Goal: Task Accomplishment & Management: Manage account settings

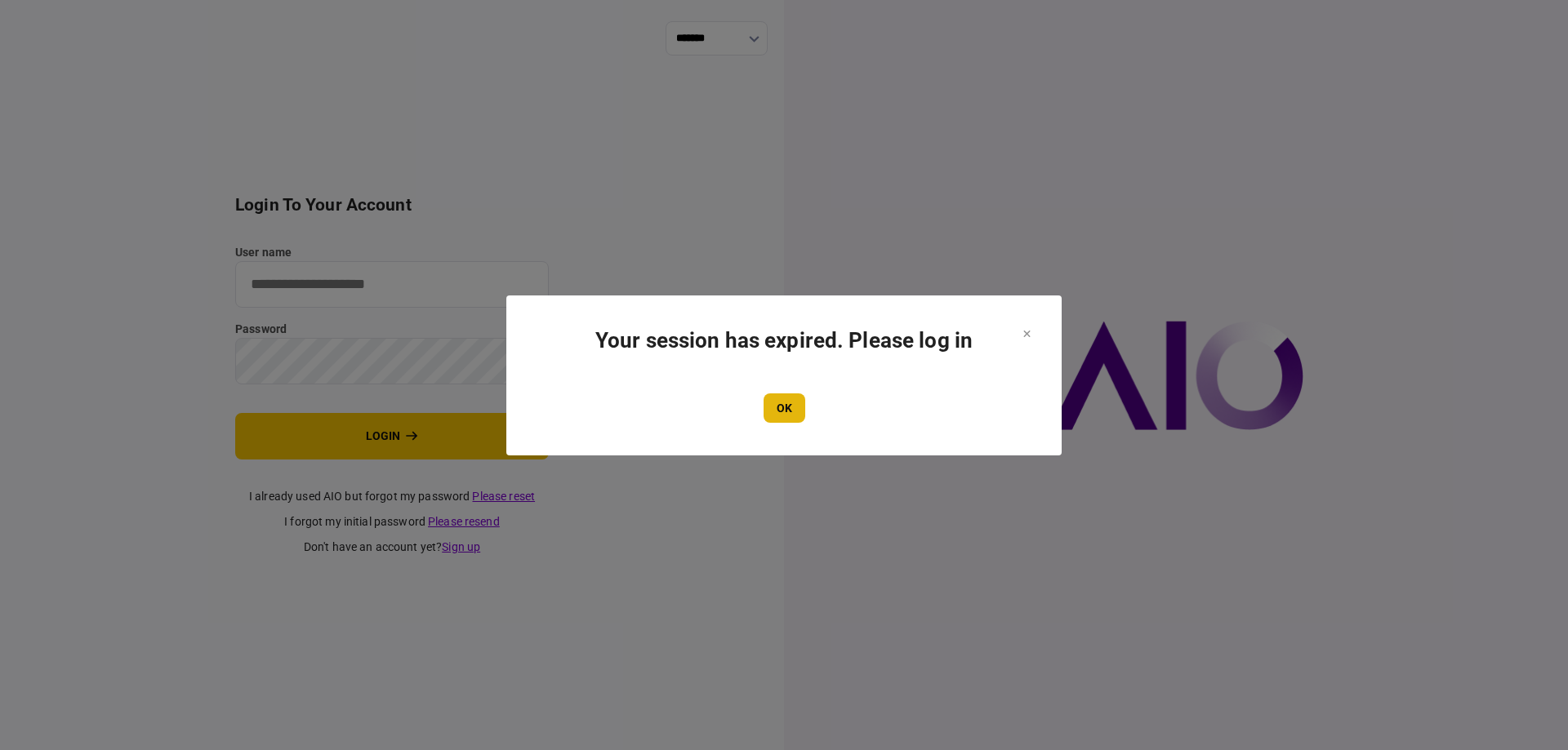
type input "*******"
click at [777, 414] on button "OK" at bounding box center [784, 408] width 41 height 29
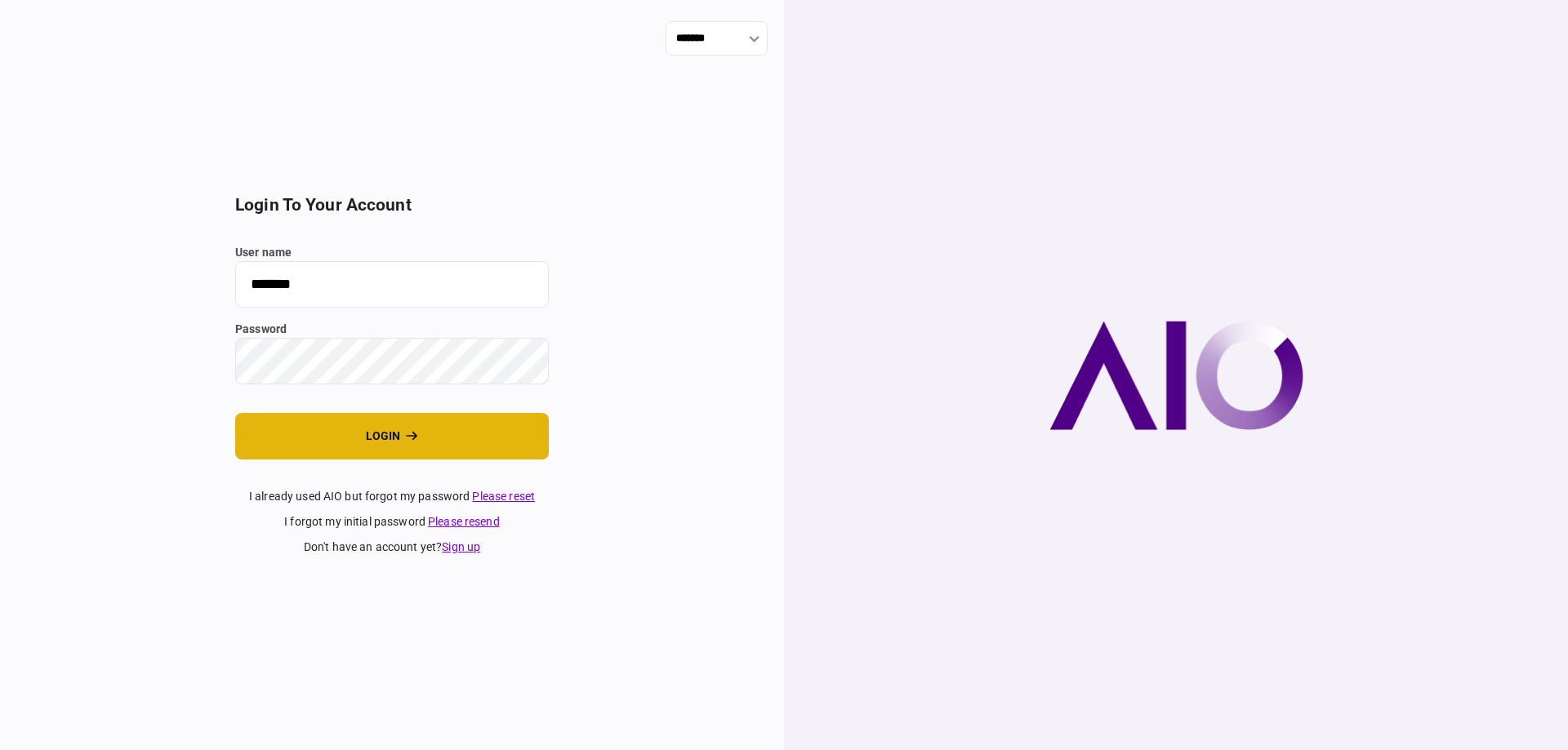
click at [432, 417] on section "login to your account user name ******* password login I already used AIO but f…" at bounding box center [392, 375] width 313 height 361
click at [431, 421] on button "login" at bounding box center [392, 437] width 313 height 47
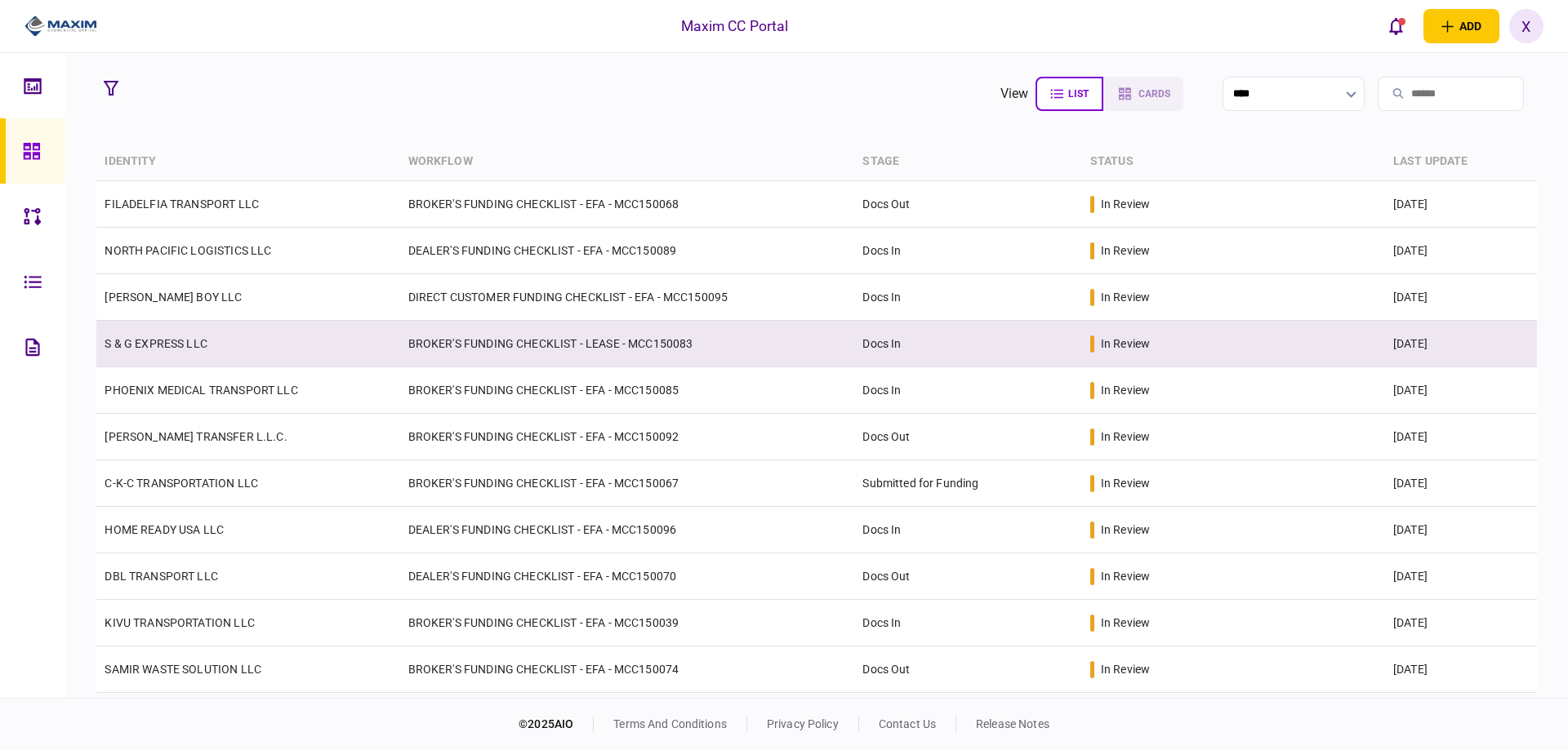
click at [125, 346] on link "S & G EXPRESS LLC" at bounding box center [156, 344] width 103 height 13
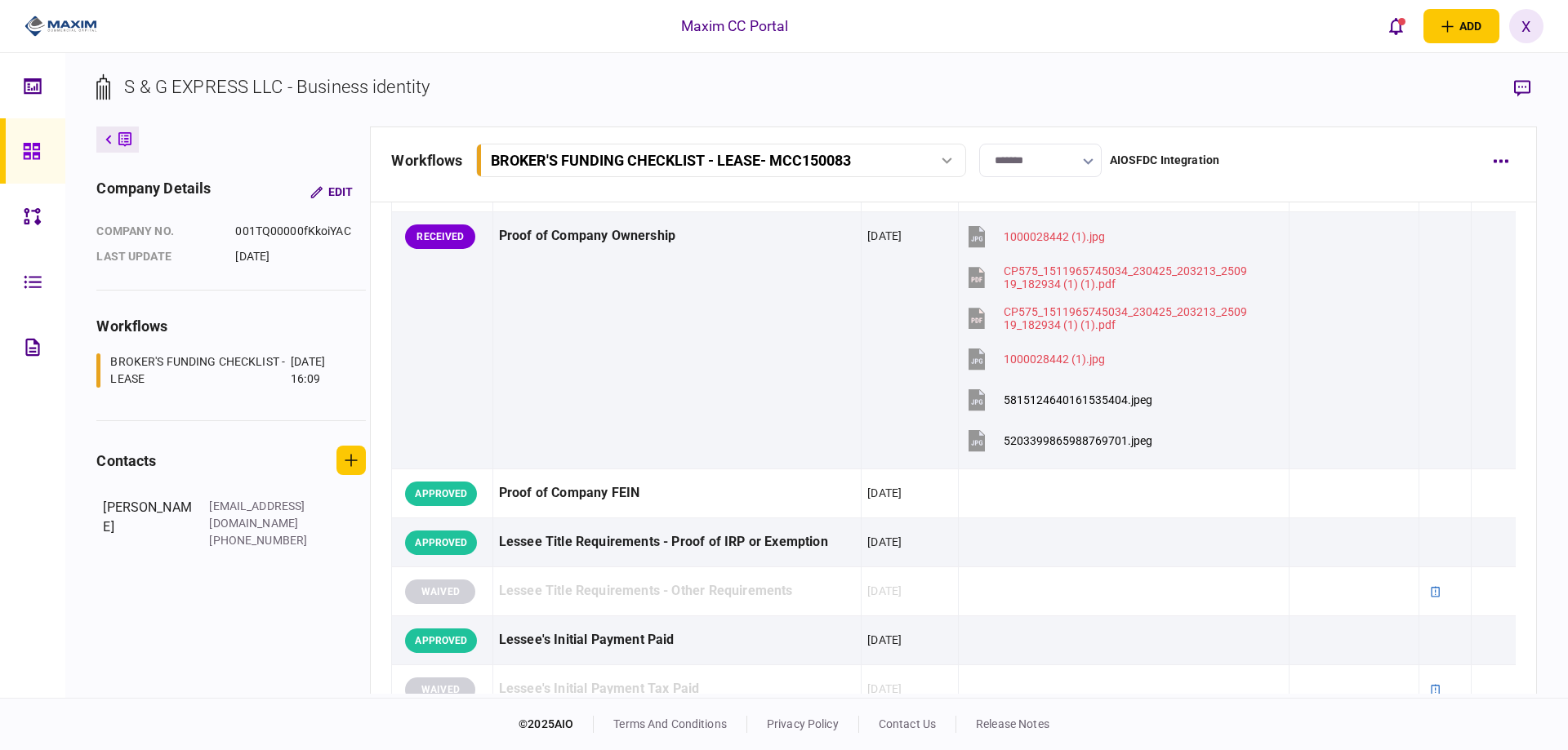
scroll to position [571, 0]
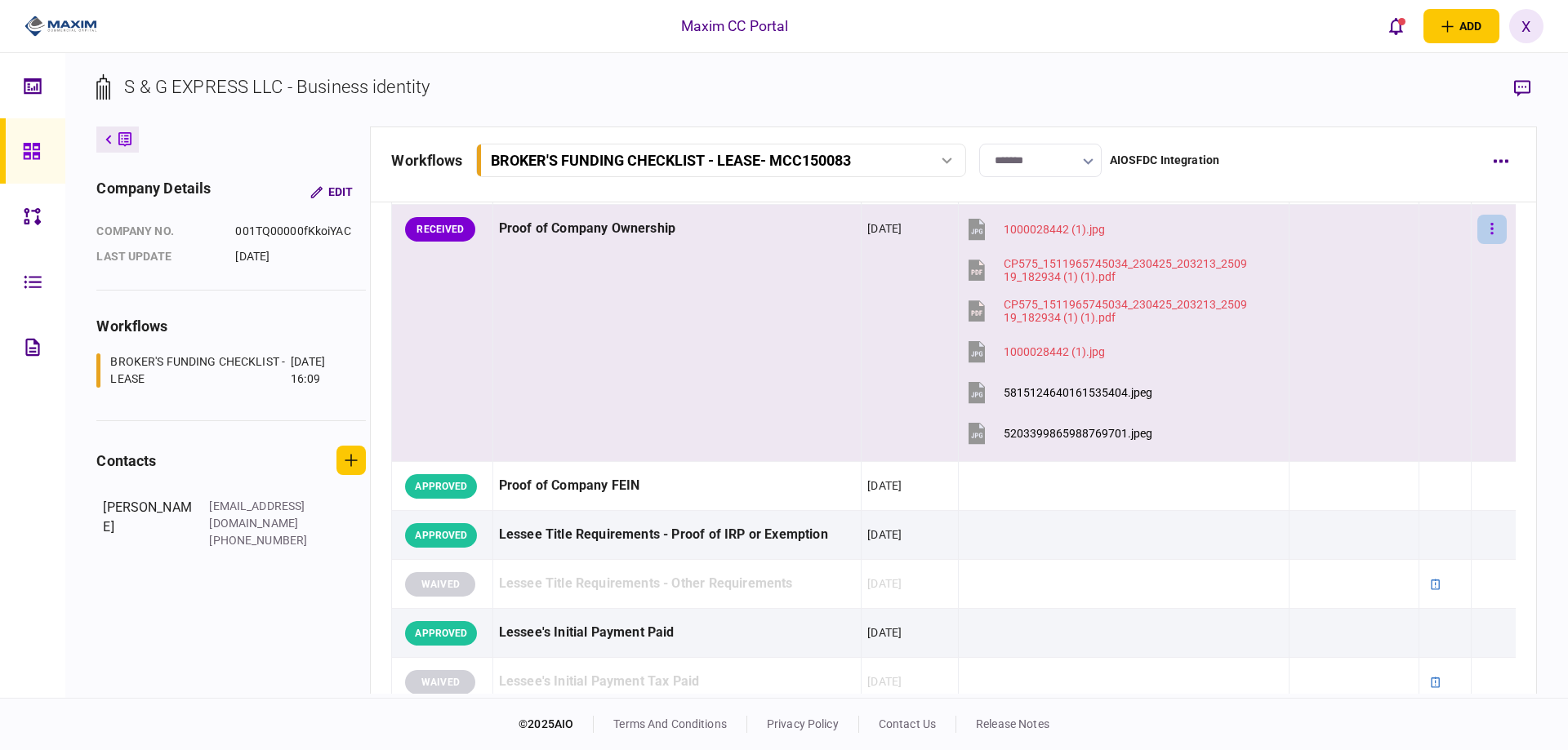
click at [1489, 235] on button "button" at bounding box center [1491, 229] width 29 height 29
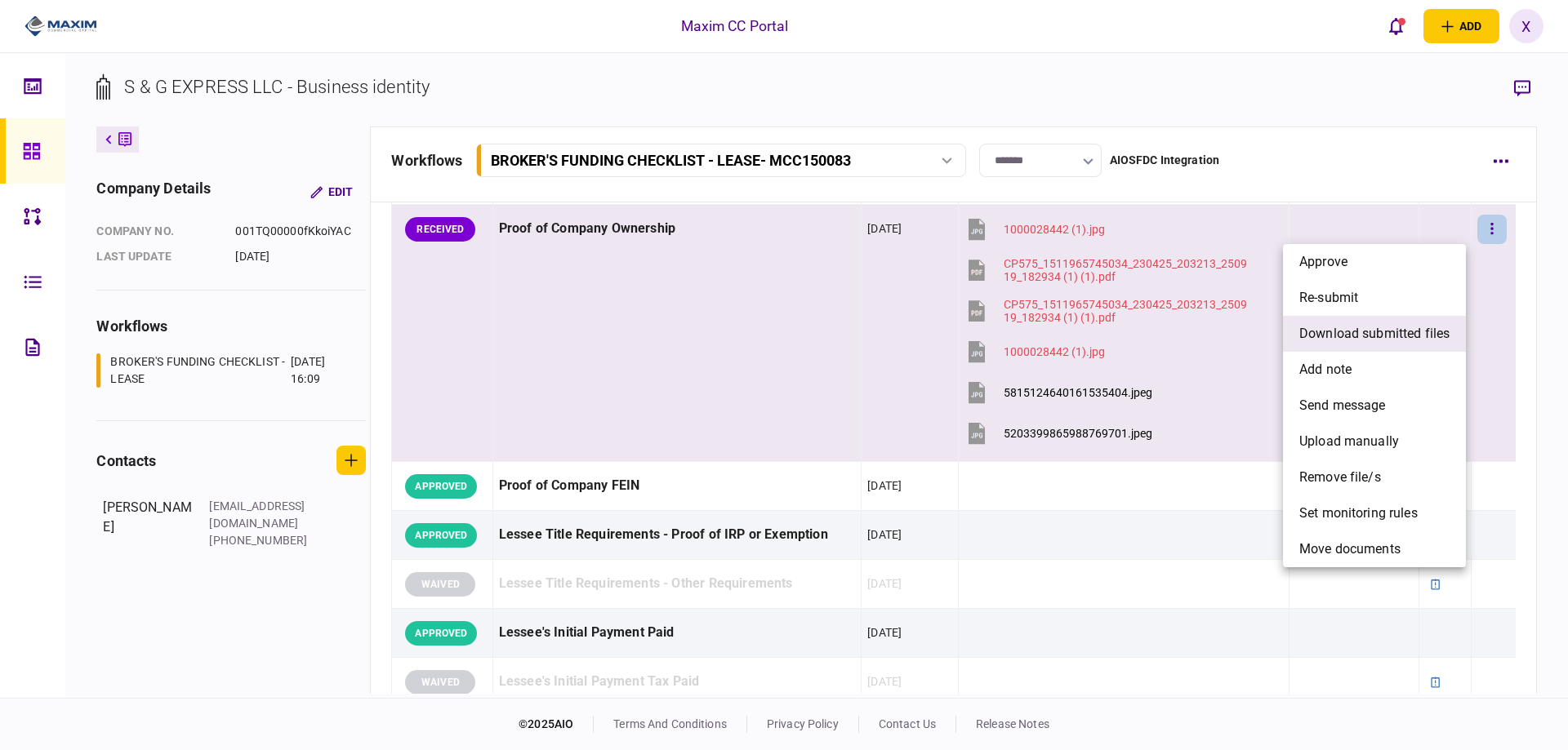
click at [1425, 338] on span "download submitted files" at bounding box center [1374, 334] width 150 height 20
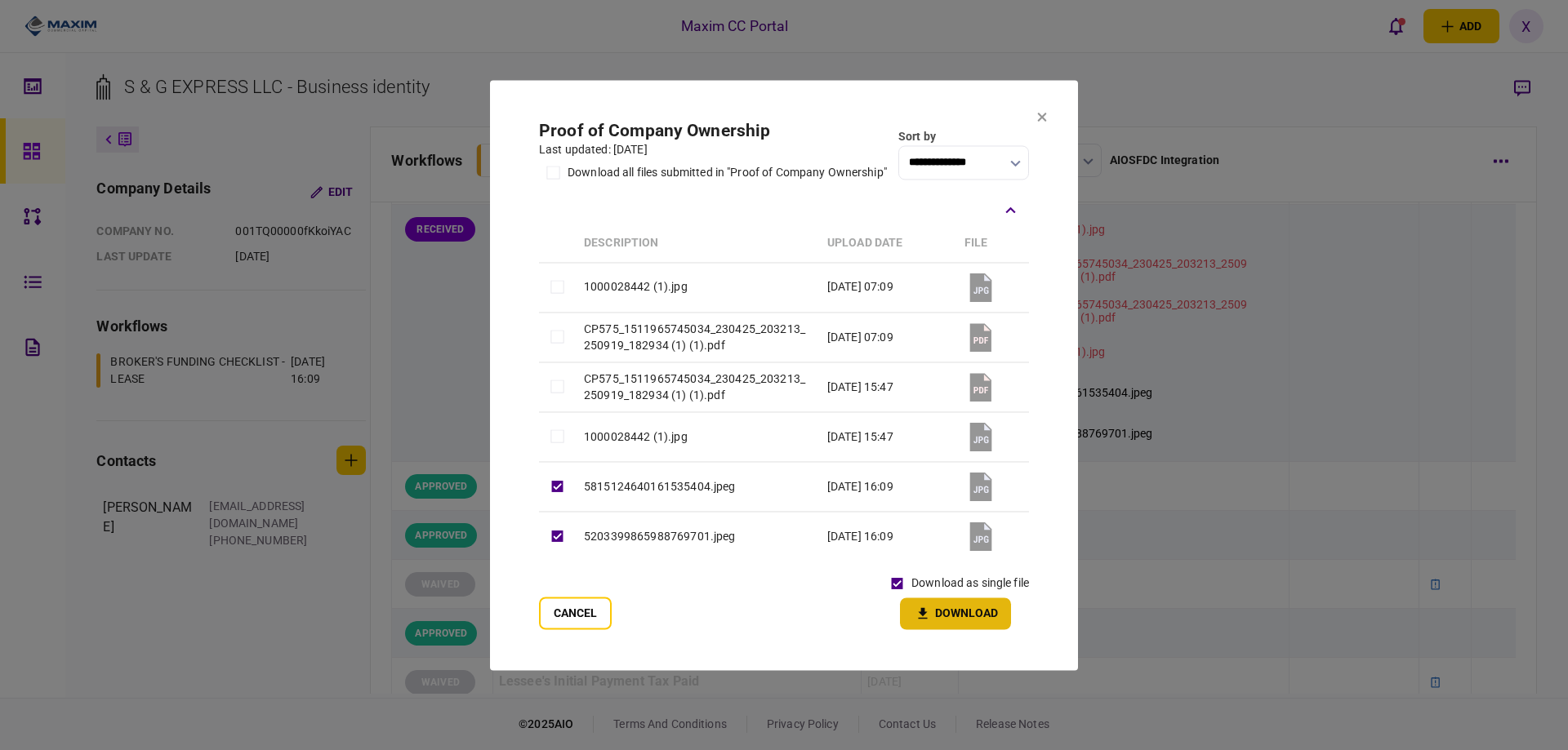
click at [925, 606] on button "Download" at bounding box center [955, 613] width 111 height 32
click at [1040, 112] on icon at bounding box center [1043, 117] width 9 height 9
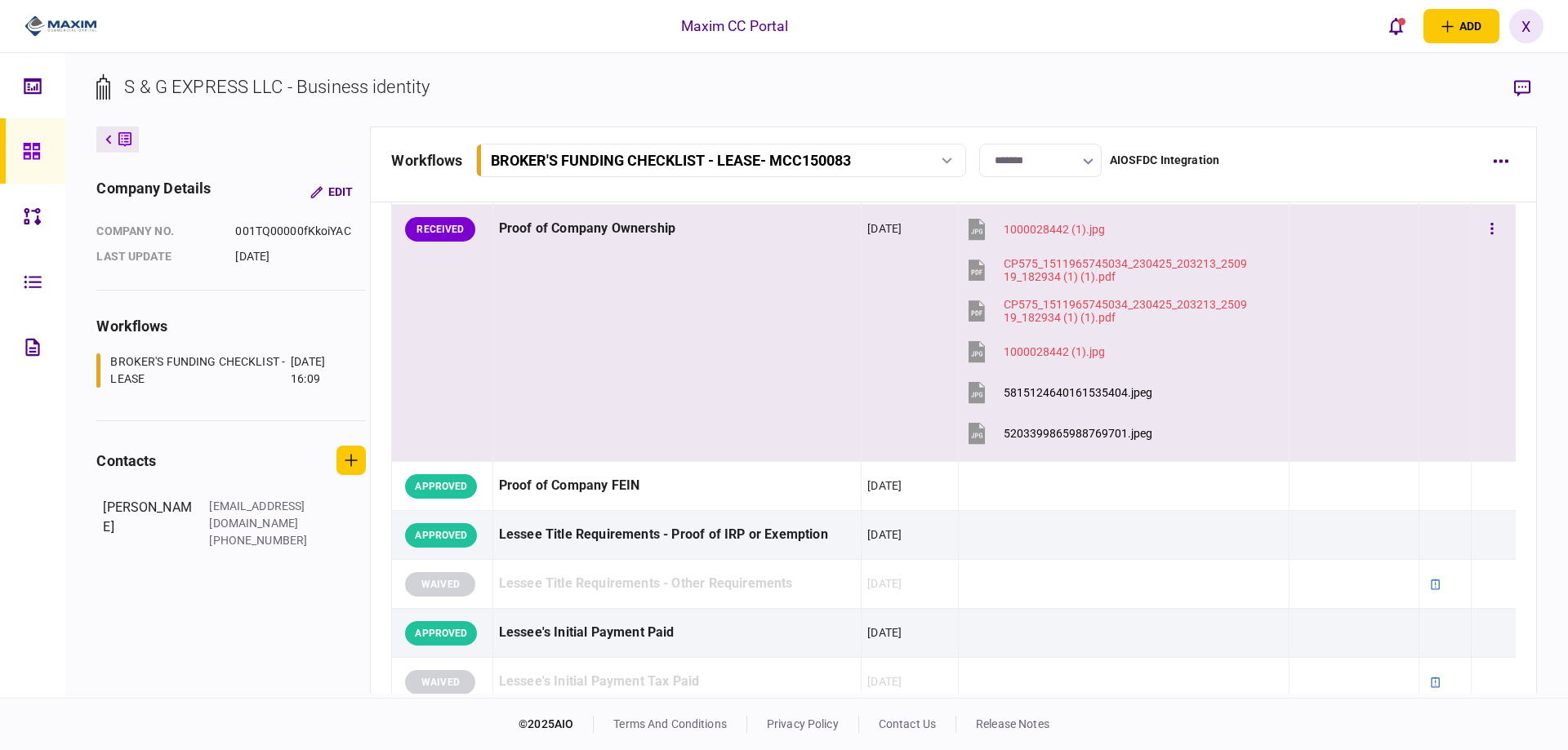
click at [591, 268] on td "Proof of Company Ownership" at bounding box center [677, 334] width 369 height 257
click at [1514, 93] on icon "button" at bounding box center [1521, 88] width 16 height 17
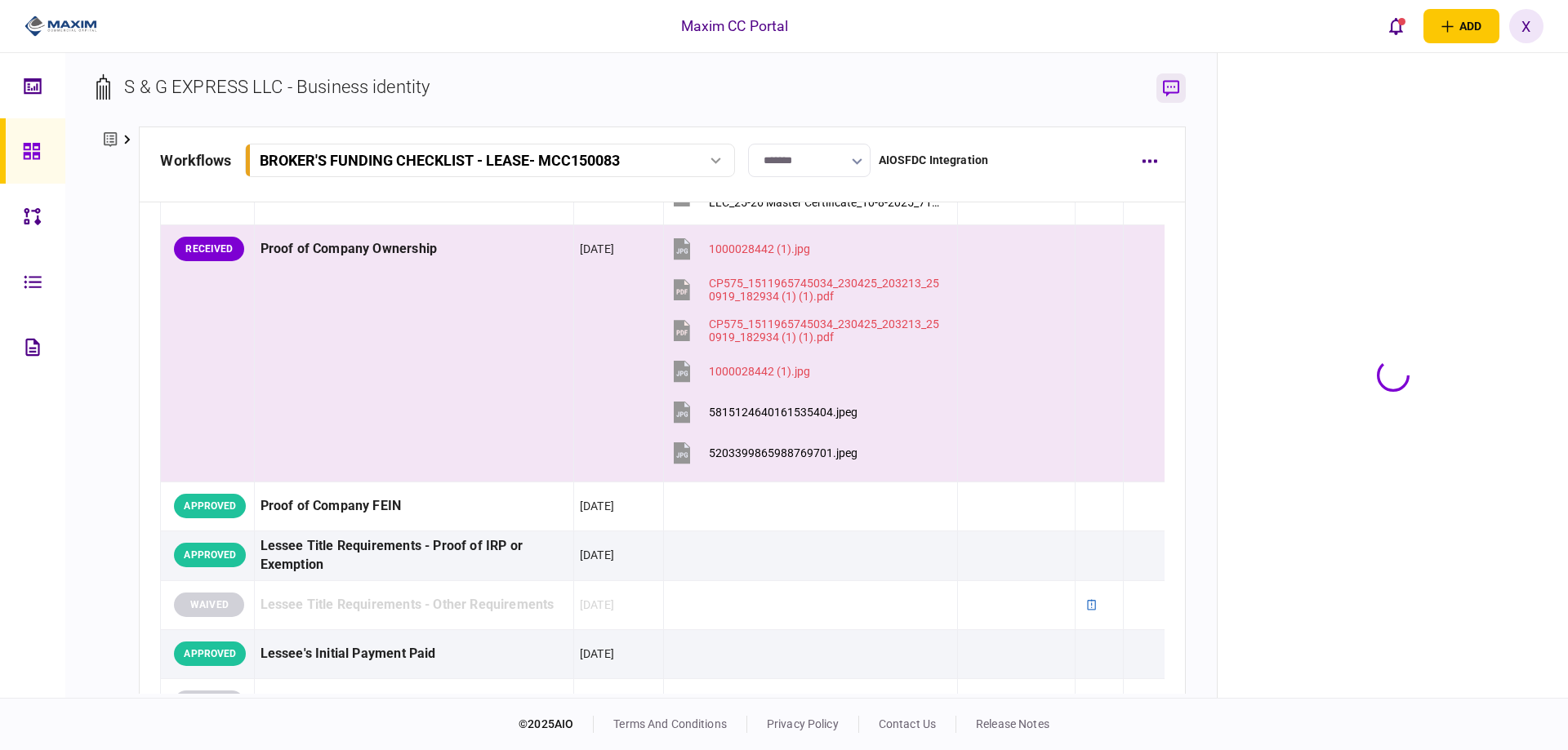
scroll to position [591, 0]
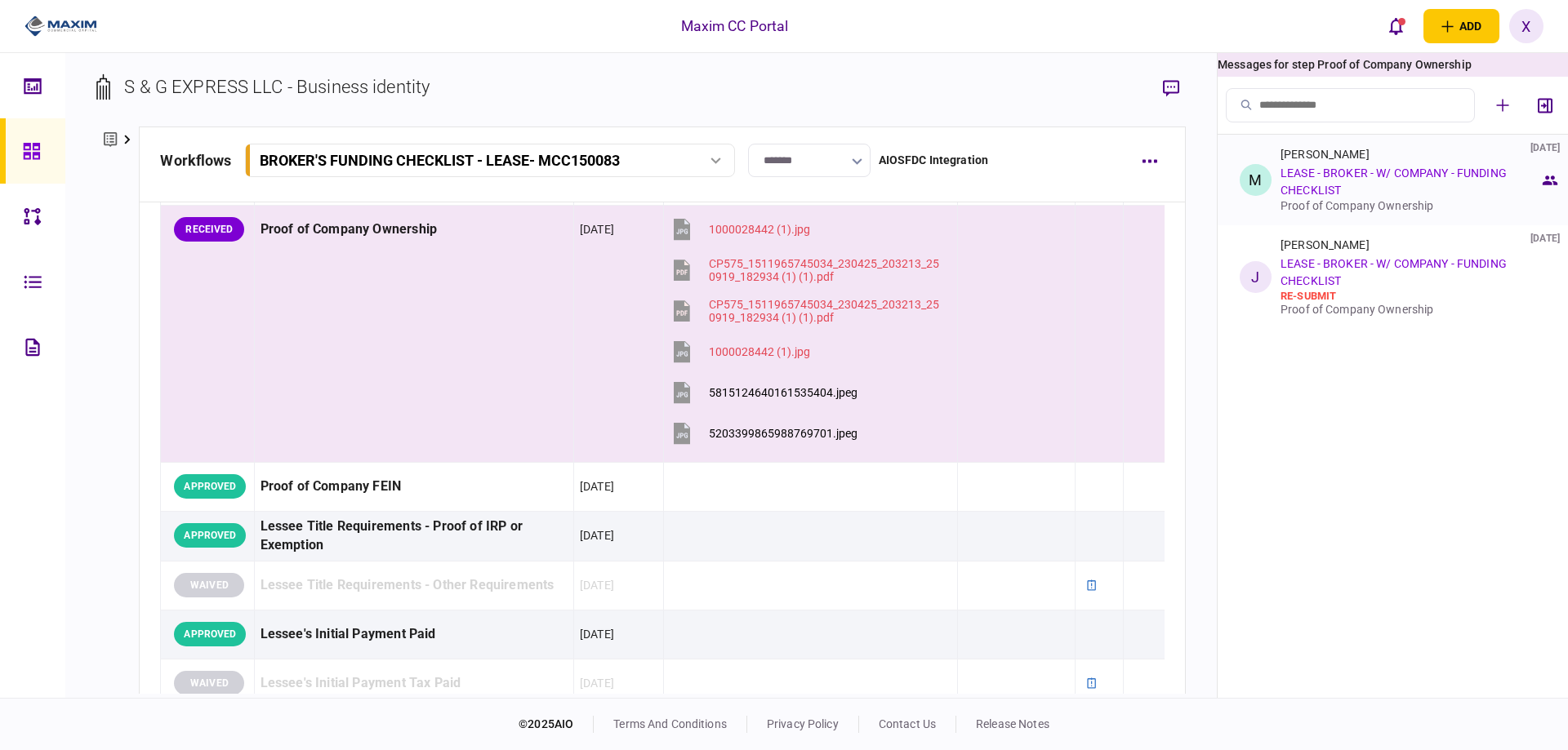
click at [1380, 181] on div "Michael Haack 08 Oct 2025 LEASE - BROKER - W/ COMPANY - FUNDING CHECKLIST Proof…" at bounding box center [1410, 180] width 259 height 65
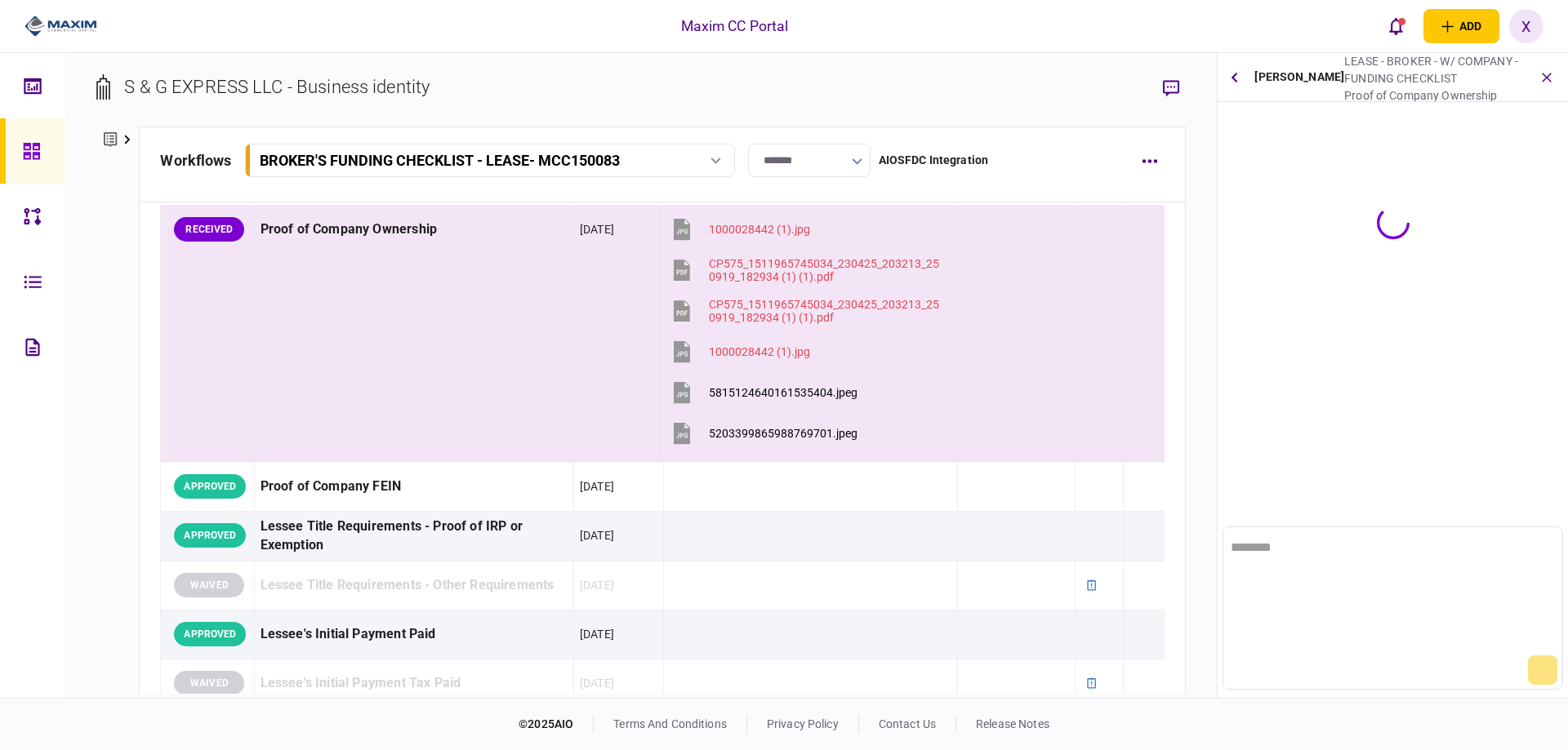
scroll to position [0, 0]
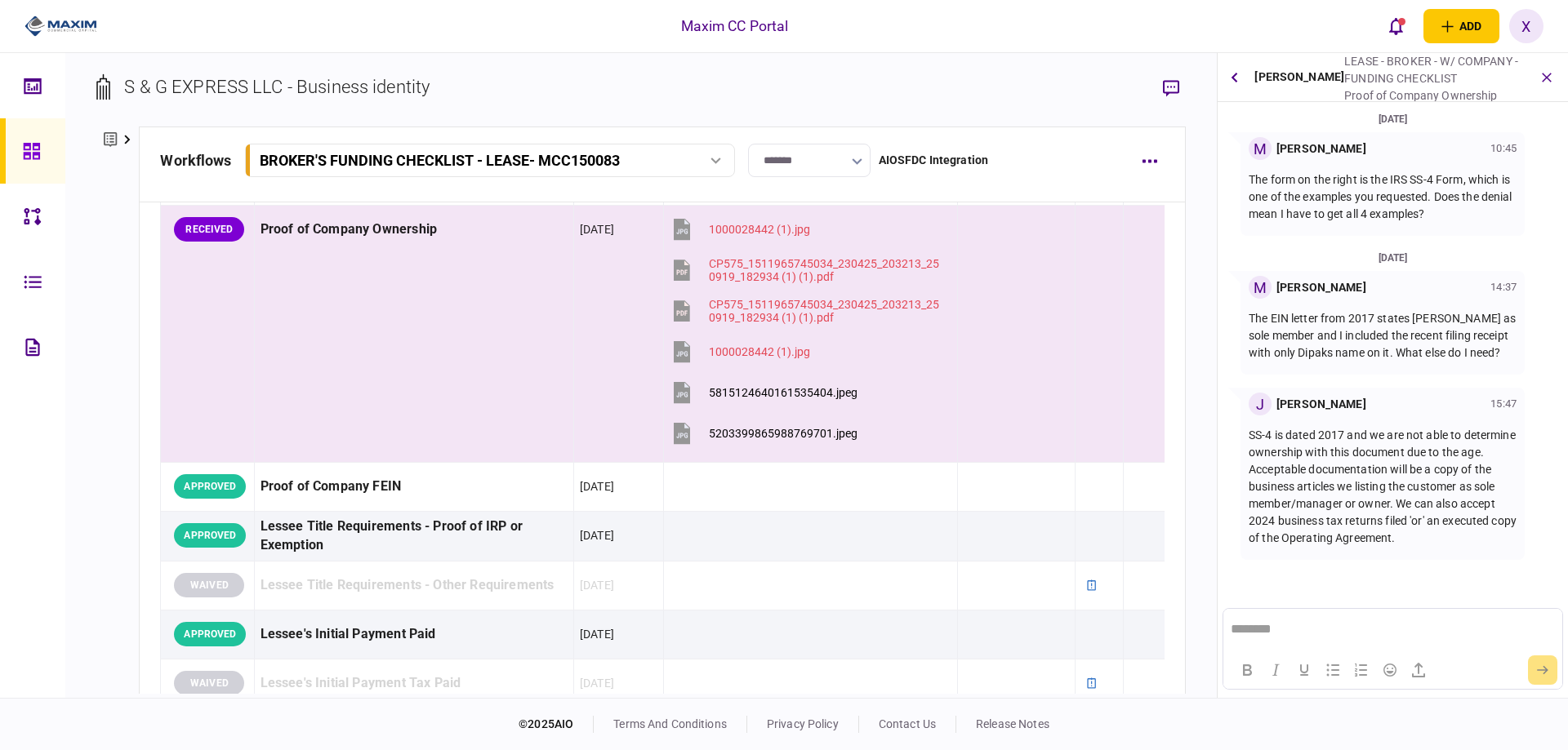
click at [23, 148] on icon at bounding box center [31, 151] width 18 height 19
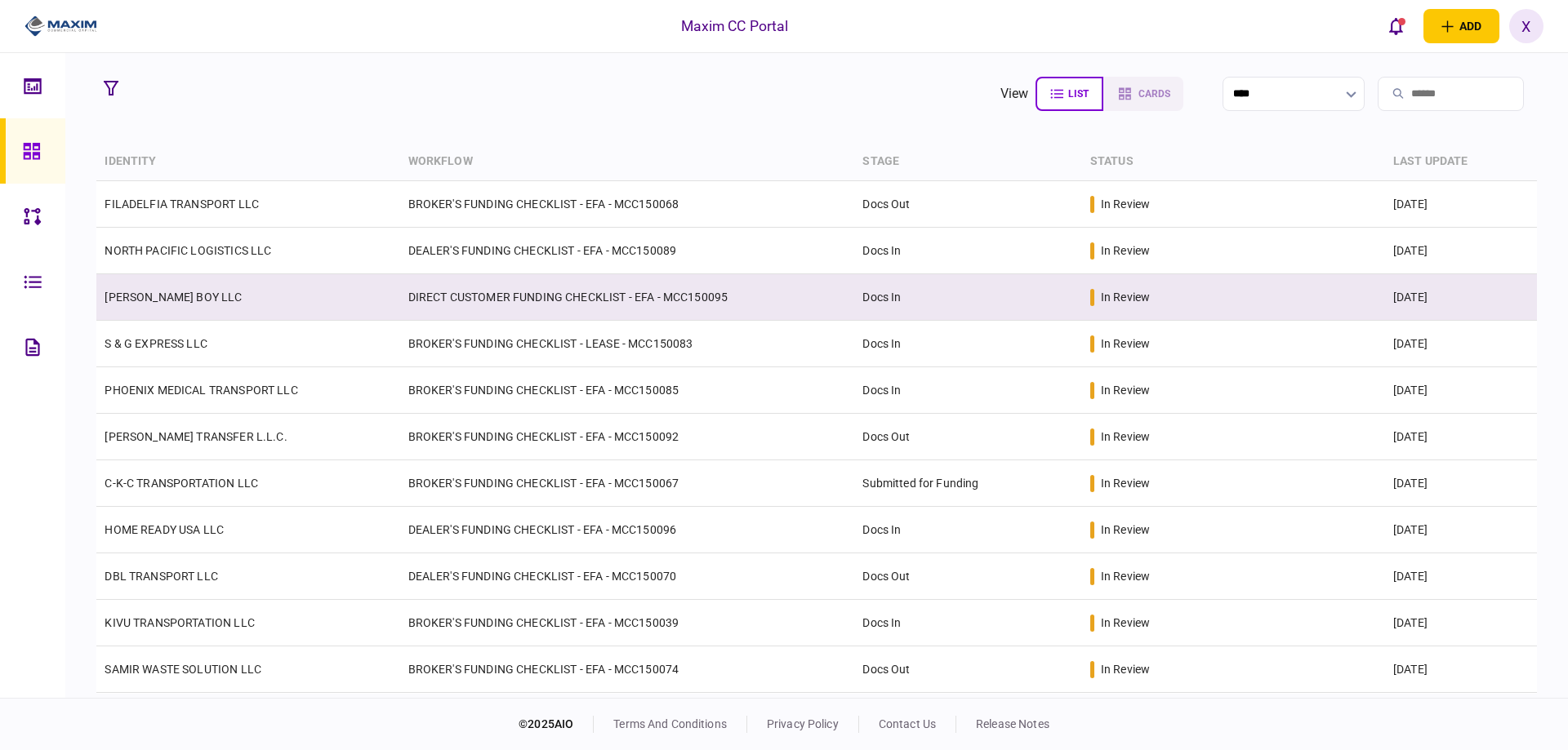
click at [167, 292] on link "[PERSON_NAME] BOY LLC" at bounding box center [173, 297] width 137 height 13
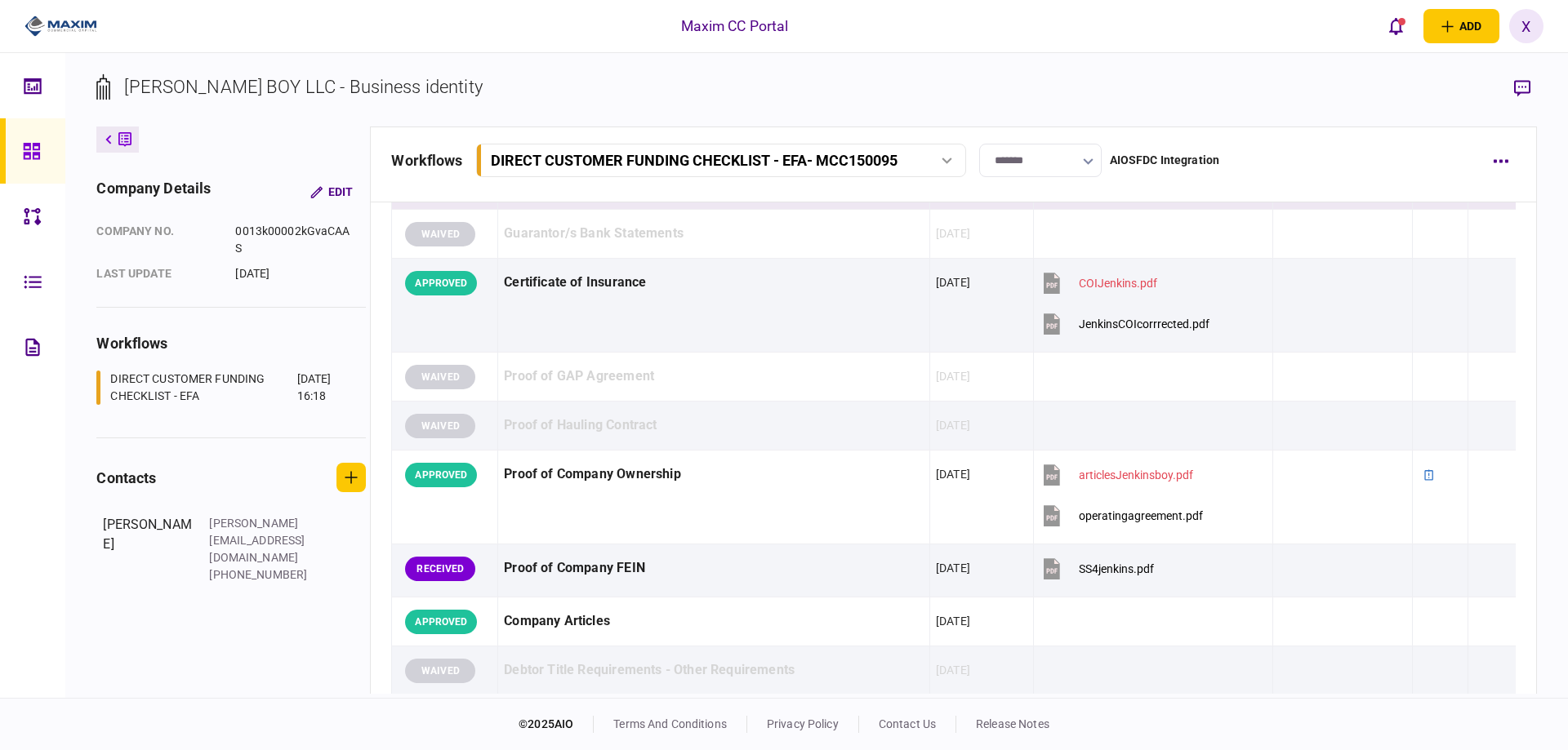
scroll to position [735, 0]
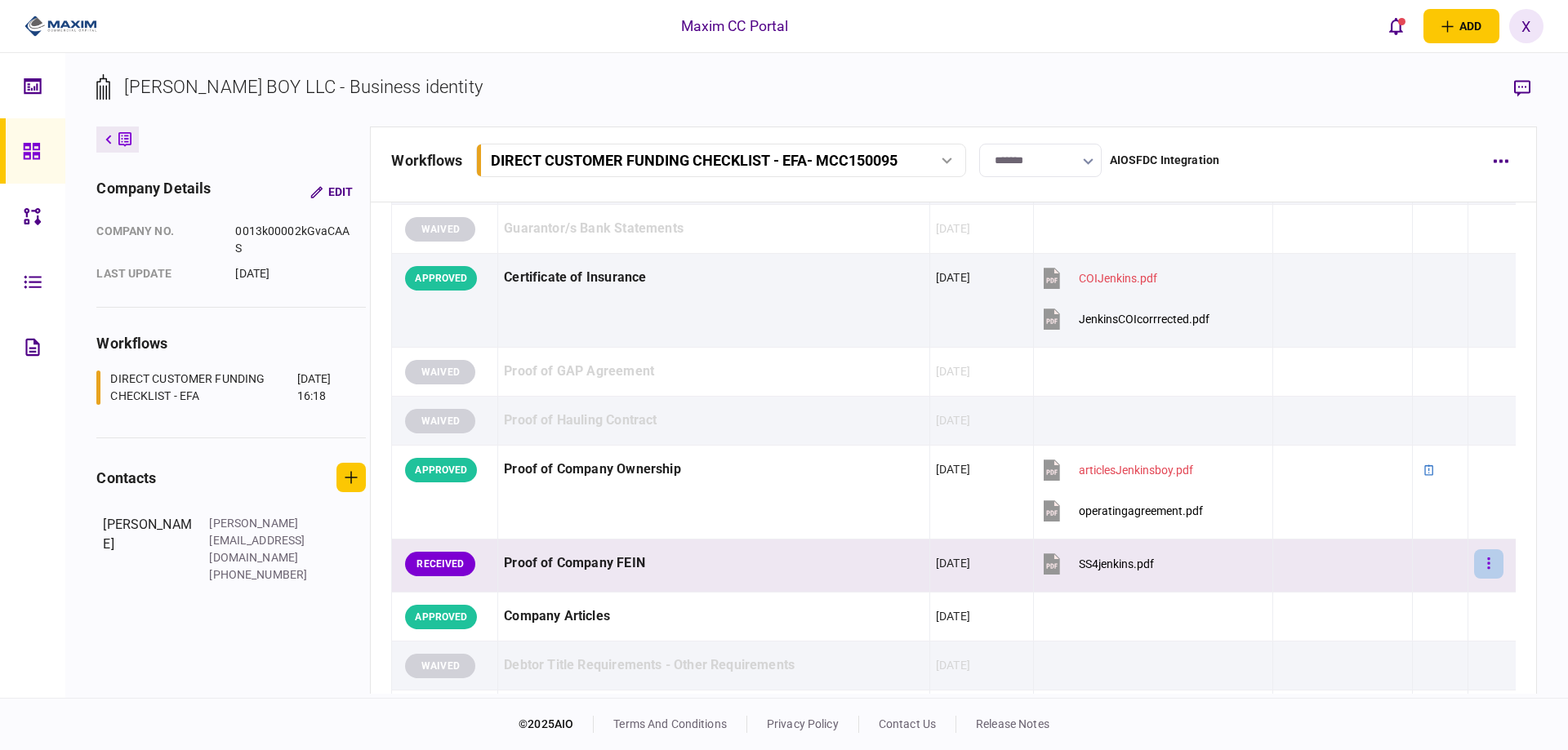
click at [1488, 563] on button "button" at bounding box center [1488, 563] width 29 height 29
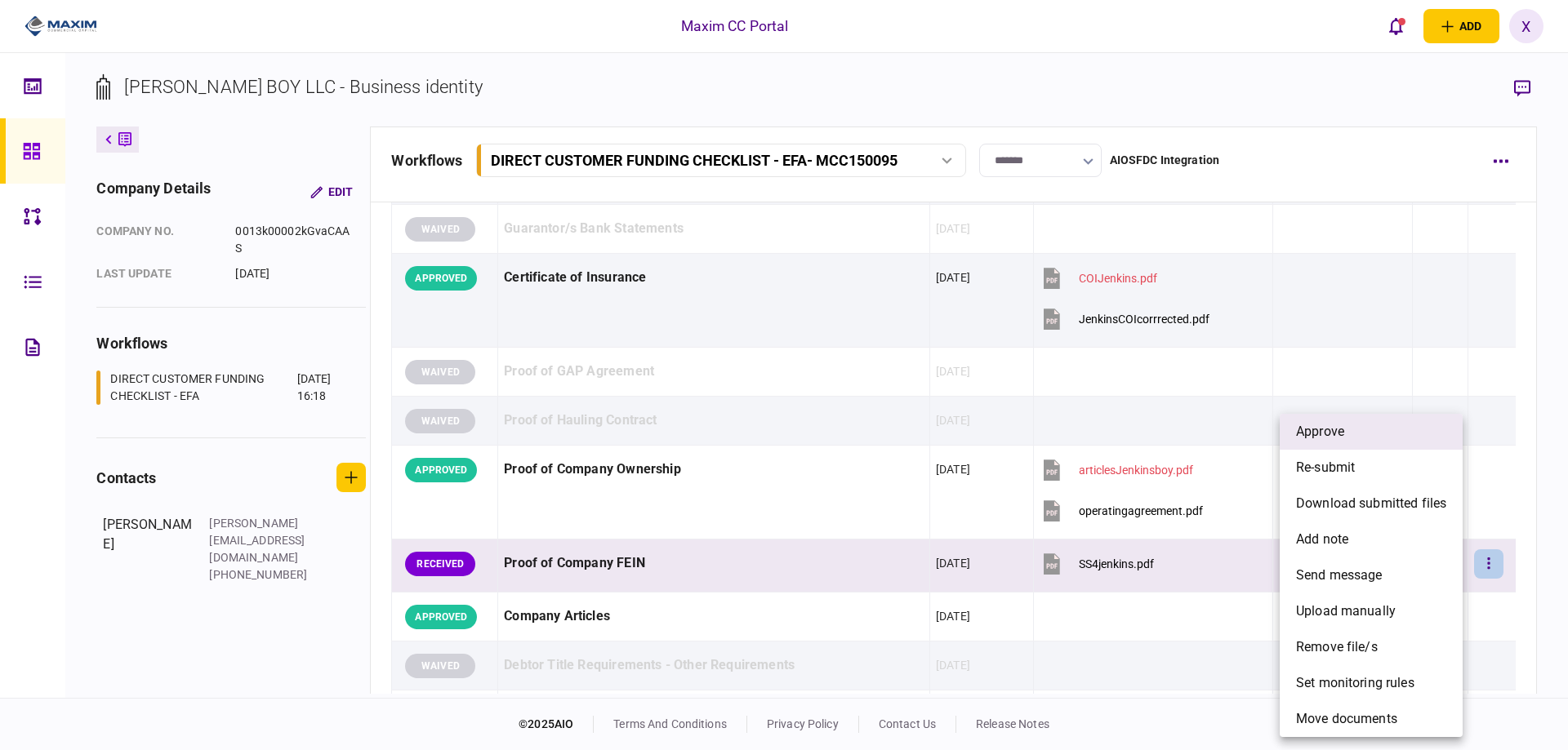
click at [1425, 428] on li "approve" at bounding box center [1370, 431] width 183 height 36
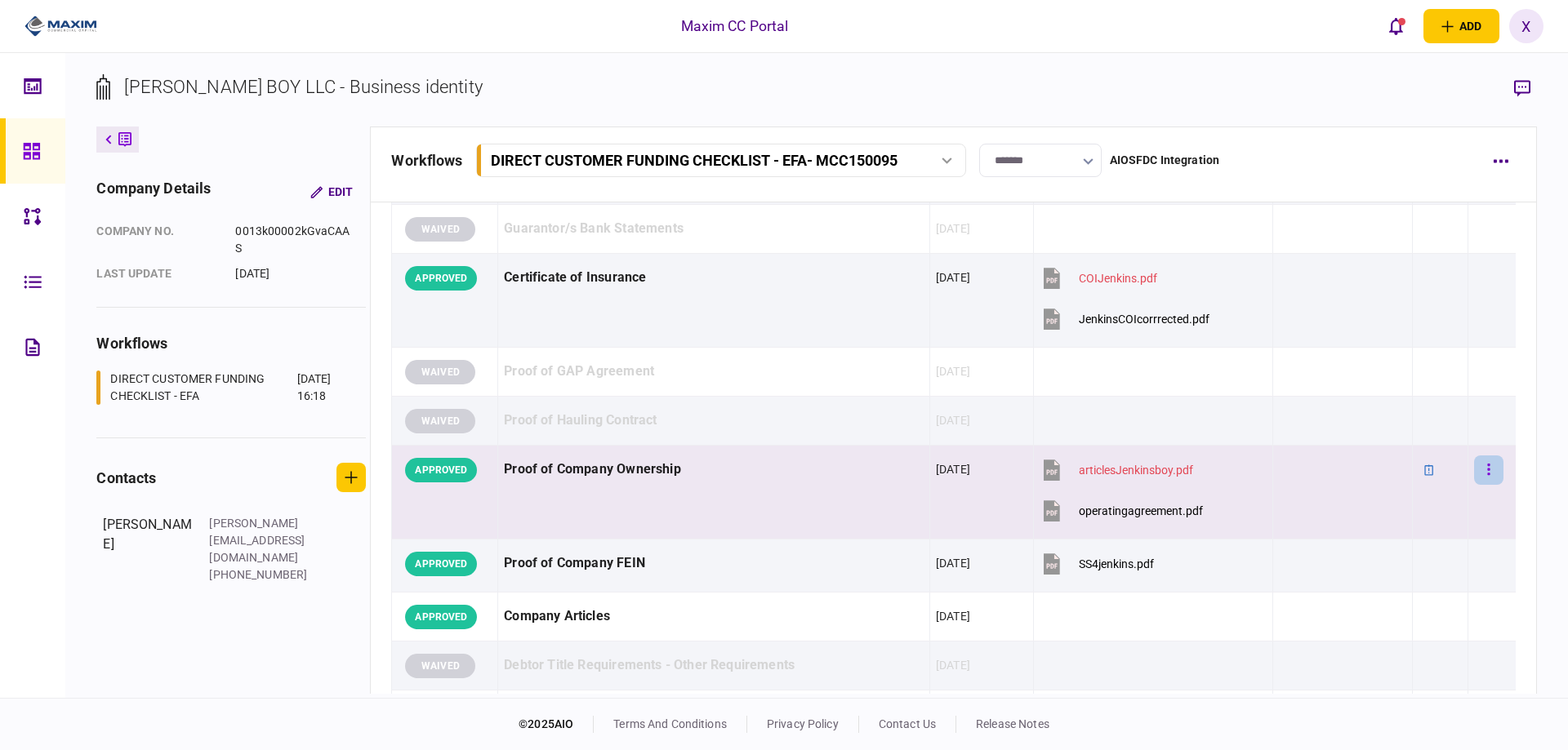
click at [1485, 471] on button "button" at bounding box center [1488, 470] width 29 height 29
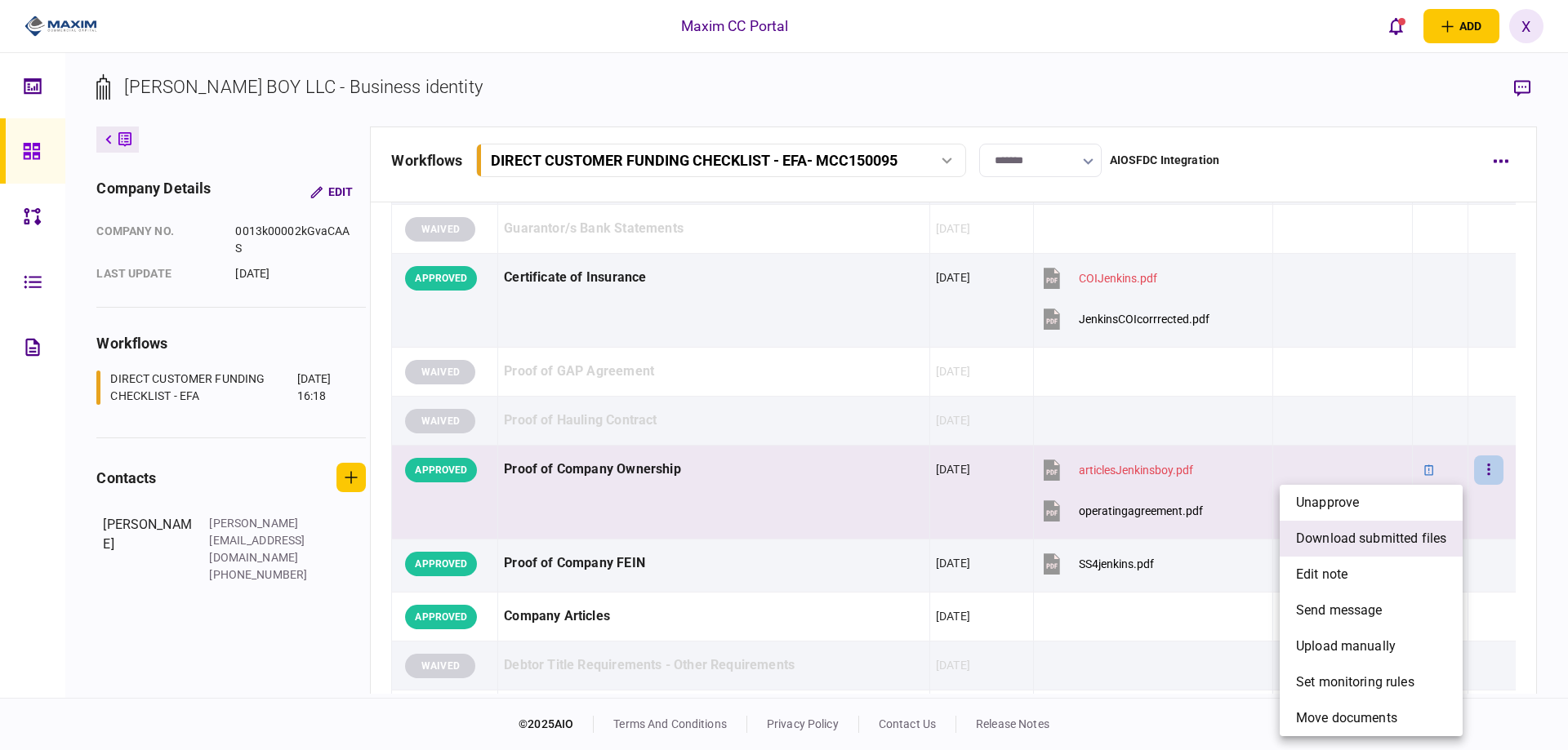
click at [1435, 522] on li "download submitted files" at bounding box center [1370, 538] width 183 height 36
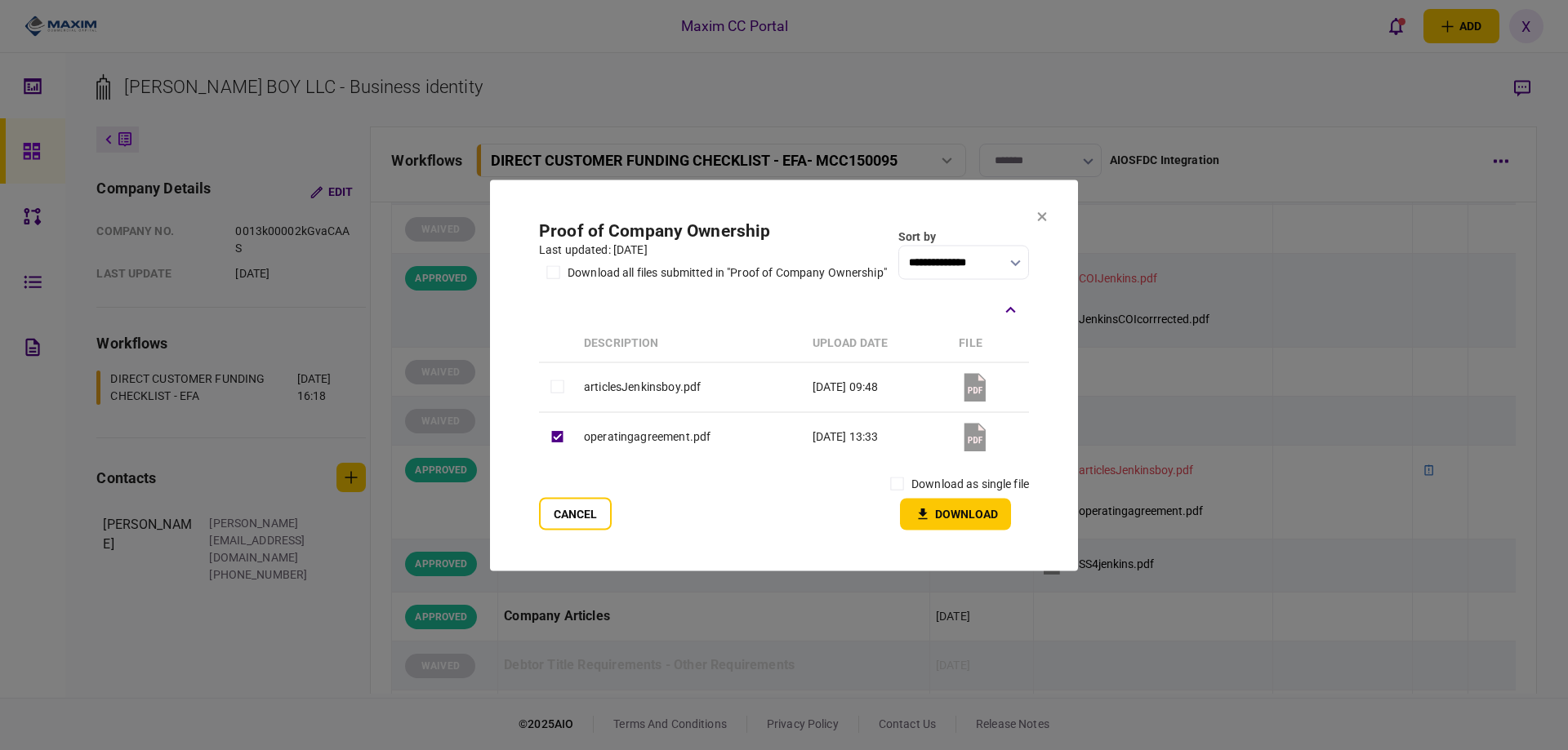
click at [1048, 212] on section "**********" at bounding box center [783, 375] width 588 height 391
click at [1045, 218] on icon at bounding box center [1043, 217] width 9 height 9
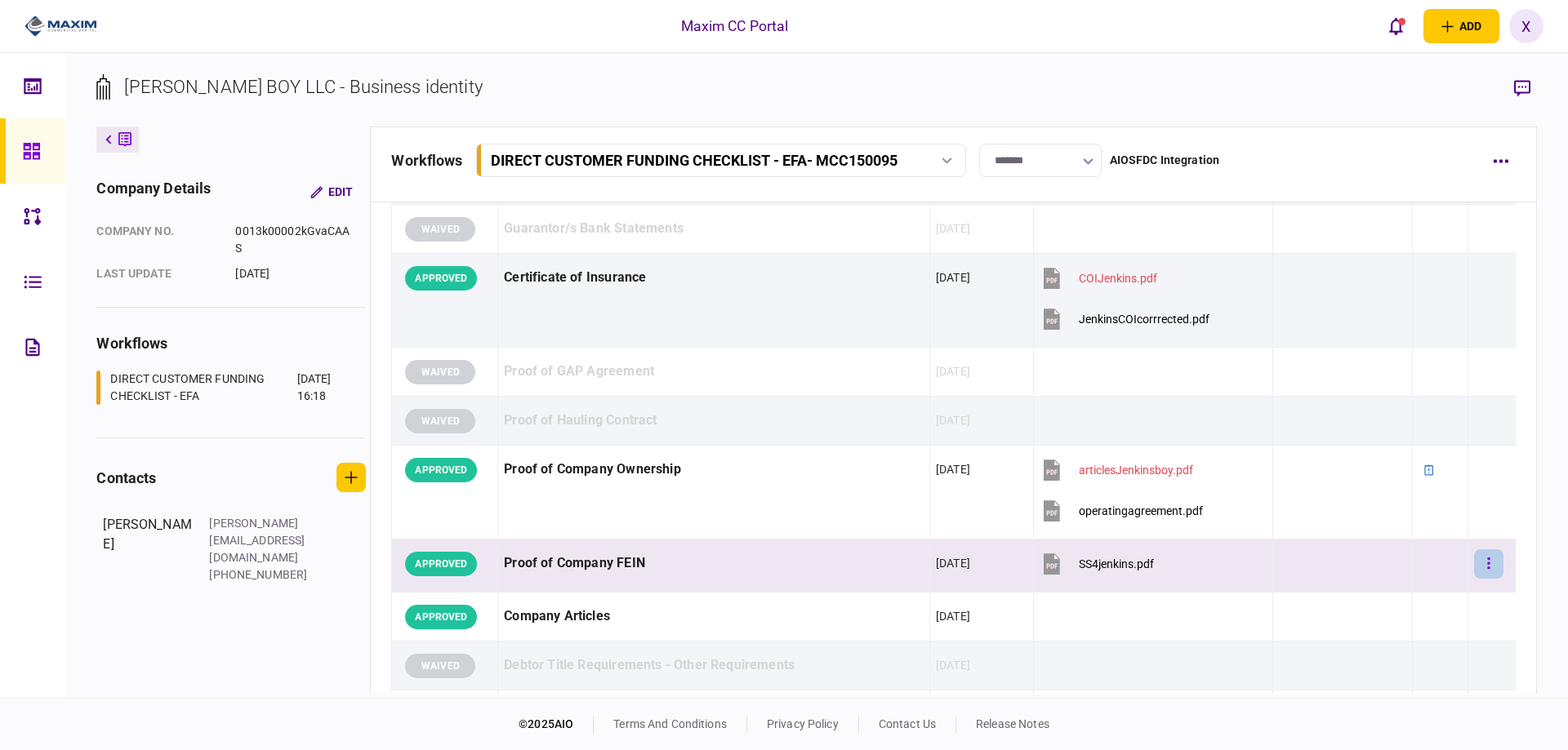
click at [1489, 563] on button "button" at bounding box center [1488, 563] width 29 height 29
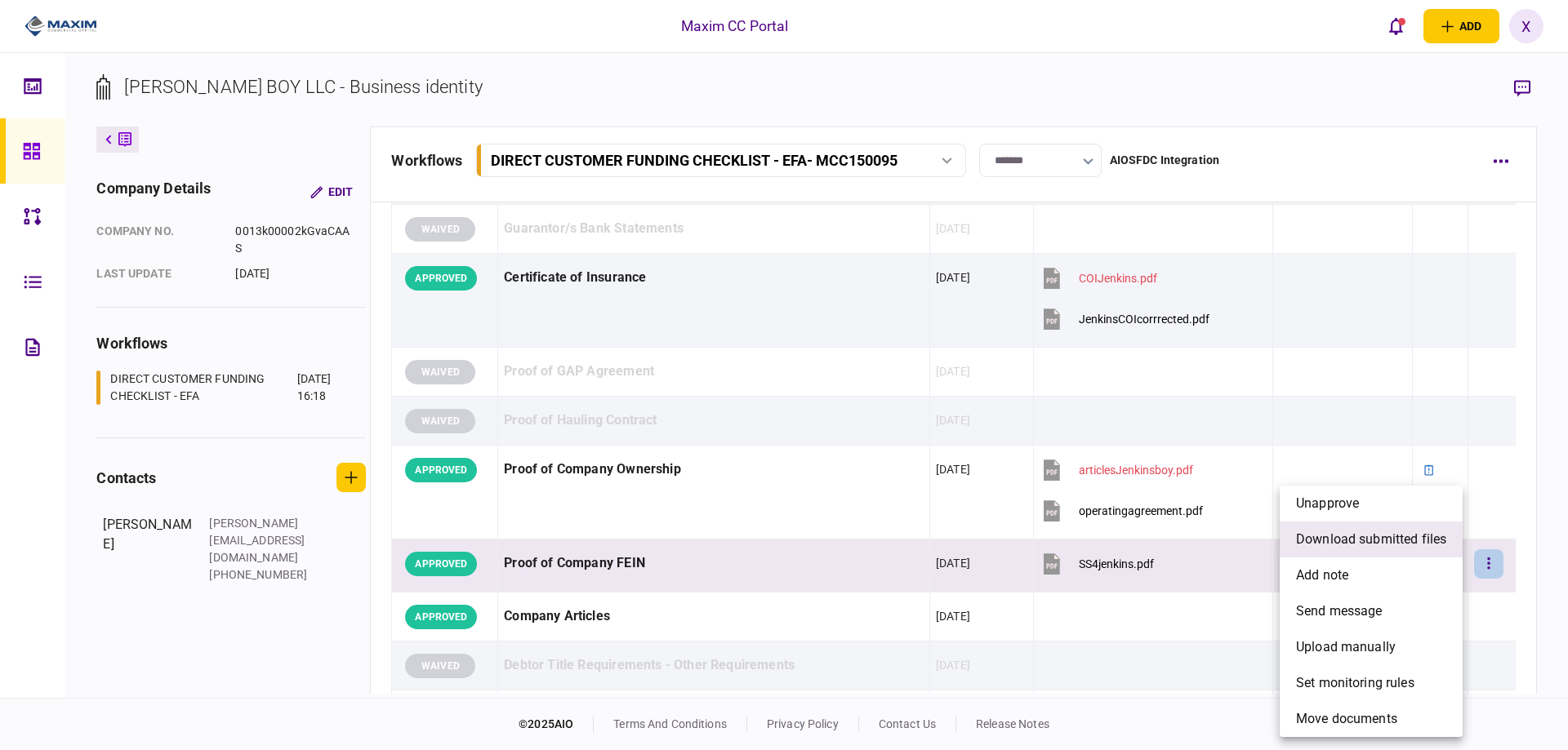
click at [1412, 540] on span "download submitted files" at bounding box center [1371, 539] width 150 height 20
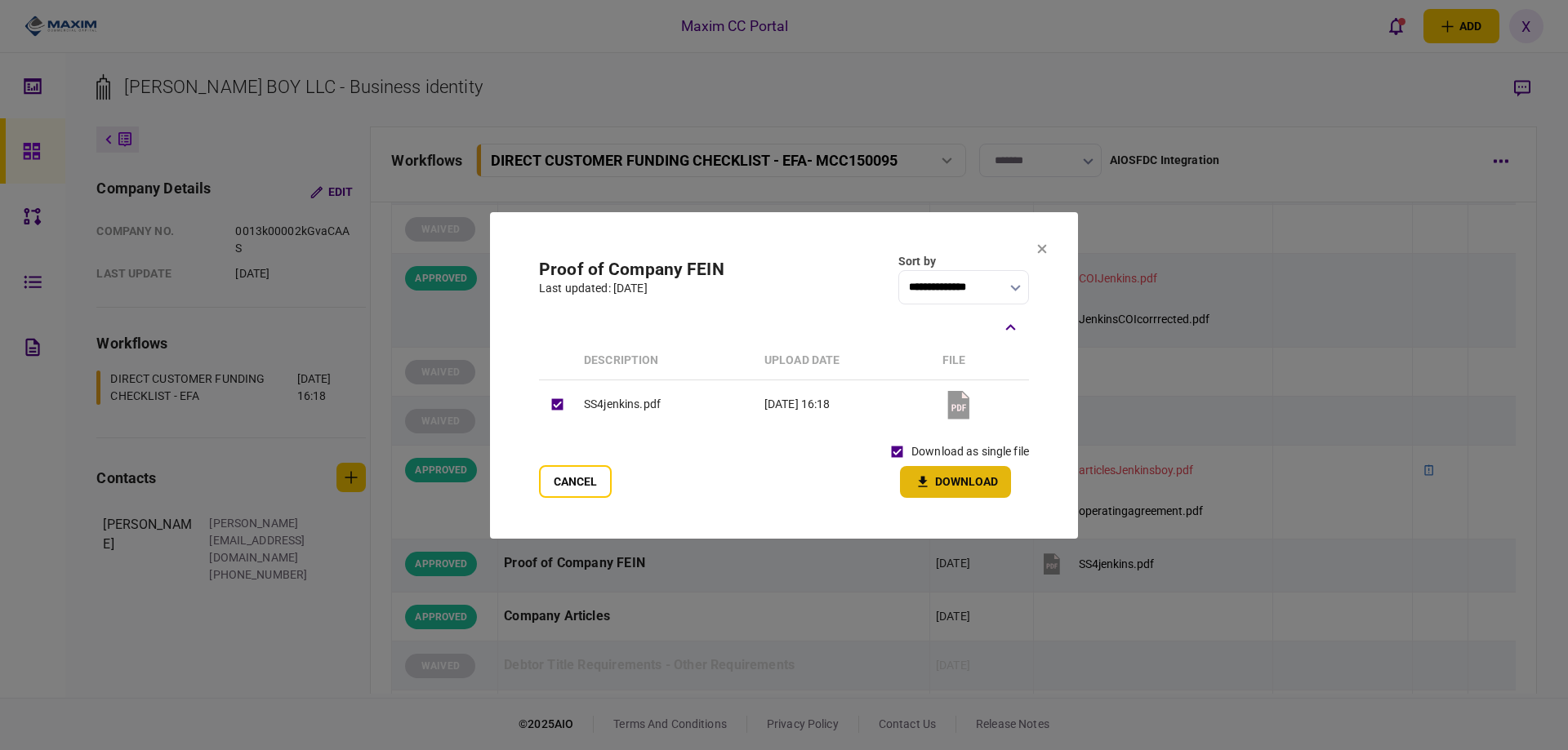
click at [948, 485] on button "Download" at bounding box center [955, 482] width 111 height 32
click at [1039, 256] on button at bounding box center [1042, 249] width 9 height 13
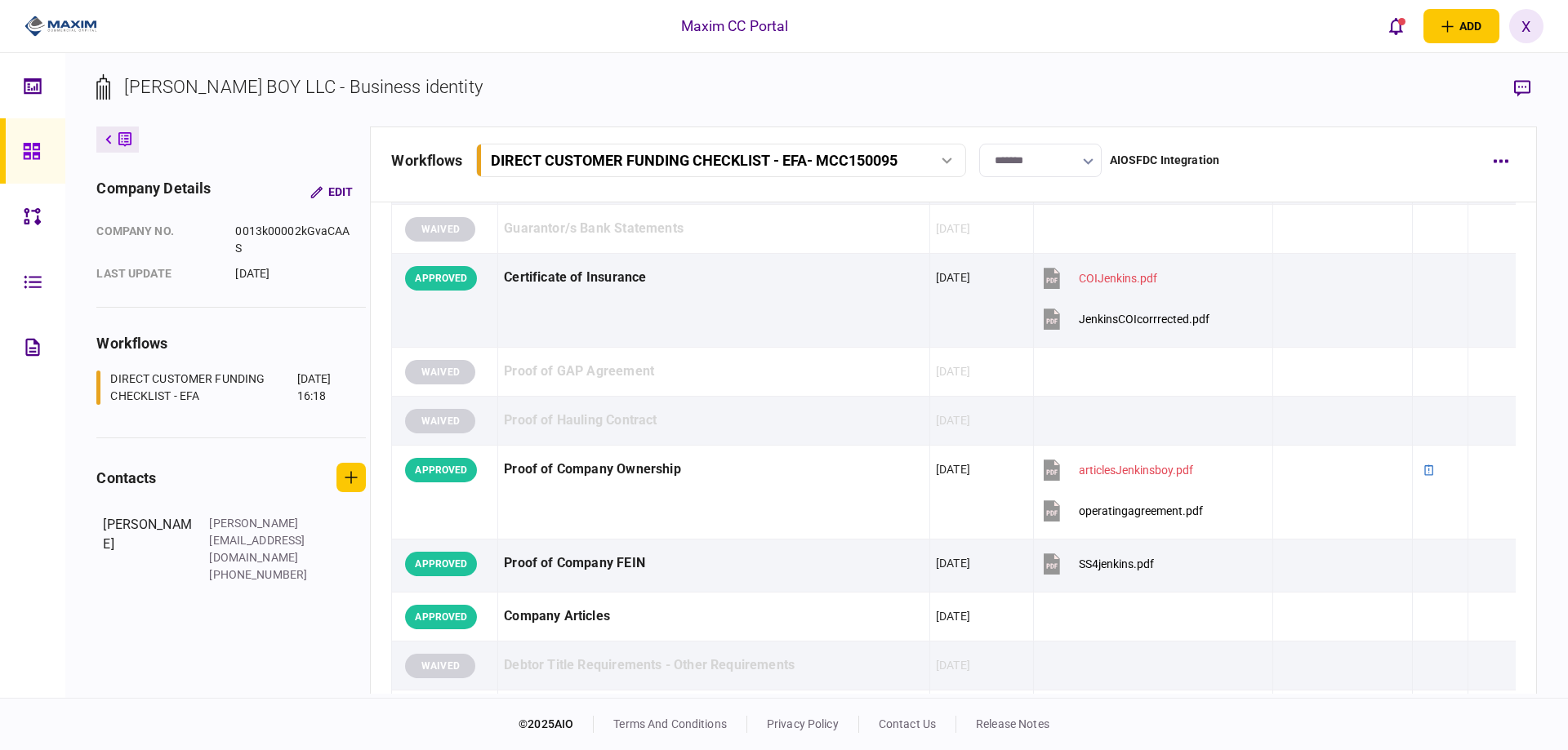
click at [20, 151] on link at bounding box center [33, 151] width 66 height 66
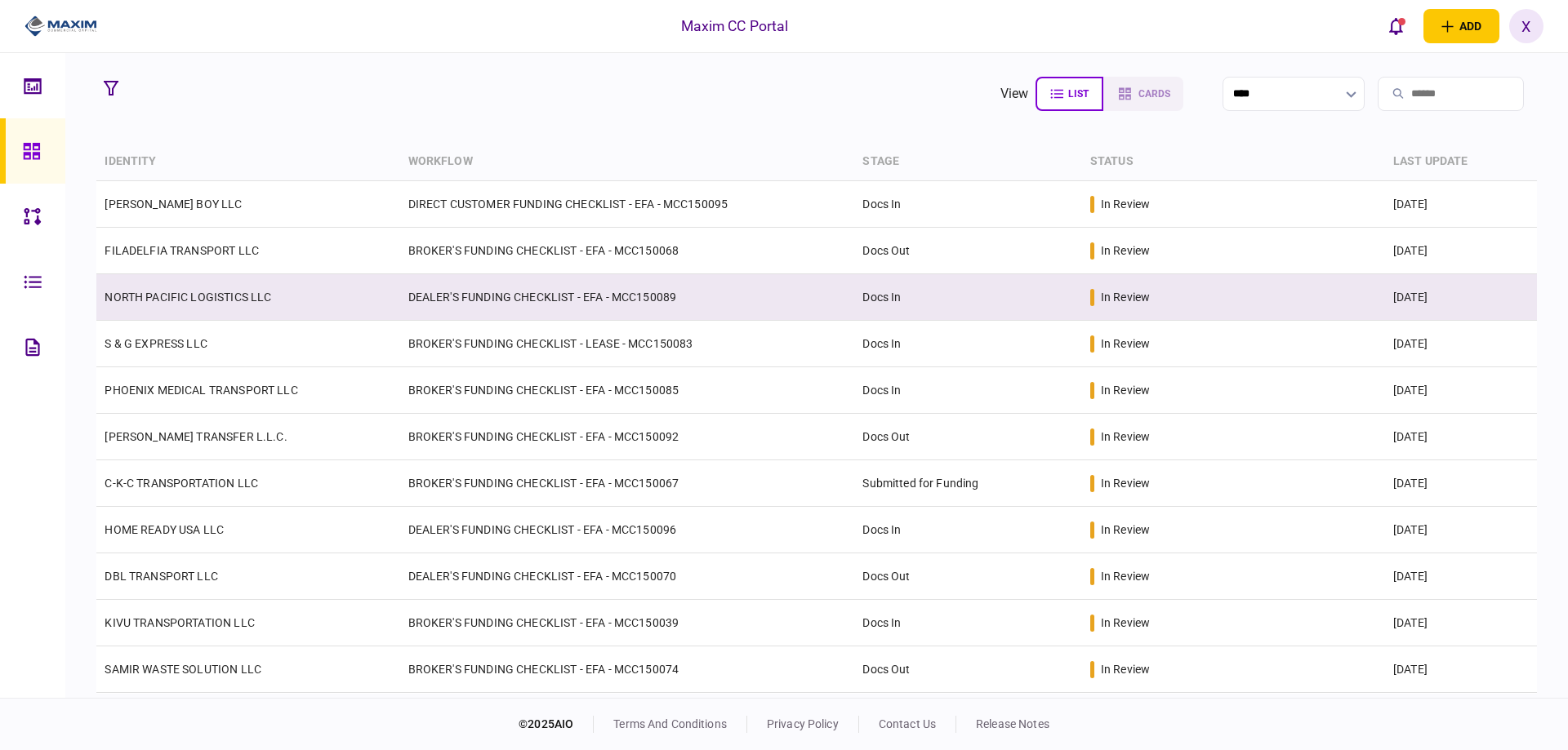
click at [191, 287] on td "NORTH PACIFIC LOGISTICS LLC" at bounding box center [248, 298] width 303 height 47
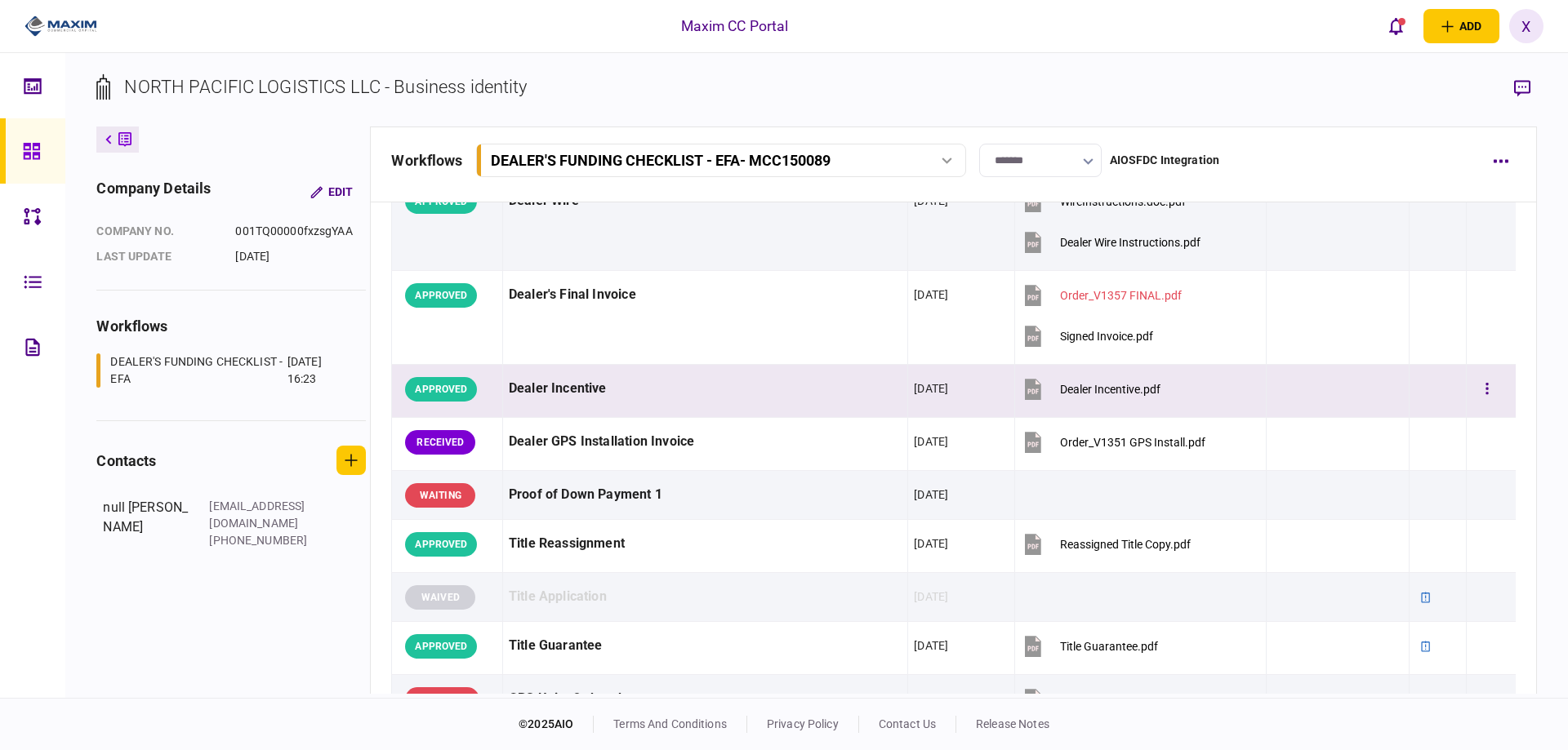
scroll to position [1061, 0]
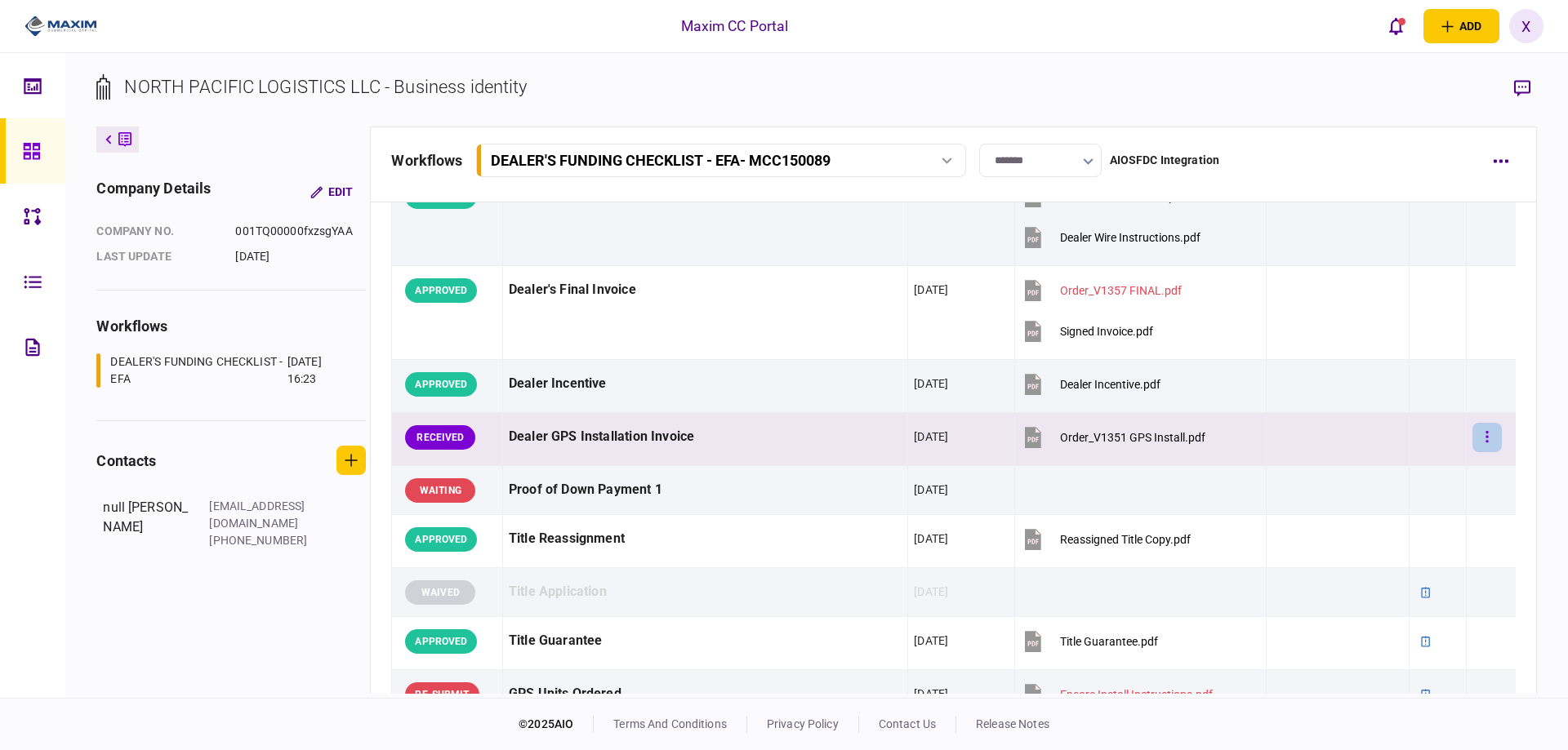
click at [1474, 434] on button "button" at bounding box center [1486, 437] width 29 height 29
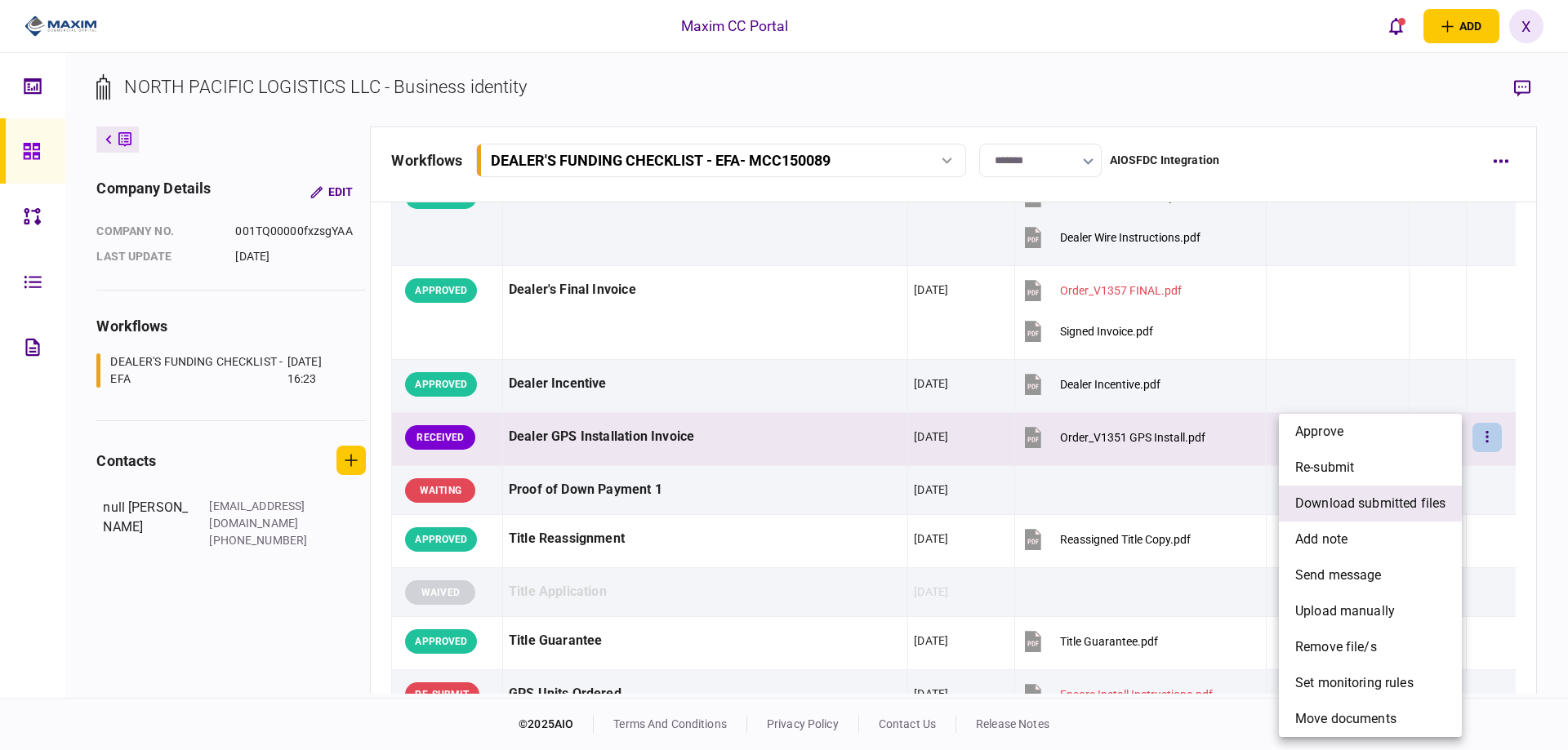
click at [1430, 502] on span "download submitted files" at bounding box center [1370, 503] width 150 height 20
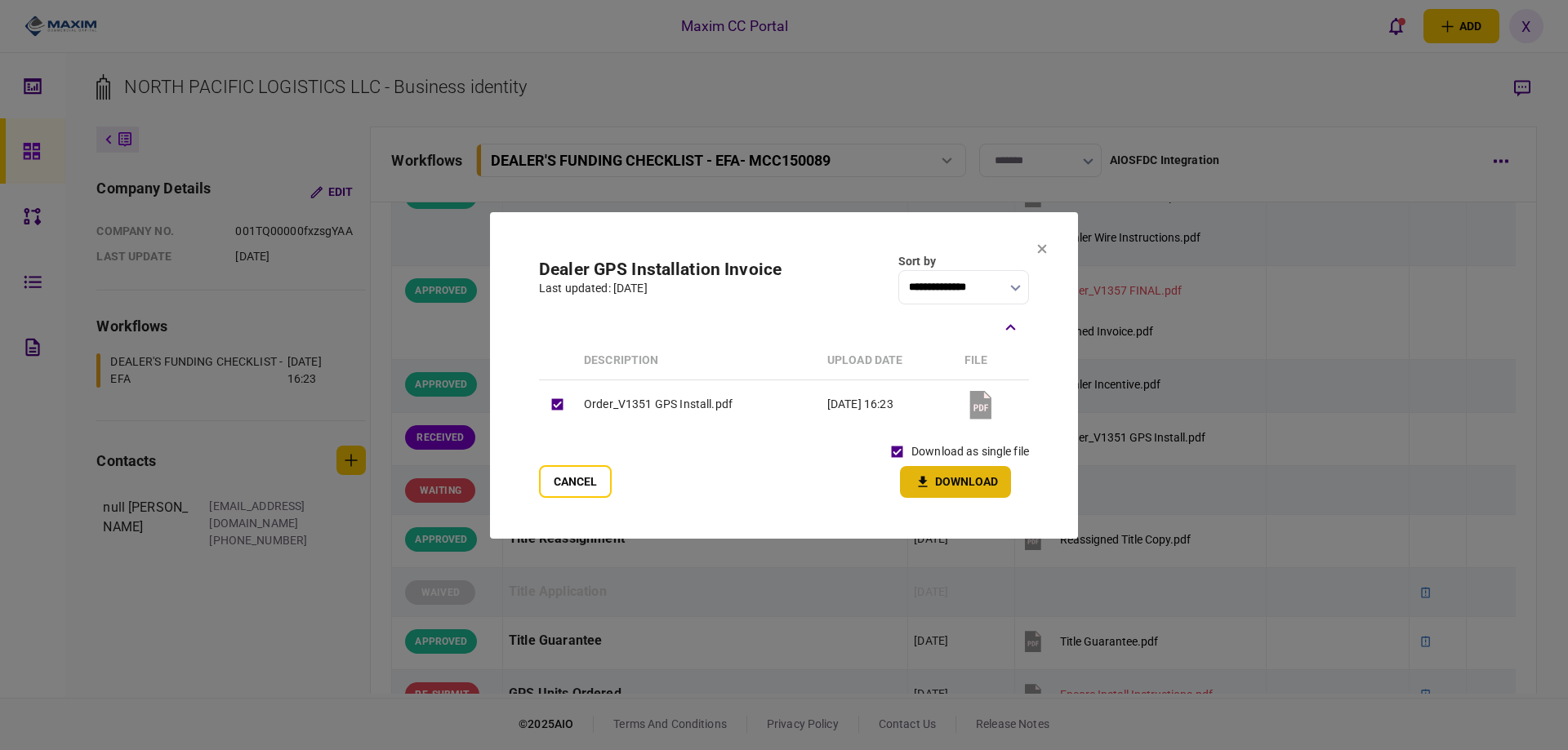
click at [921, 479] on icon "button" at bounding box center [922, 482] width 20 height 16
click at [1045, 248] on icon at bounding box center [1042, 248] width 9 height 9
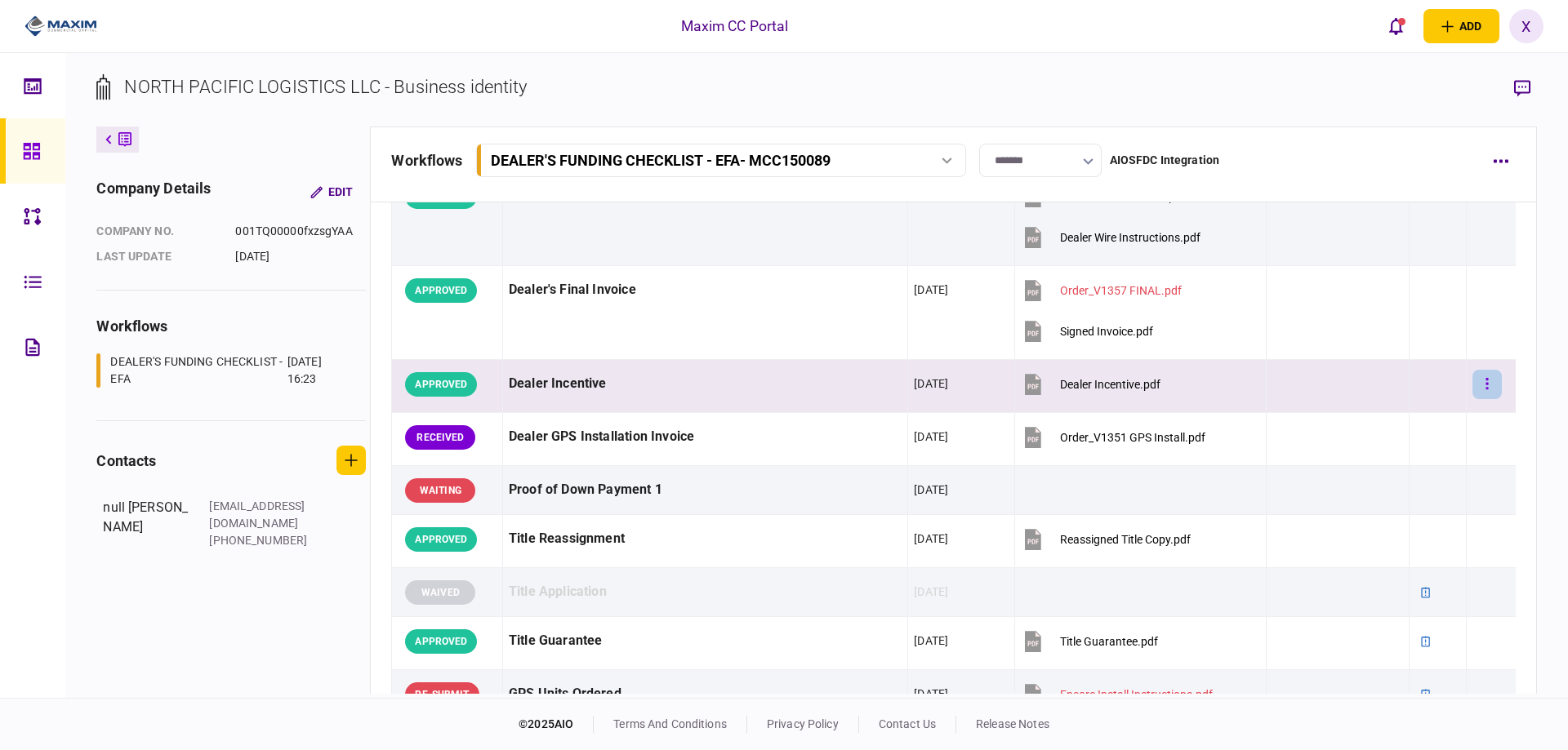
click at [1472, 395] on button "button" at bounding box center [1486, 383] width 29 height 29
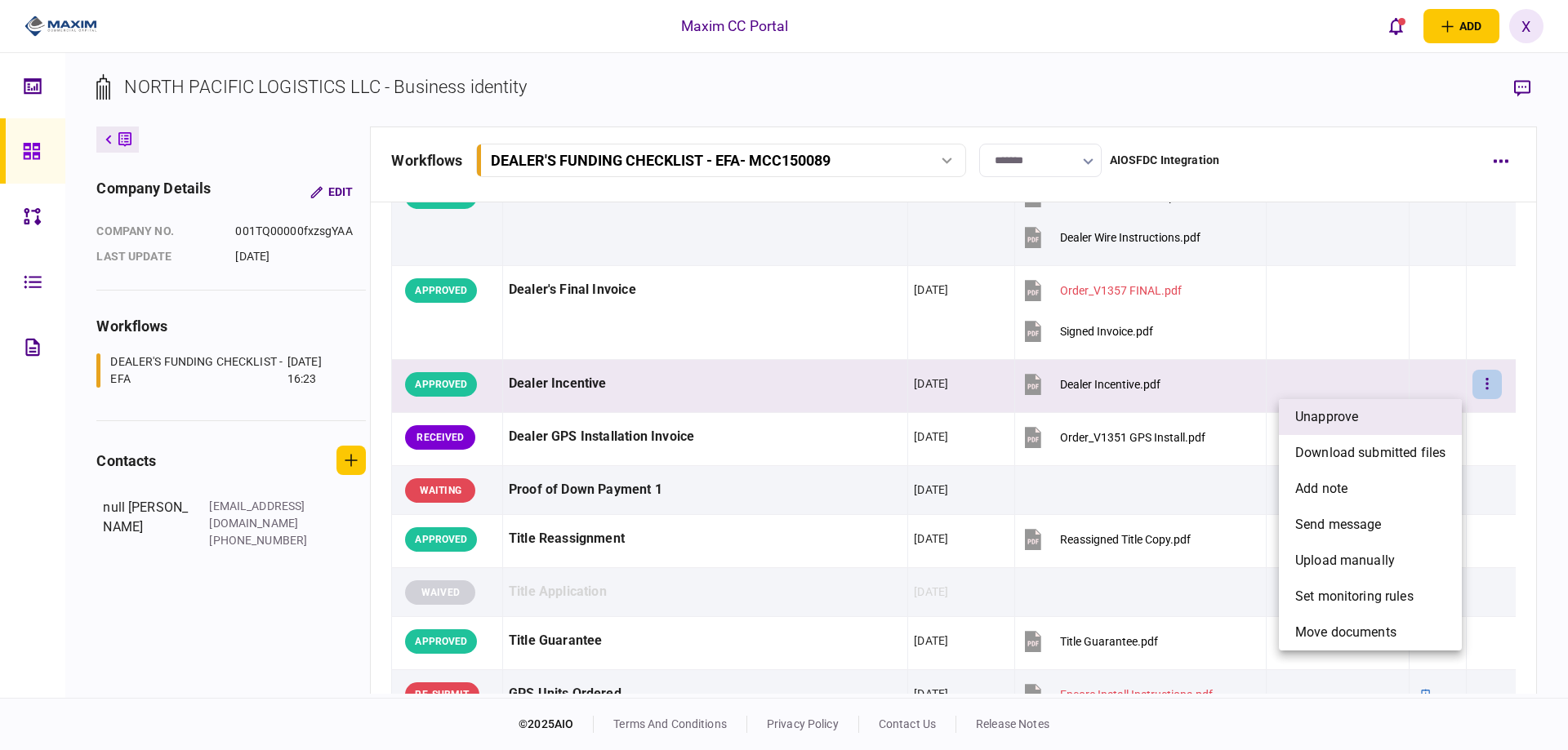
click at [1418, 410] on li "unapprove" at bounding box center [1369, 417] width 183 height 36
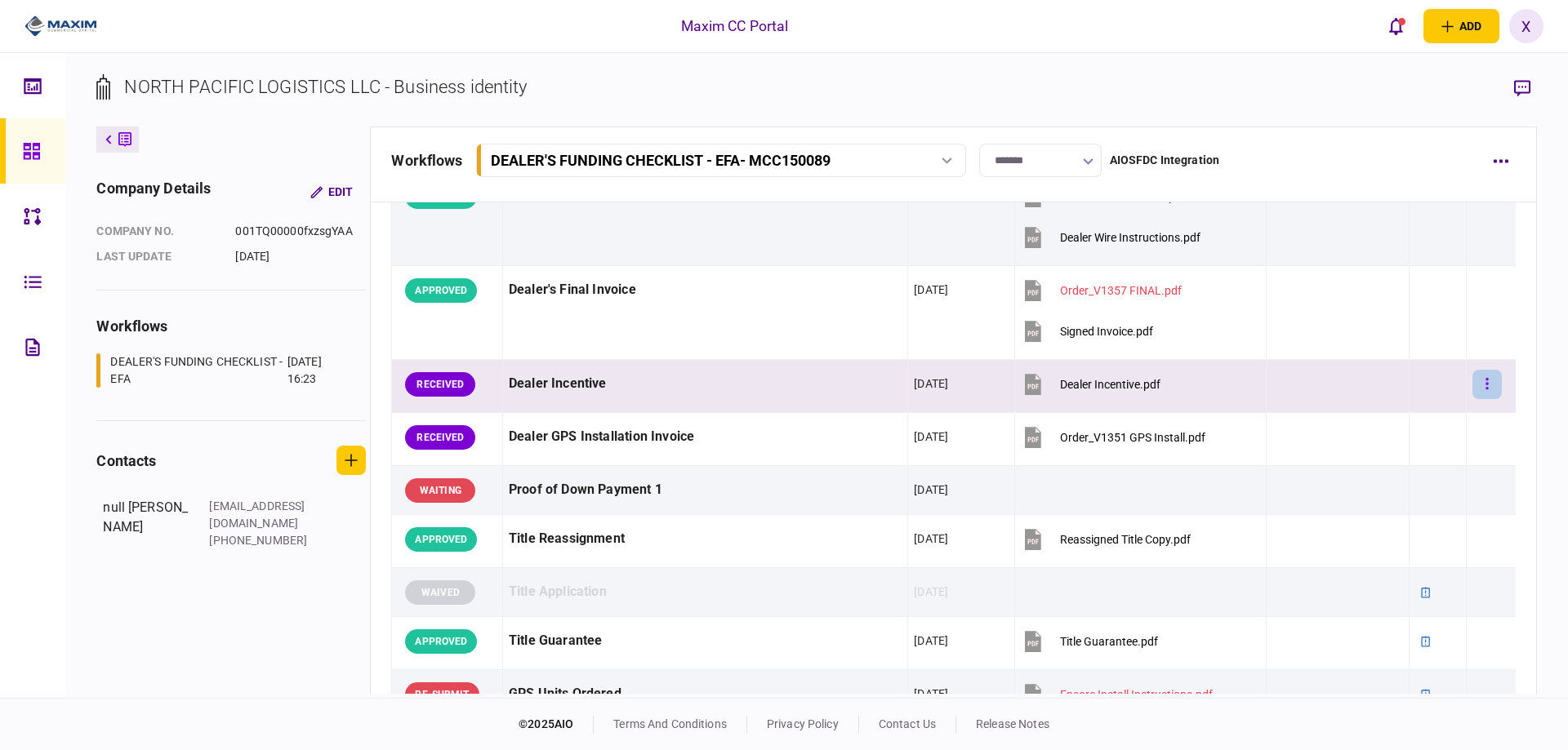
click at [1472, 391] on button "button" at bounding box center [1486, 383] width 29 height 29
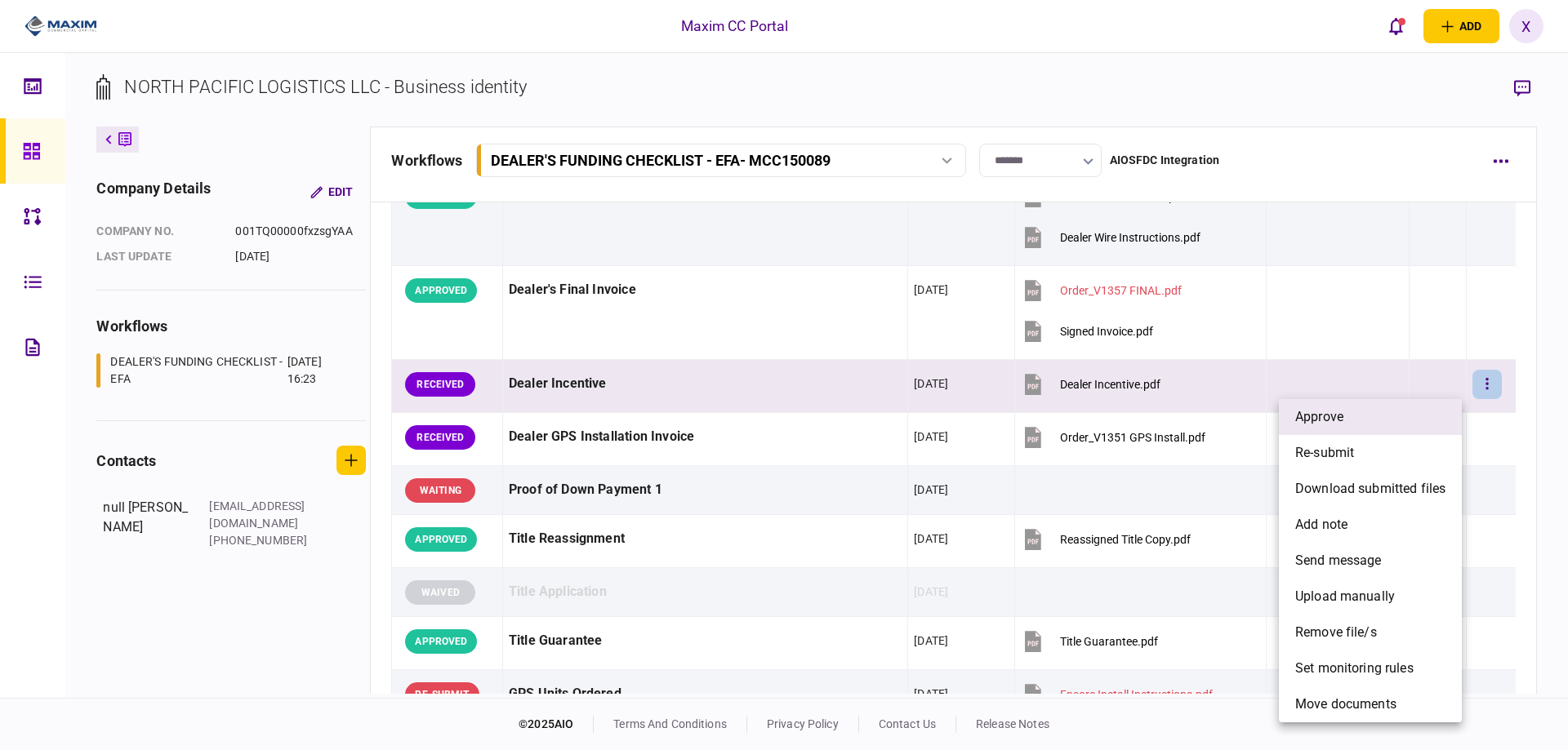
click at [1448, 412] on li "approve" at bounding box center [1369, 417] width 183 height 36
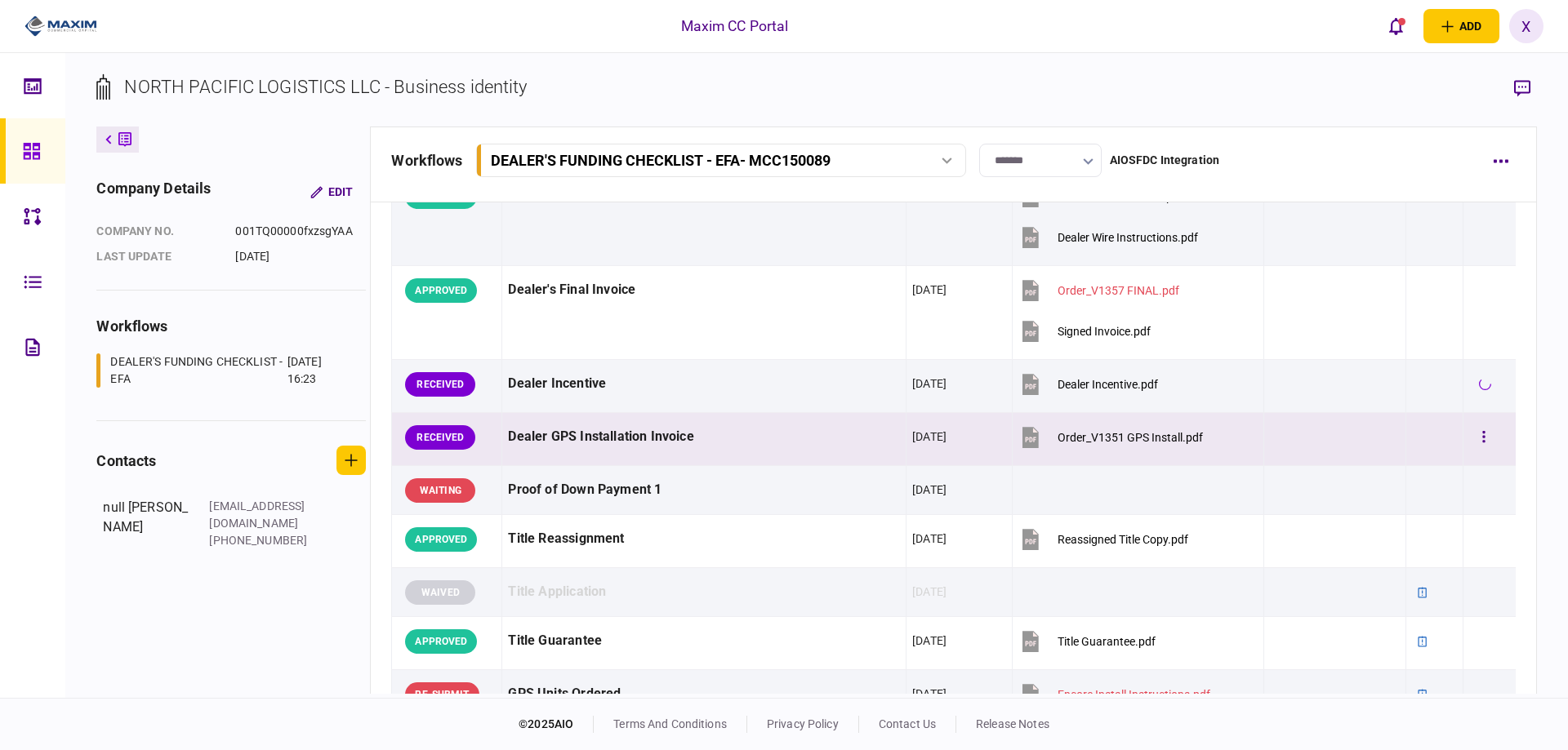
click at [1491, 421] on div at bounding box center [1489, 437] width 41 height 37
click at [1484, 432] on button "button" at bounding box center [1486, 437] width 29 height 29
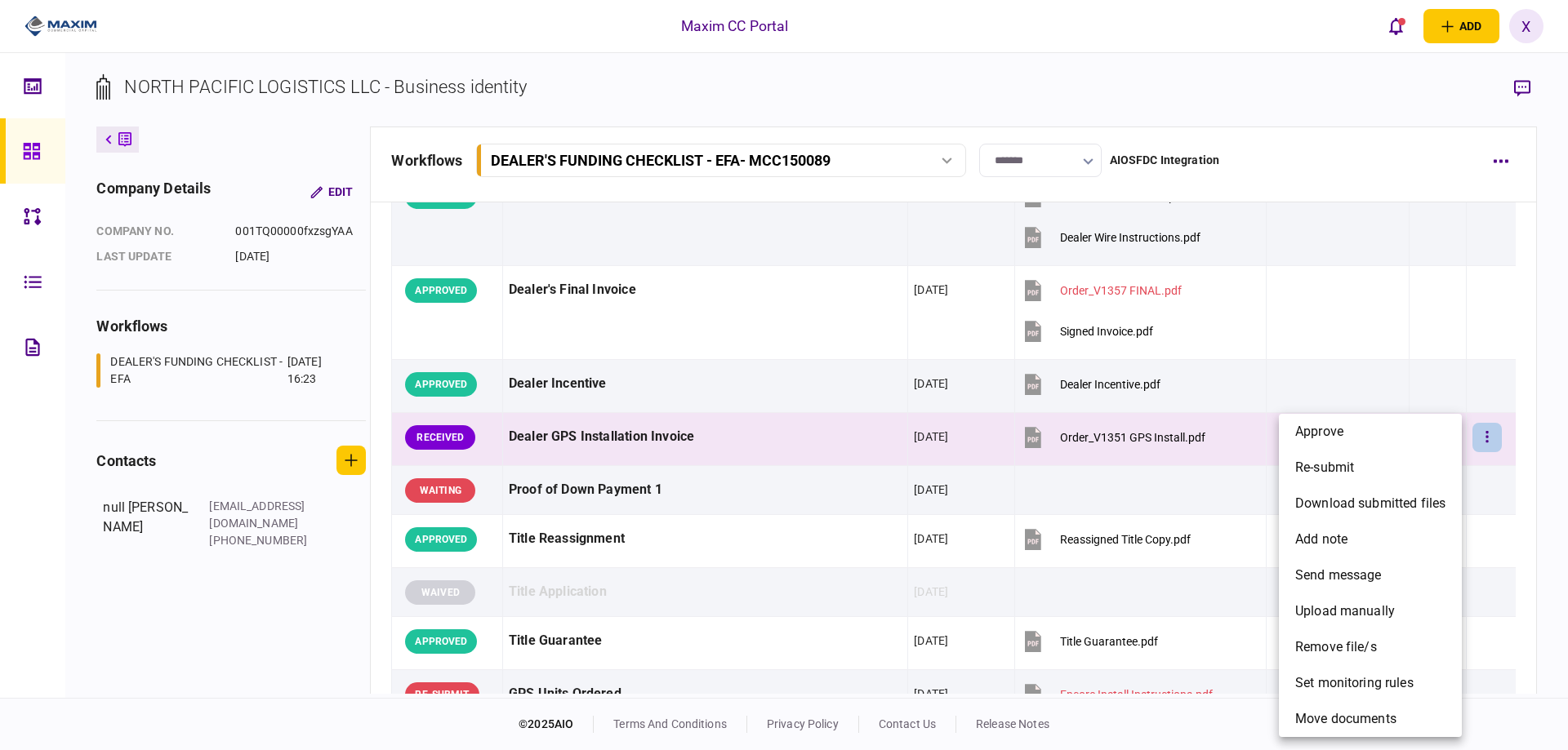
click at [1463, 446] on div at bounding box center [784, 375] width 1568 height 750
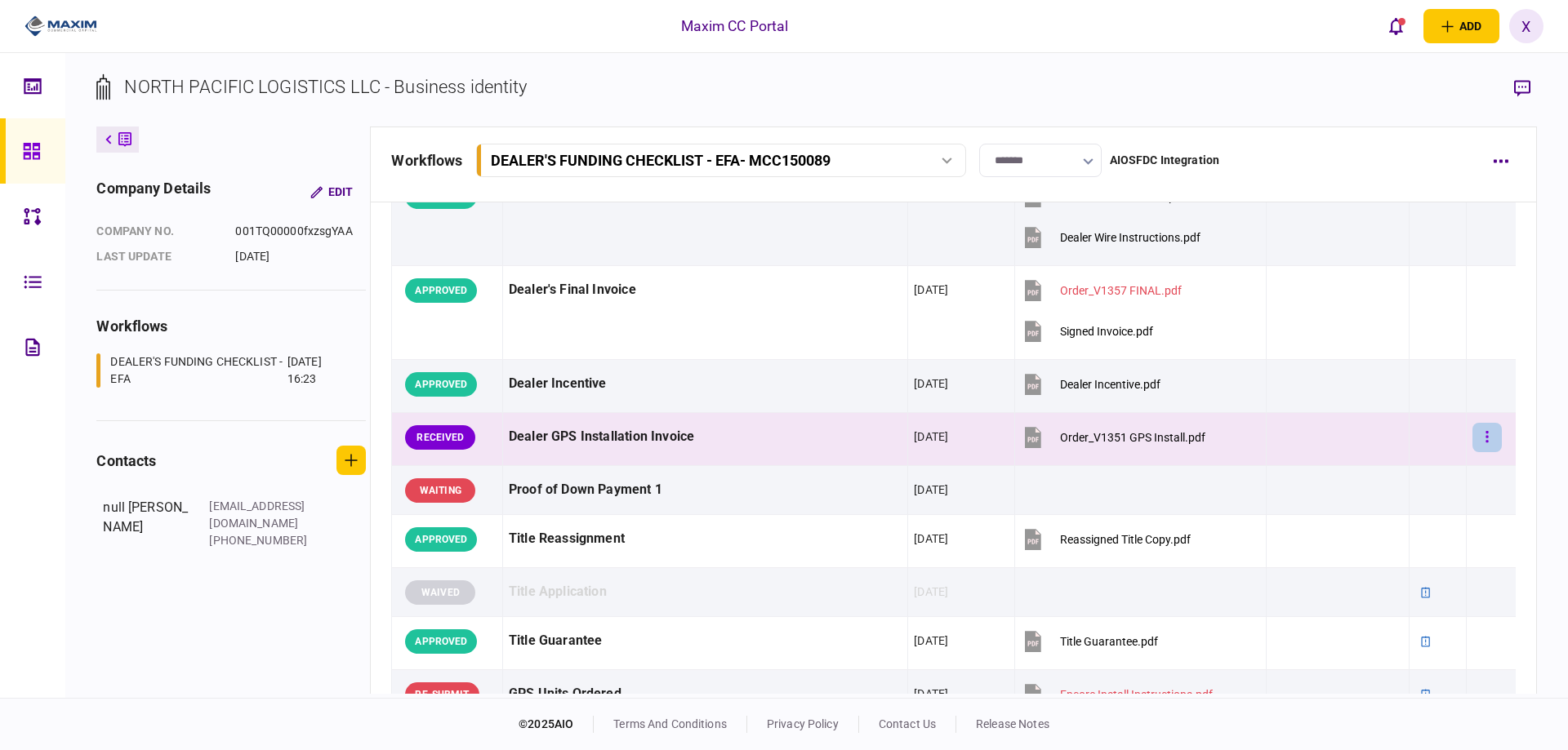
click at [1472, 437] on button "button" at bounding box center [1486, 437] width 29 height 29
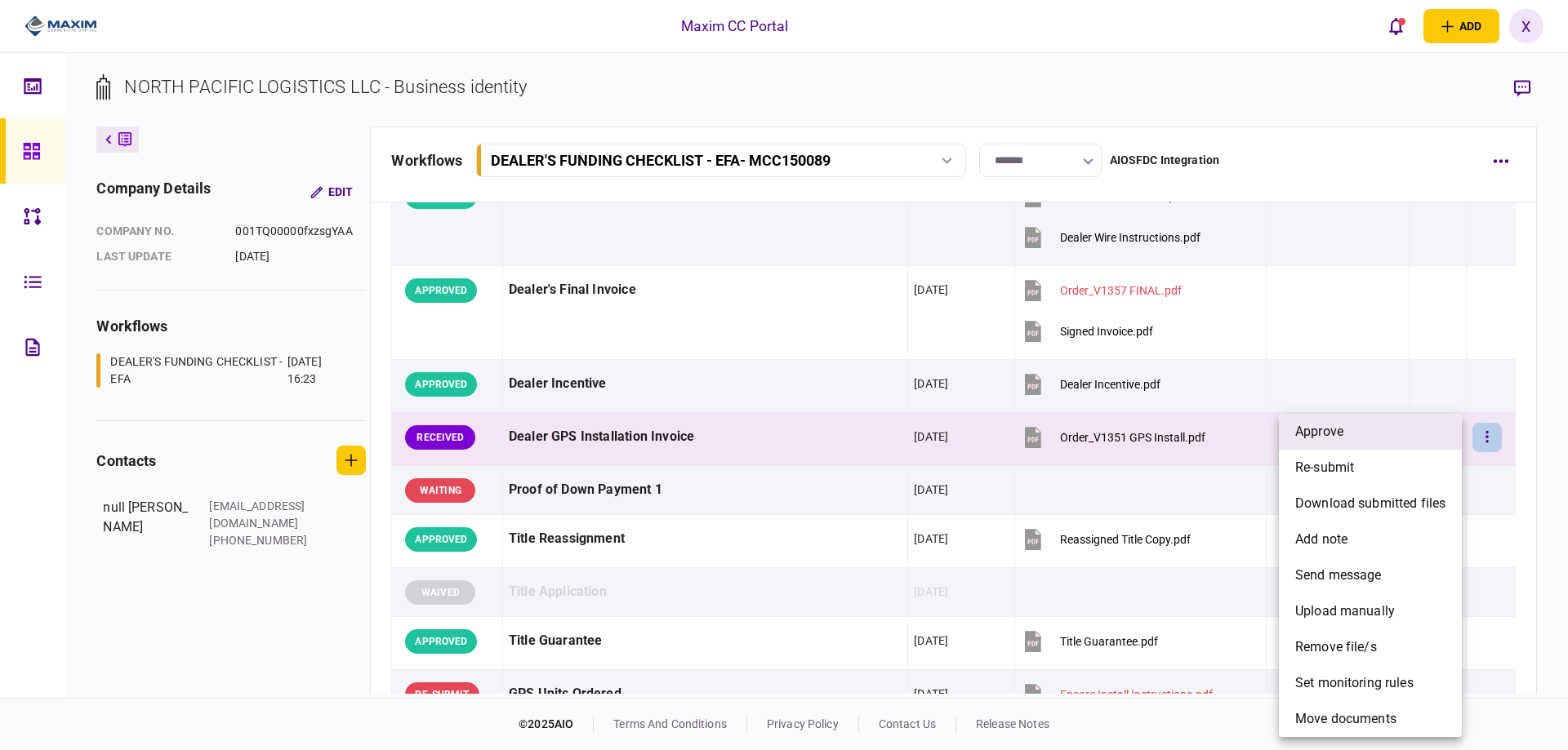
click at [1424, 442] on li "approve" at bounding box center [1369, 431] width 183 height 36
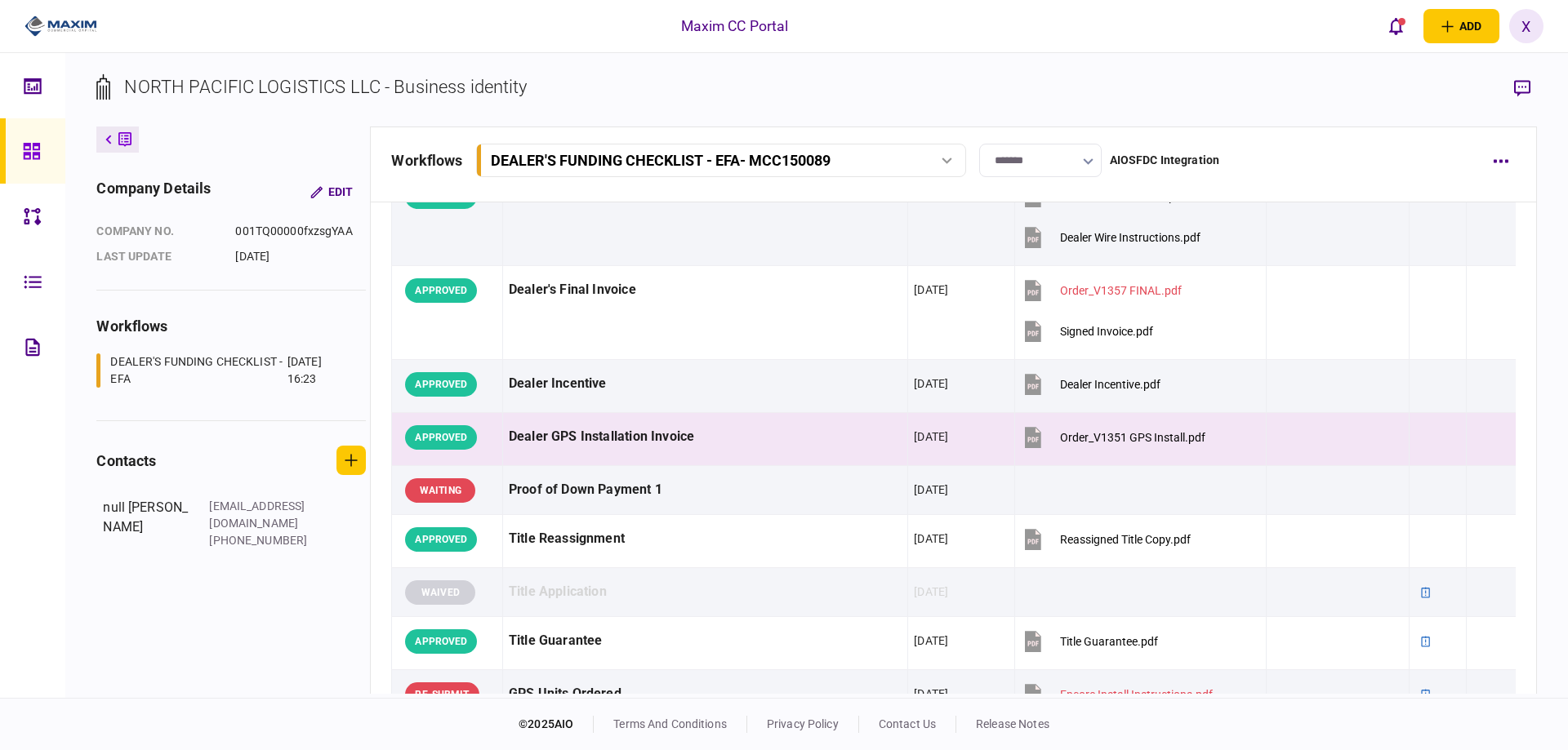
click at [60, 141] on link at bounding box center [33, 151] width 66 height 66
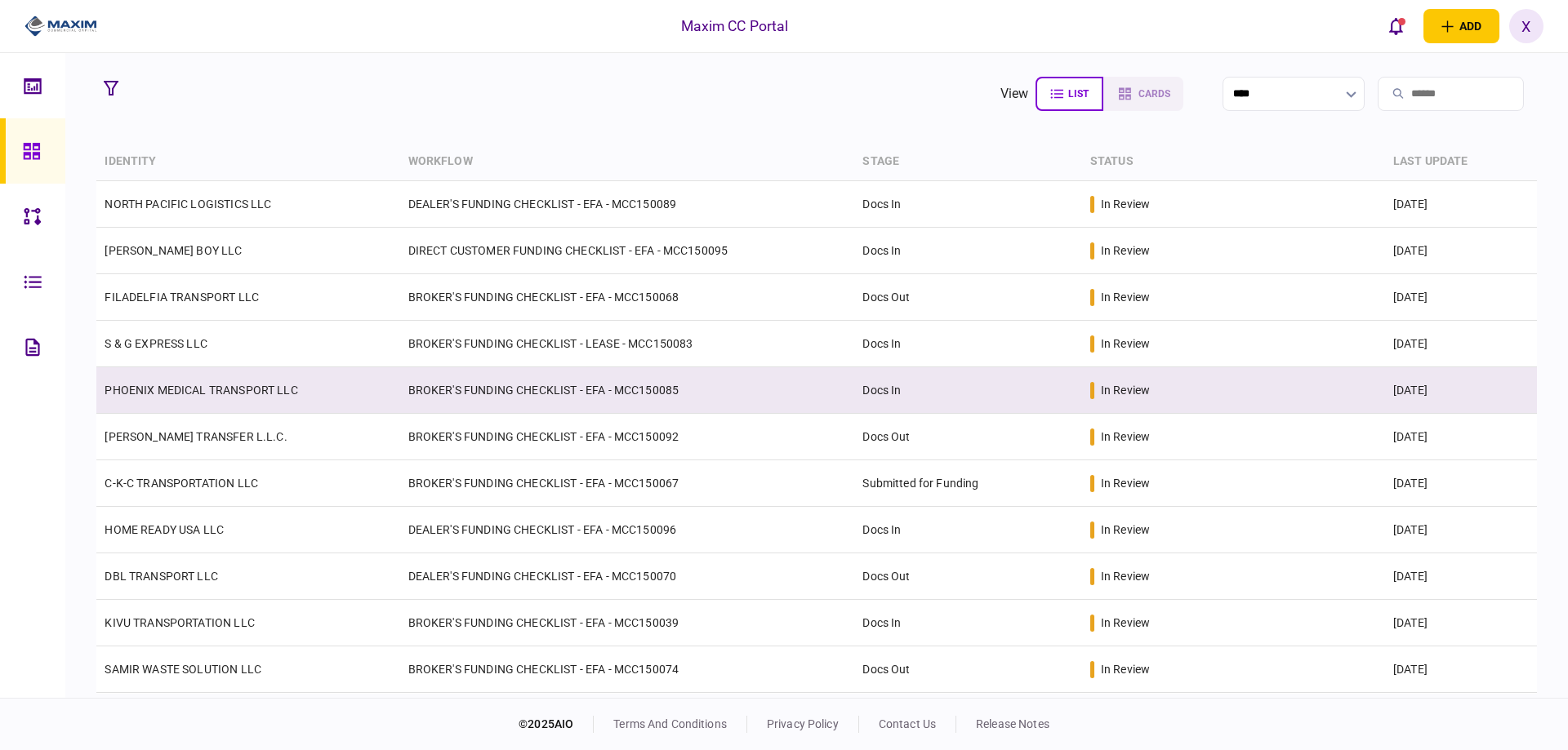
click at [196, 384] on link "PHOENIX MEDICAL TRANSPORT LLC" at bounding box center [200, 390] width 192 height 13
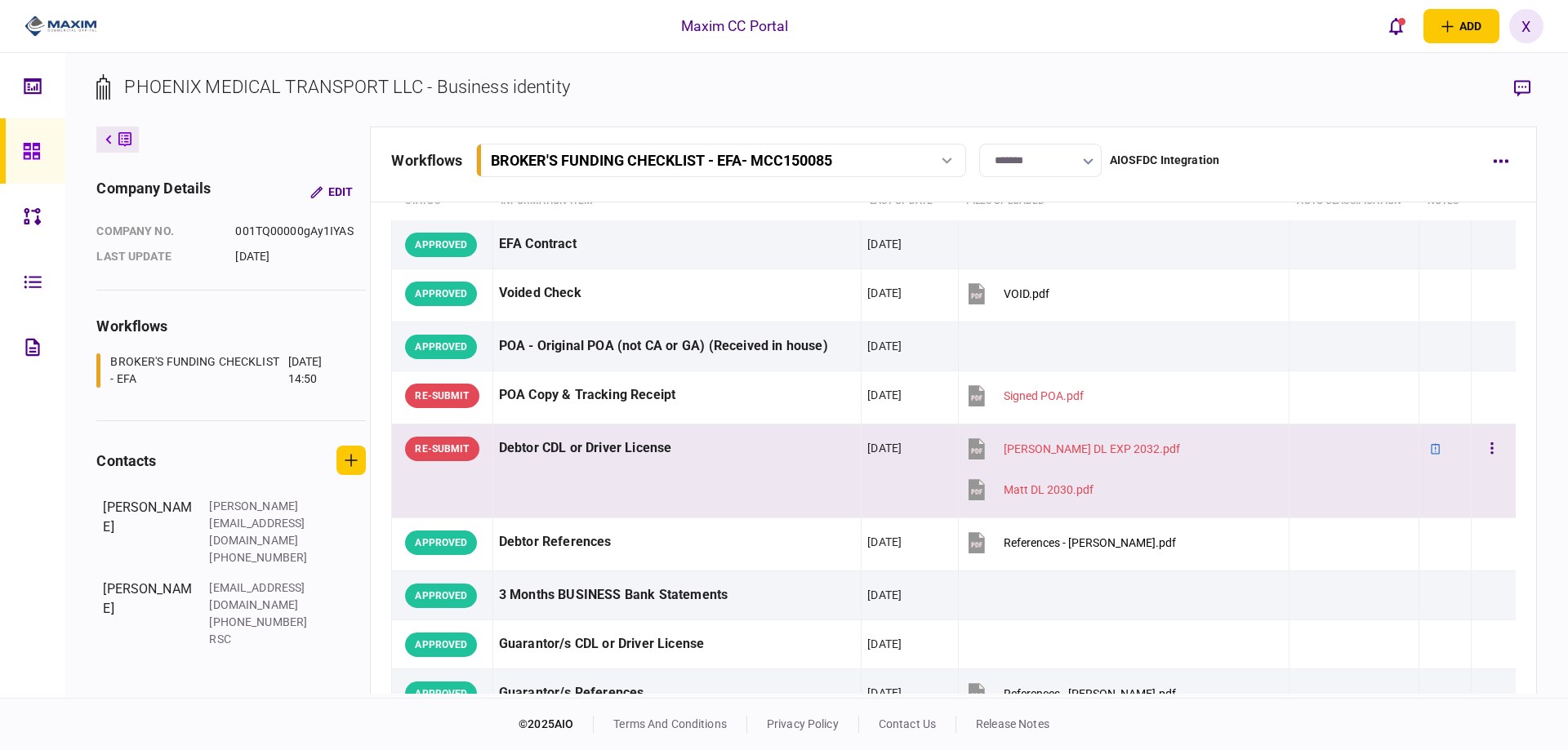
scroll to position [163, 0]
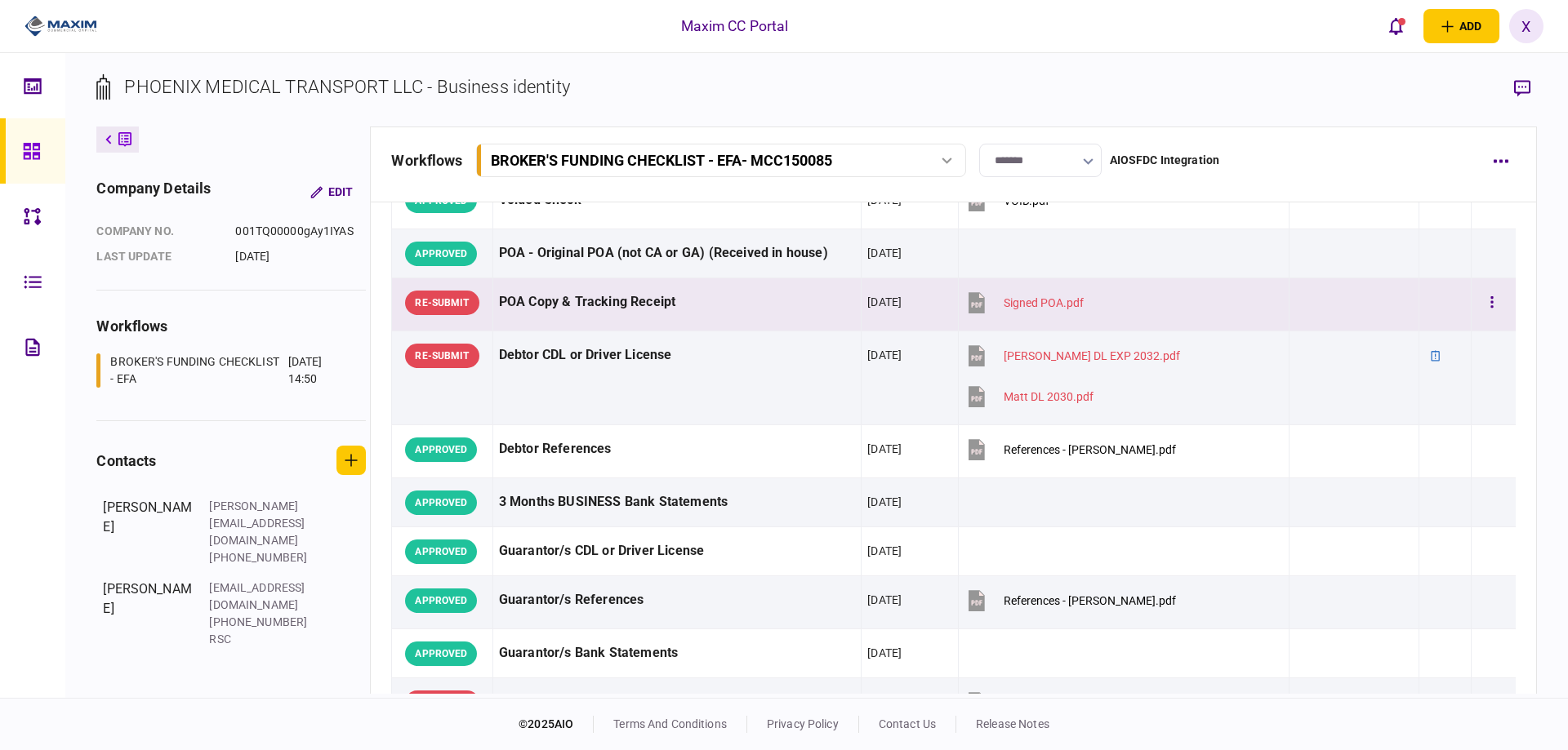
click at [749, 305] on div "POA Copy & Tracking Receipt" at bounding box center [677, 302] width 356 height 37
click at [1519, 101] on button "button" at bounding box center [1521, 87] width 29 height 29
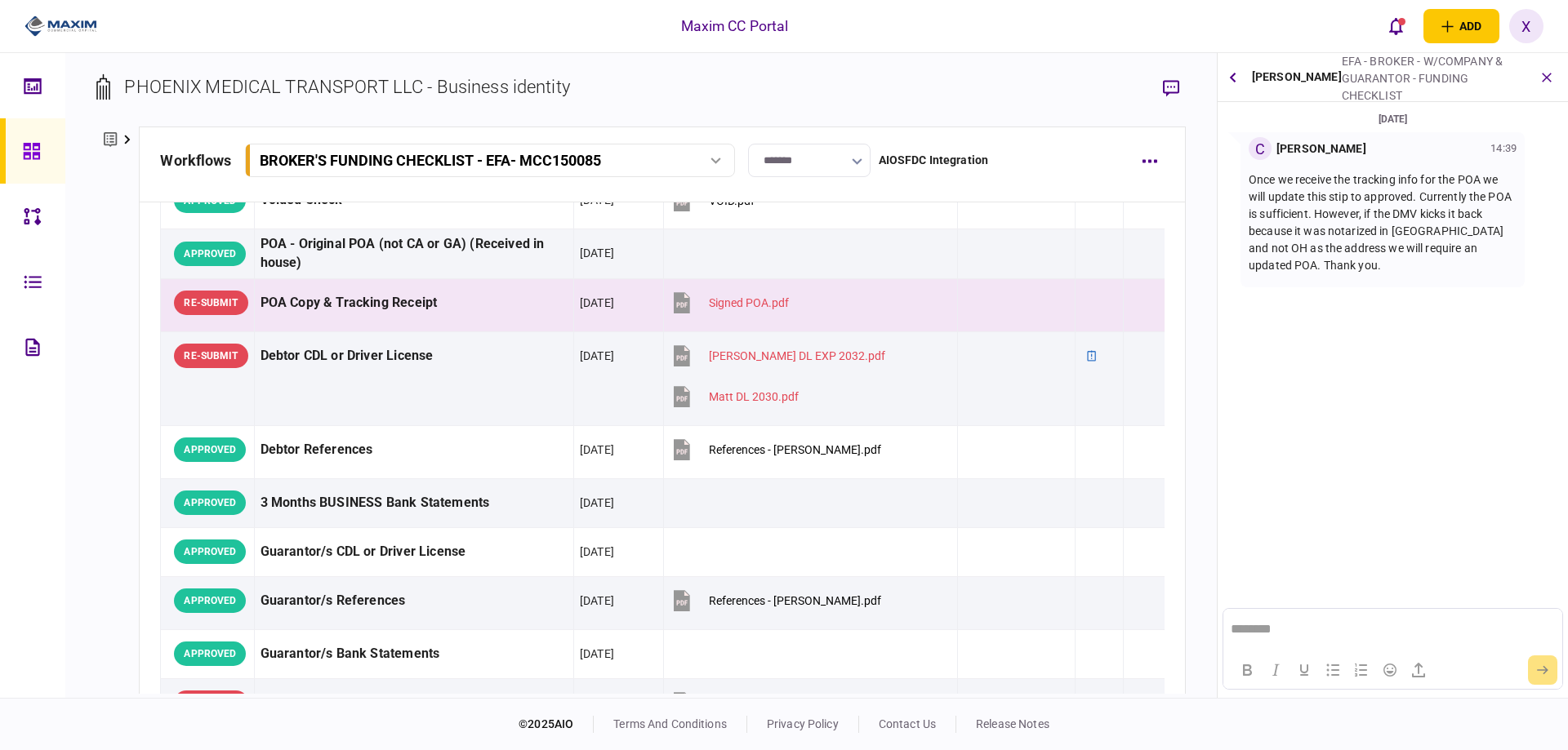
scroll to position [0, 0]
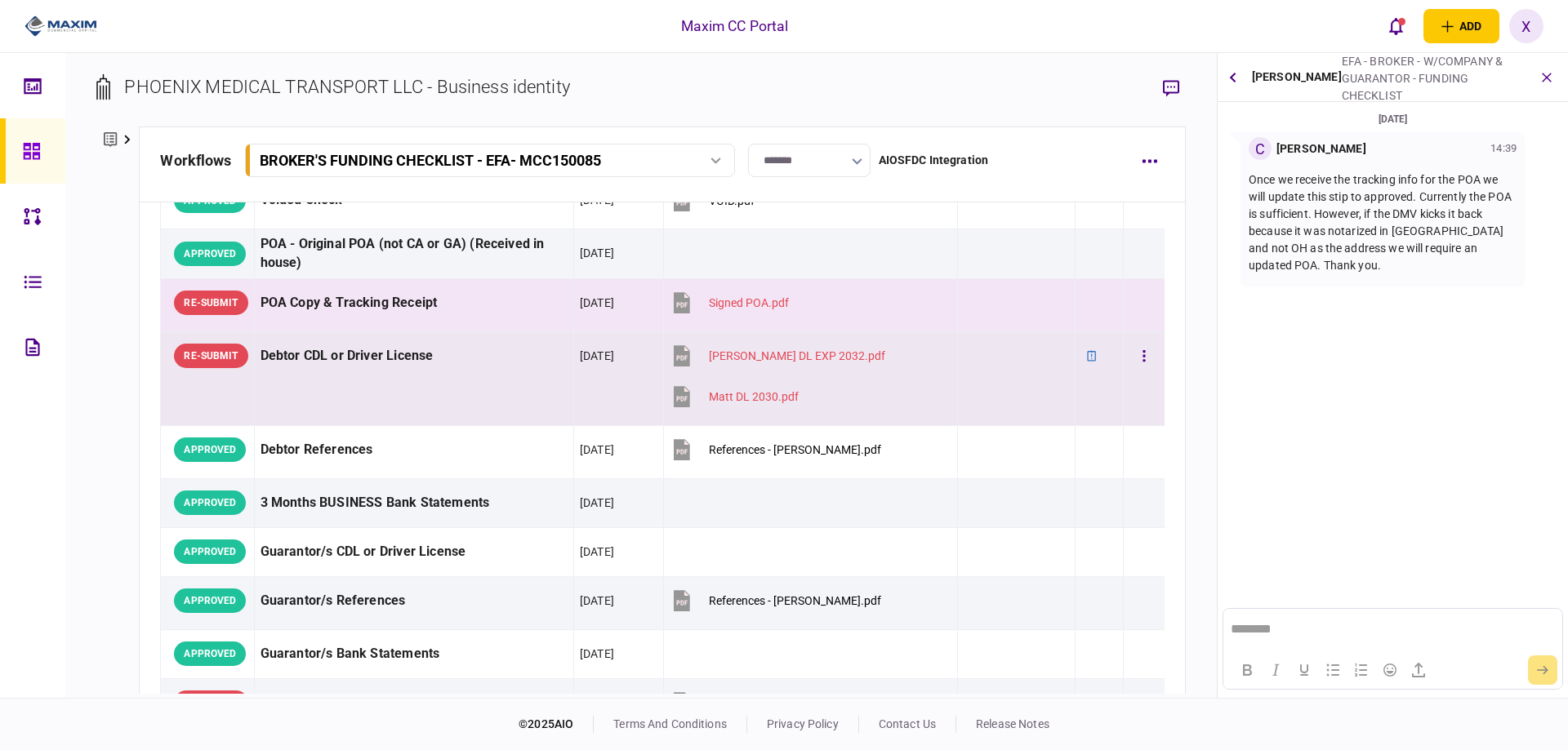
click at [472, 386] on td "Debtor CDL or Driver License" at bounding box center [414, 378] width 319 height 94
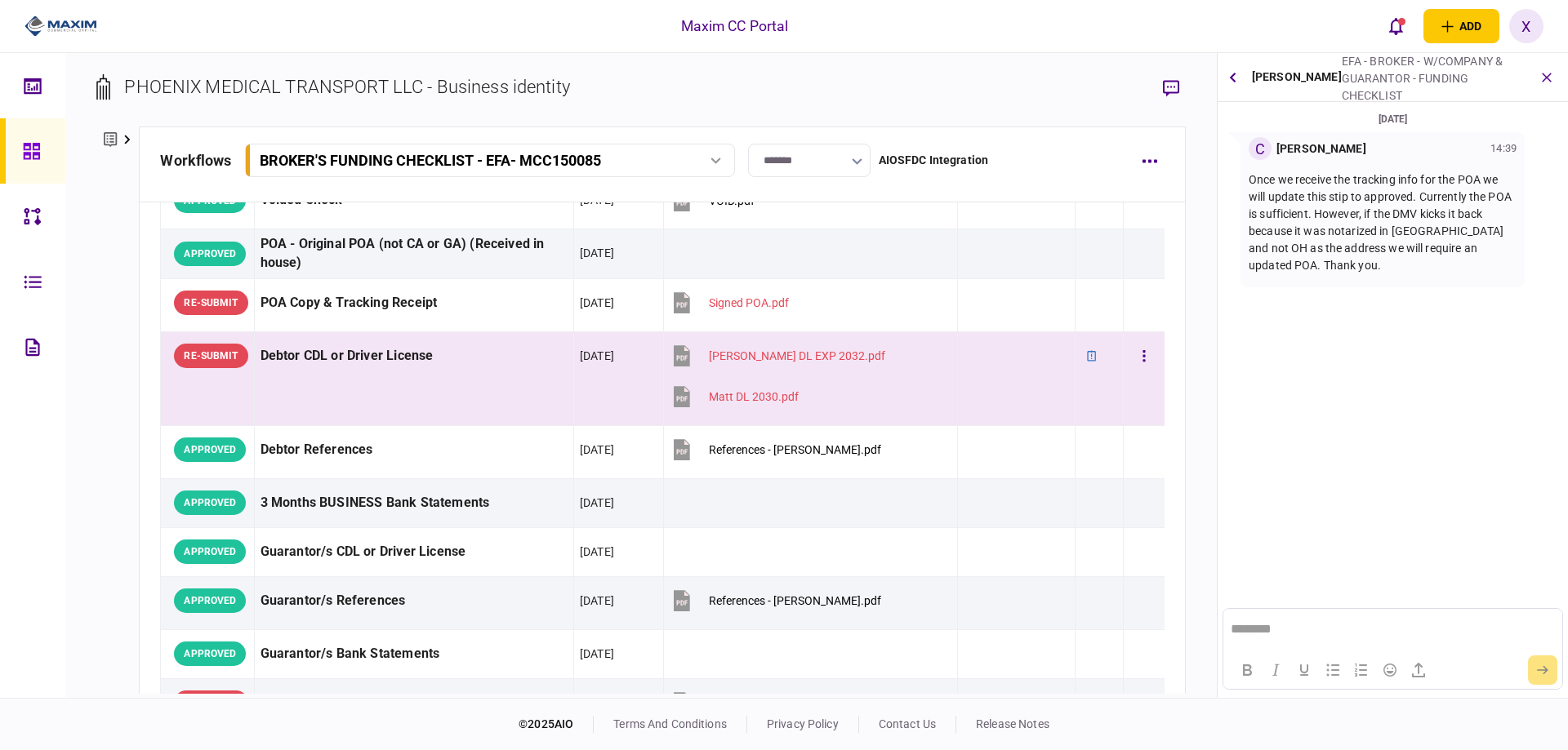
click at [331, 361] on div "Debtor CDL or Driver License" at bounding box center [414, 355] width 307 height 37
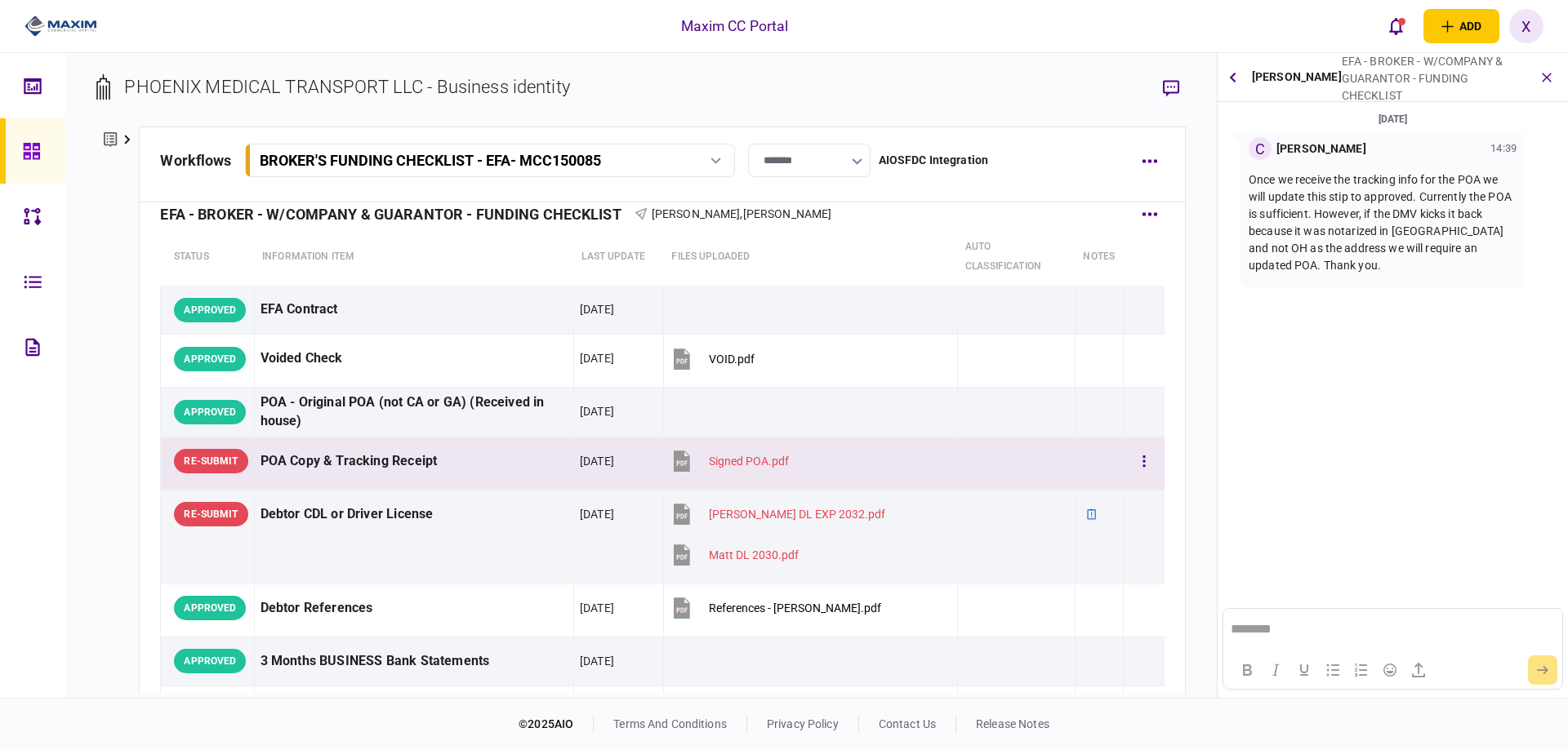
scroll to position [20, 0]
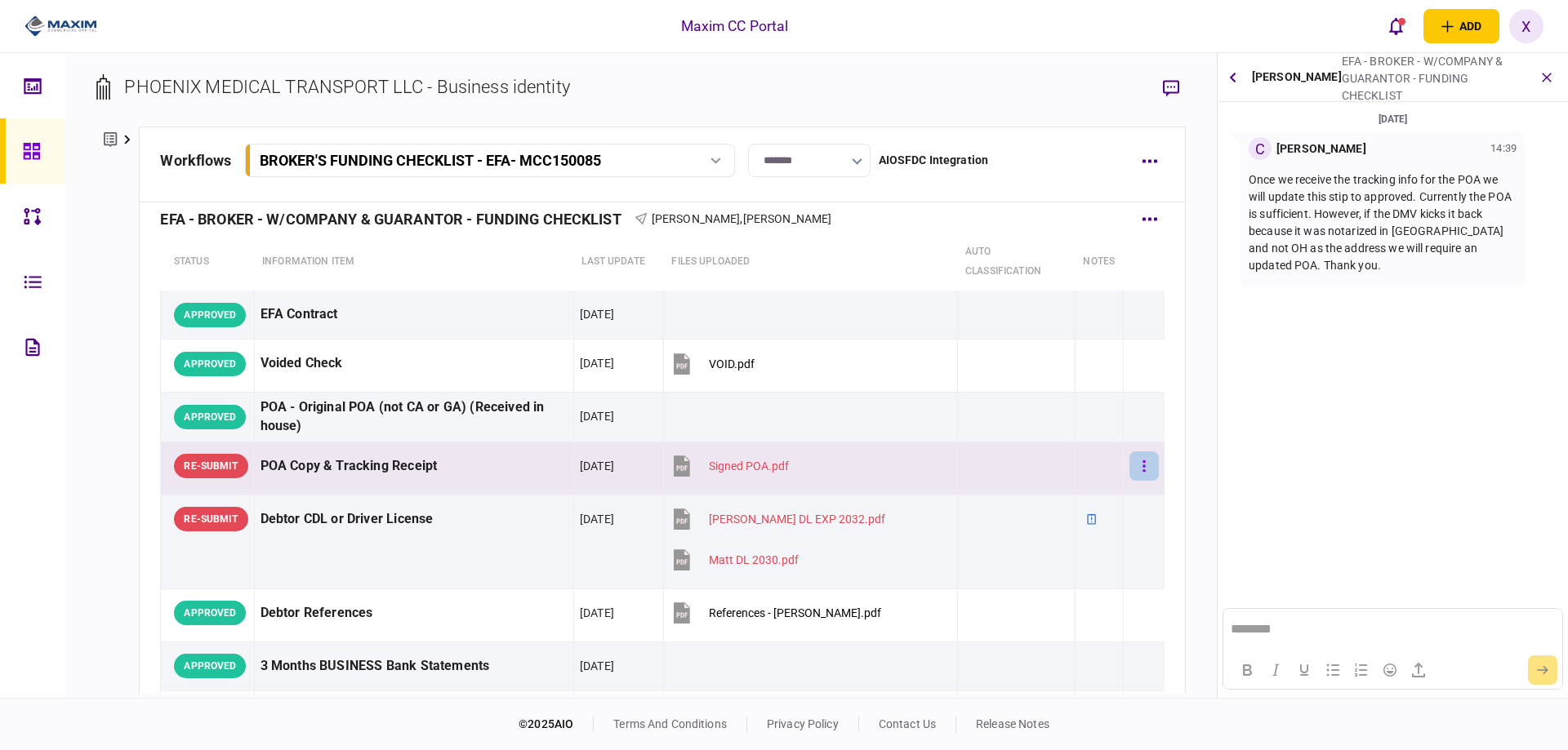
click at [1142, 471] on icon "button" at bounding box center [1143, 466] width 3 height 11
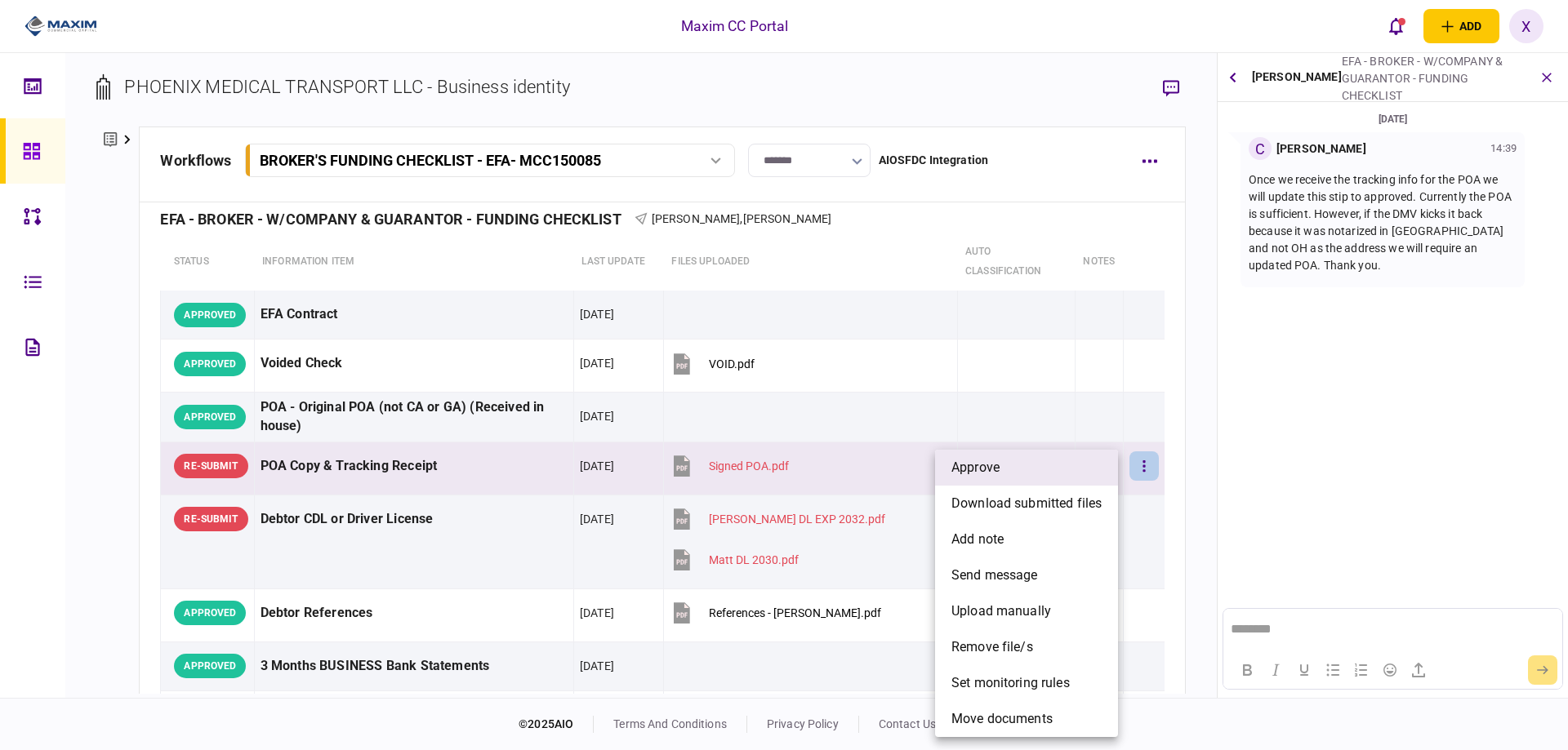
click at [1088, 461] on li "approve" at bounding box center [1026, 468] width 183 height 36
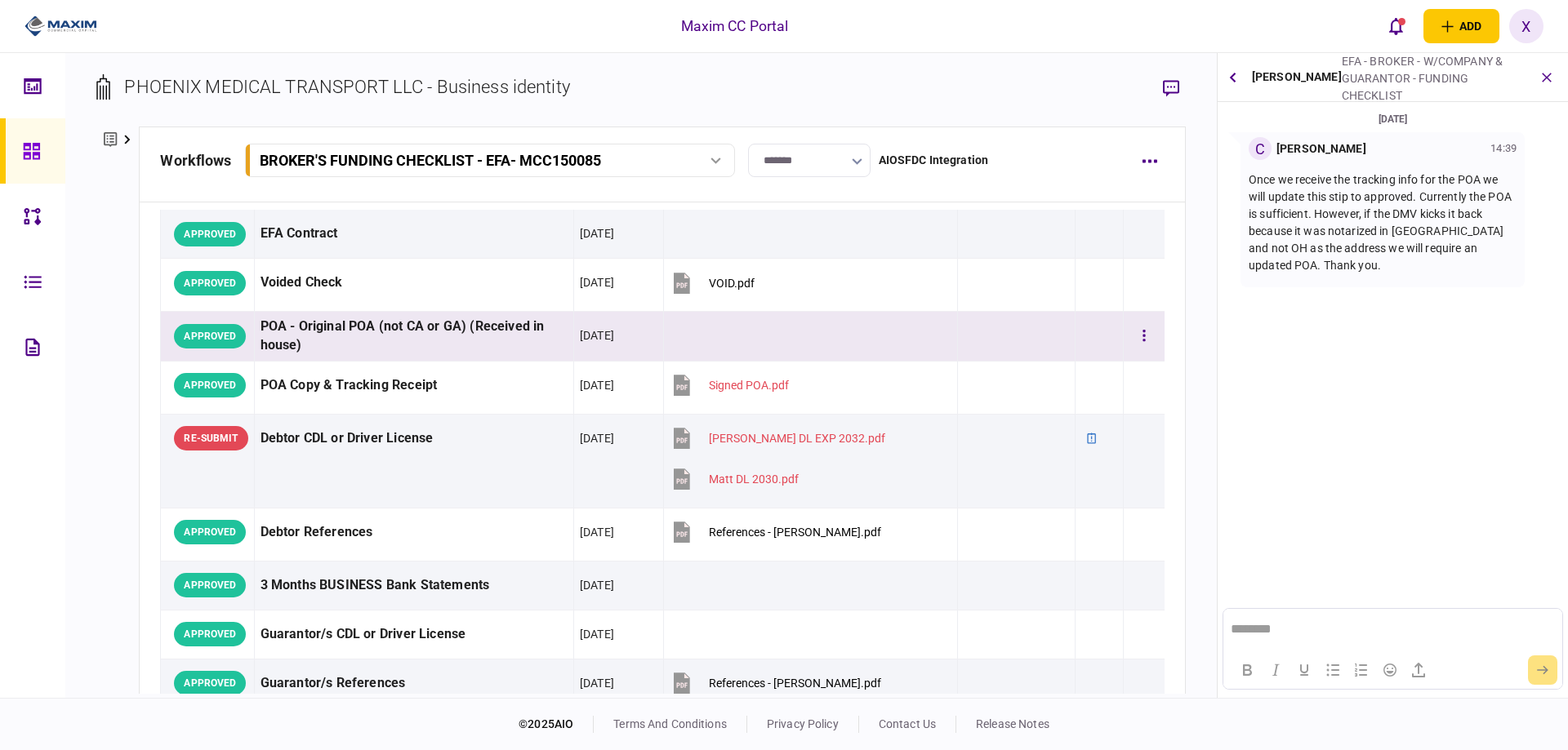
scroll to position [101, 0]
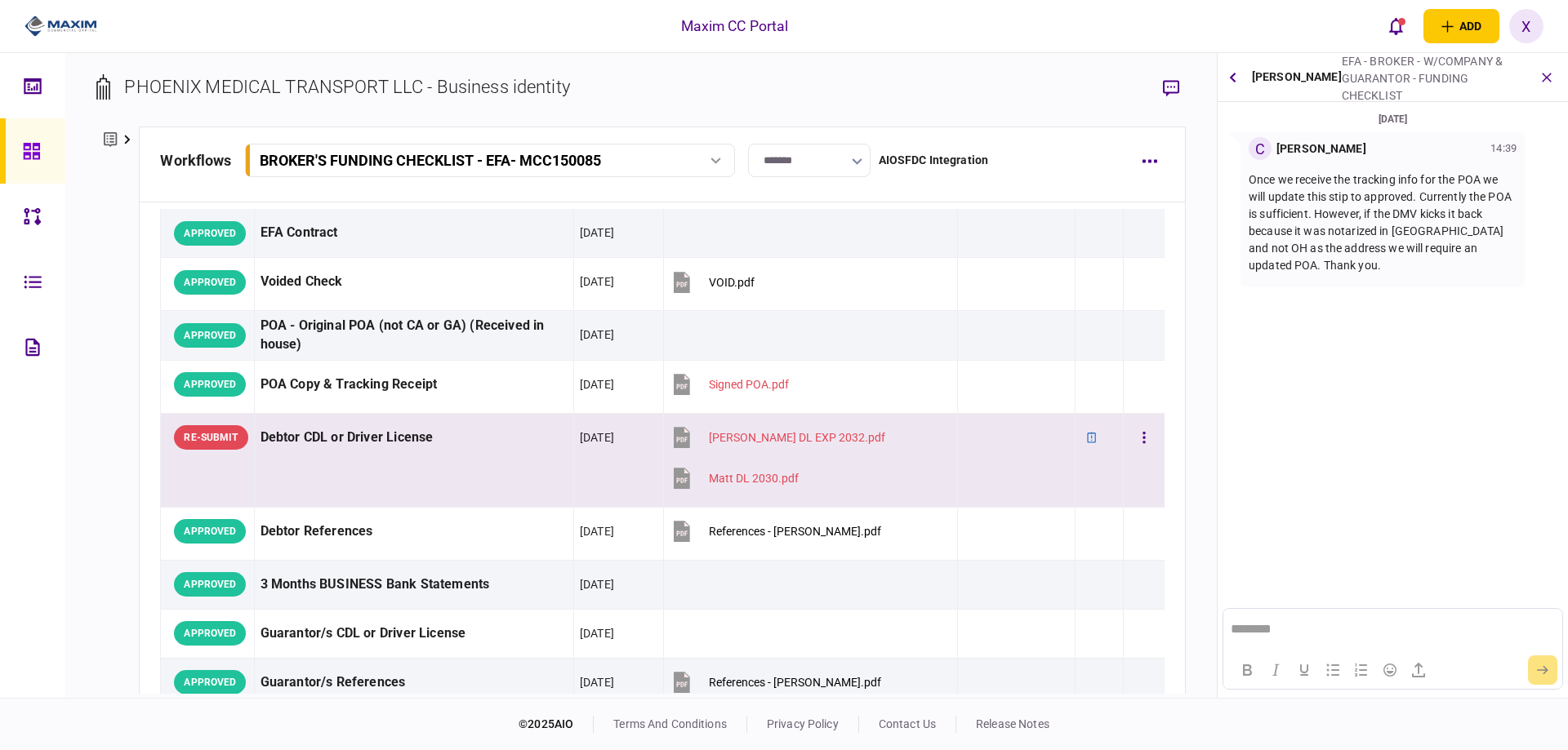
click at [356, 431] on div "Debtor CDL or Driver License" at bounding box center [414, 438] width 307 height 37
click at [292, 443] on div "Debtor CDL or Driver License" at bounding box center [414, 438] width 307 height 37
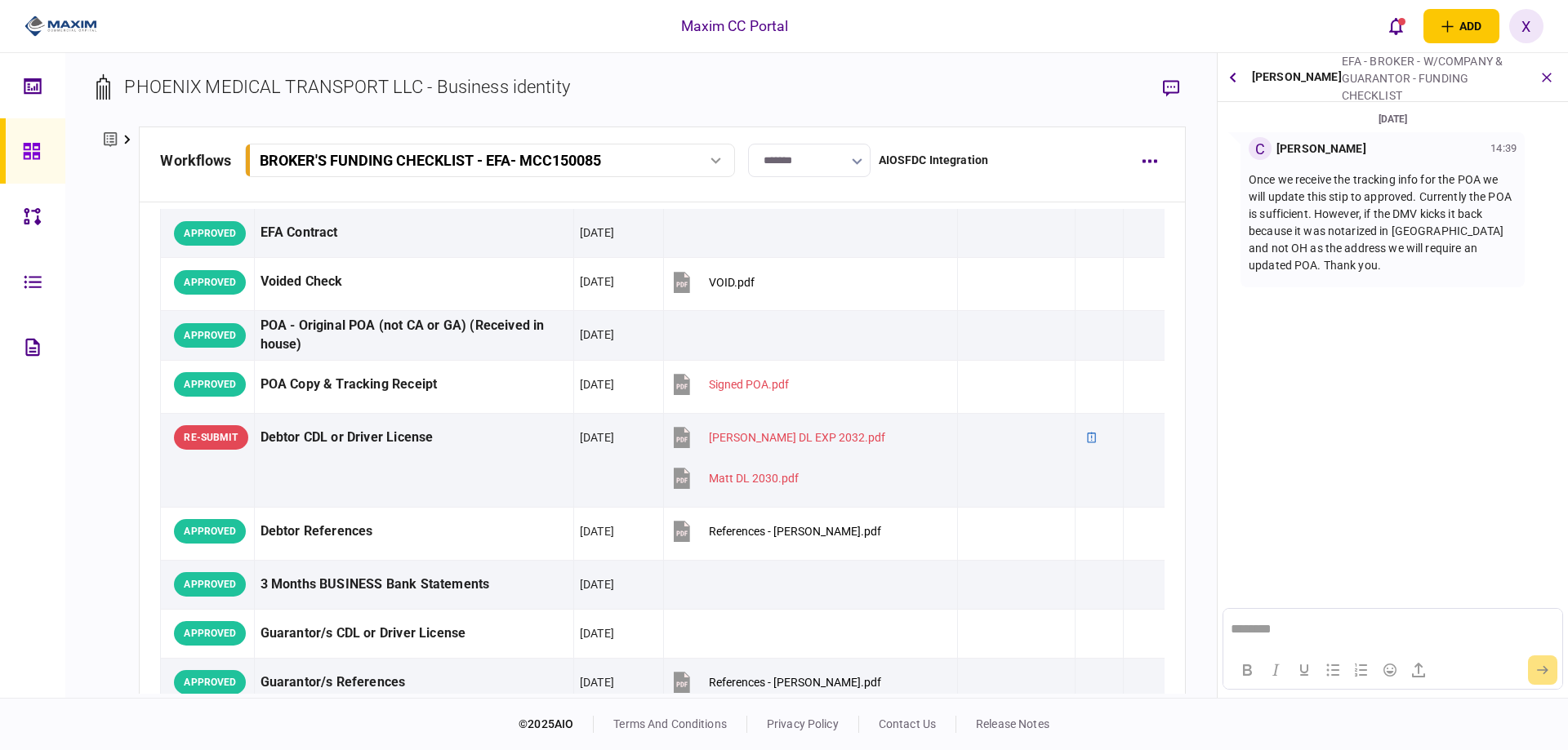
click at [1244, 77] on div "Jake Schock EFA - BROKER - W/COMPANY & GUARANTOR - FUNDING CHECKLIST POA Copy &…" at bounding box center [1393, 78] width 351 height 49
click at [1234, 73] on icon "button" at bounding box center [1232, 77] width 7 height 10
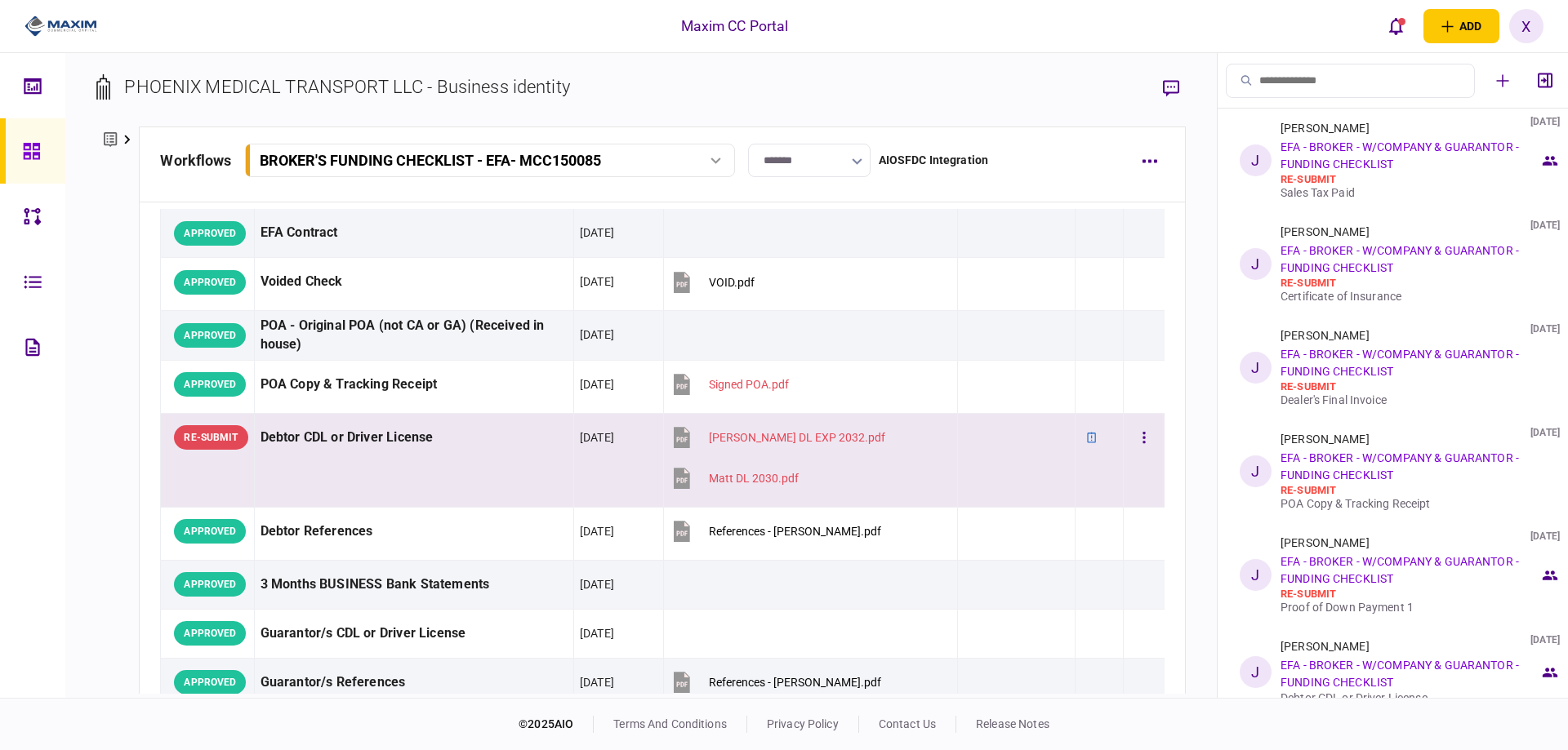
click at [262, 446] on div "Debtor CDL or Driver License" at bounding box center [414, 438] width 307 height 37
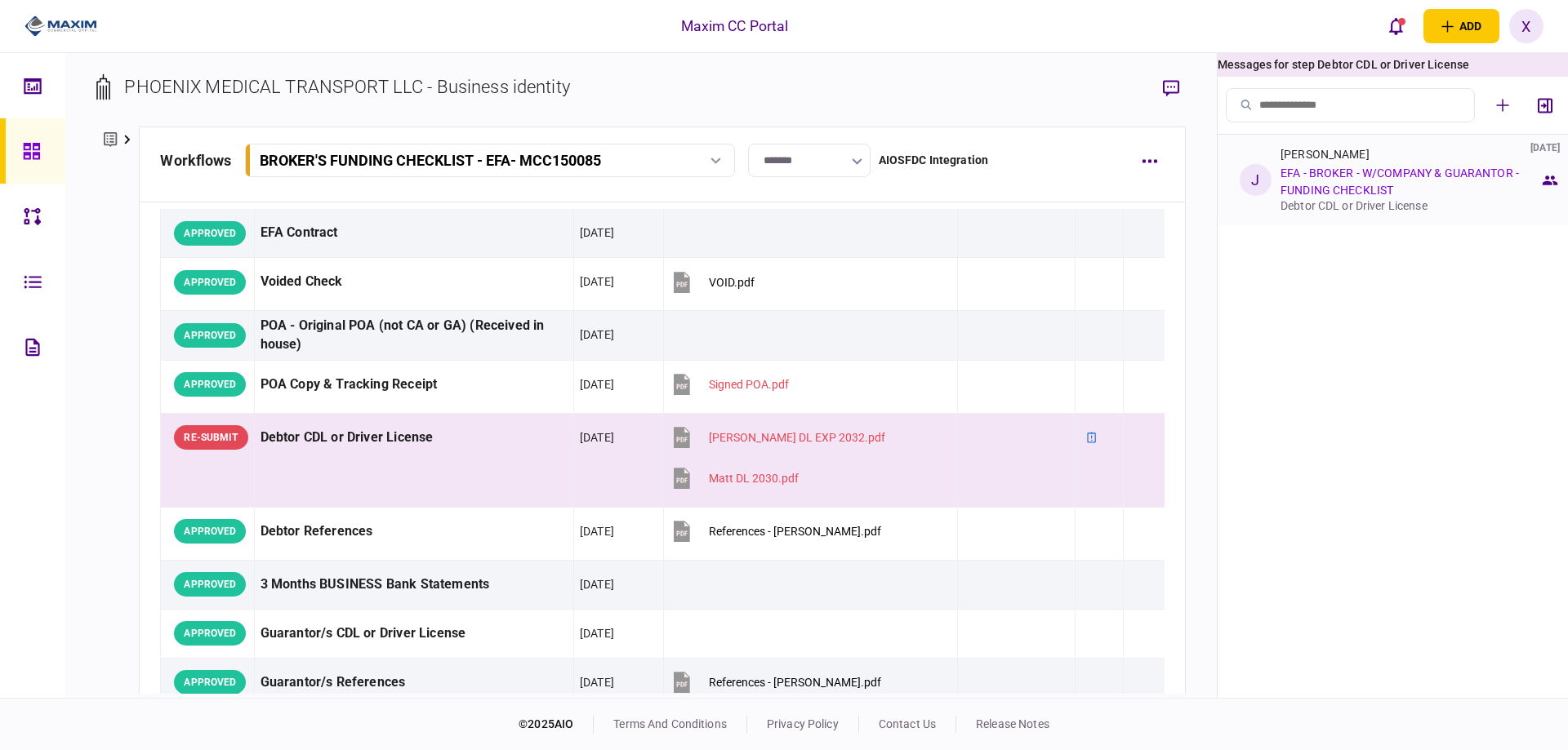
click at [1326, 161] on div "Jake Schock 08 Oct 2025 EFA - BROKER - W/COMPANY & GUARANTOR - FUNDING CHECKLIS…" at bounding box center [1410, 180] width 259 height 65
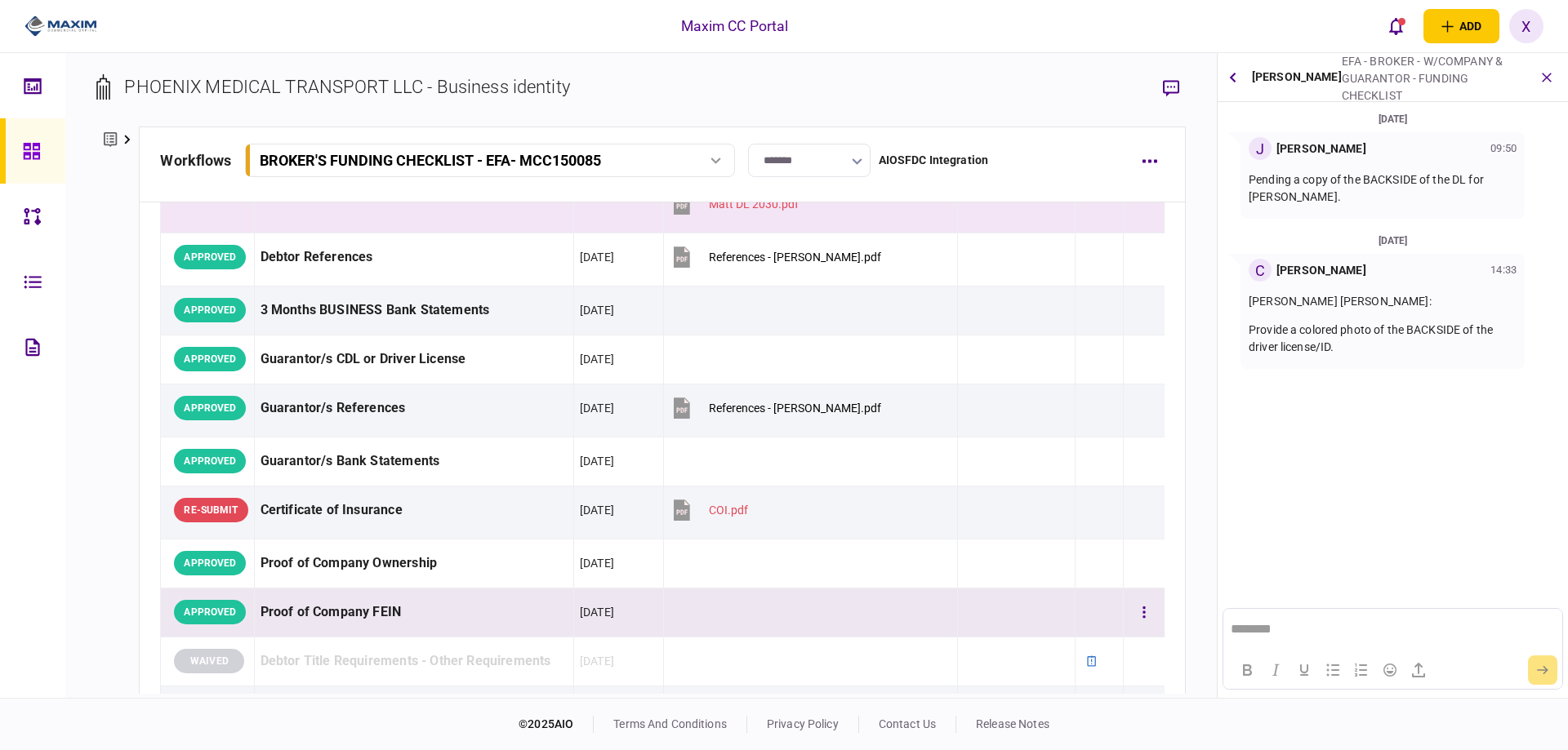
scroll to position [346, 0]
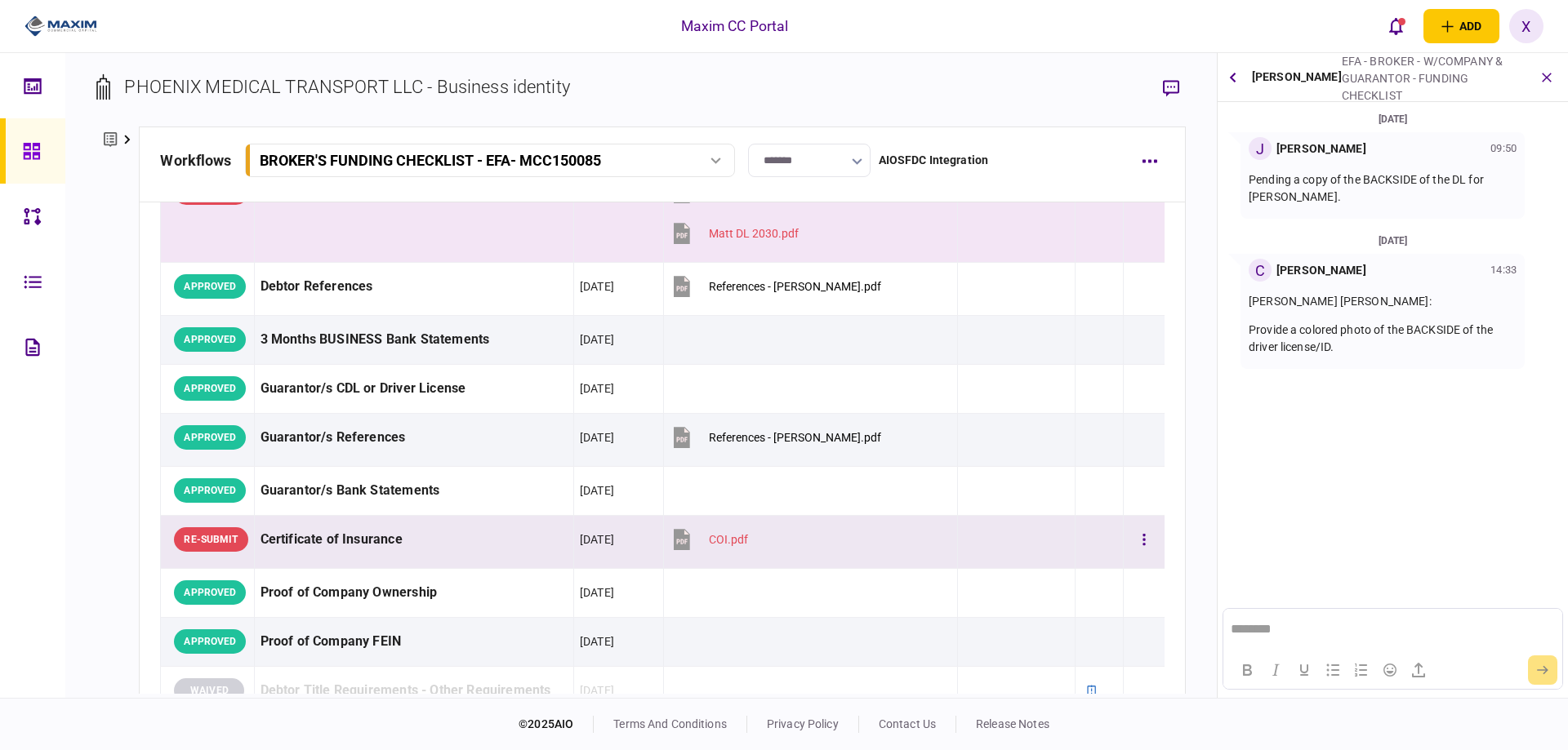
click at [340, 533] on div "Certificate of Insurance" at bounding box center [414, 539] width 307 height 37
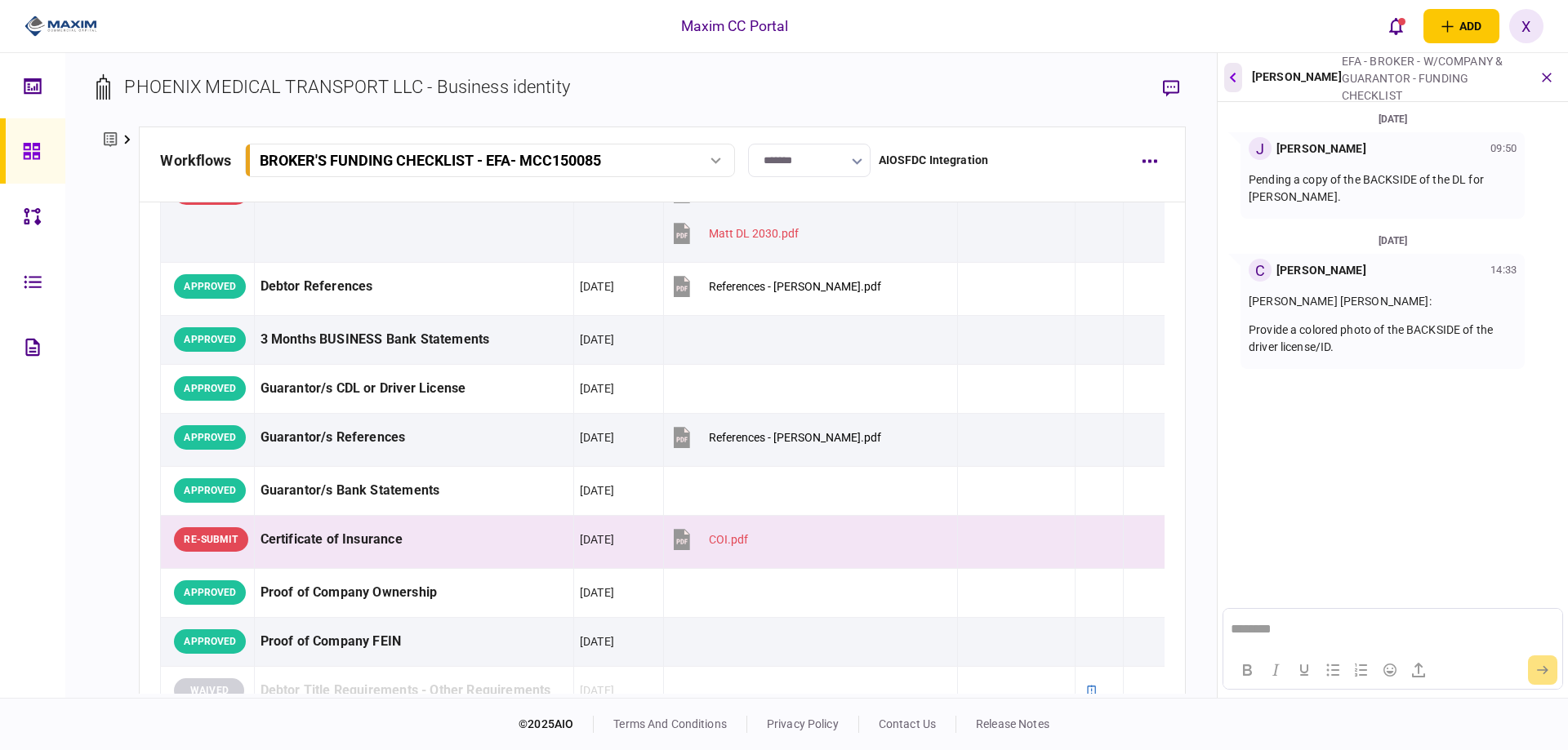
click at [1229, 73] on button "button" at bounding box center [1232, 77] width 18 height 29
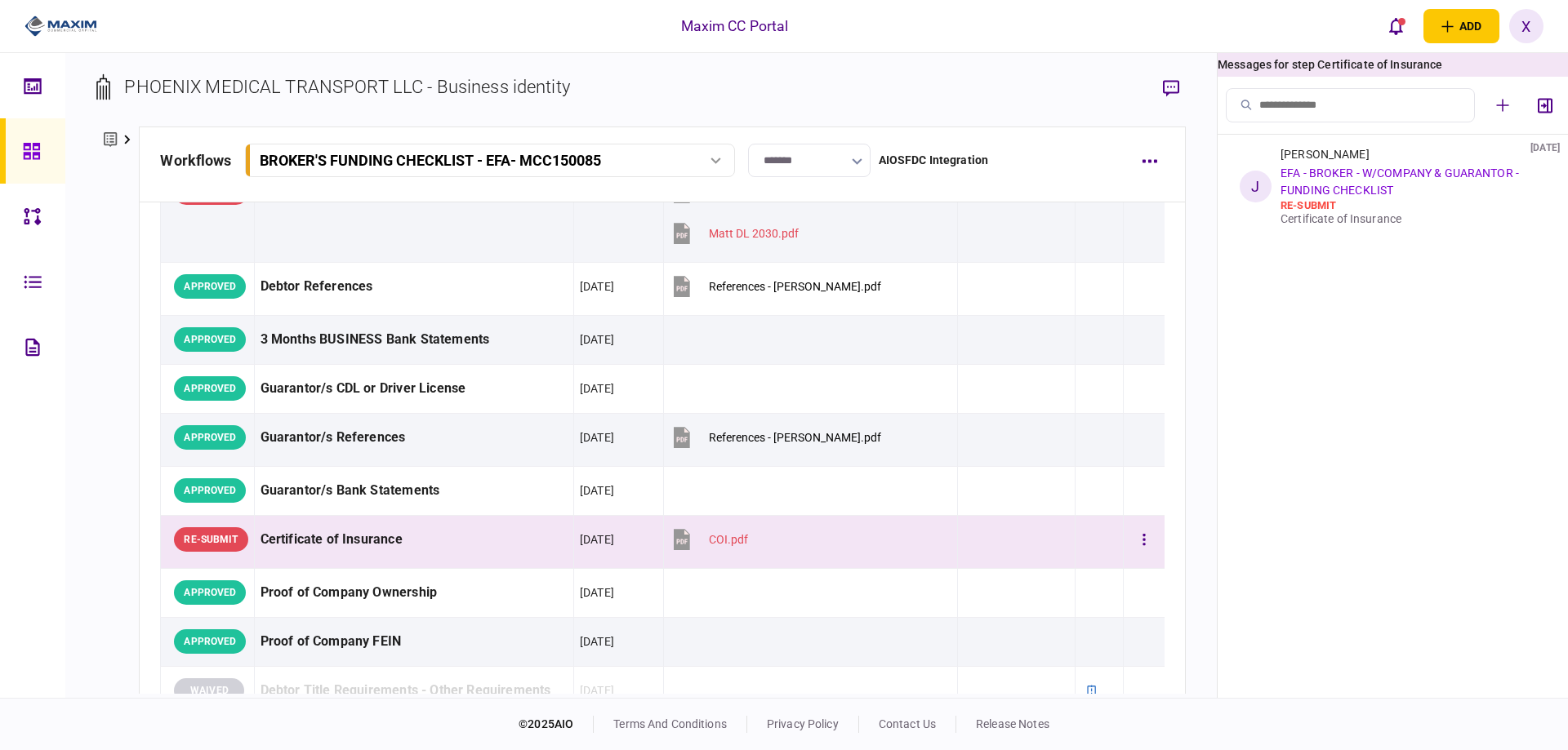
click at [399, 546] on div "Certificate of Insurance" at bounding box center [414, 539] width 307 height 37
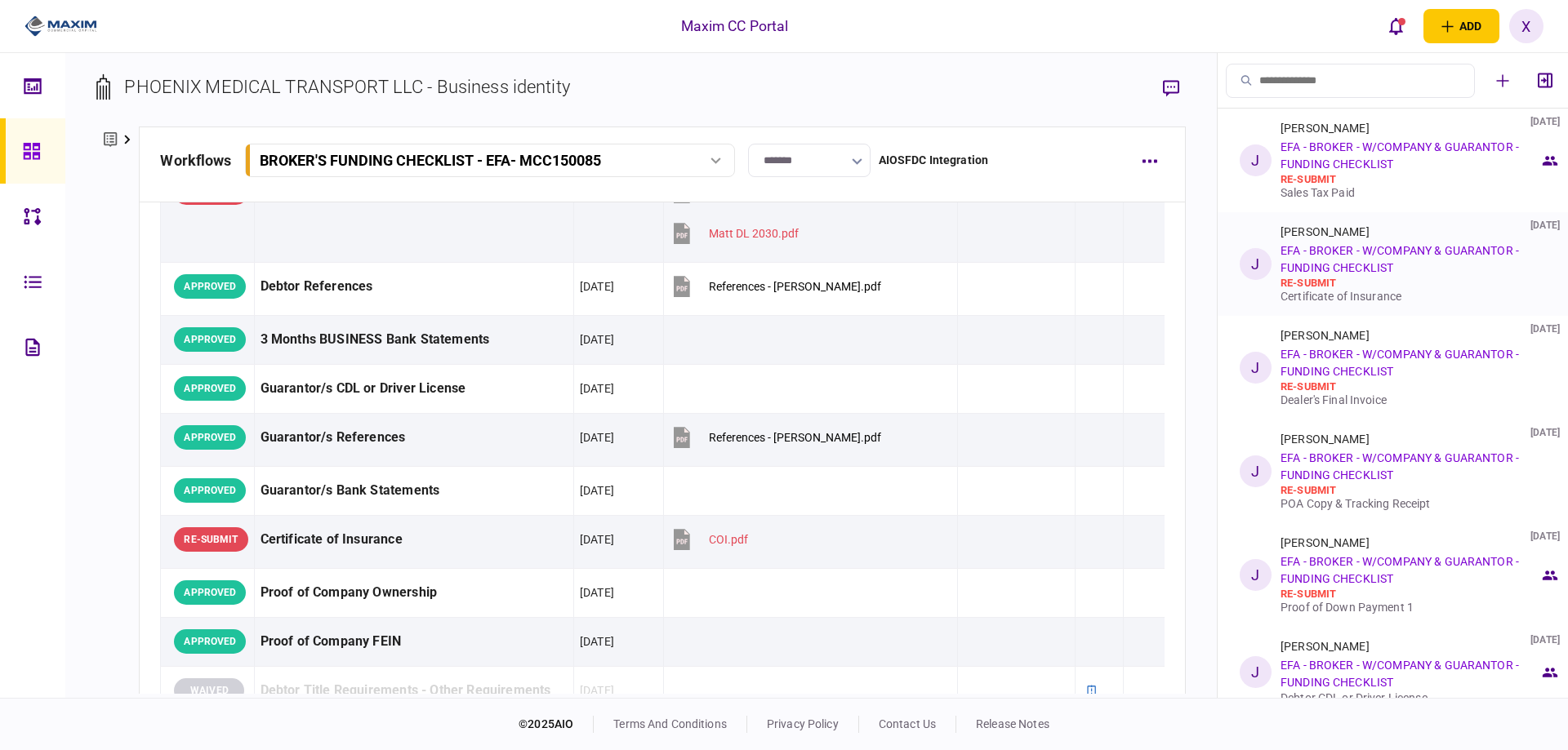
click at [1400, 273] on div "Jake Schock 08 Oct 2025 EFA - BROKER - W/COMPANY & GUARANTOR - FUNDING CHECKLIS…" at bounding box center [1410, 263] width 259 height 78
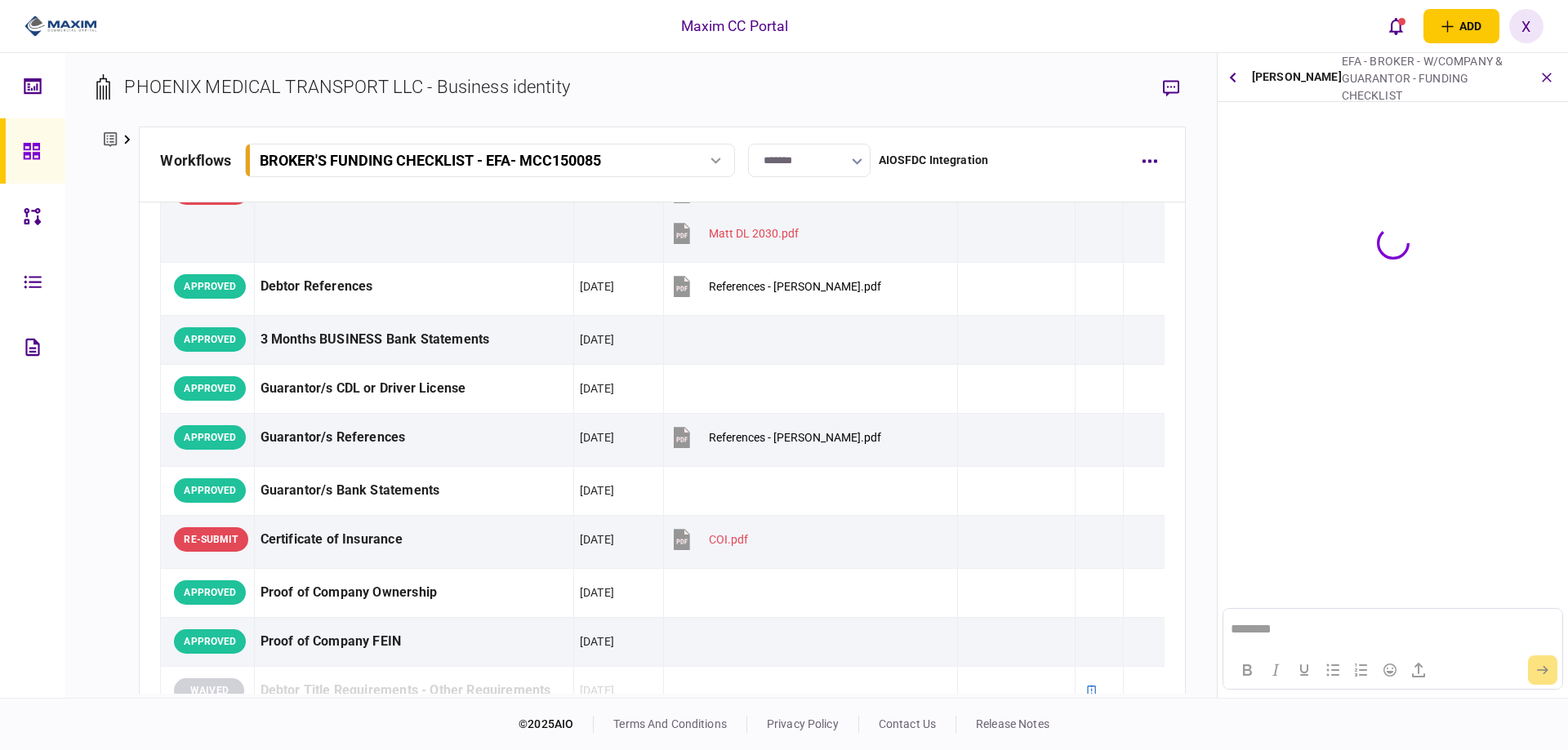
scroll to position [0, 0]
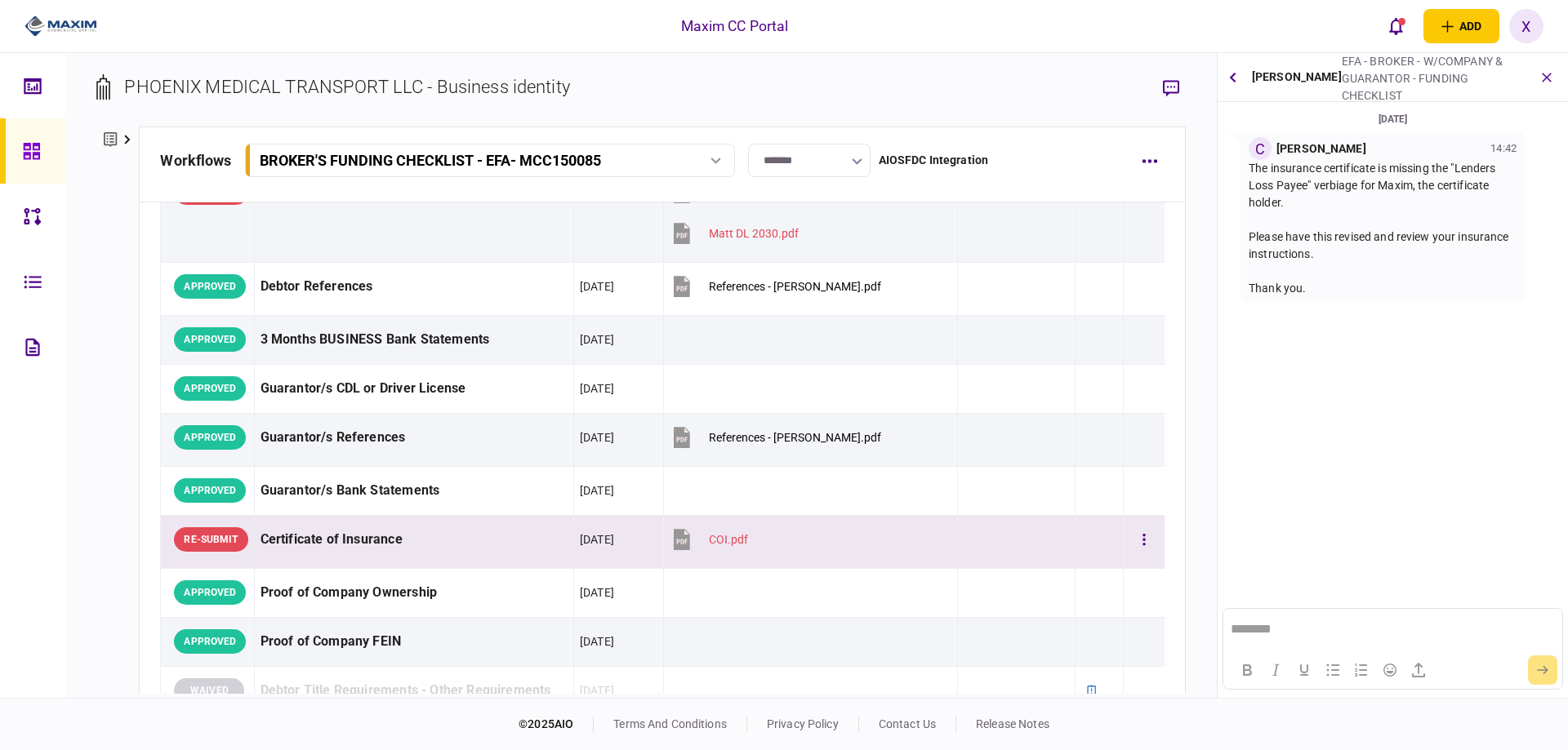
click at [691, 532] on button "COI.pdf" at bounding box center [709, 539] width 79 height 37
click at [710, 539] on div "COI.pdf" at bounding box center [729, 540] width 39 height 13
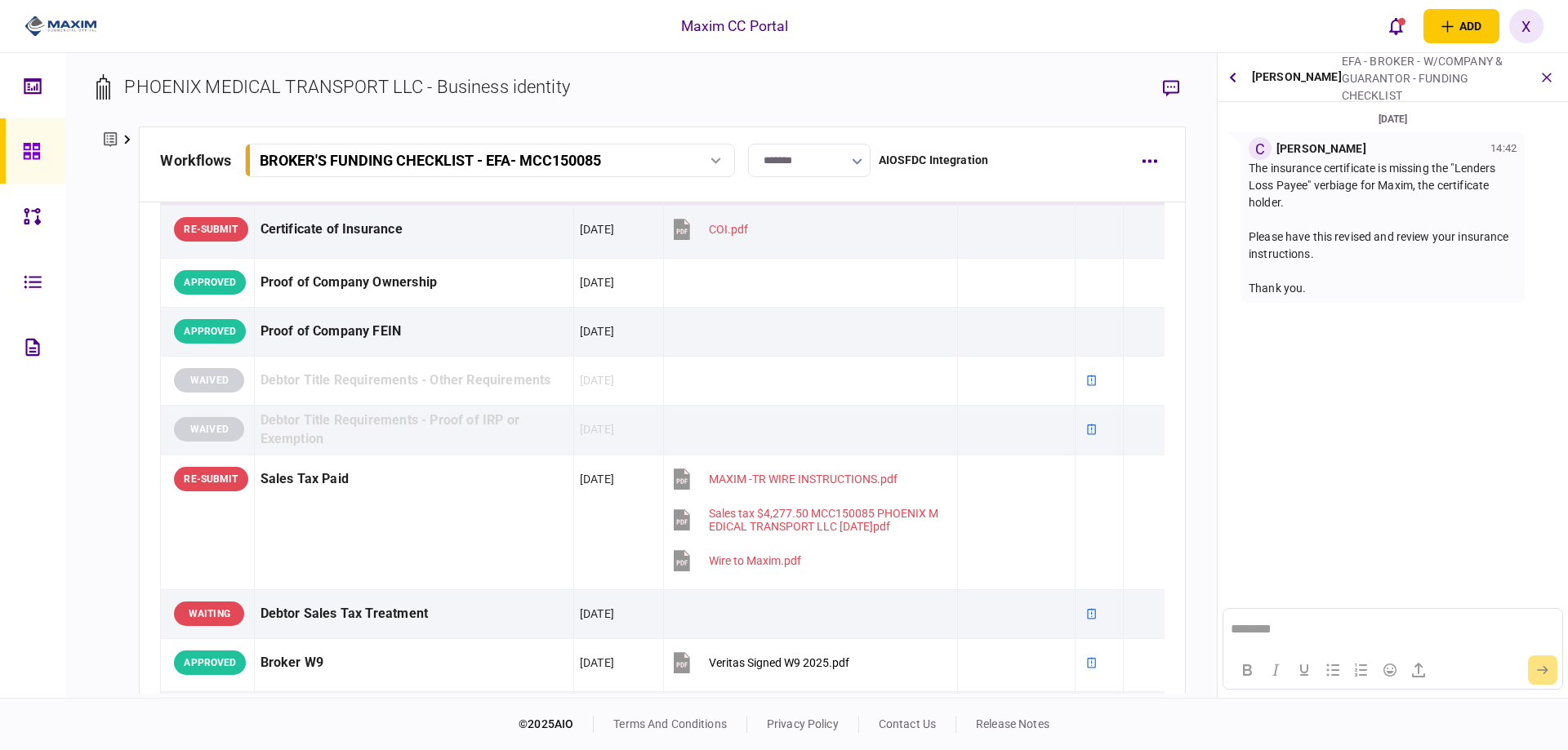
scroll to position [754, 0]
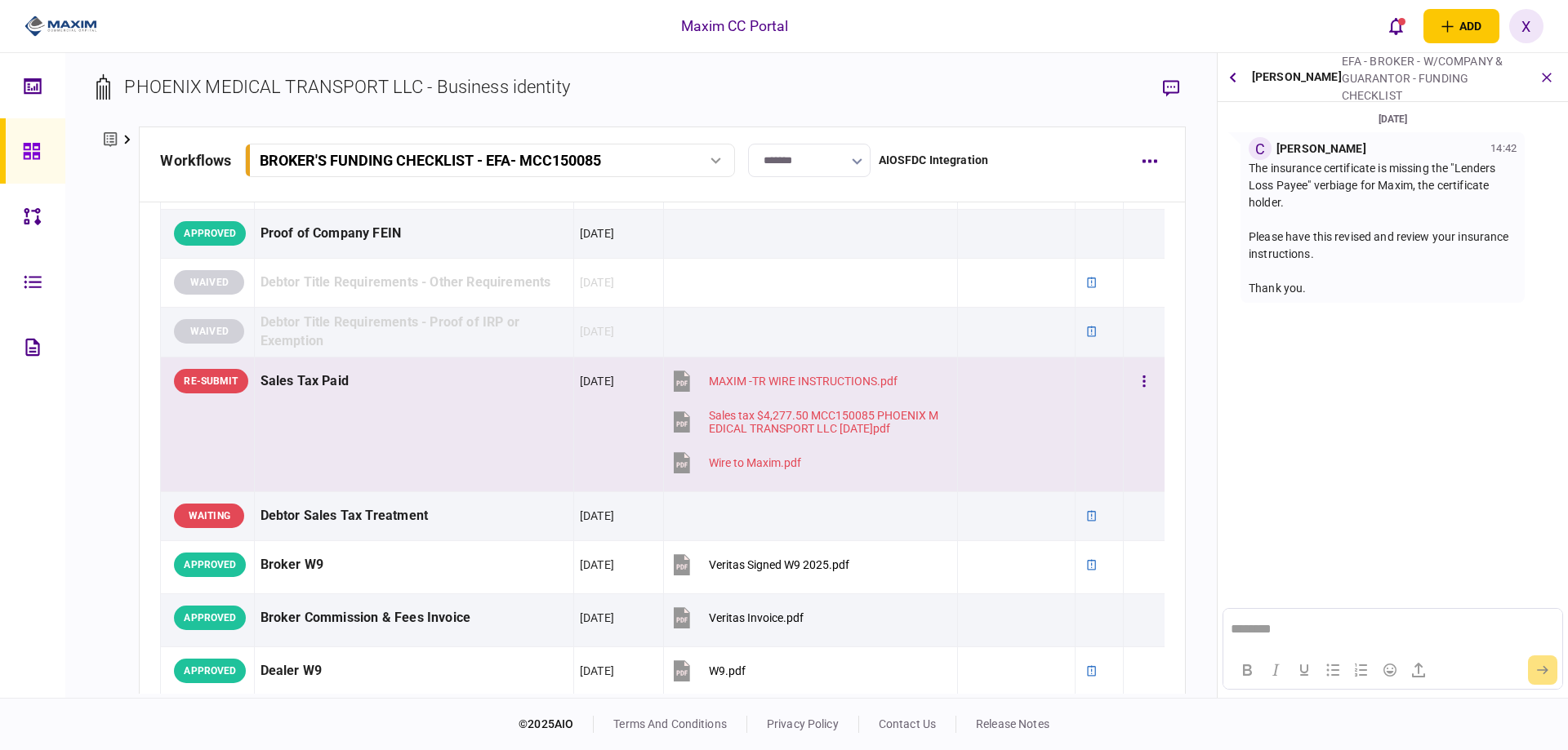
click at [375, 412] on td "Sales Tax Paid" at bounding box center [414, 424] width 319 height 135
click at [302, 382] on div "Sales Tax Paid" at bounding box center [414, 381] width 307 height 37
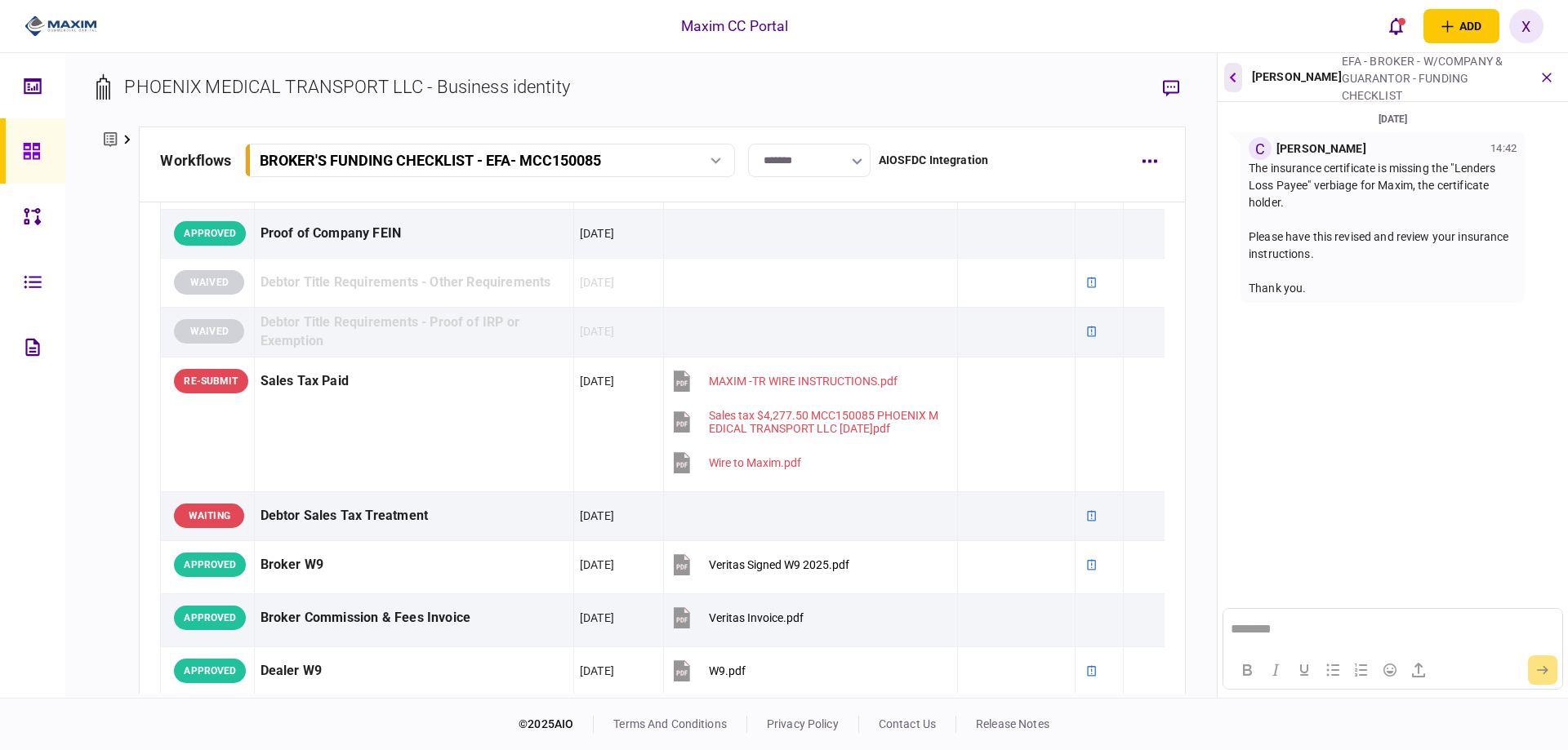
click at [1234, 72] on icon "button" at bounding box center [1232, 77] width 7 height 10
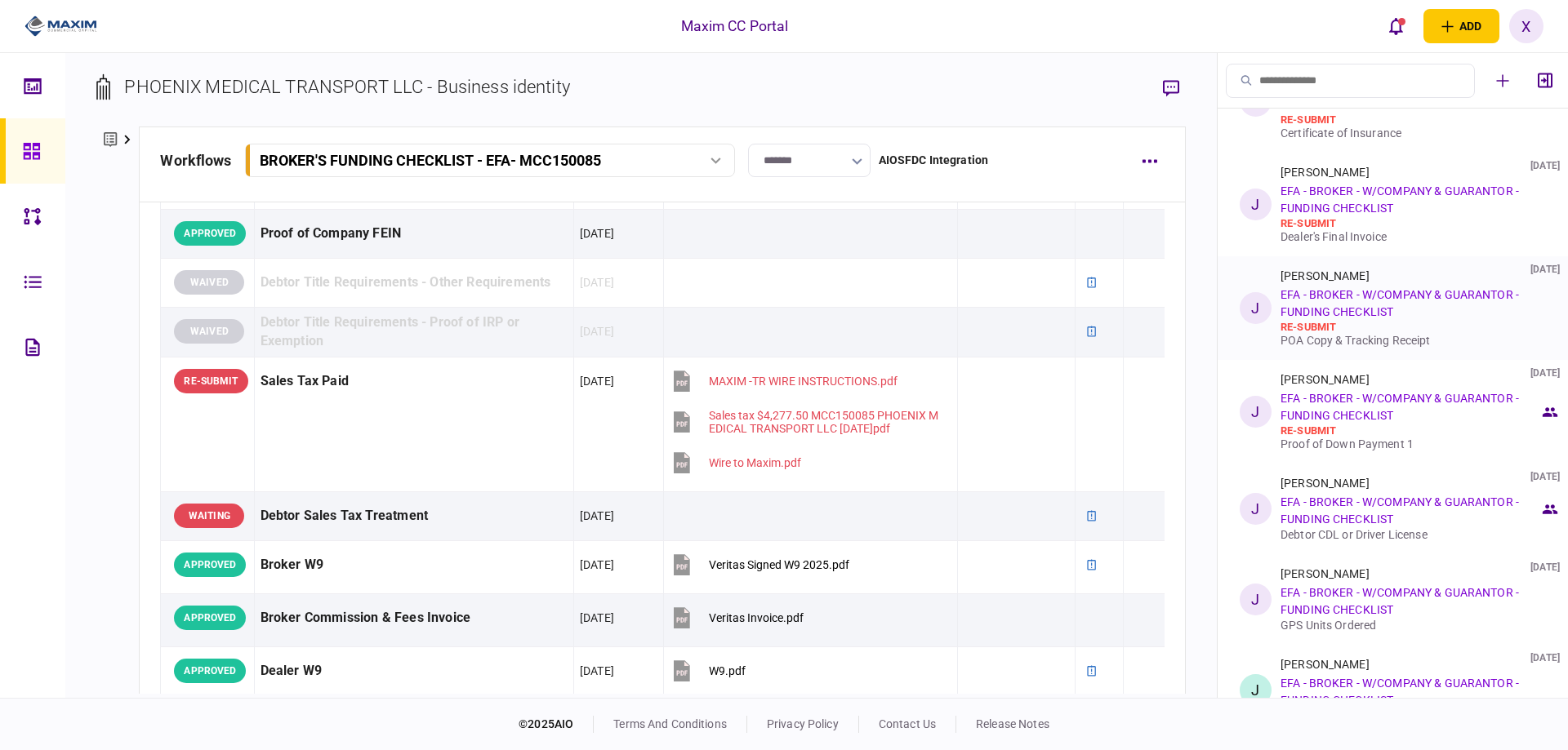
scroll to position [0, 0]
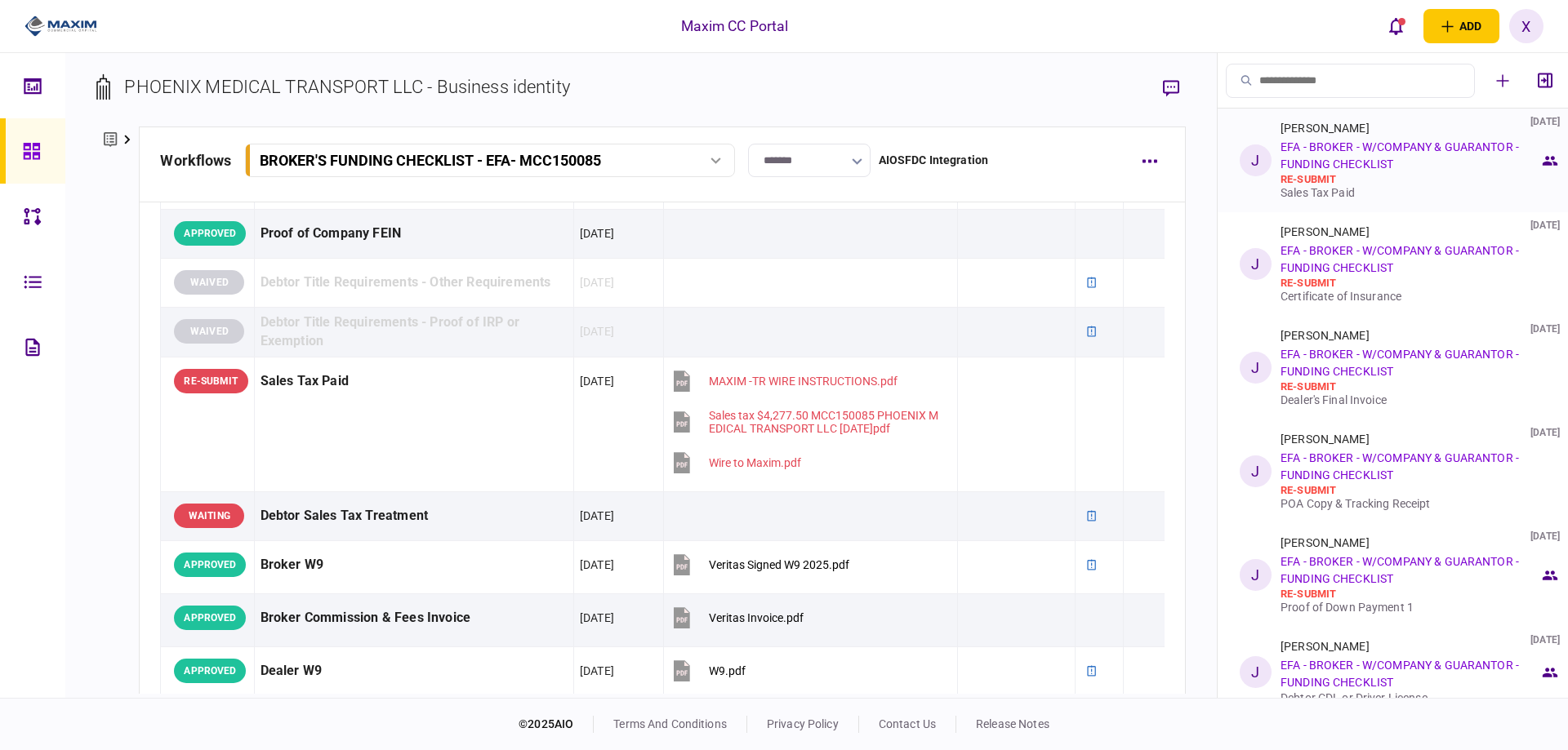
click at [1374, 170] on link "EFA - BROKER - W/COMPANY & GUARANTOR - FUNDING CHECKLIST" at bounding box center [1399, 156] width 238 height 30
click at [1338, 142] on link "EFA - BROKER - W/COMPANY & GUARANTOR - FUNDING CHECKLIST" at bounding box center [1399, 156] width 238 height 30
click at [1270, 150] on li "J Jake Schock 08 Oct 2025 EFA - BROKER - W/COMPANY & GUARANTOR - FUNDING CHECKL…" at bounding box center [1393, 160] width 351 height 104
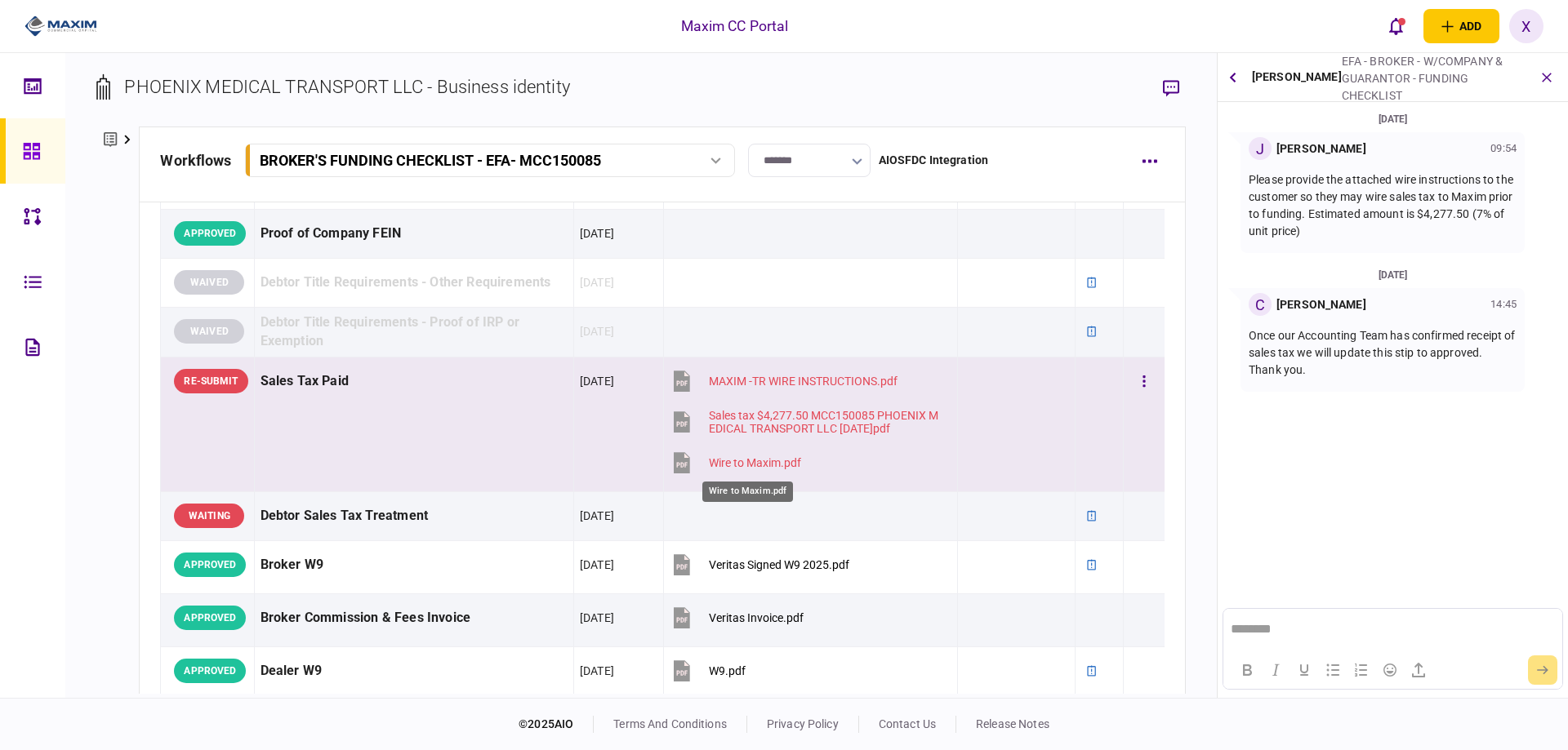
click at [740, 458] on div "Wire to Maxim.pdf" at bounding box center [755, 463] width 92 height 13
click at [1129, 378] on button "button" at bounding box center [1143, 381] width 29 height 29
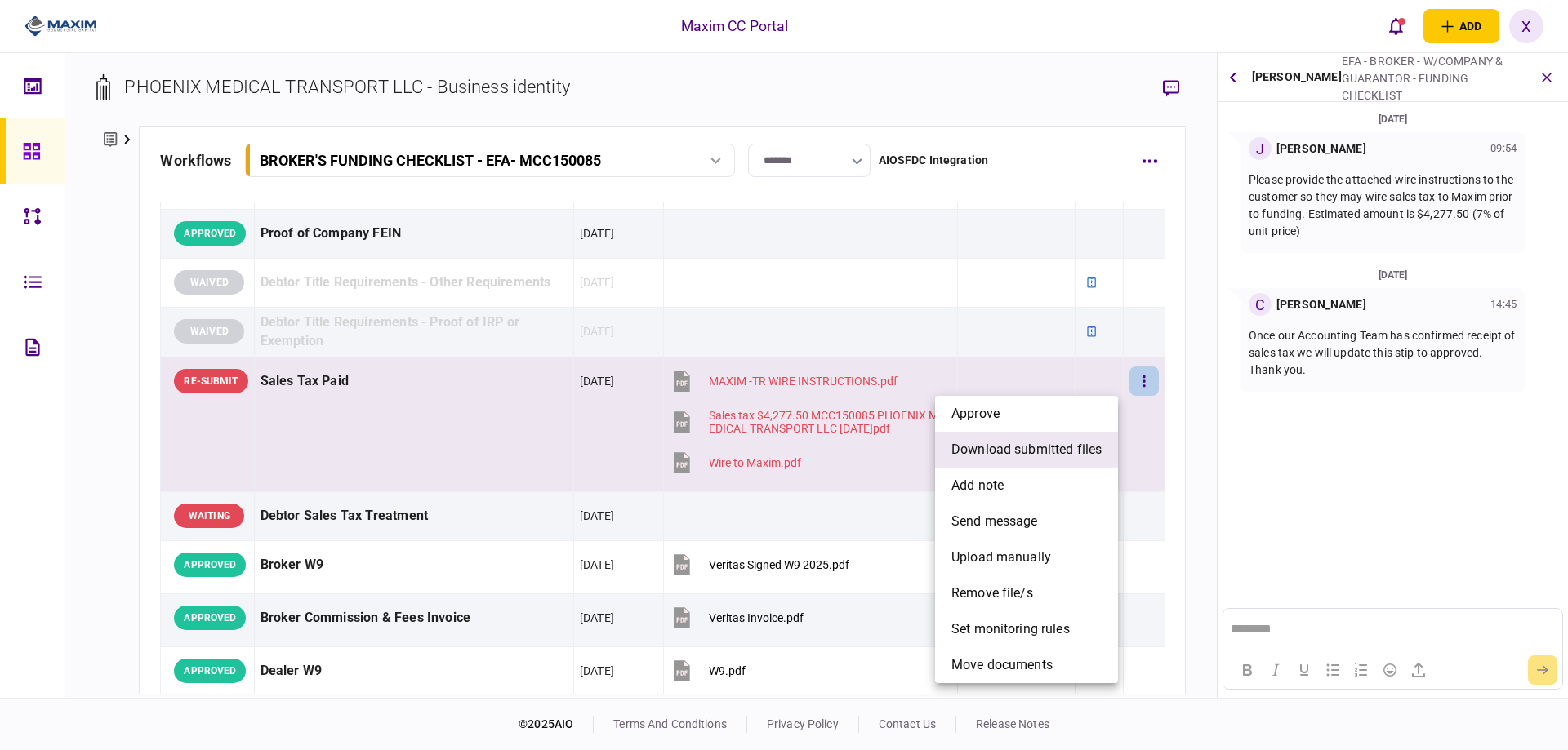
click at [1068, 458] on span "download submitted files" at bounding box center [1026, 449] width 150 height 20
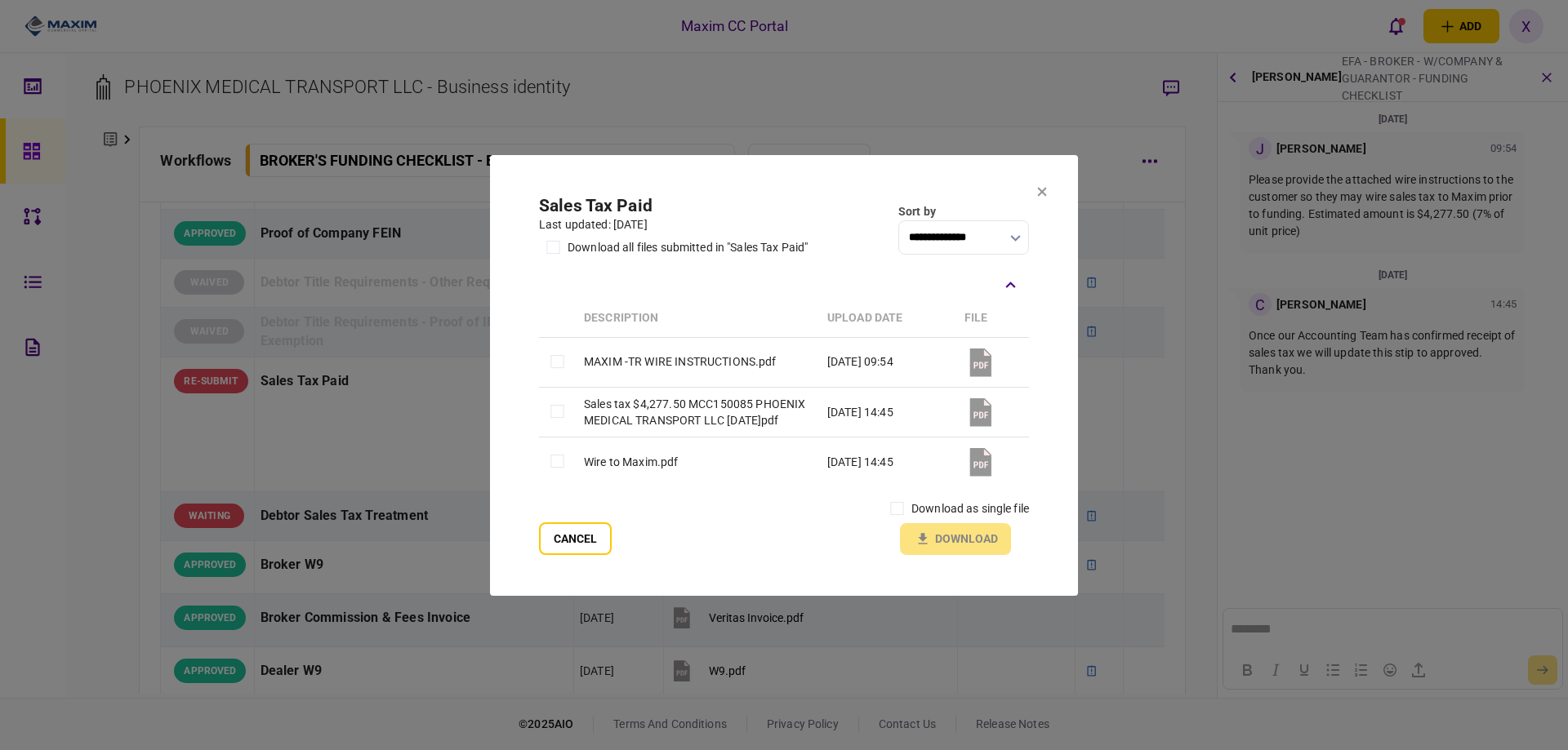
click at [611, 473] on td "Wire to Maxim.pdf" at bounding box center [697, 461] width 243 height 50
click at [613, 465] on td "Wire to Maxim.pdf" at bounding box center [697, 461] width 243 height 50
click at [899, 501] on section "**********" at bounding box center [784, 374] width 490 height 359
click at [672, 429] on td "Sales tax $4,277.50 MCC150085 PHOENIX MEDICAL TRANSPORT LLC 2025.10.03.pdf" at bounding box center [697, 412] width 243 height 50
click at [949, 548] on button "Download" at bounding box center [955, 539] width 111 height 32
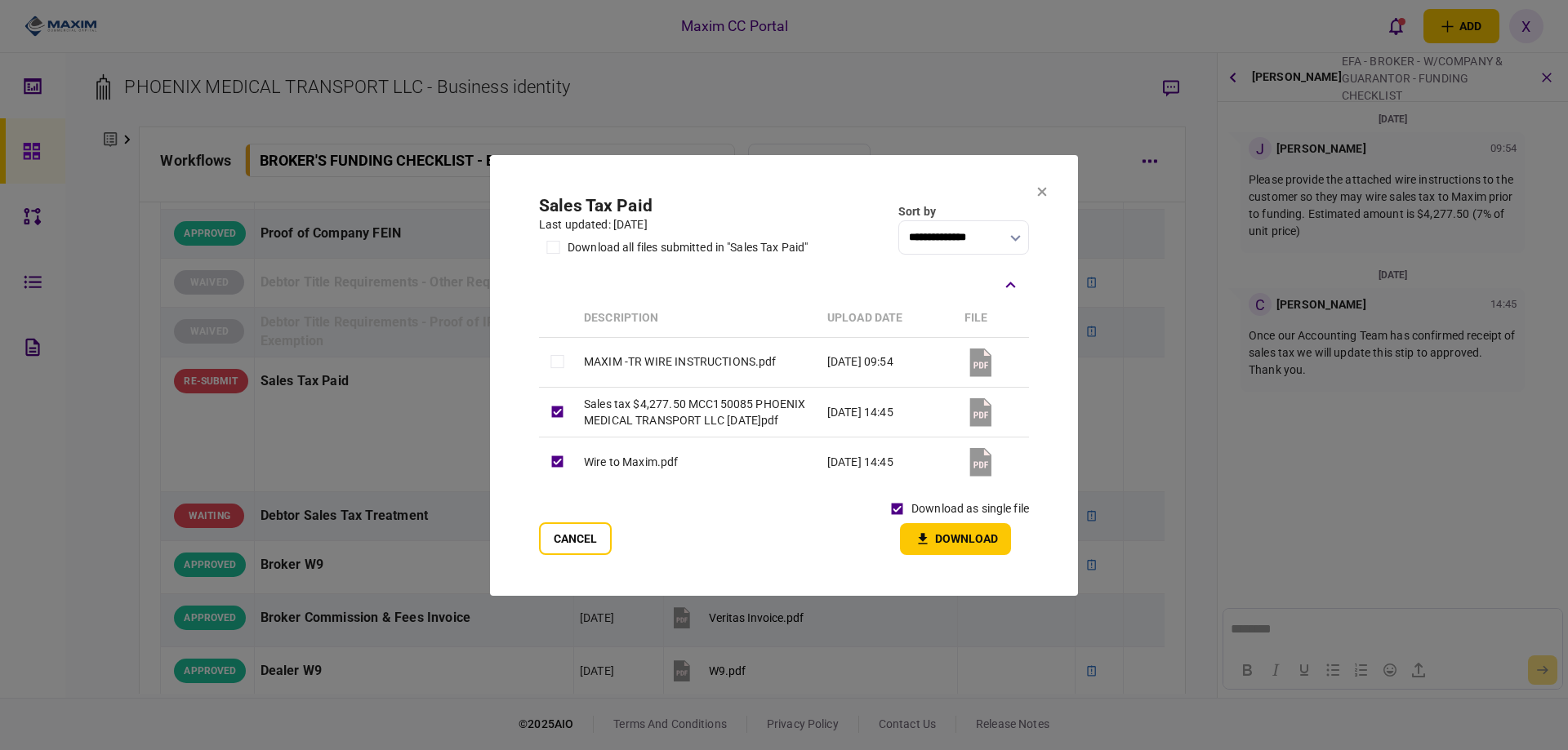
click at [1048, 179] on section "**********" at bounding box center [783, 375] width 588 height 441
click at [1036, 186] on section "**********" at bounding box center [783, 375] width 588 height 441
click at [1037, 187] on icon at bounding box center [1042, 191] width 9 height 9
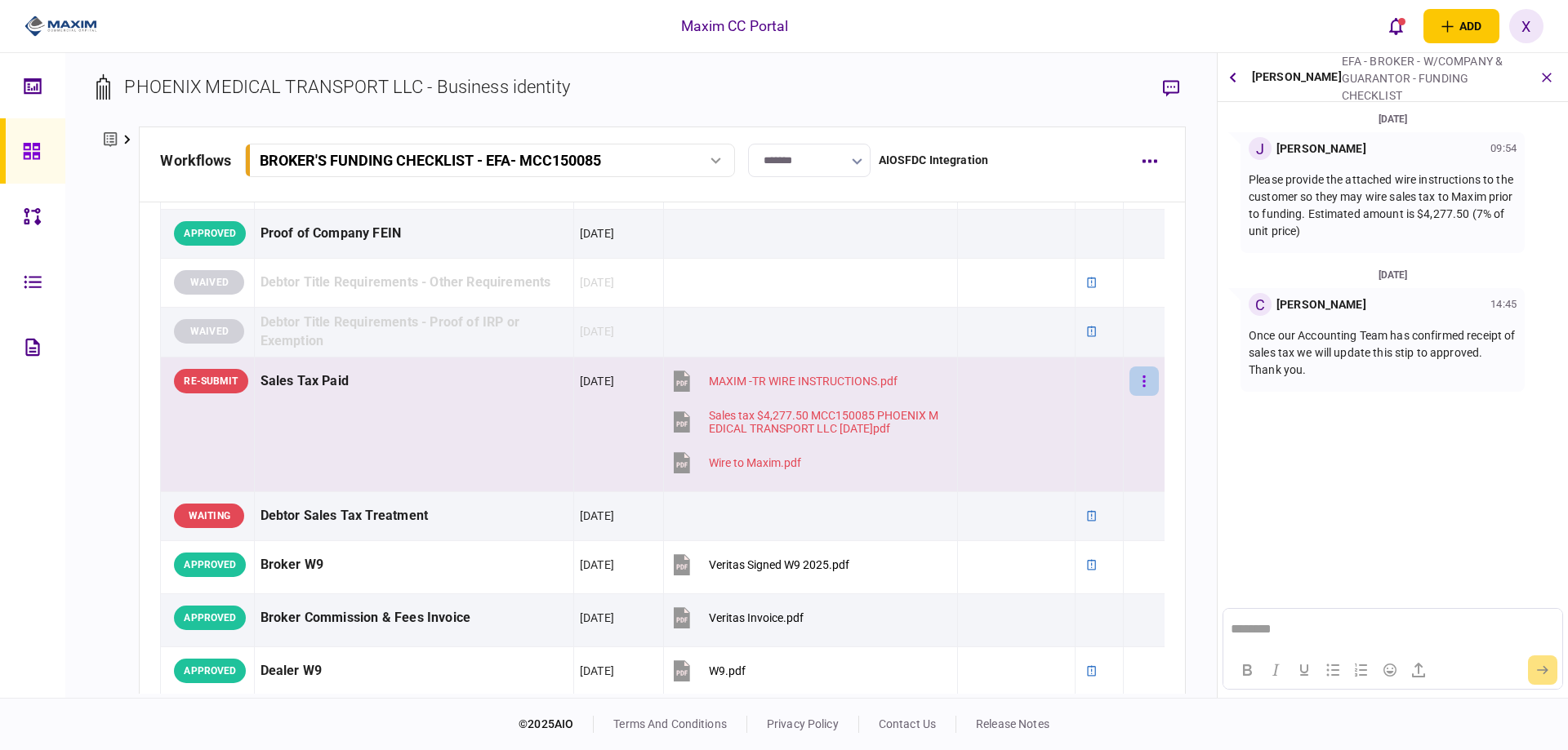
click at [1129, 382] on button "button" at bounding box center [1143, 381] width 29 height 29
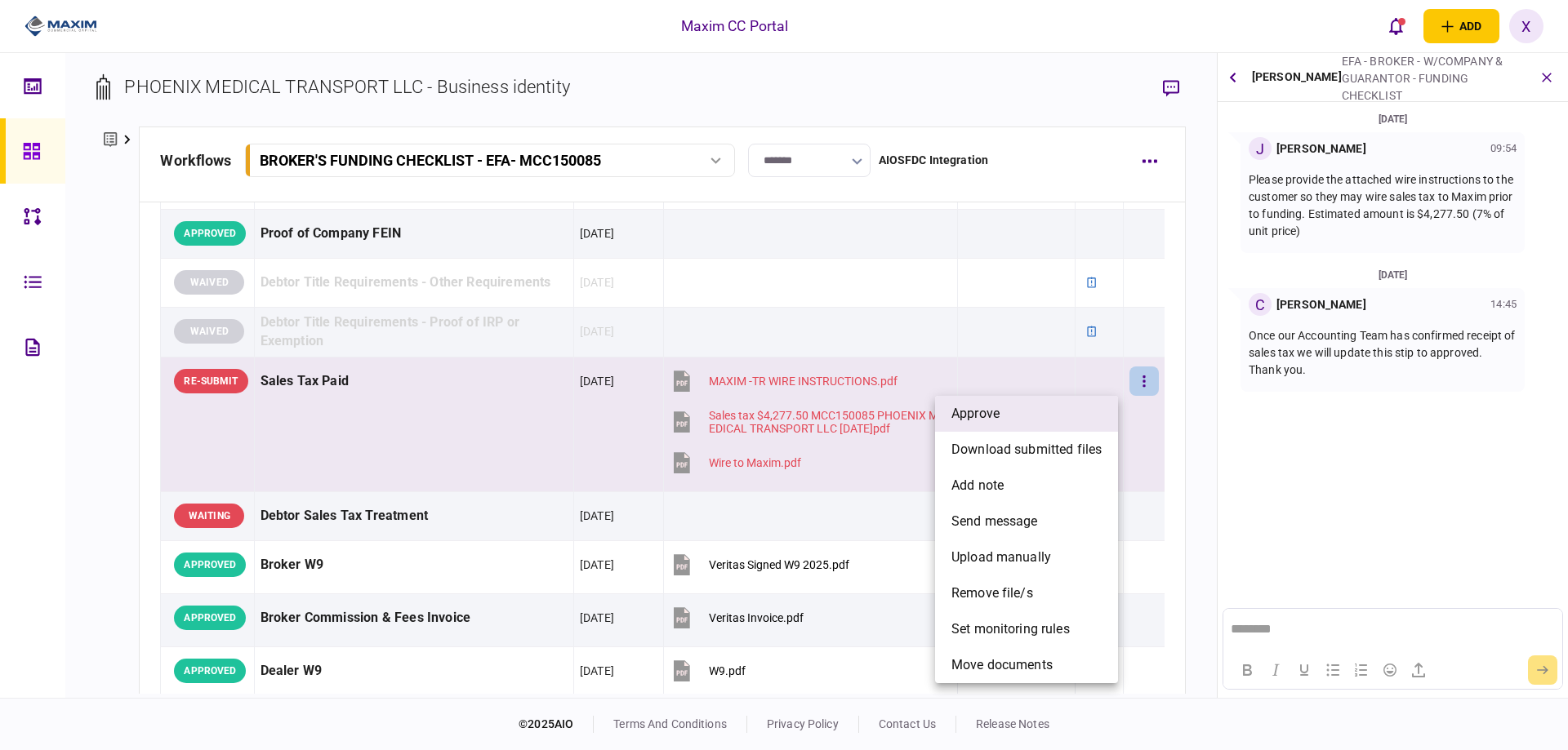
click at [1077, 402] on li "approve" at bounding box center [1026, 413] width 183 height 36
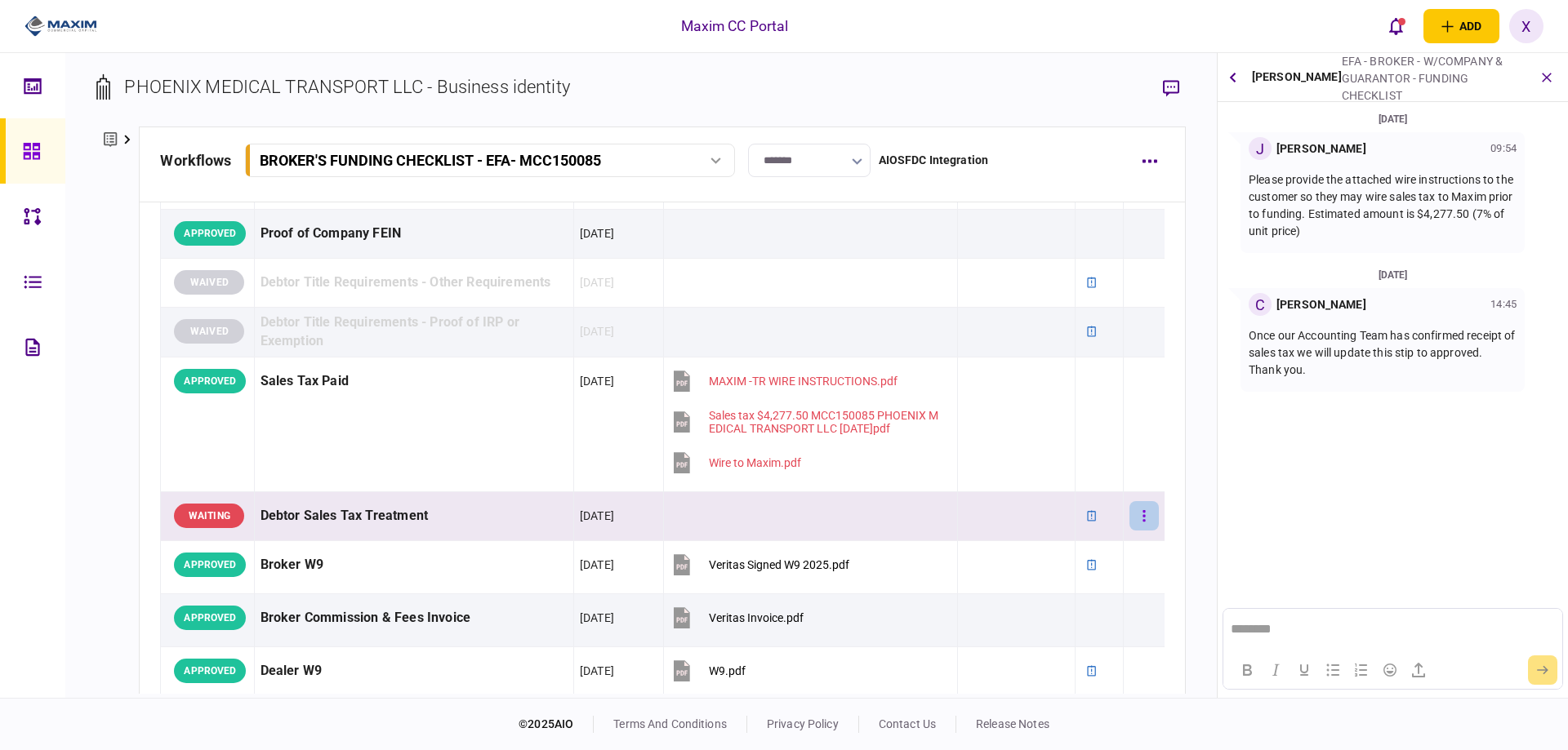
click at [1134, 508] on button "button" at bounding box center [1143, 516] width 29 height 29
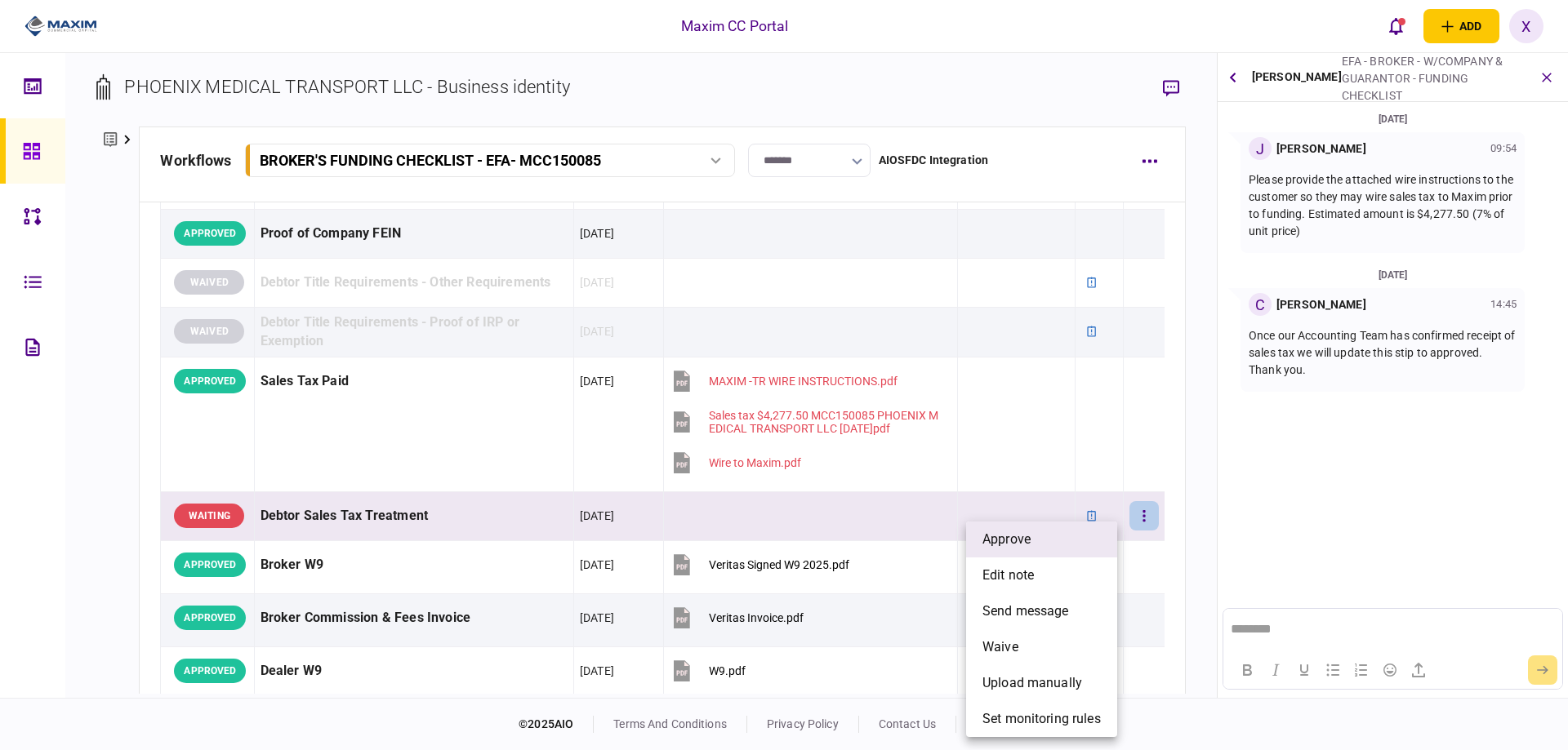
click at [1085, 533] on li "approve" at bounding box center [1041, 539] width 151 height 36
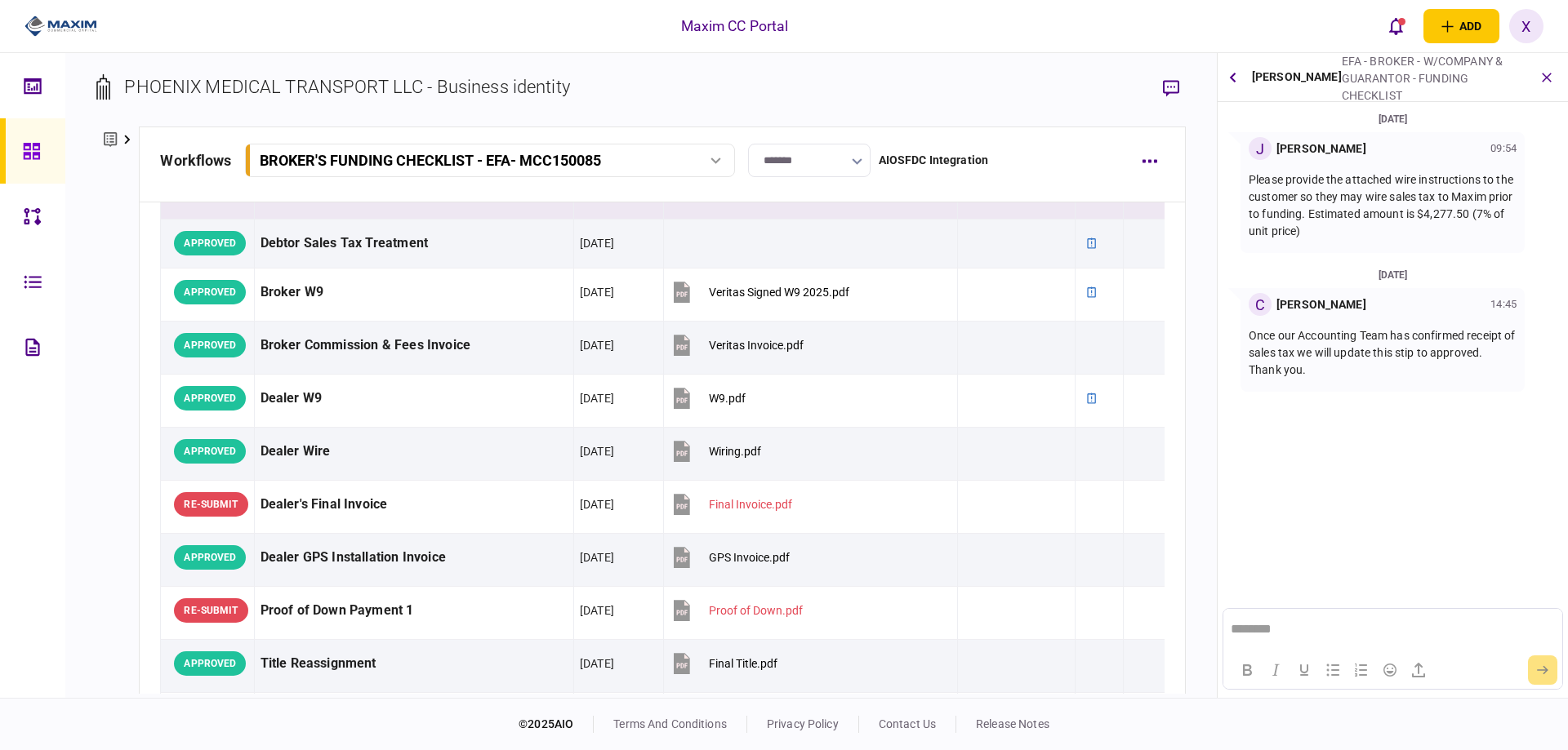
scroll to position [1081, 0]
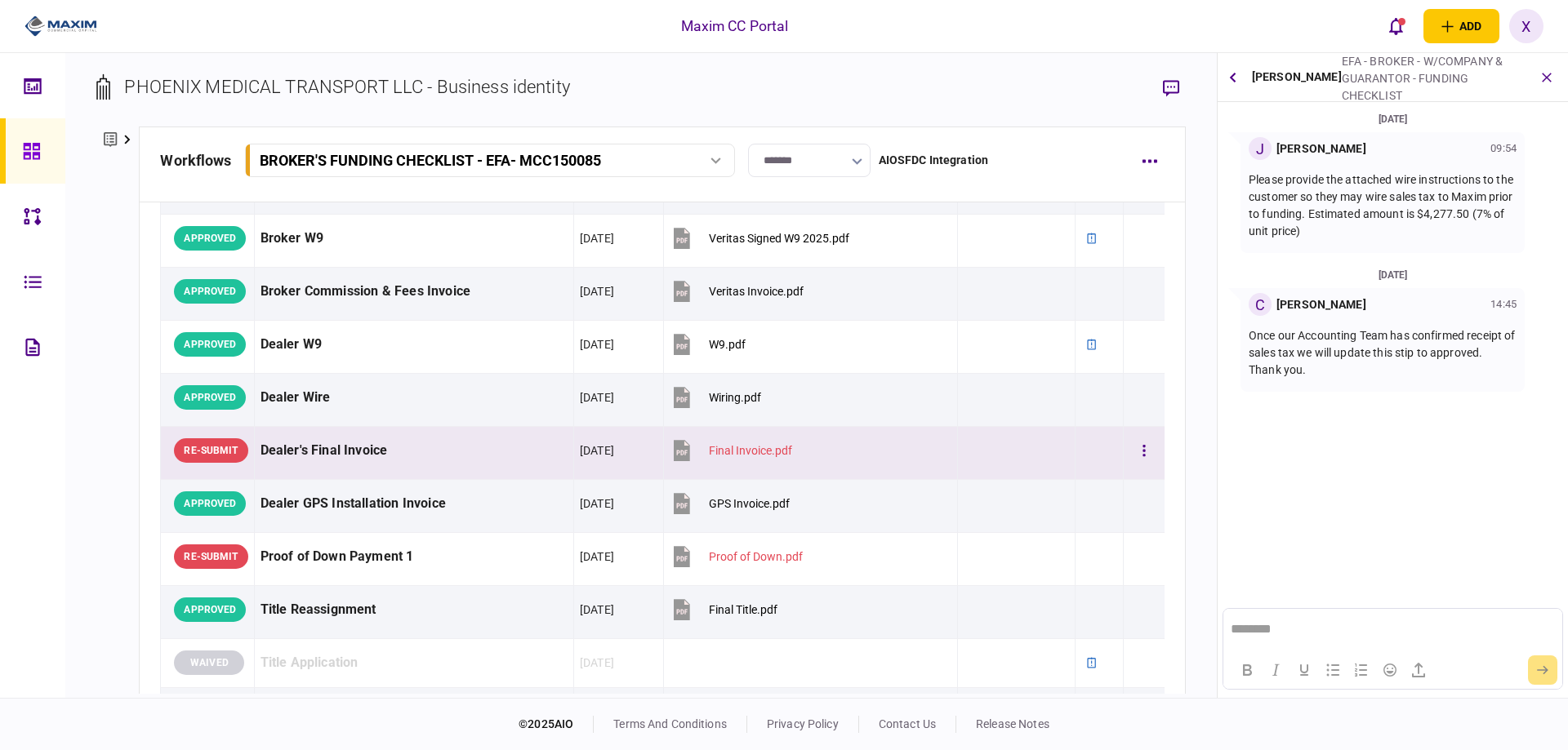
click at [283, 456] on div "Dealer's Final Invoice" at bounding box center [414, 450] width 307 height 37
click at [1240, 74] on button "button" at bounding box center [1232, 77] width 18 height 29
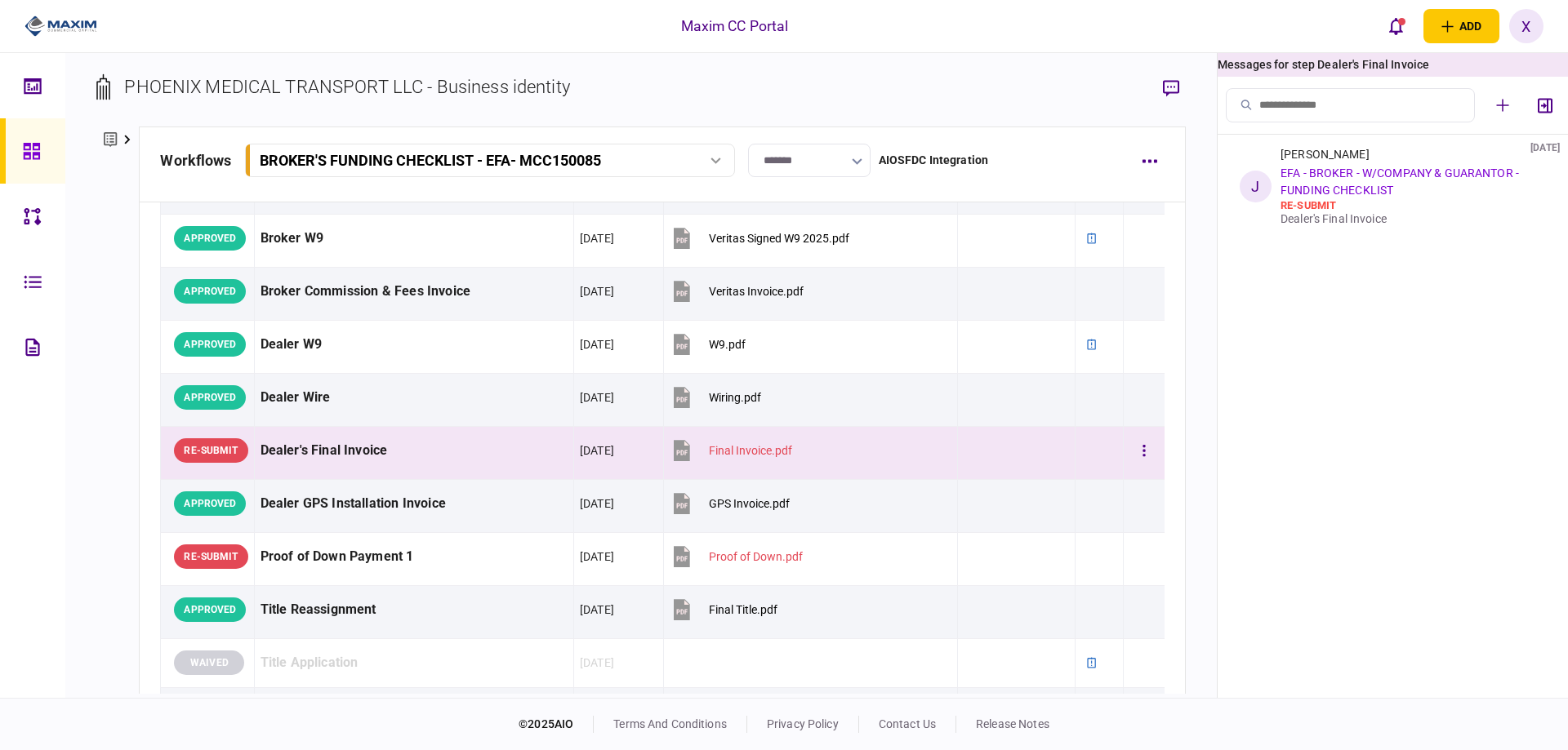
click at [341, 451] on div "Dealer's Final Invoice" at bounding box center [414, 450] width 307 height 37
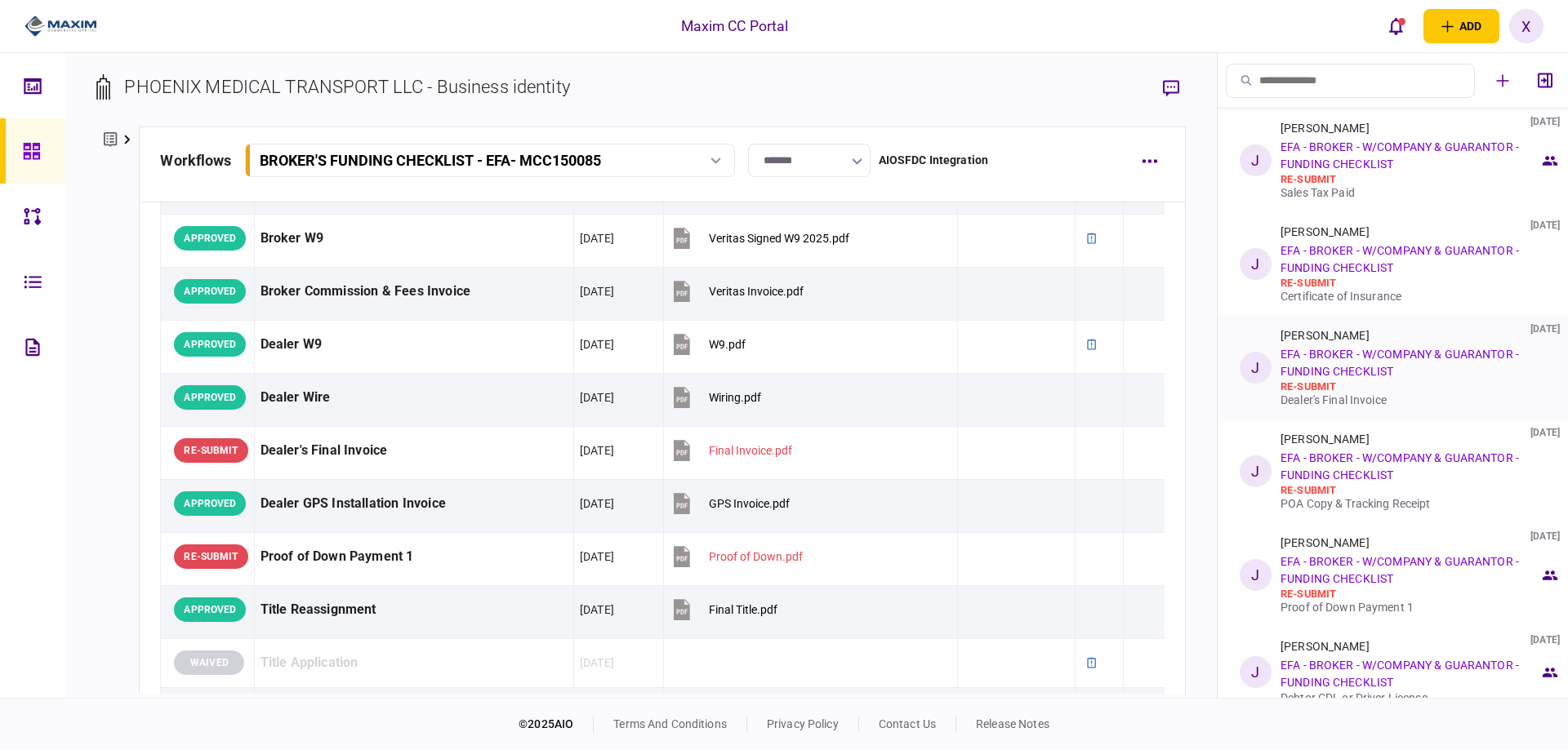
click at [1410, 407] on li "J Jake Schock 08 Oct 2025 EFA - BROKER - W/COMPANY & GUARANTOR - FUNDING CHECKL…" at bounding box center [1393, 368] width 351 height 104
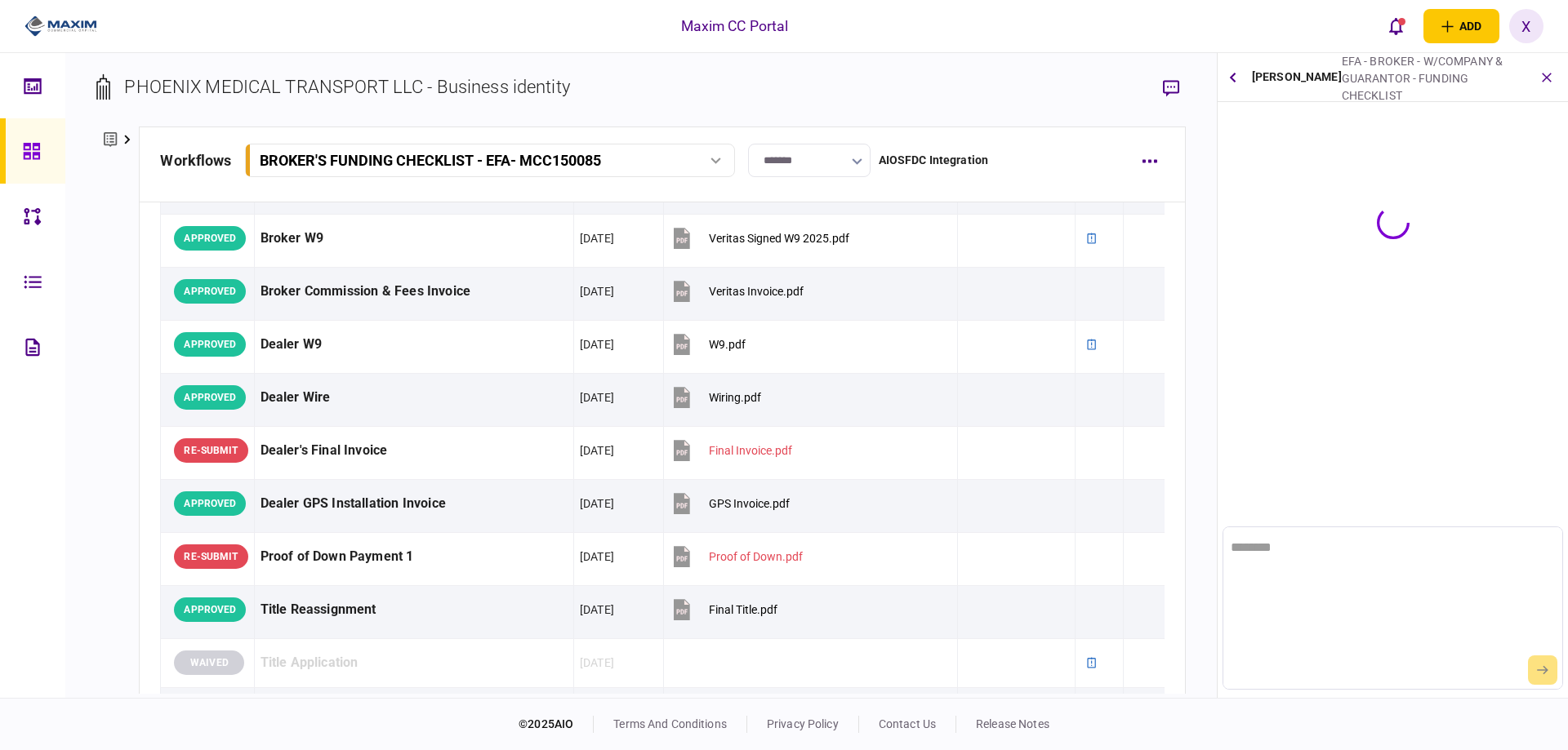
scroll to position [0, 0]
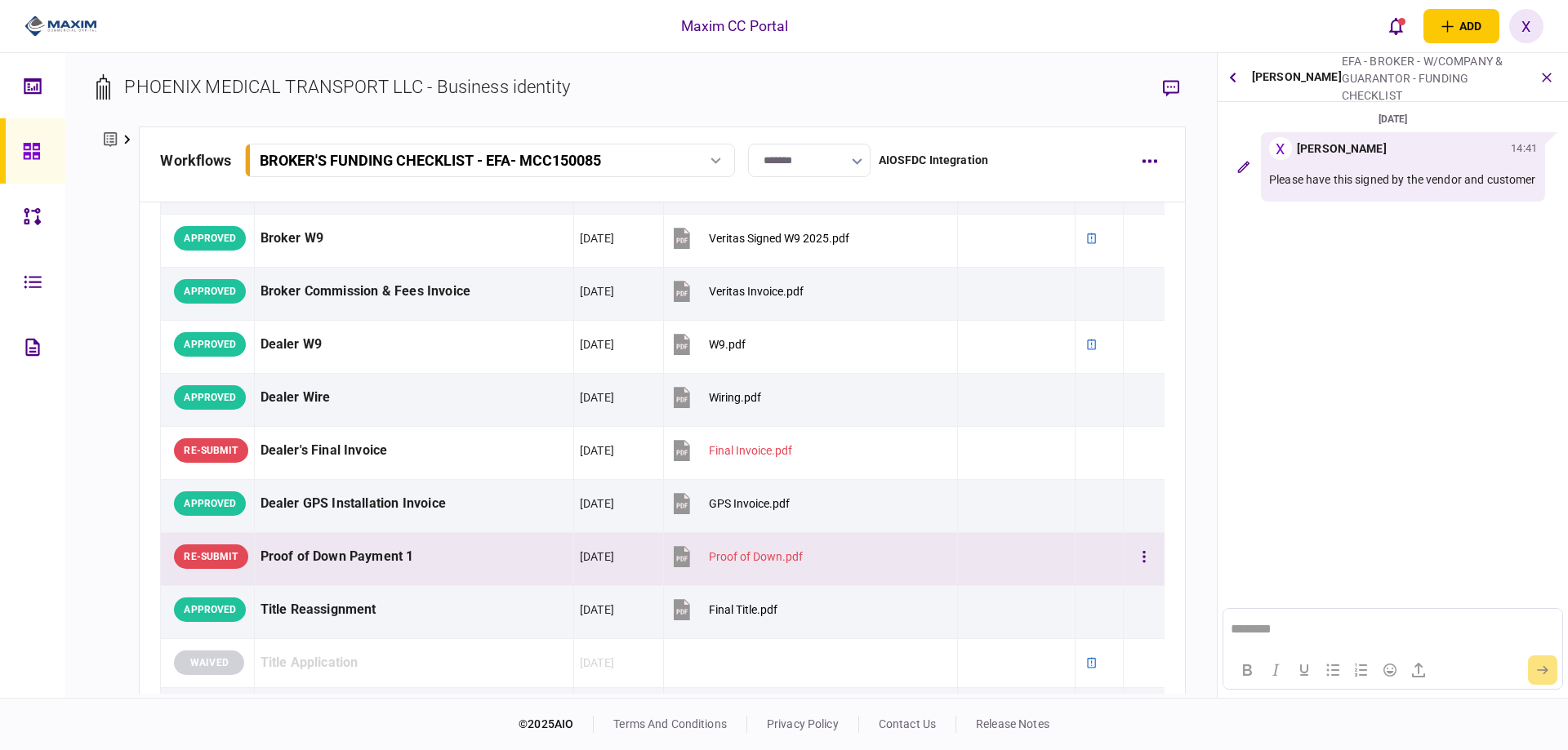
click at [317, 558] on div "Proof of Down Payment 1" at bounding box center [414, 557] width 307 height 37
click at [1232, 77] on icon "button" at bounding box center [1232, 77] width 7 height 9
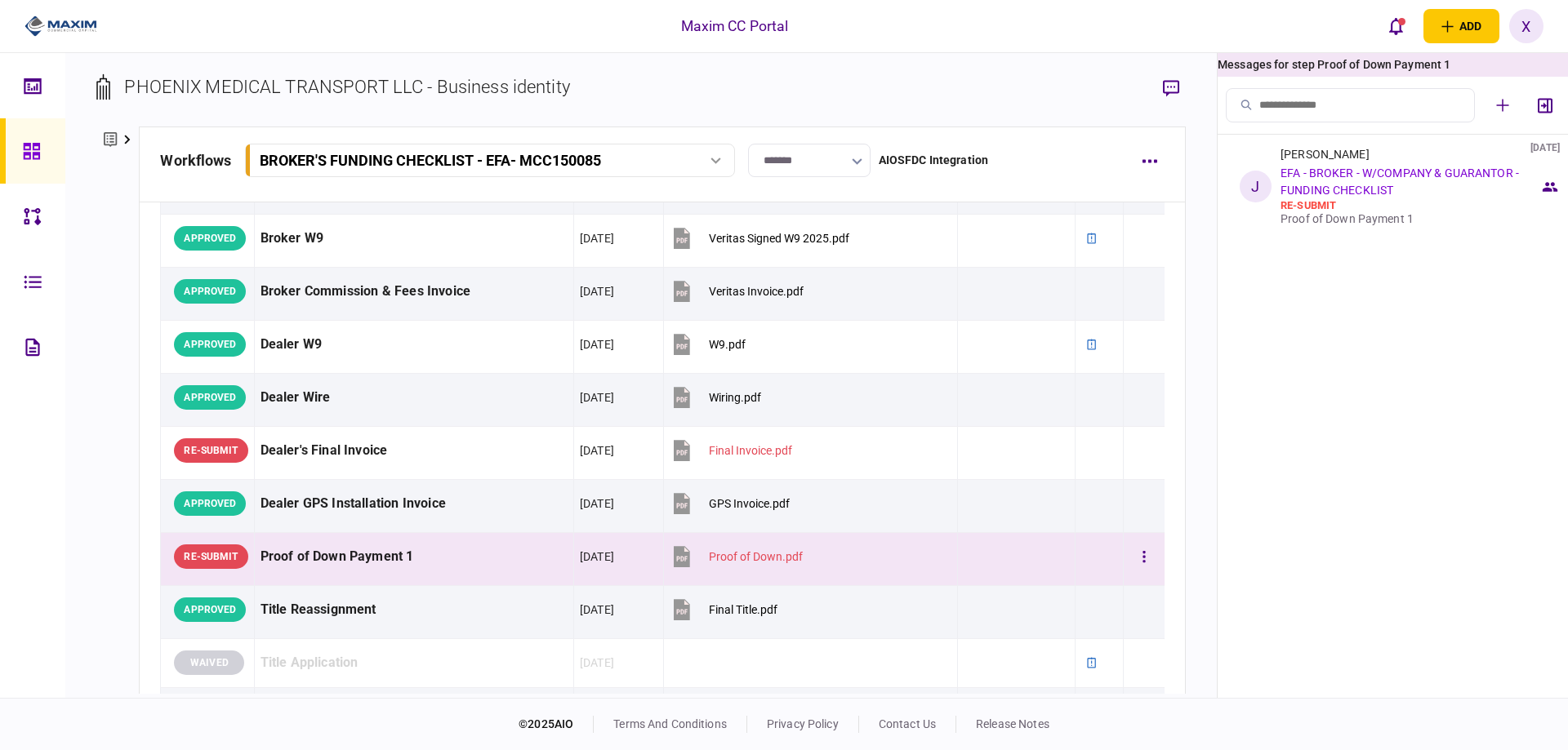
click at [275, 560] on div "Proof of Down Payment 1" at bounding box center [414, 557] width 307 height 37
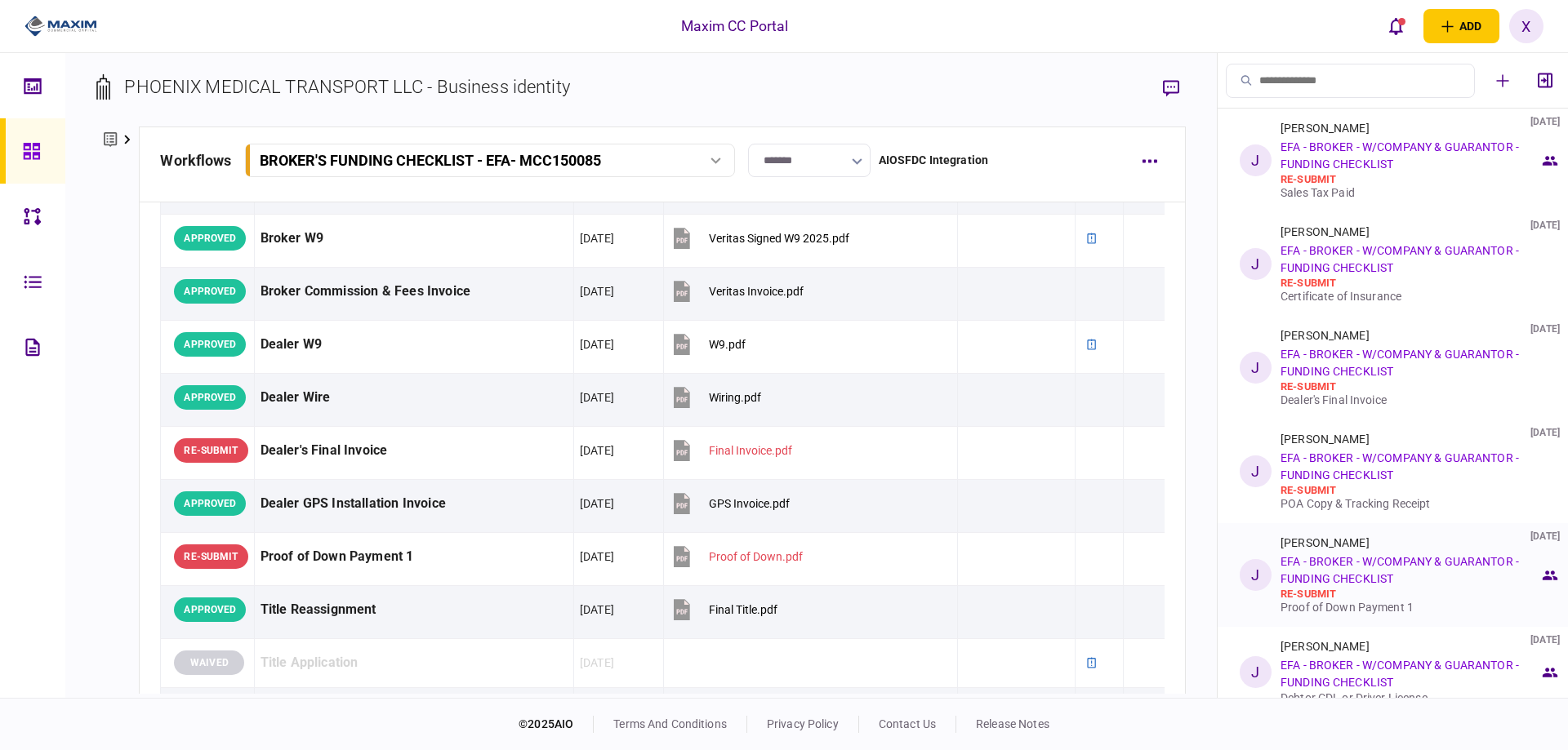
click at [1402, 559] on link "EFA - BROKER - W/COMPANY & GUARANTOR - FUNDING CHECKLIST" at bounding box center [1399, 570] width 238 height 30
click at [1383, 369] on link "EFA - BROKER - W/COMPANY & GUARANTOR - FUNDING CHECKLIST" at bounding box center [1399, 363] width 238 height 30
click at [1307, 571] on div "Jake Schock 08 Oct 2025 EFA - BROKER - W/COMPANY & GUARANTOR - FUNDING CHECKLIS…" at bounding box center [1410, 575] width 259 height 78
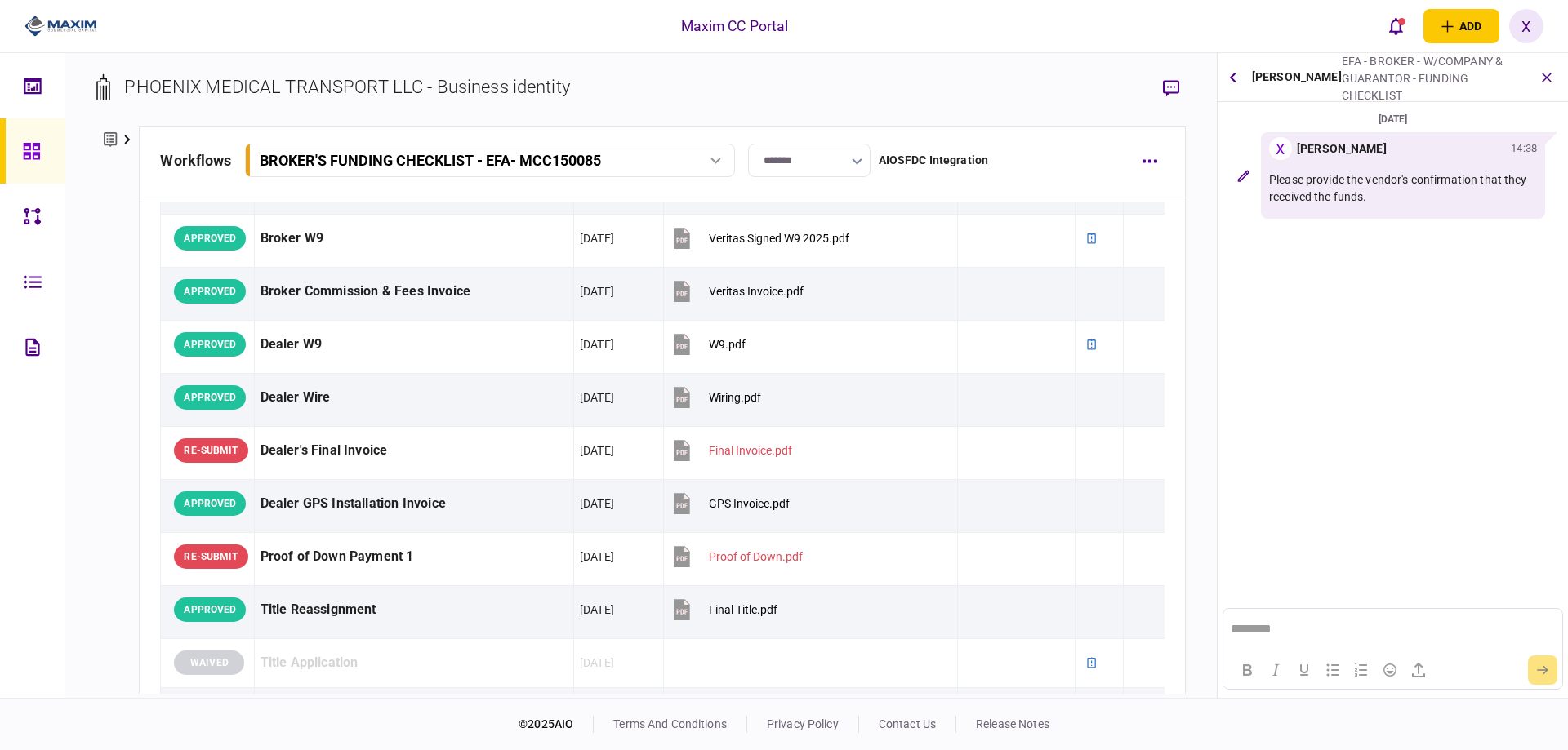
click at [1372, 192] on p "Please provide the vendor's confirmation that they received the funds." at bounding box center [1403, 188] width 268 height 35
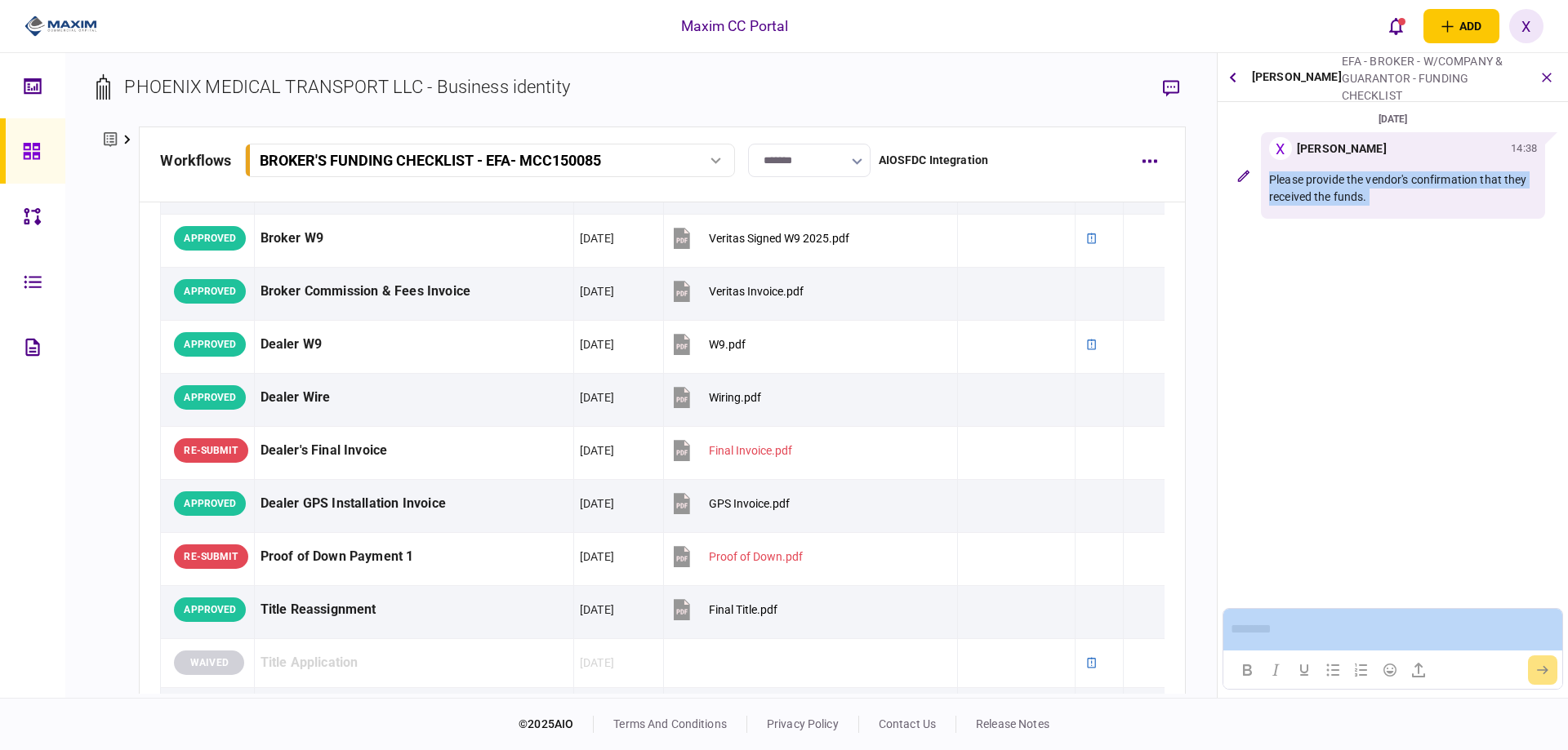
drag, startPoint x: 1372, startPoint y: 192, endPoint x: 1288, endPoint y: 180, distance: 84.9
click at [1288, 180] on p "Please provide the vendor's confirmation that they received the funds." at bounding box center [1403, 188] width 268 height 35
copy div "Please provide the vendor's confirmation that they received the funds."
click at [1241, 80] on button "button" at bounding box center [1232, 77] width 18 height 29
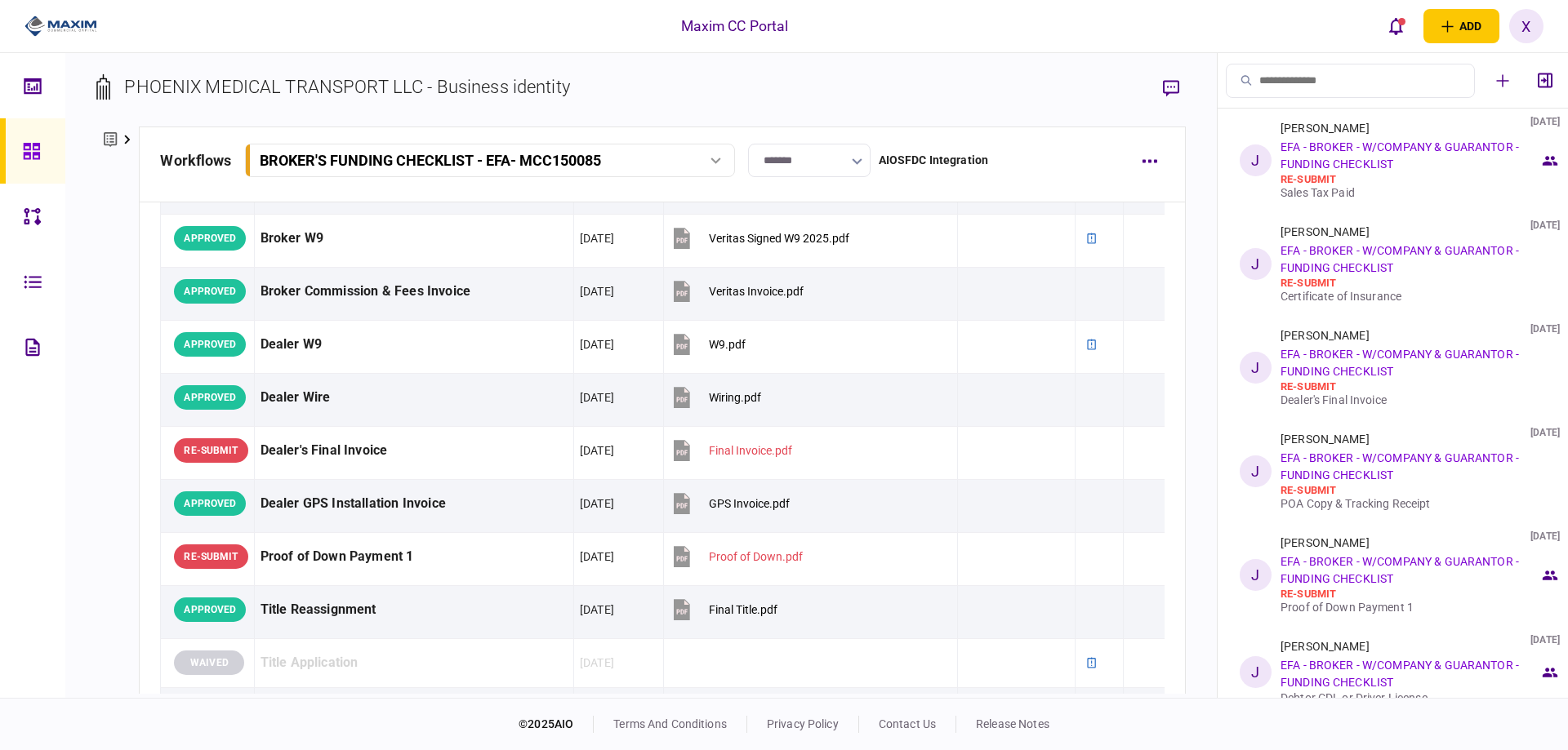
click at [51, 42] on div at bounding box center [54, 26] width 110 height 53
click at [51, 38] on img at bounding box center [60, 26] width 72 height 24
click at [52, 28] on img at bounding box center [60, 26] width 72 height 24
click at [28, 144] on icon at bounding box center [30, 150] width 16 height 16
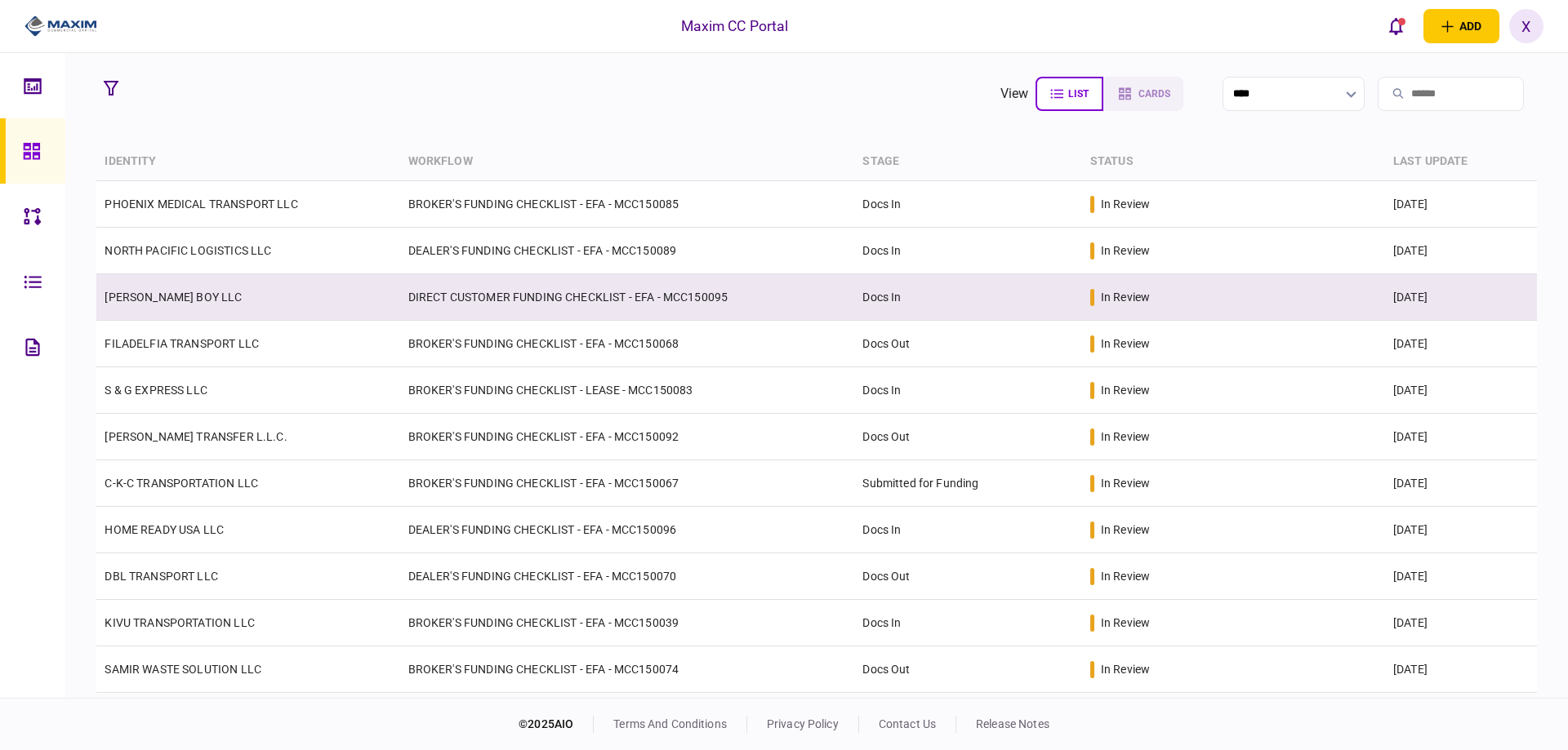
click at [185, 287] on td "[PERSON_NAME] BOY LLC" at bounding box center [248, 298] width 303 height 47
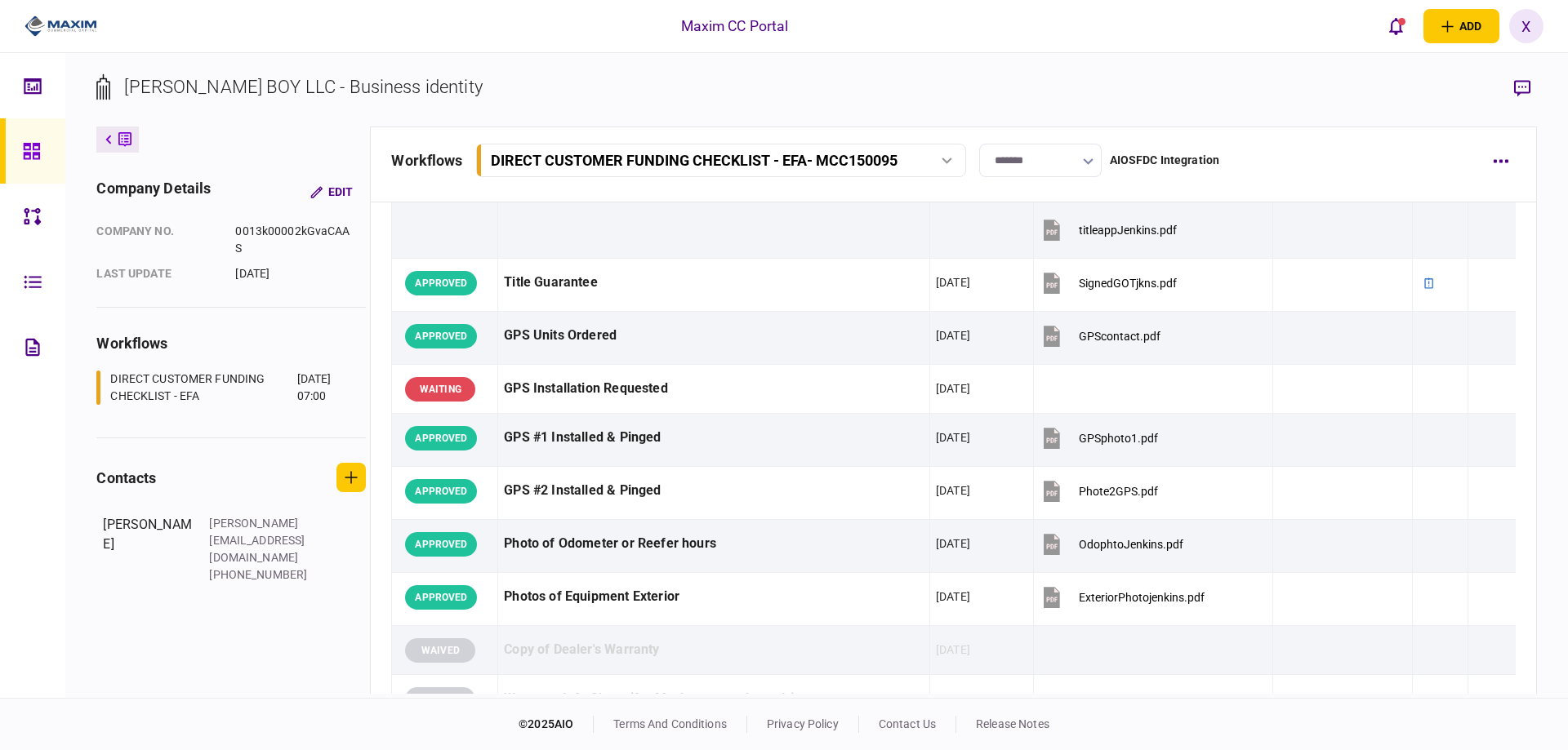
scroll to position [1714, 0]
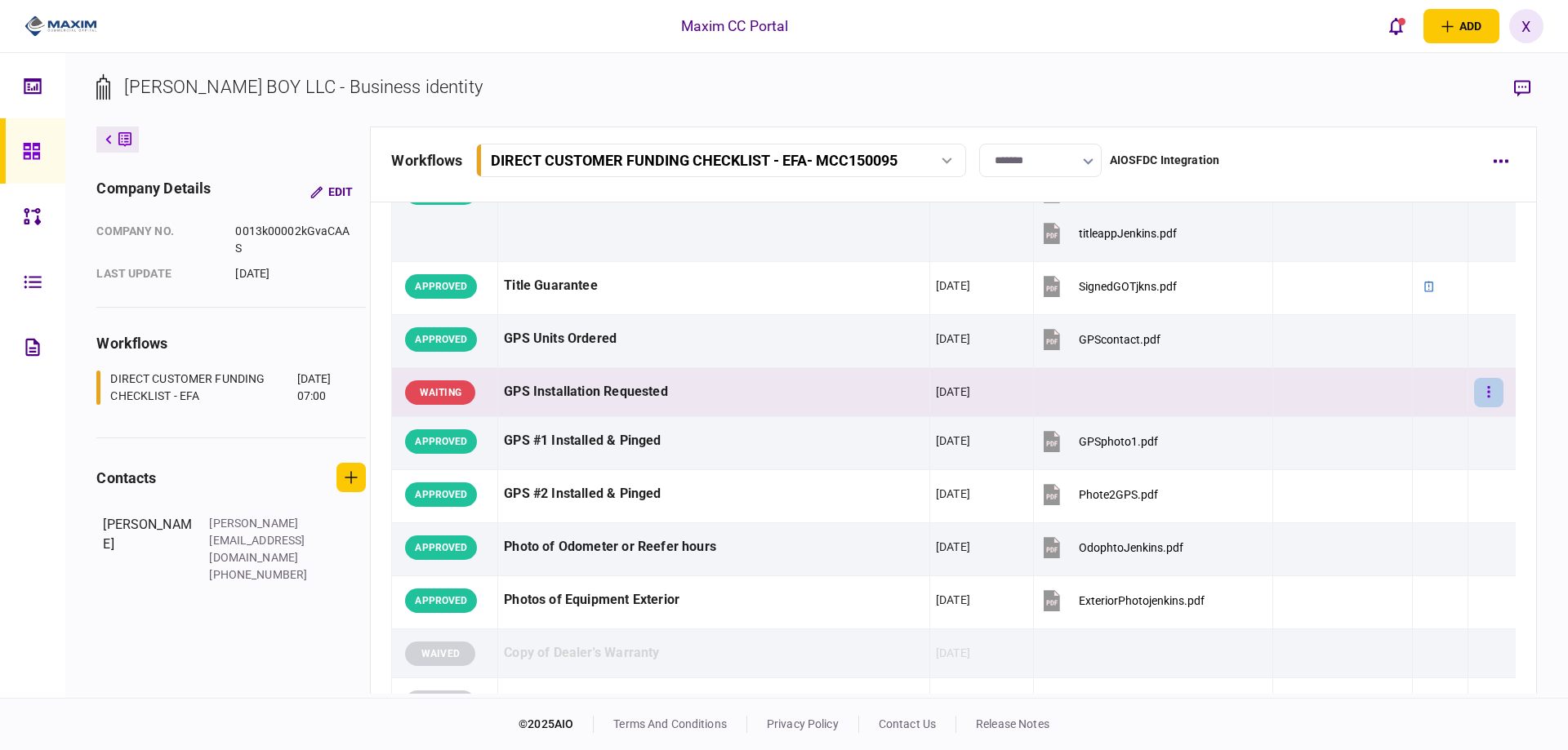
click at [1484, 396] on button "button" at bounding box center [1488, 392] width 29 height 29
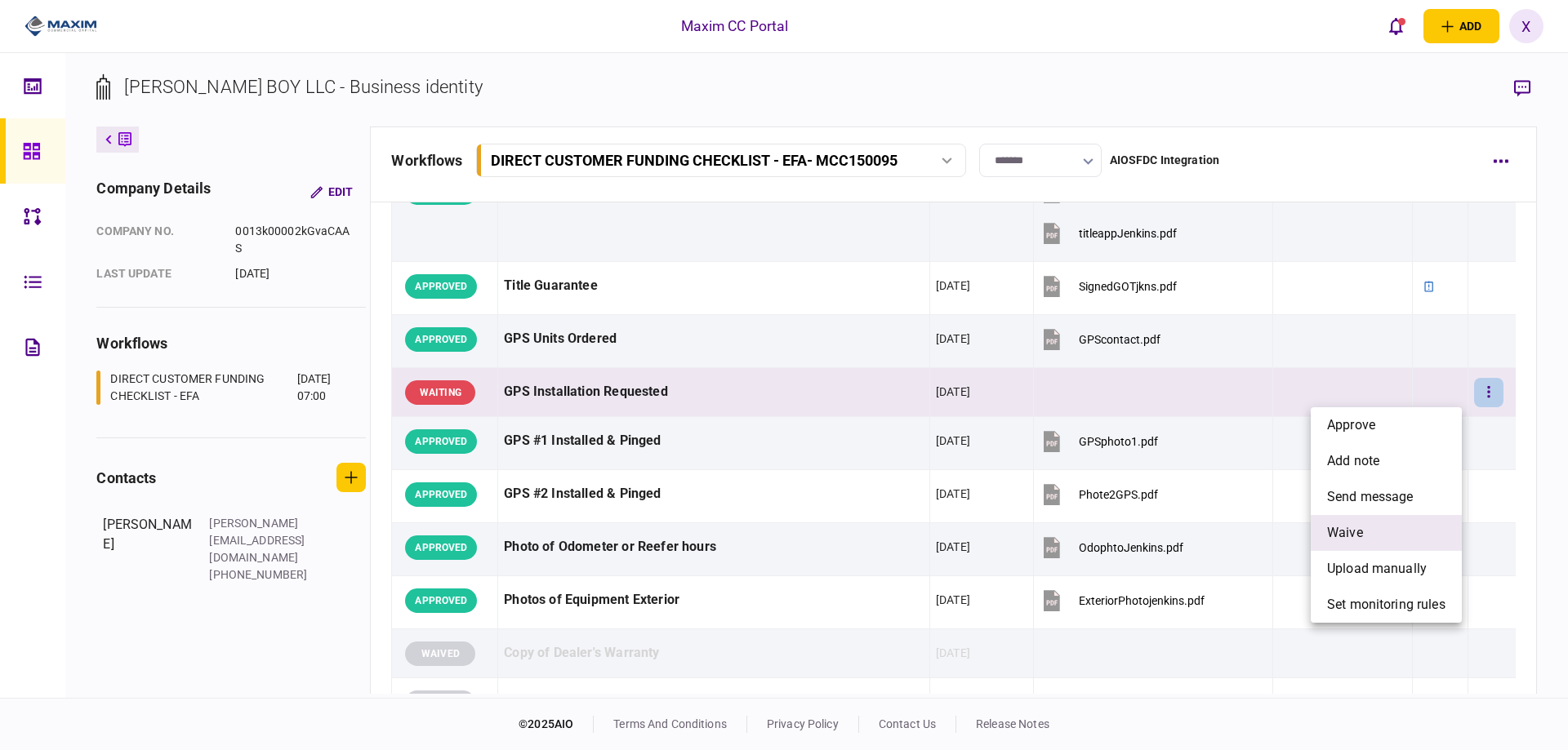
click at [1415, 521] on li "waive" at bounding box center [1385, 532] width 151 height 36
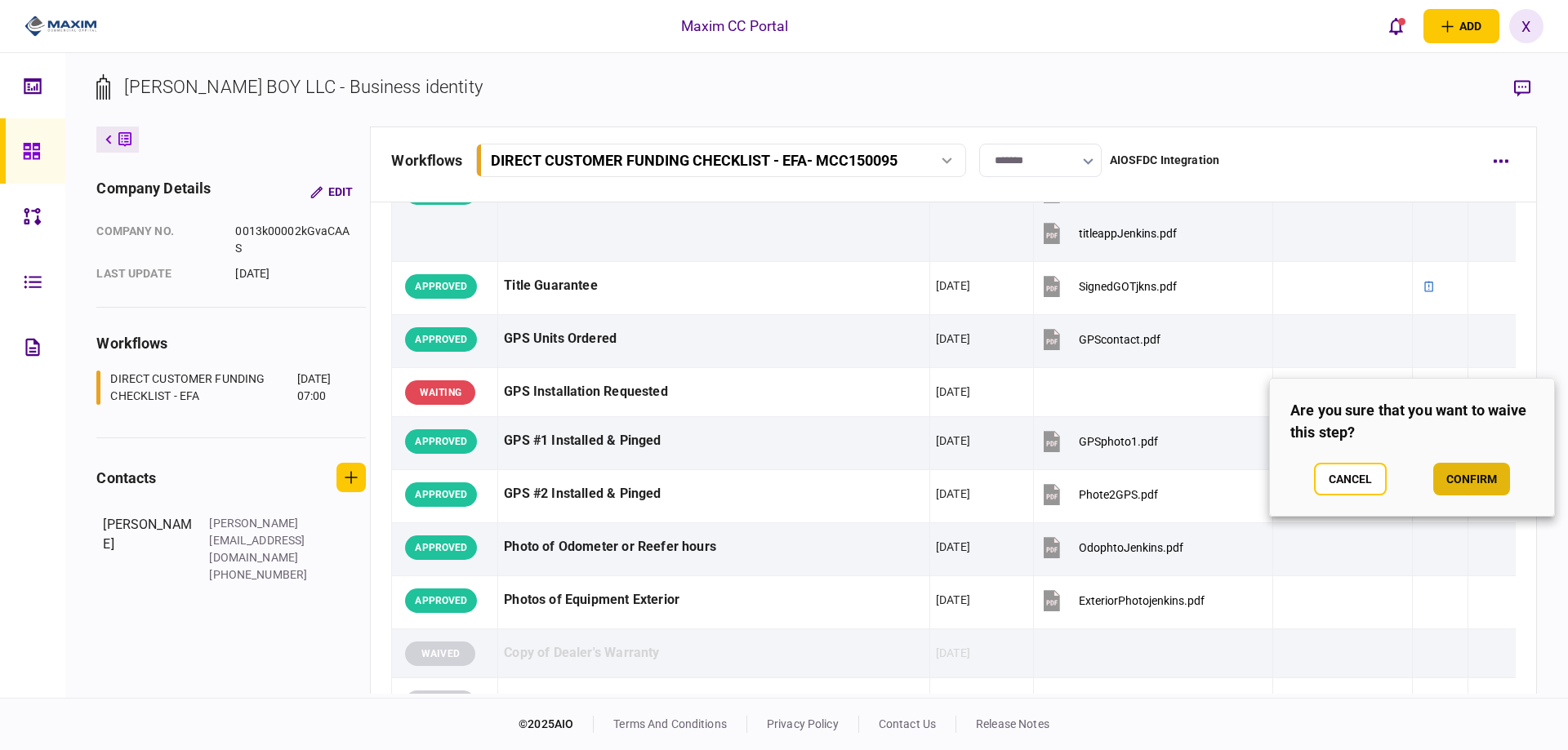
click at [1463, 476] on button "confirm" at bounding box center [1471, 479] width 77 height 33
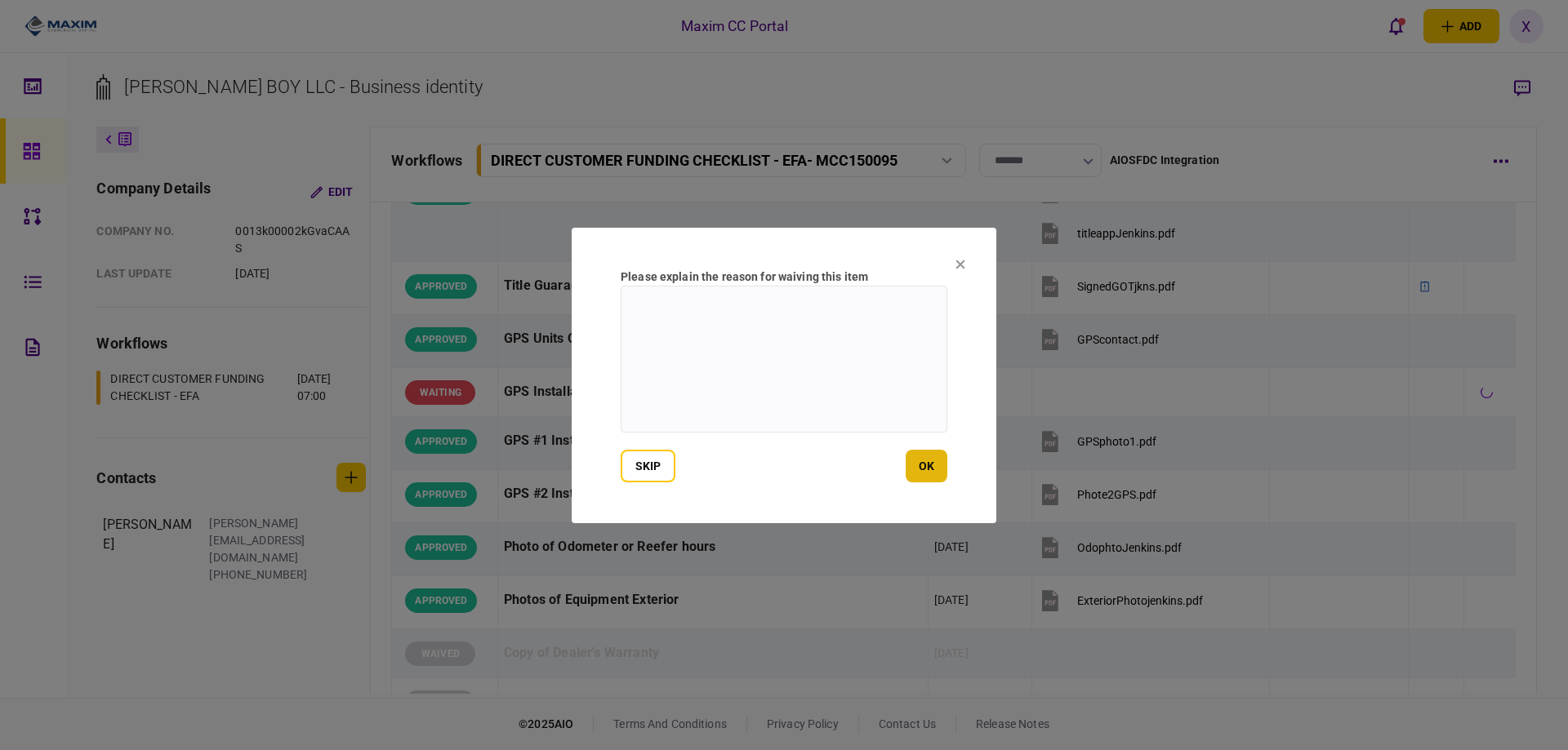
click at [933, 472] on button "ok" at bounding box center [927, 466] width 41 height 33
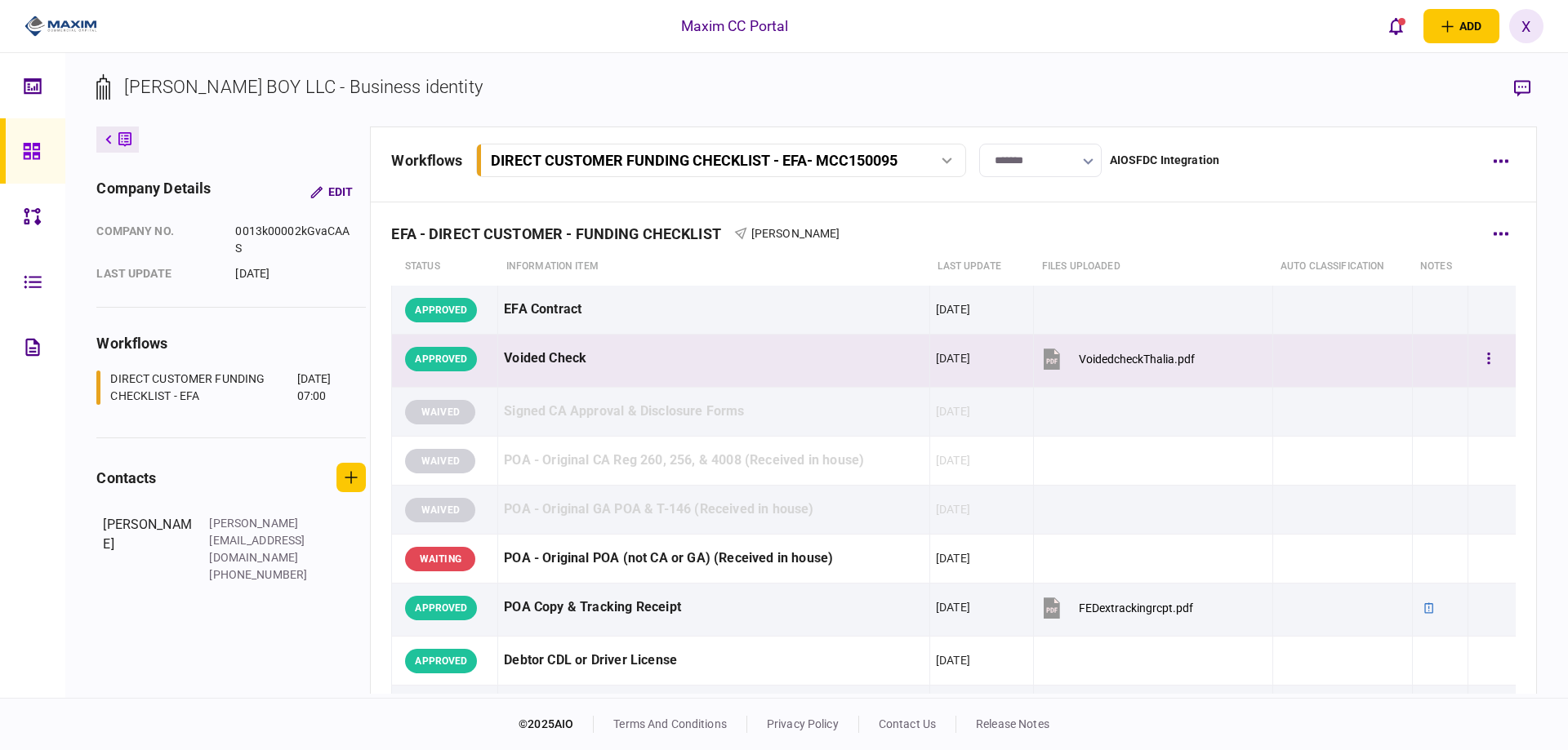
scroll to position [0, 0]
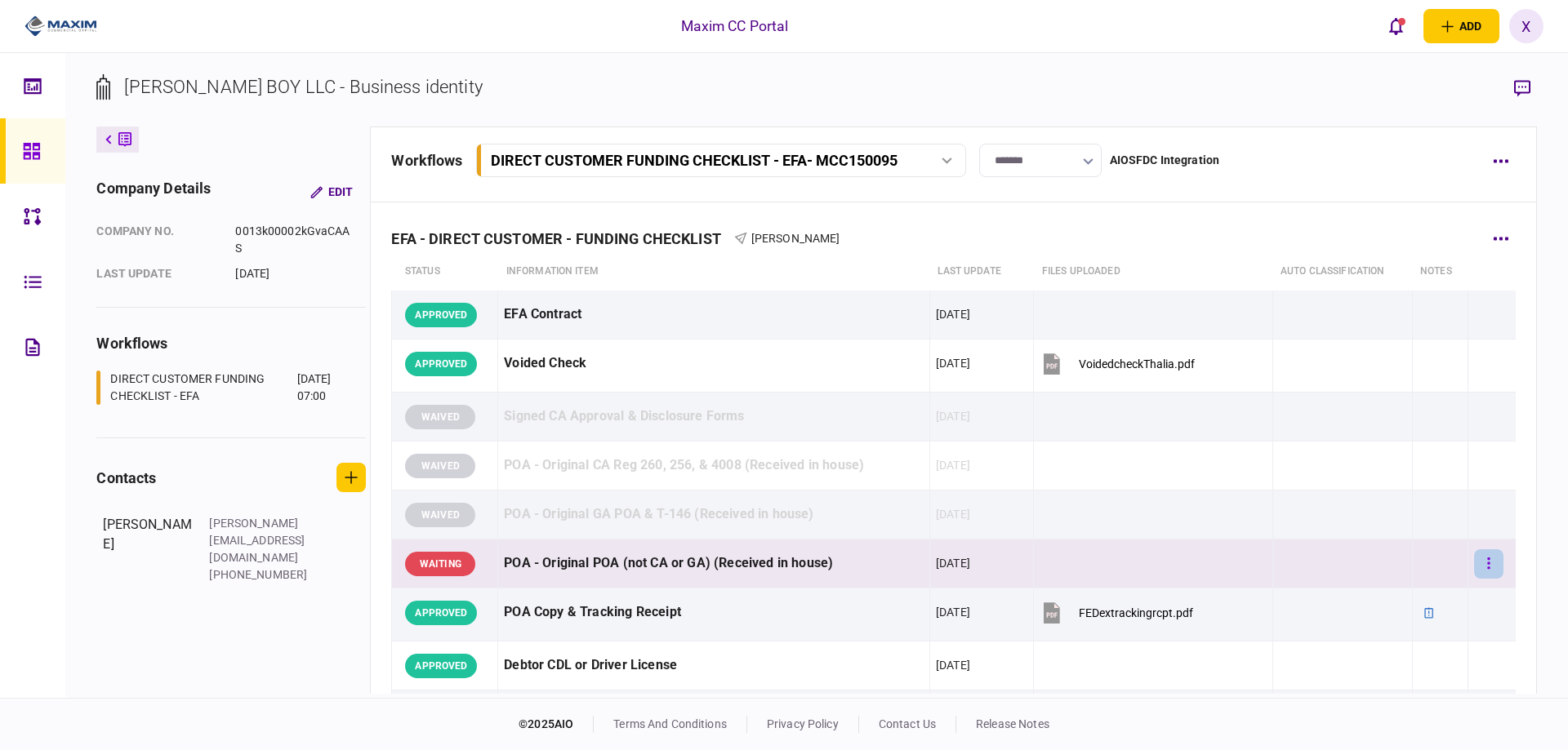
click at [1474, 573] on button "button" at bounding box center [1488, 563] width 29 height 29
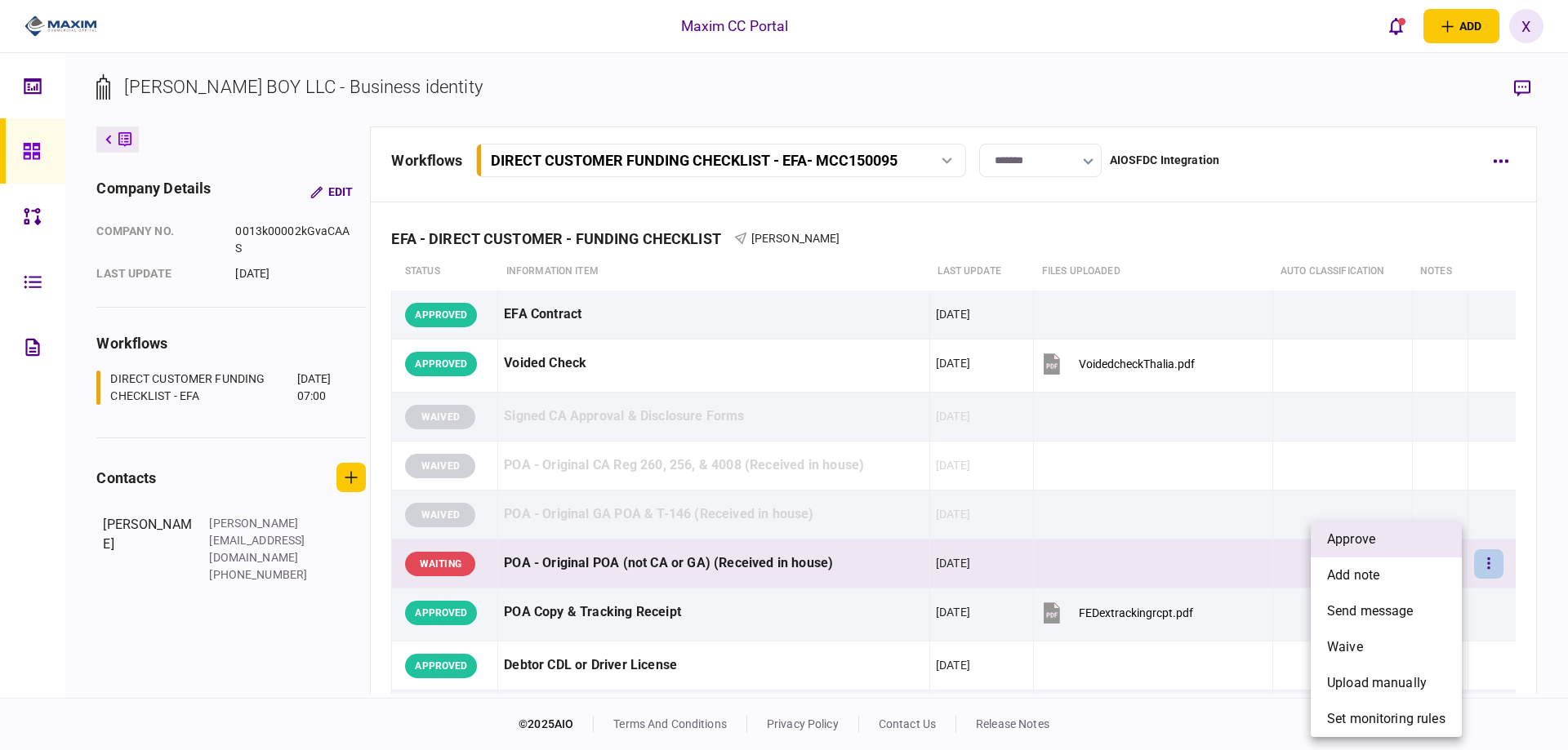
click at [1415, 551] on li "approve" at bounding box center [1385, 539] width 151 height 36
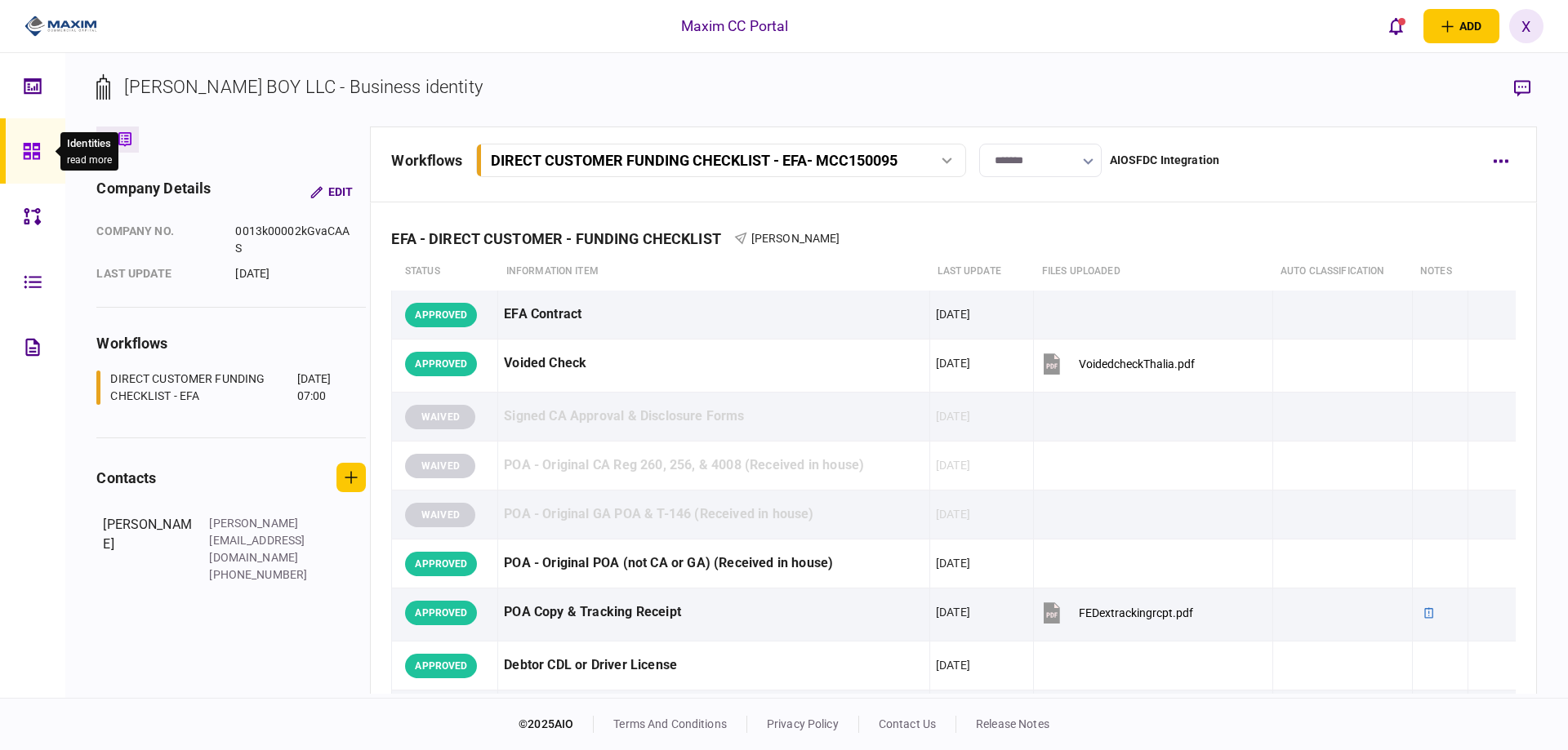
click at [35, 155] on icon at bounding box center [30, 150] width 16 height 16
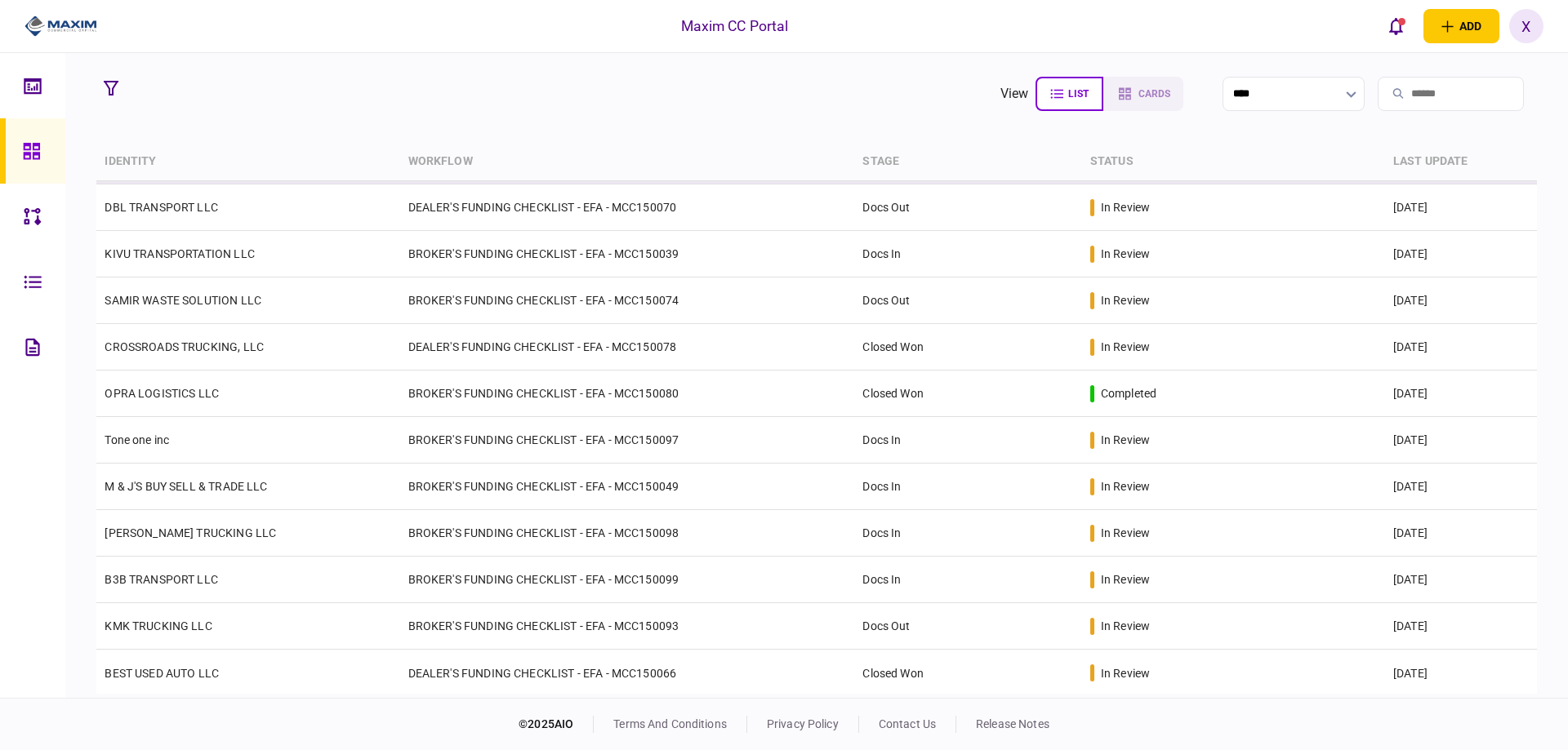
scroll to position [421, 0]
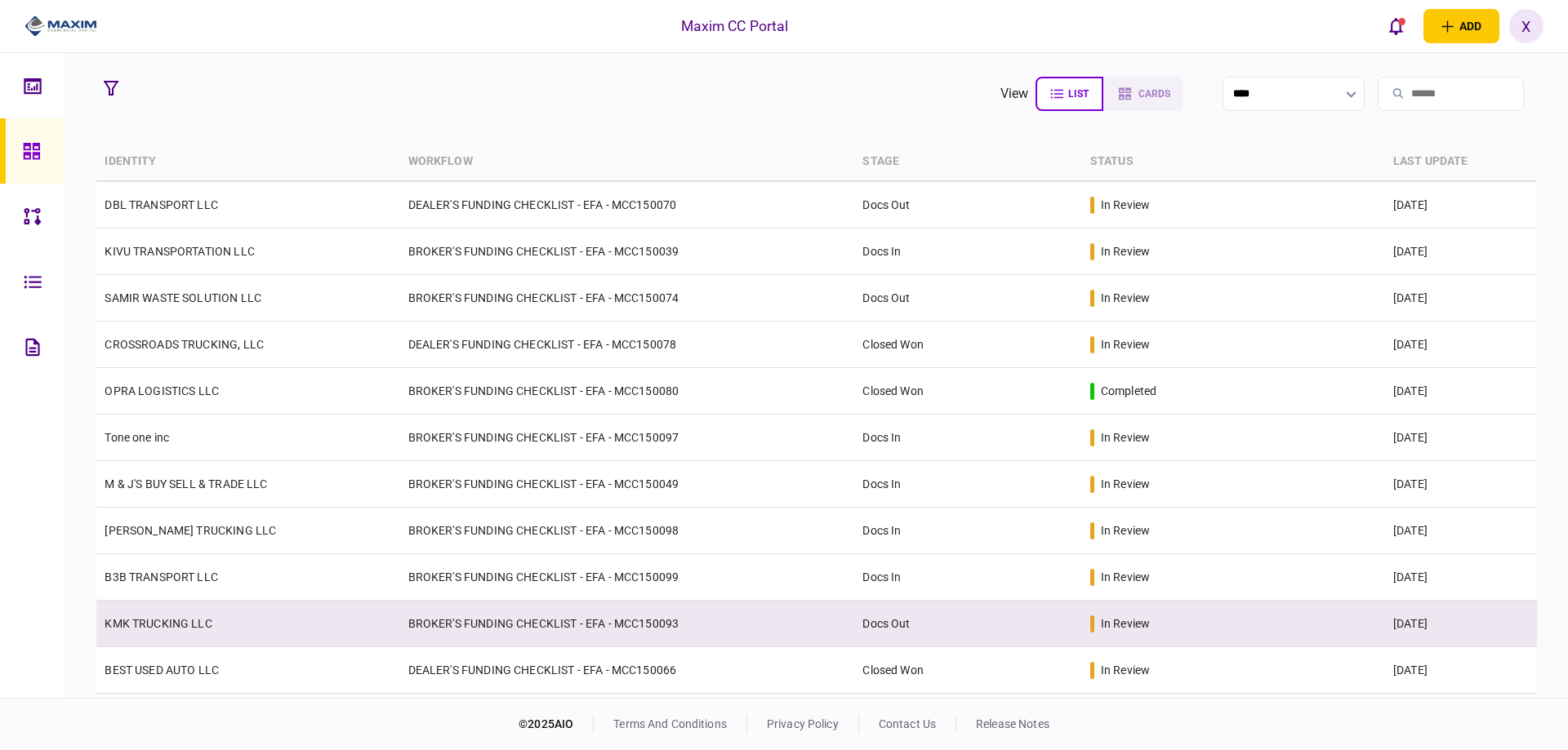
click at [163, 622] on link "KMK TRUCKING LLC" at bounding box center [158, 623] width 107 height 13
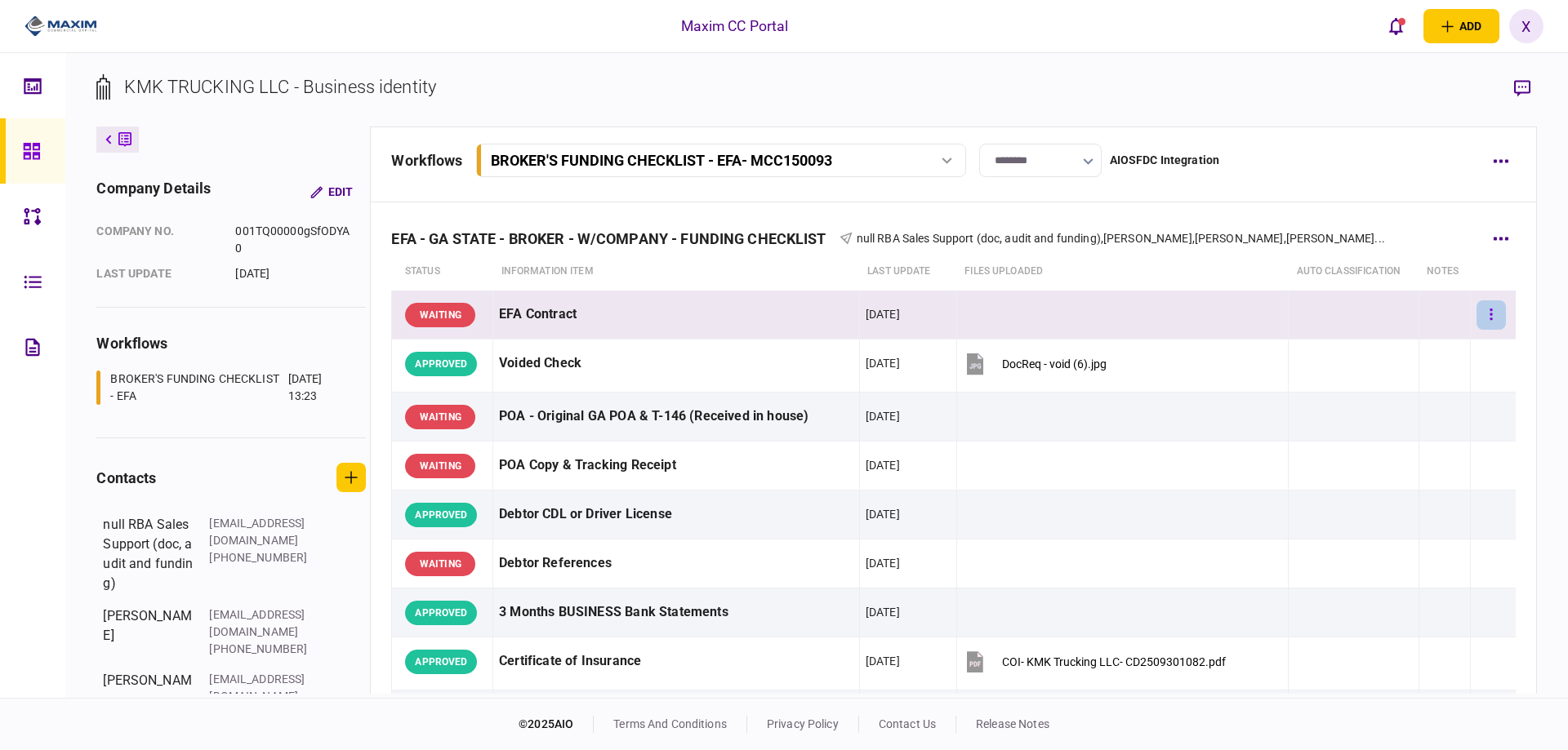
click at [1485, 311] on button "button" at bounding box center [1490, 314] width 29 height 29
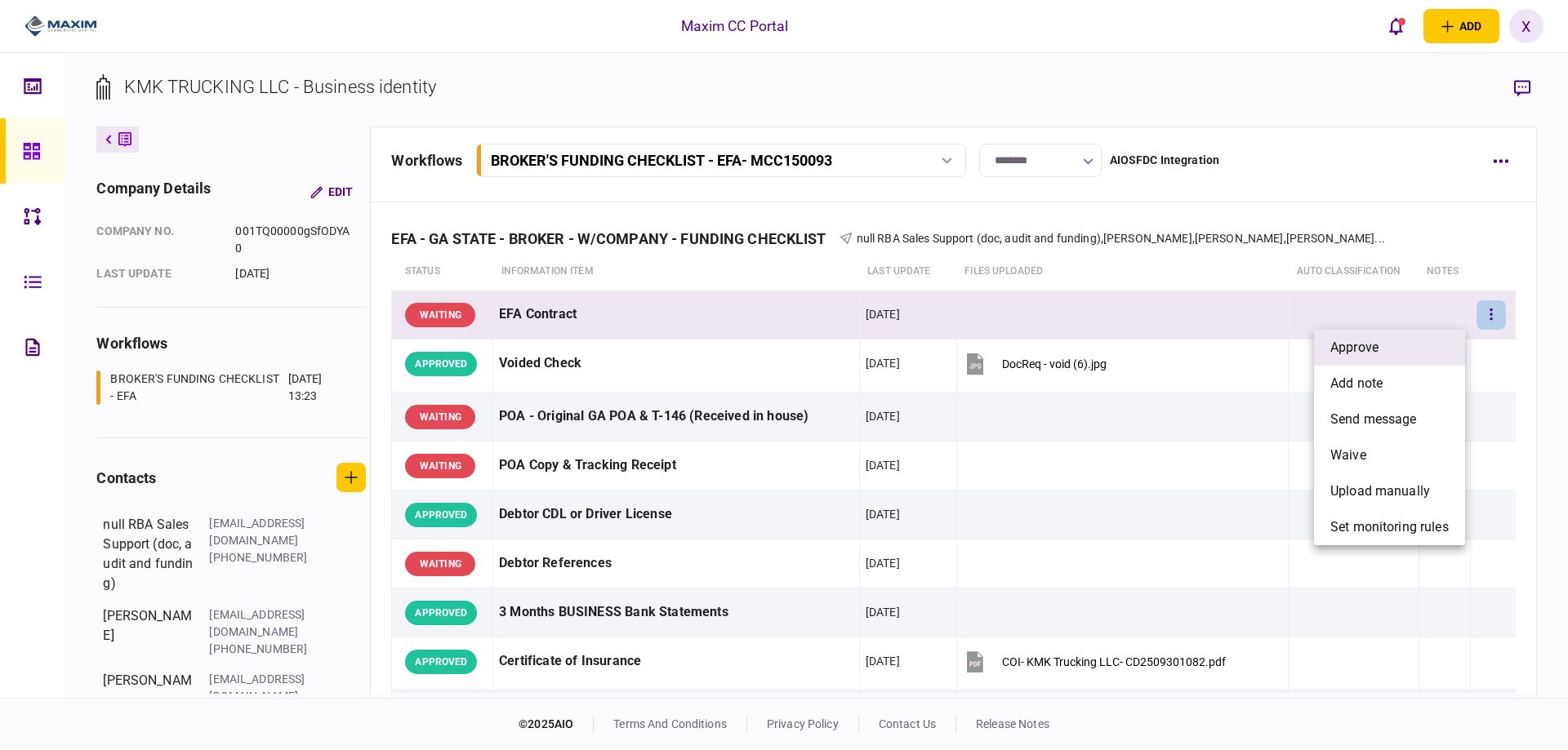
click at [1439, 338] on li "approve" at bounding box center [1389, 348] width 151 height 36
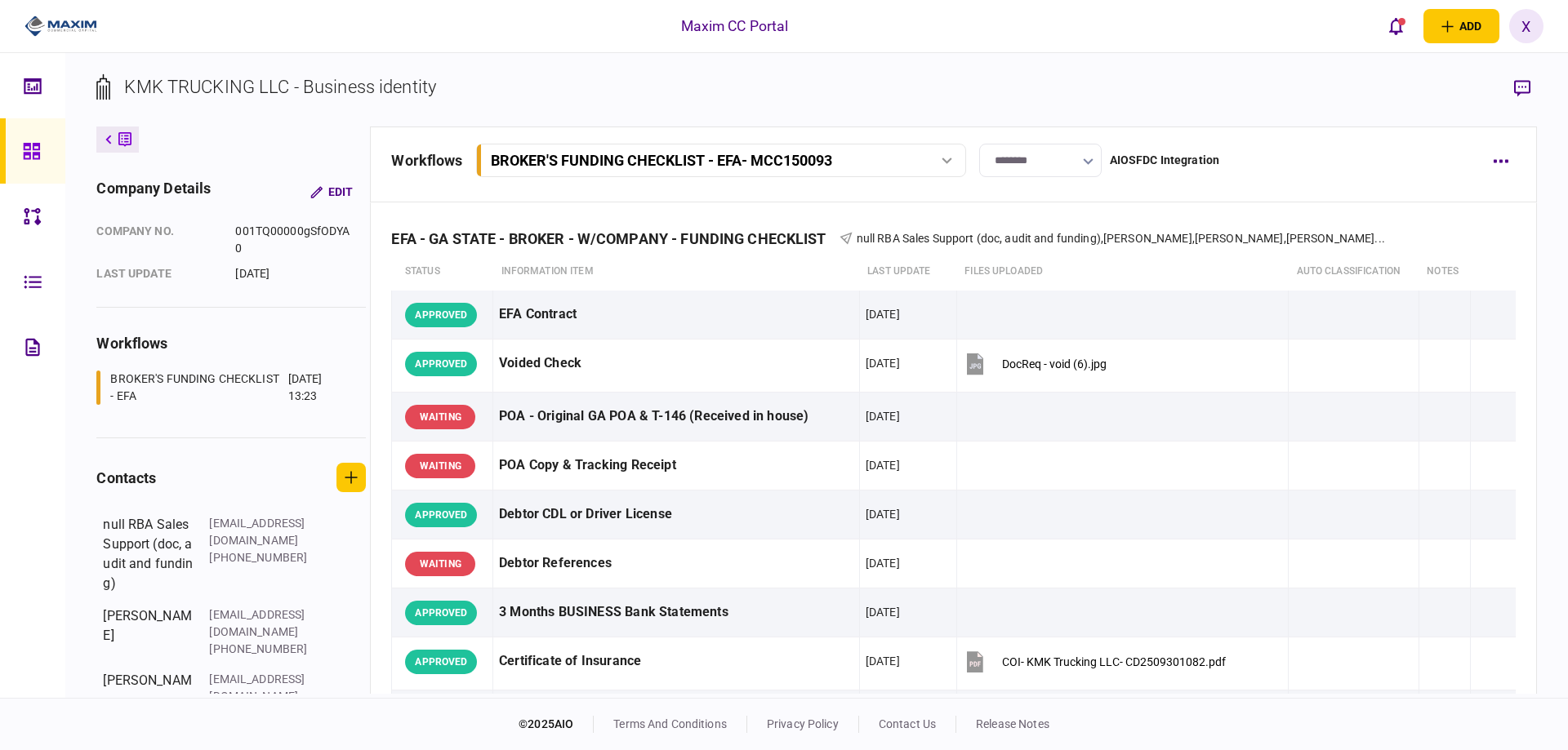
click at [1032, 173] on input "********" at bounding box center [1040, 160] width 123 height 34
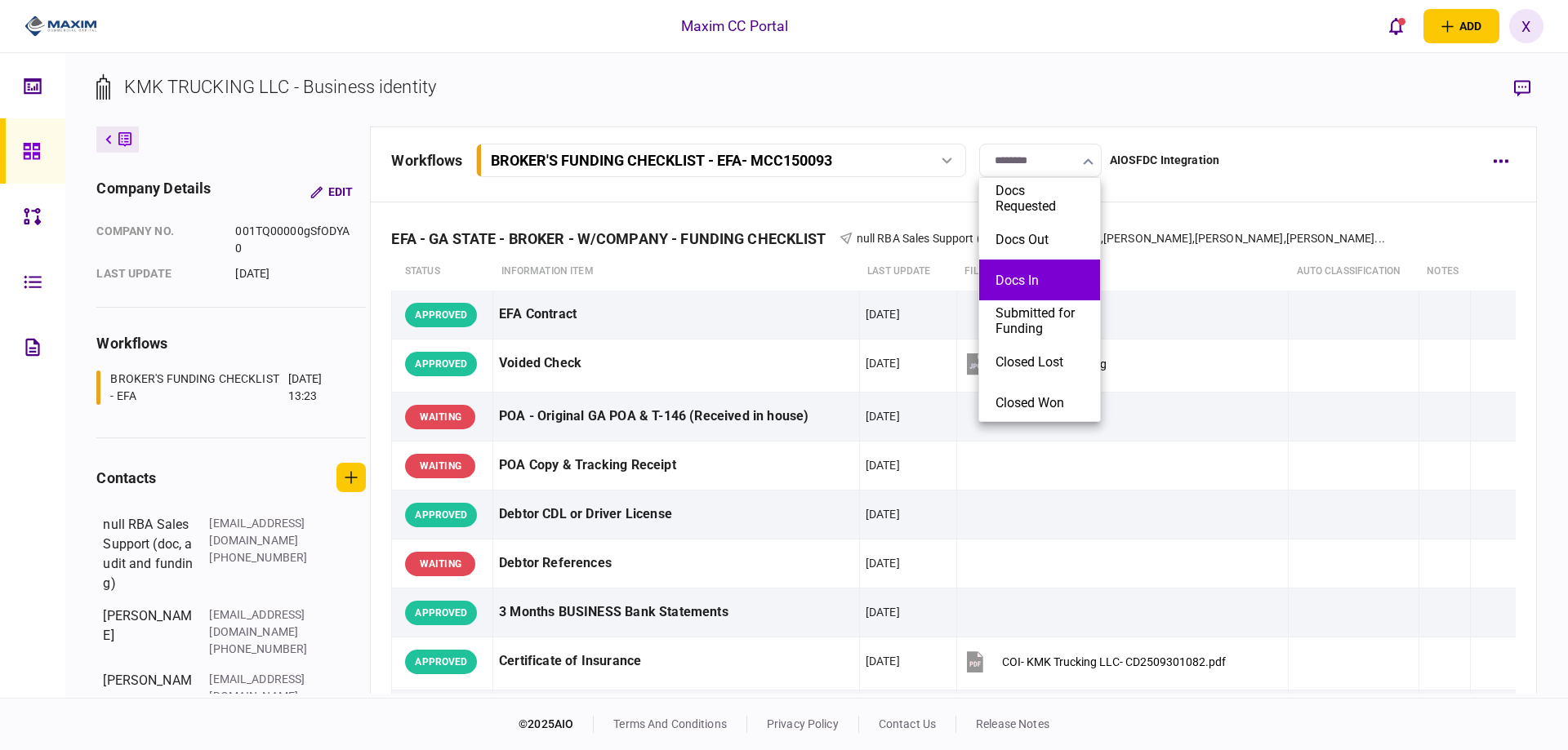
click at [1052, 274] on button "Docs In" at bounding box center [1039, 280] width 88 height 16
type input "*******"
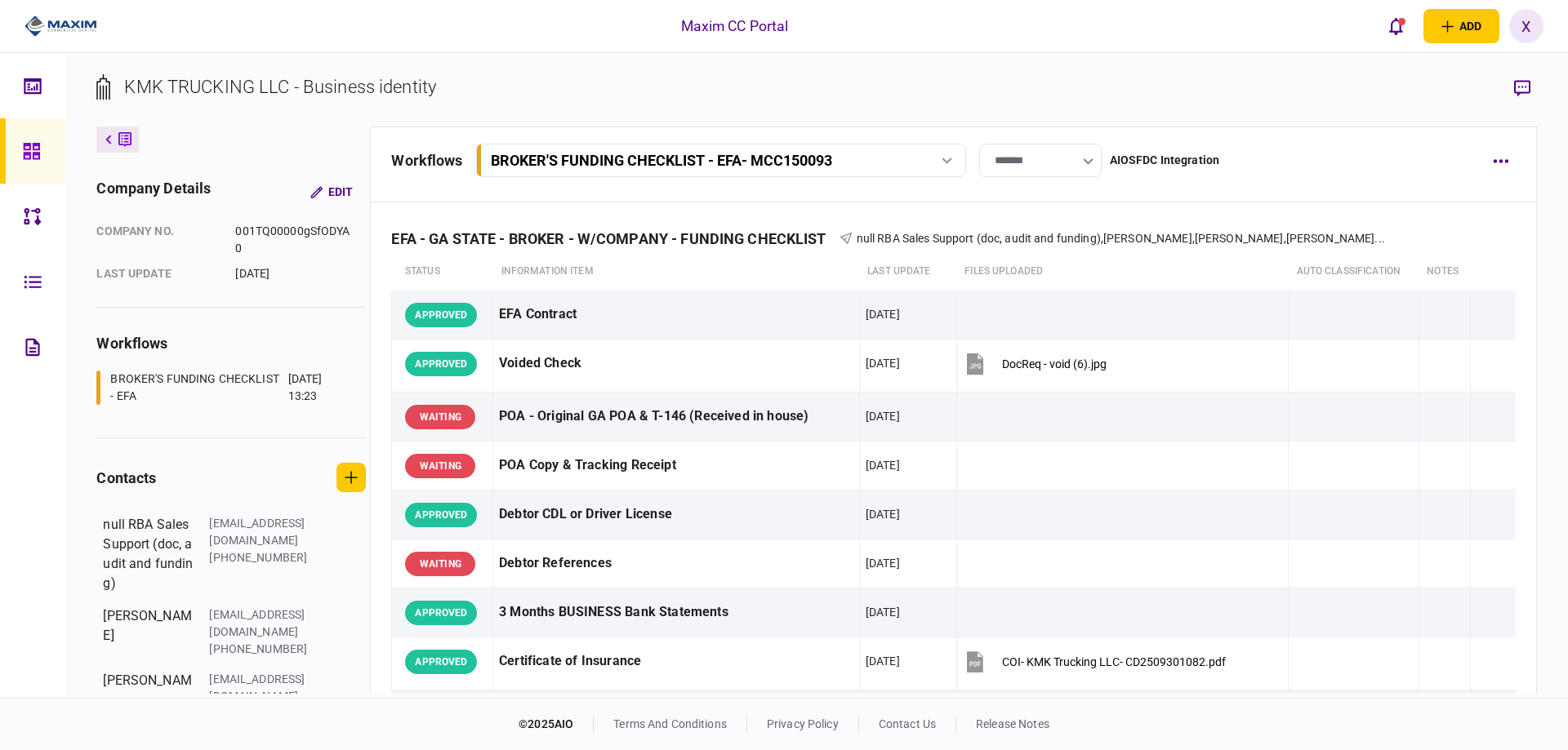
click at [67, 27] on img at bounding box center [60, 26] width 72 height 24
click at [26, 135] on div at bounding box center [36, 151] width 26 height 66
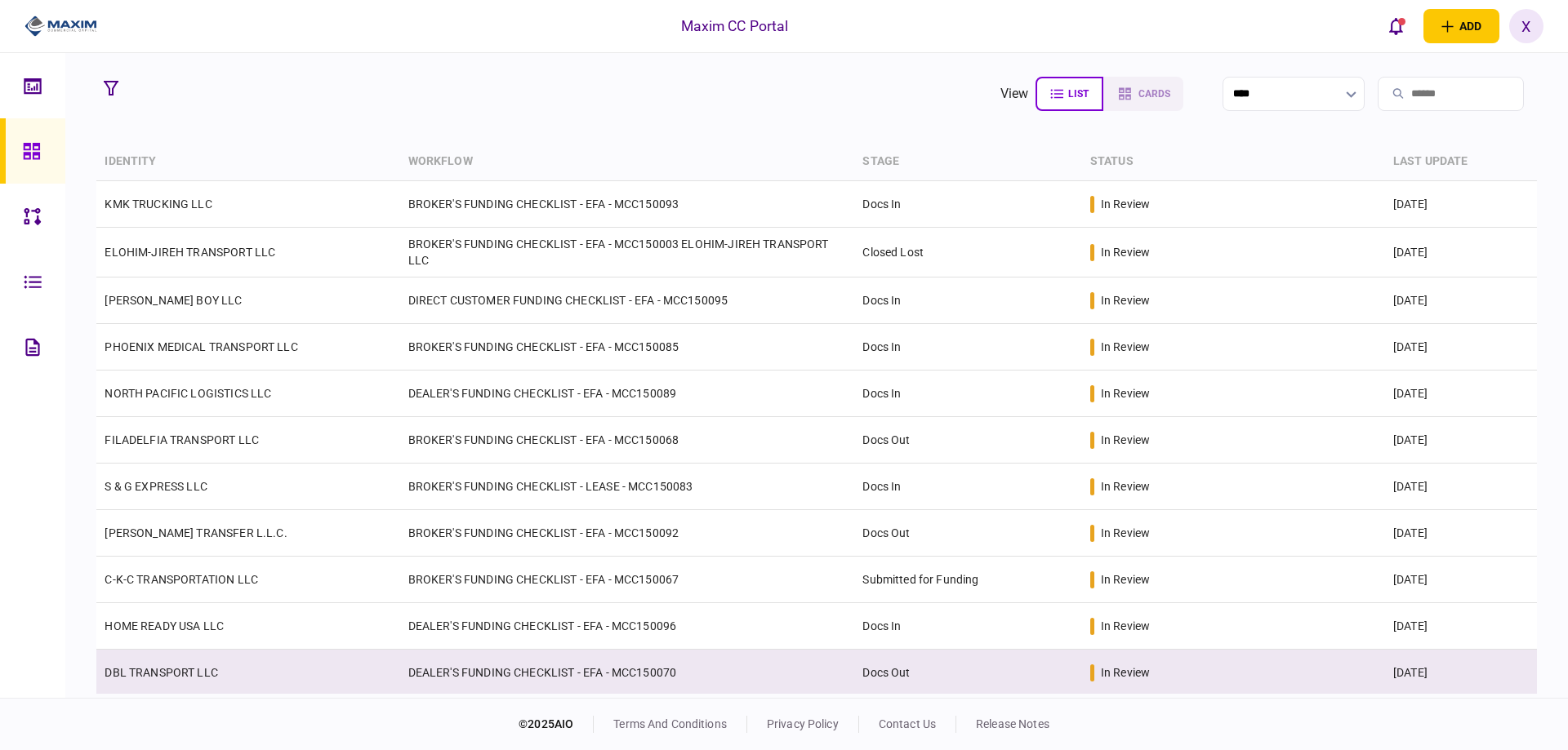
click at [626, 674] on td "DEALER'S FUNDING CHECKLIST - EFA - MCC150070" at bounding box center [627, 673] width 455 height 47
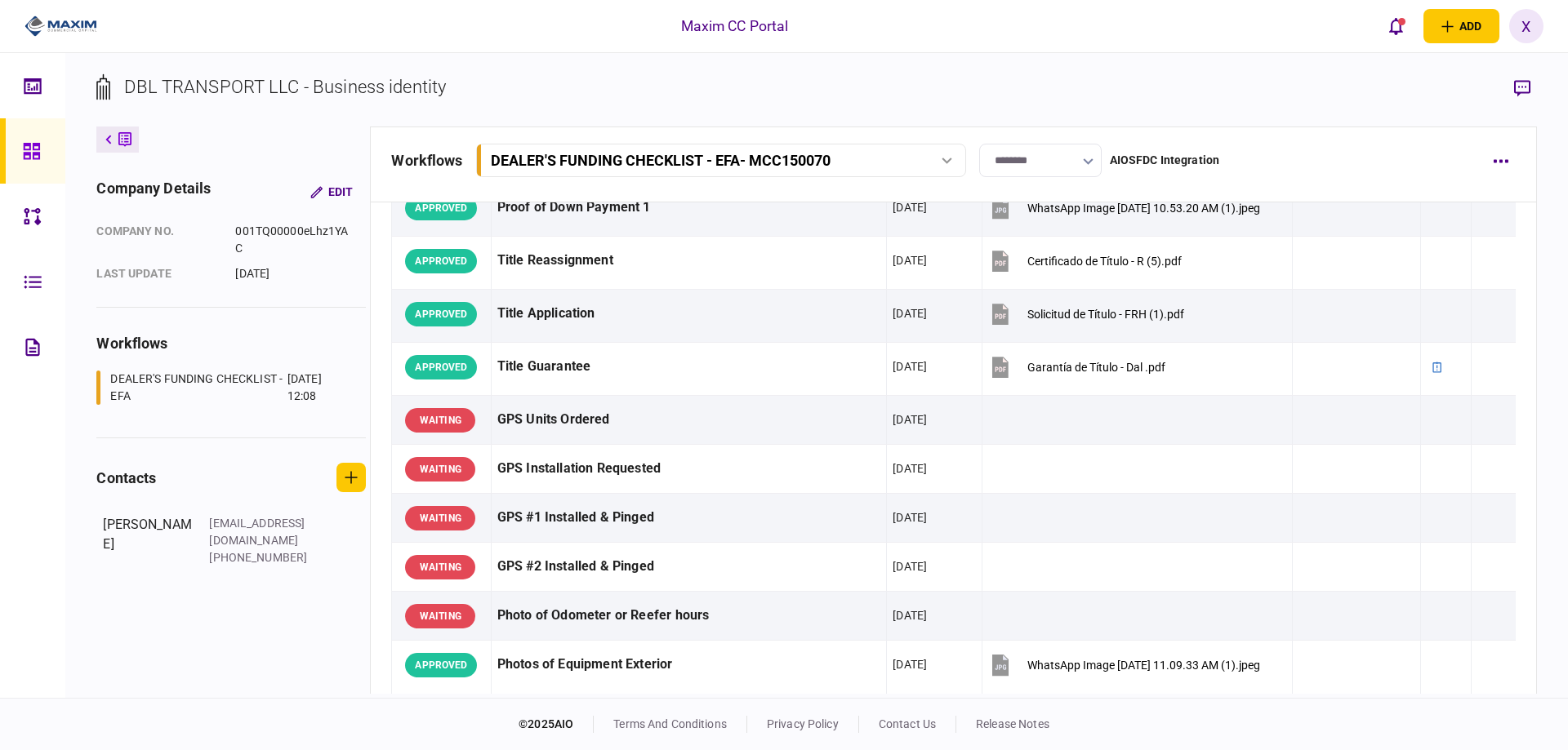
scroll to position [1306, 0]
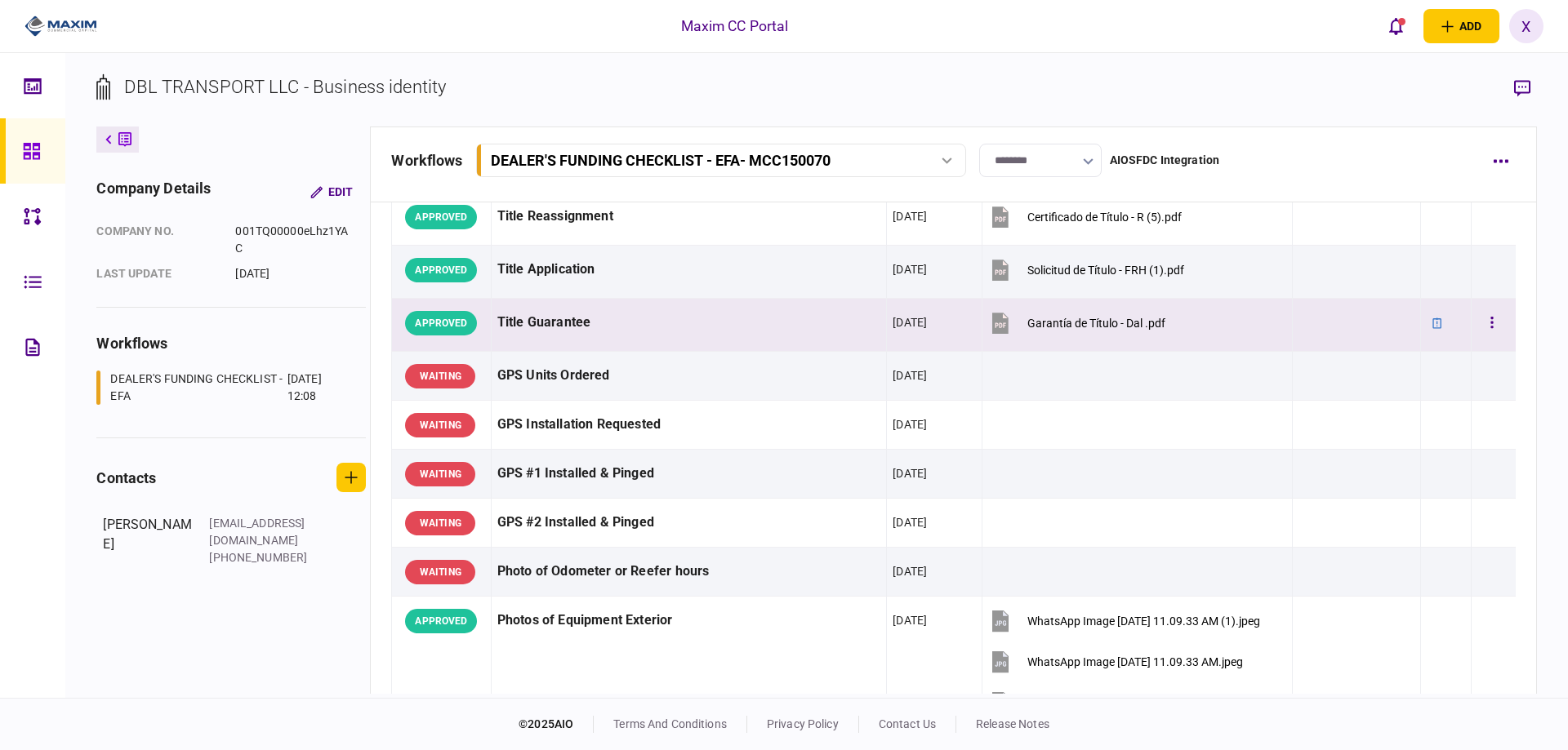
click at [620, 319] on div "Title Guarantee" at bounding box center [688, 322] width 383 height 37
click at [1095, 322] on div "Garantía de Título - Dal .pdf" at bounding box center [1095, 323] width 138 height 13
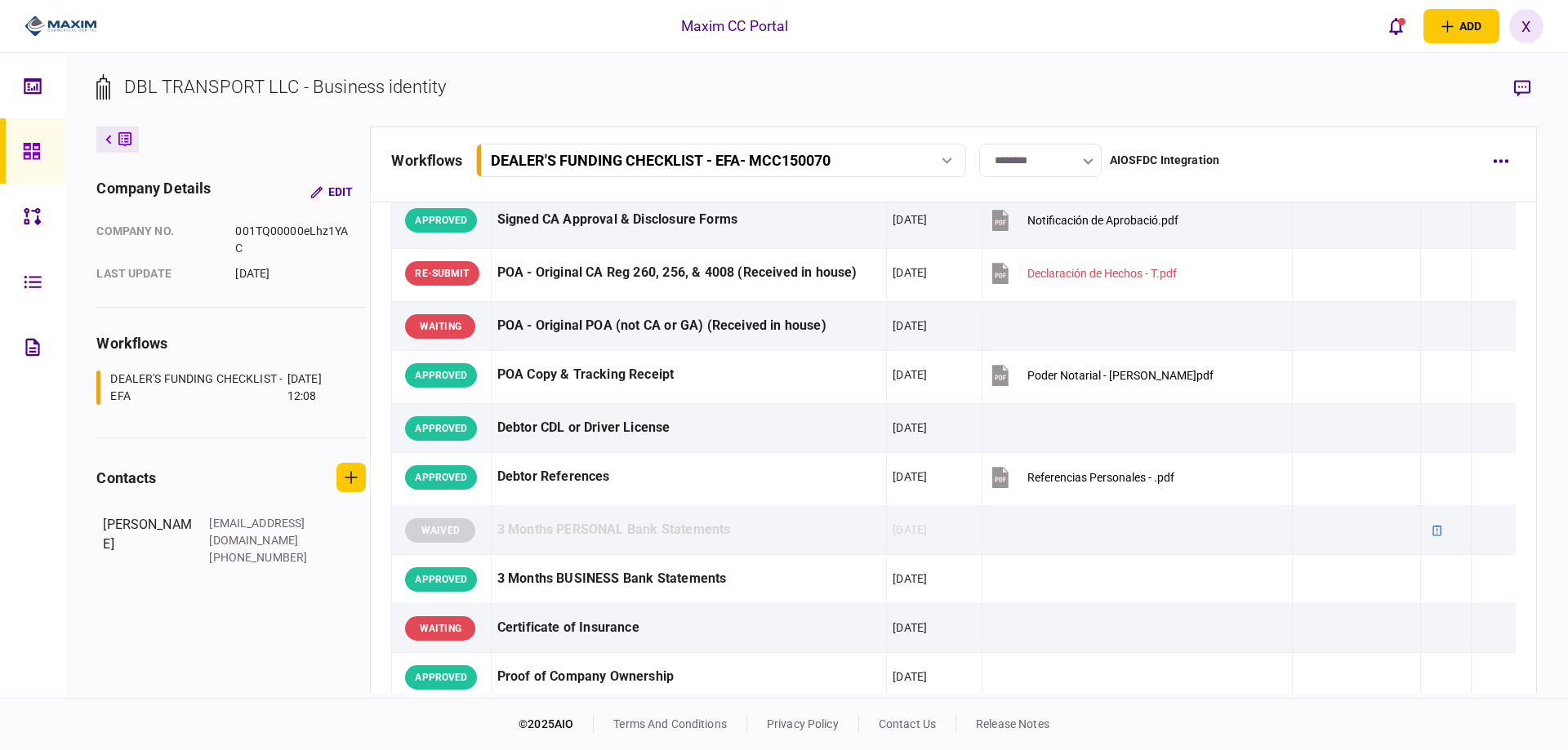
scroll to position [0, 0]
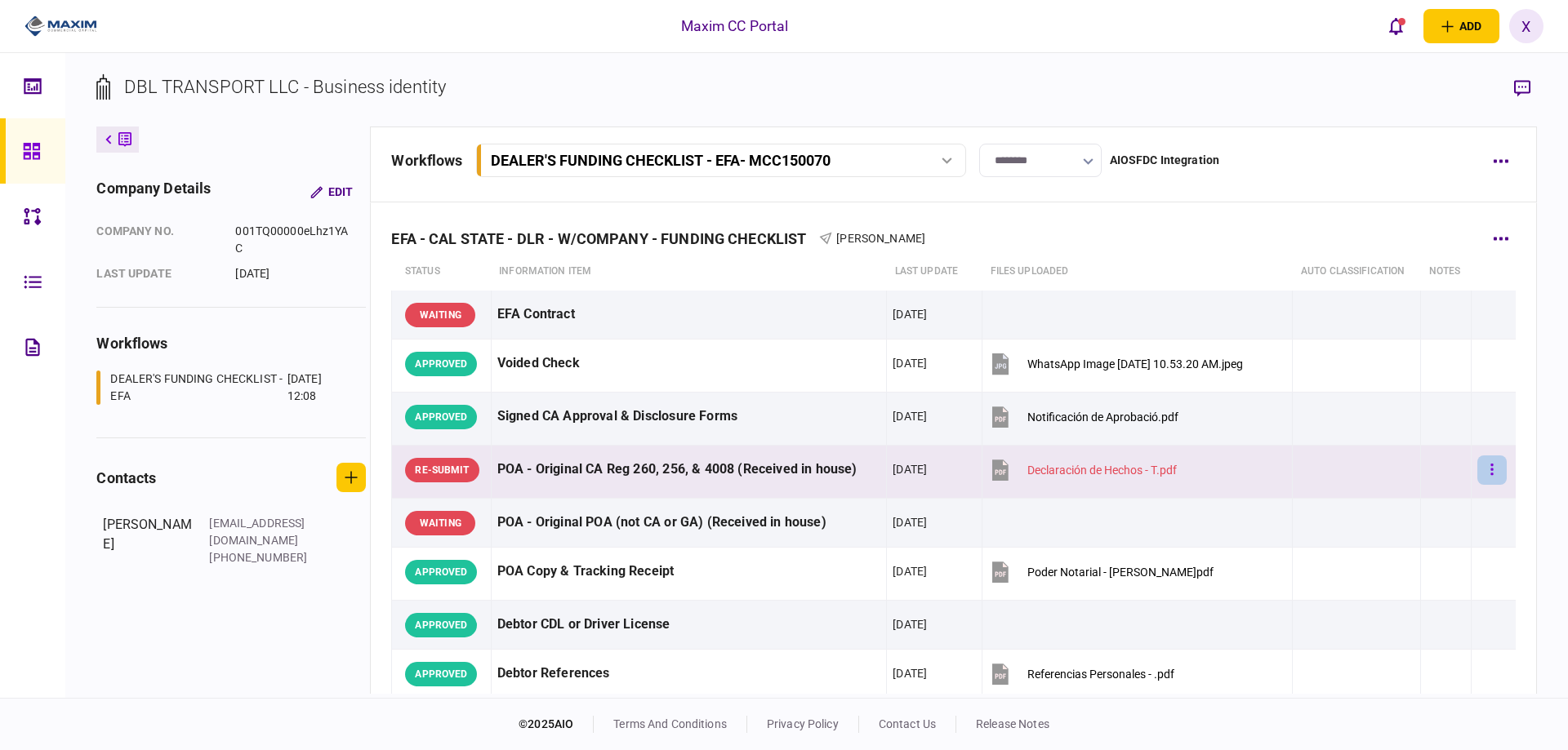
click at [1479, 475] on button "button" at bounding box center [1491, 470] width 29 height 29
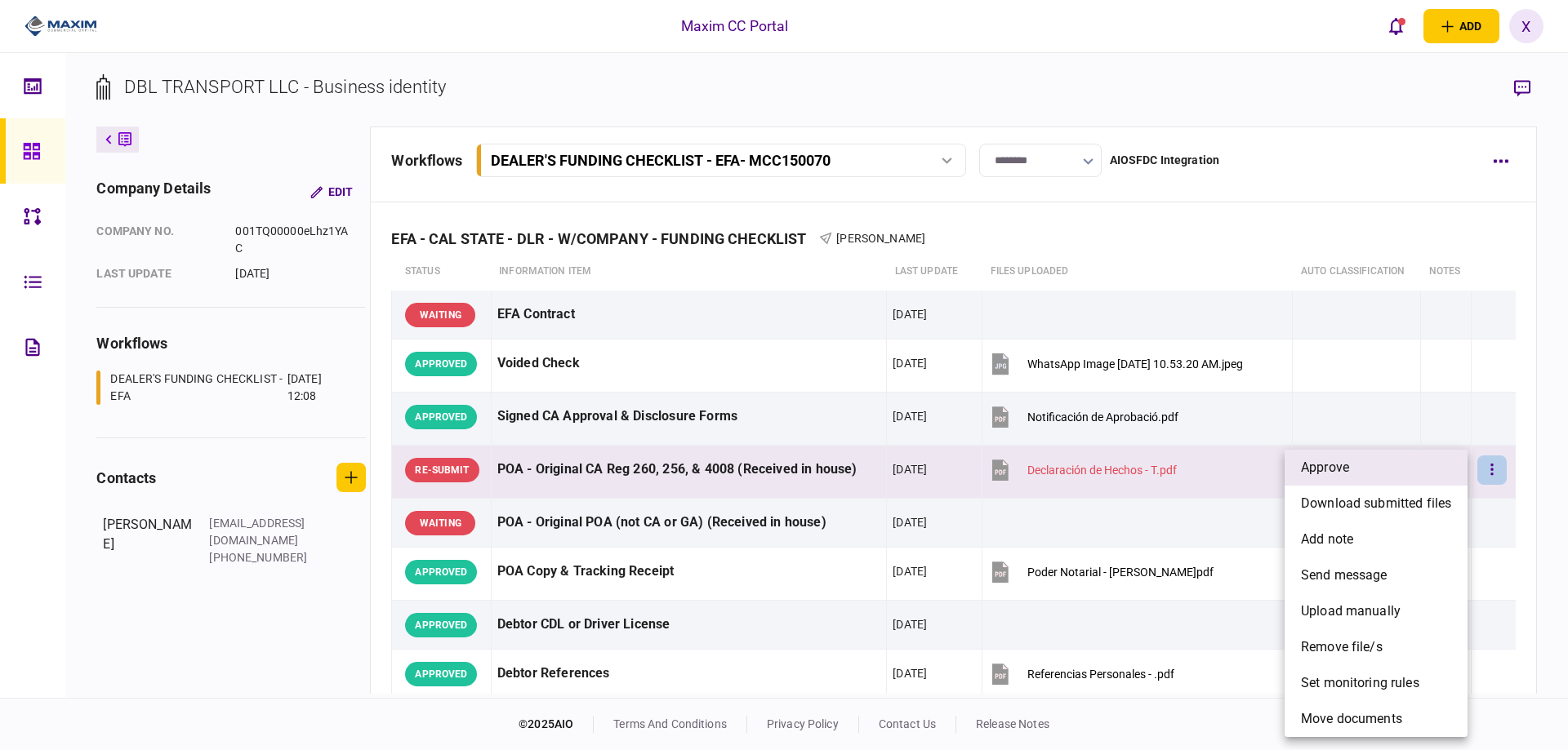
click at [1447, 483] on li "approve" at bounding box center [1376, 468] width 183 height 36
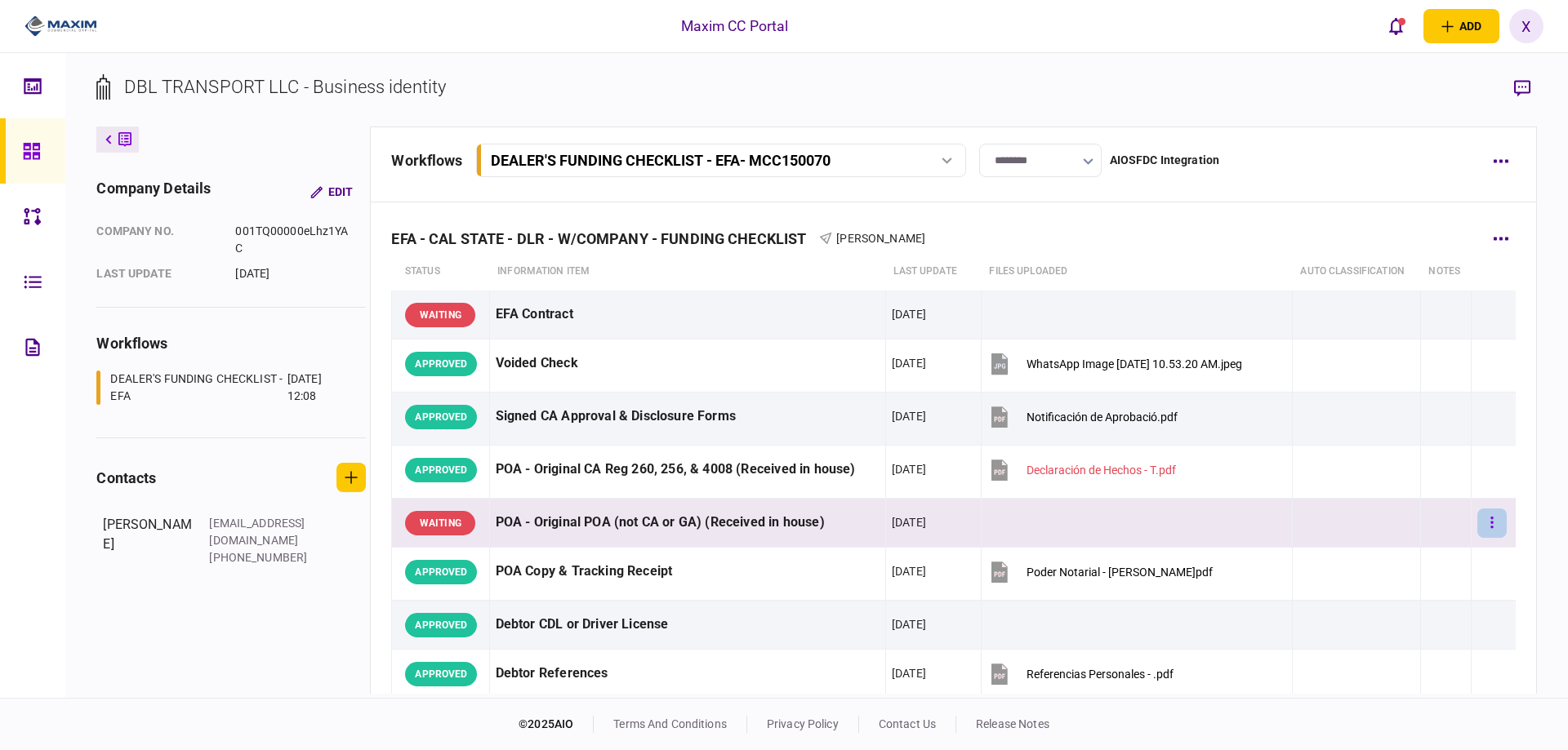
click at [1487, 527] on button "button" at bounding box center [1491, 522] width 29 height 29
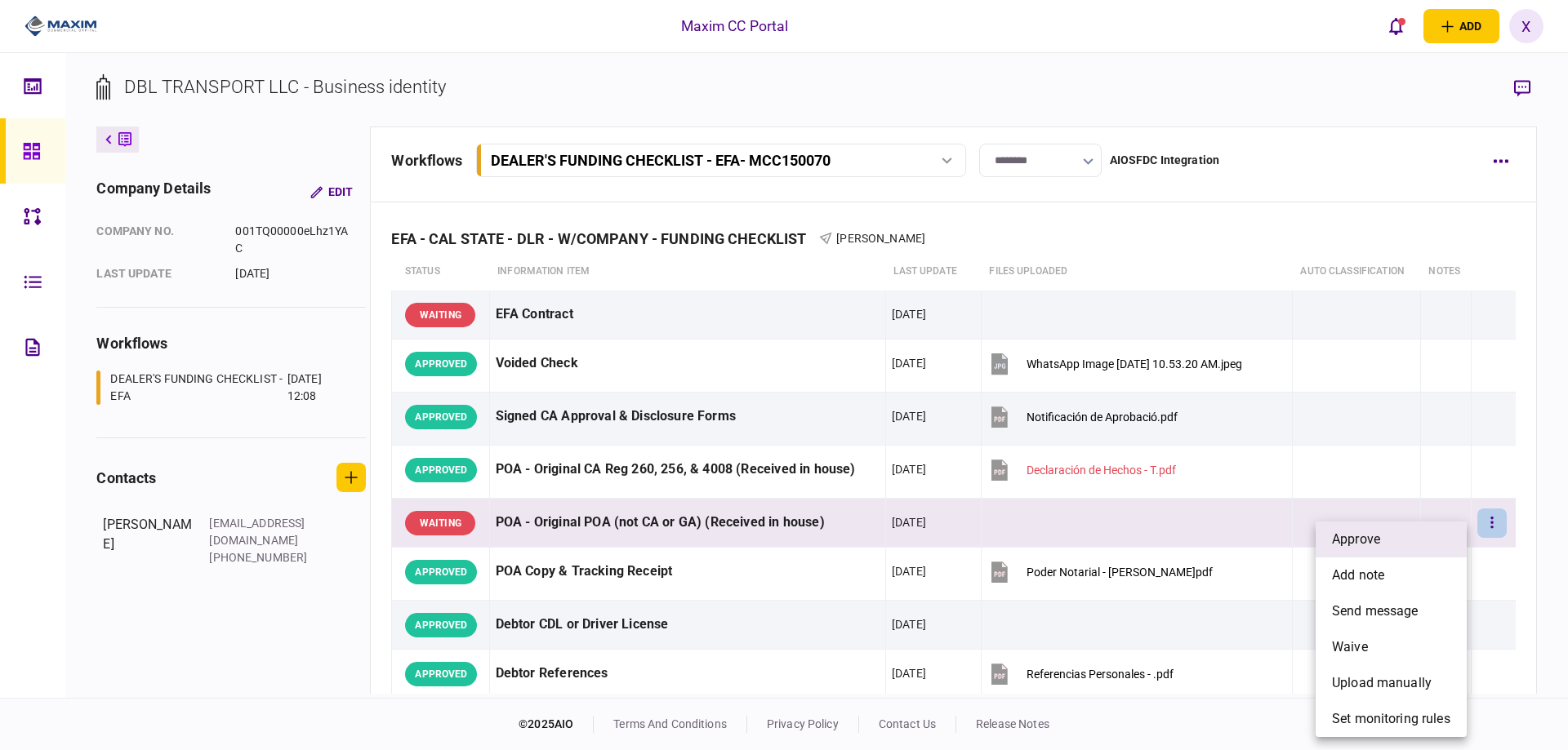
click at [1450, 531] on li "approve" at bounding box center [1391, 539] width 151 height 36
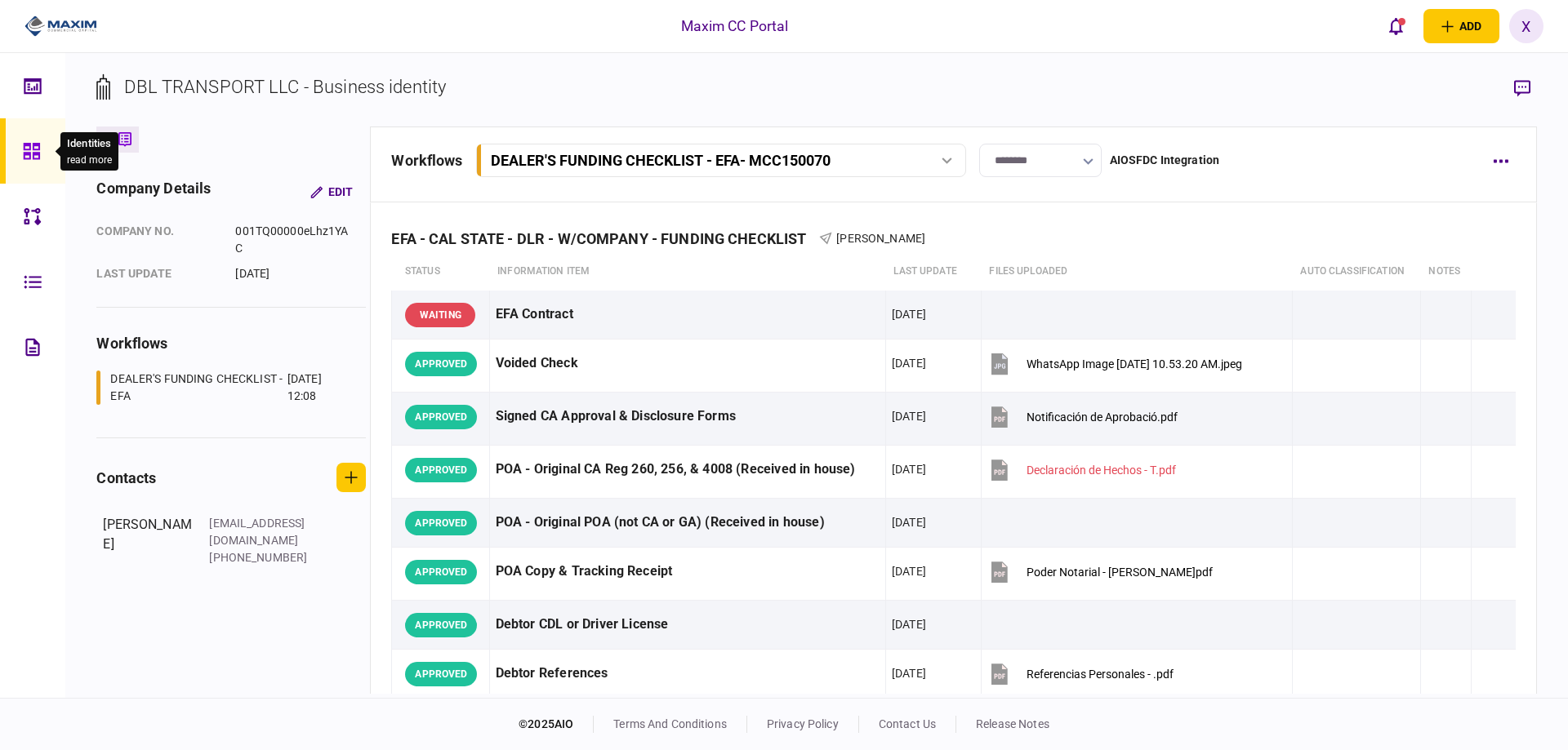
click at [36, 145] on icon at bounding box center [30, 150] width 16 height 16
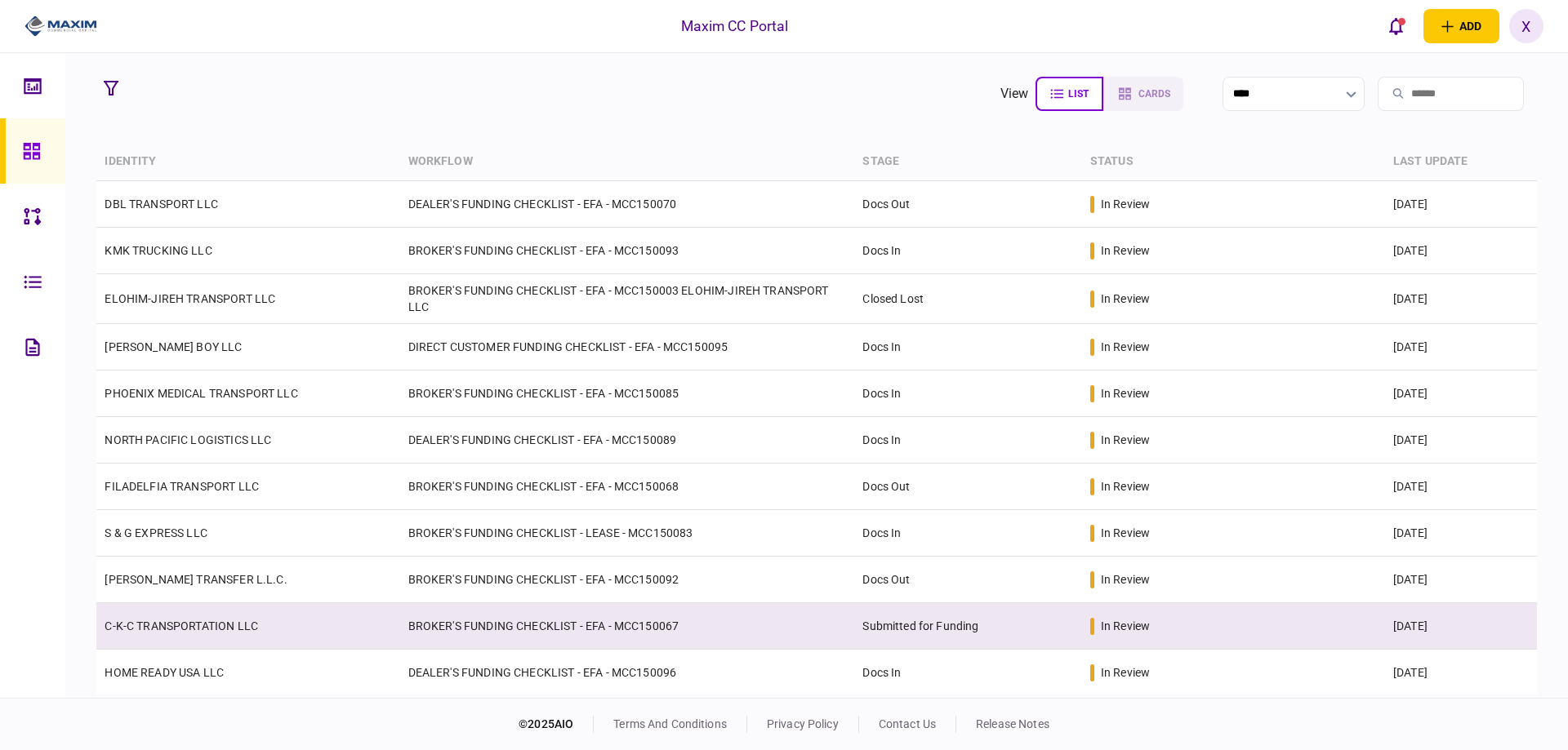
click at [224, 628] on link "C-K-C TRANSPORTATION LLC" at bounding box center [181, 626] width 154 height 13
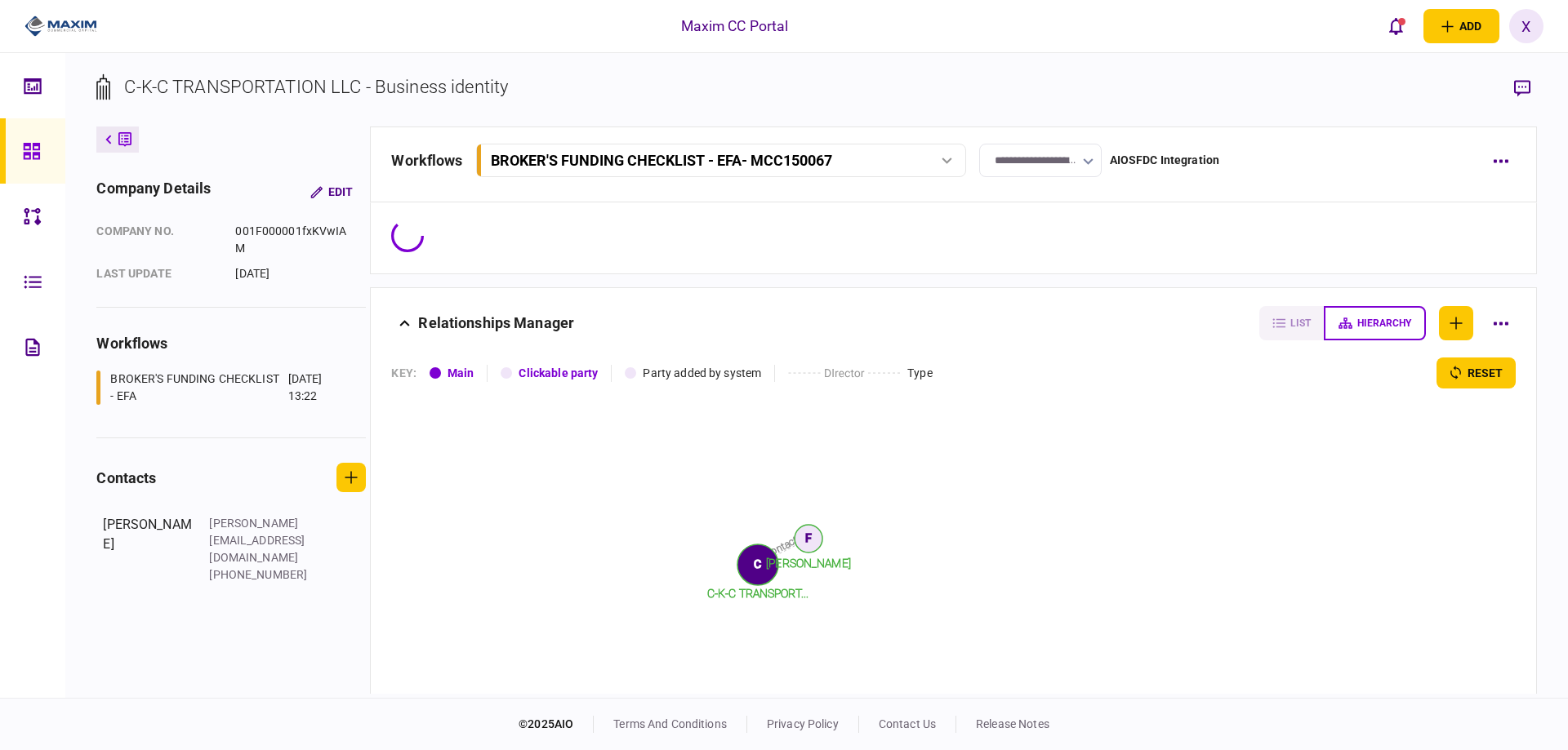
click at [1057, 161] on input "**********" at bounding box center [1040, 160] width 123 height 34
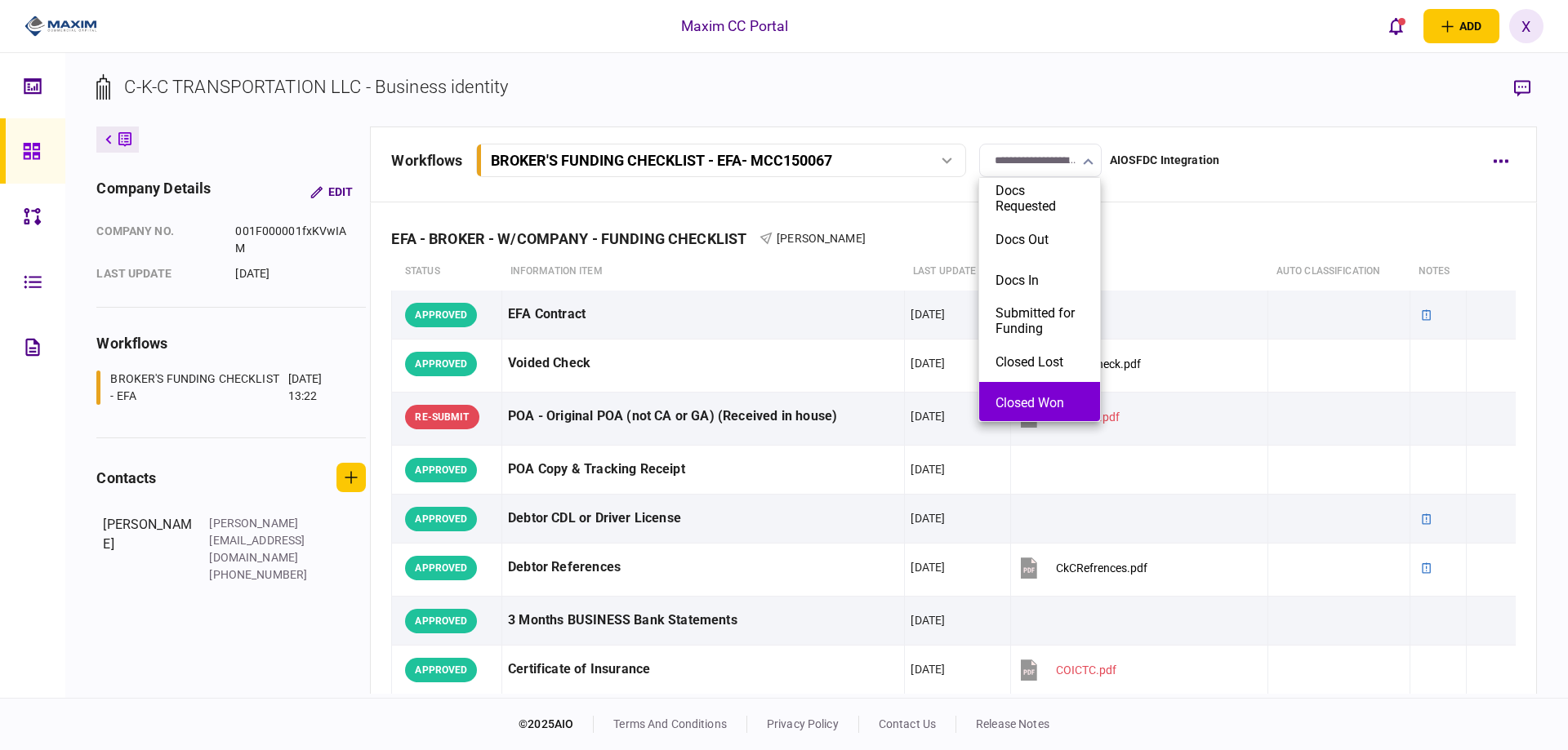
click at [1053, 399] on button "Closed Won" at bounding box center [1039, 402] width 88 height 16
type input "**********"
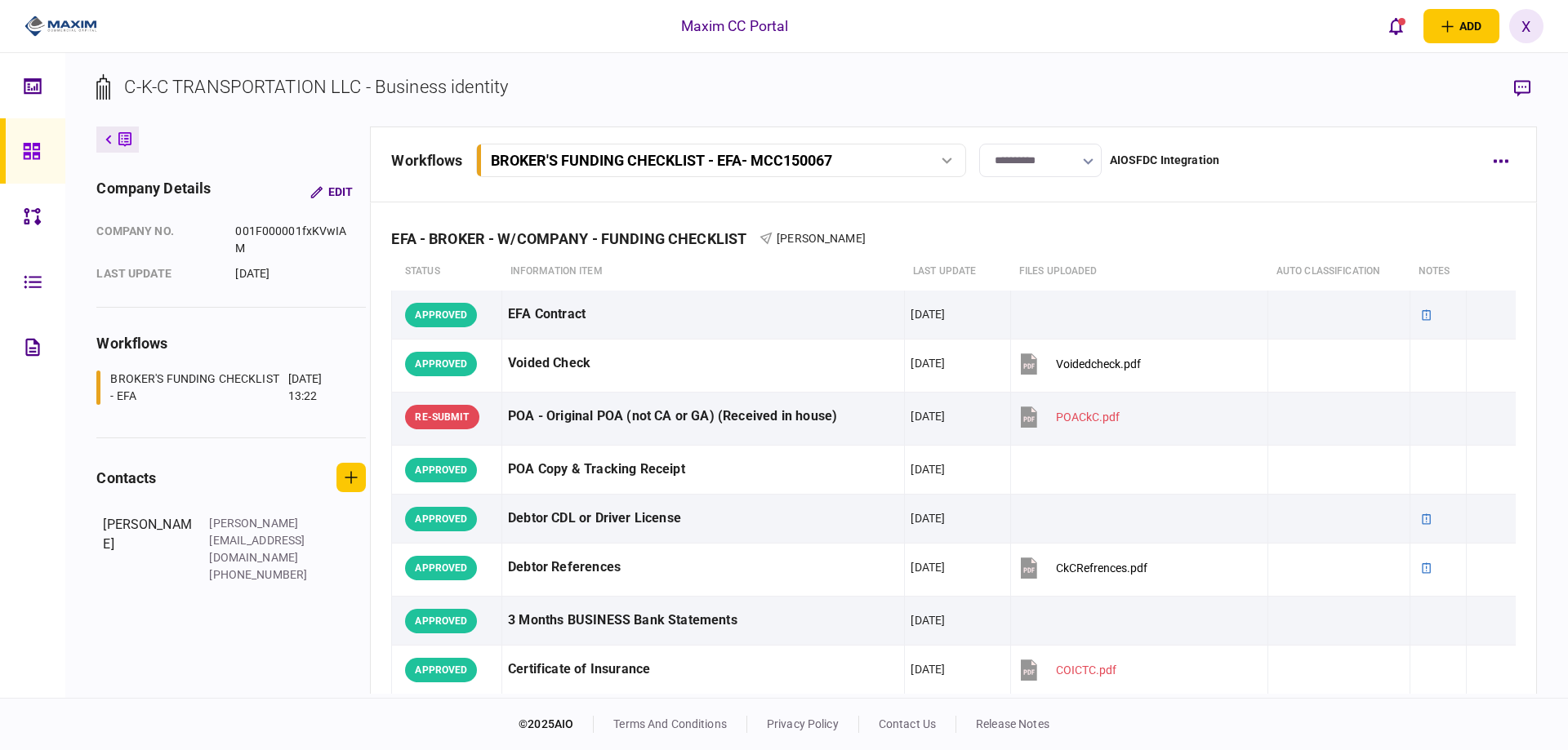
click at [120, 136] on icon at bounding box center [125, 140] width 13 height 17
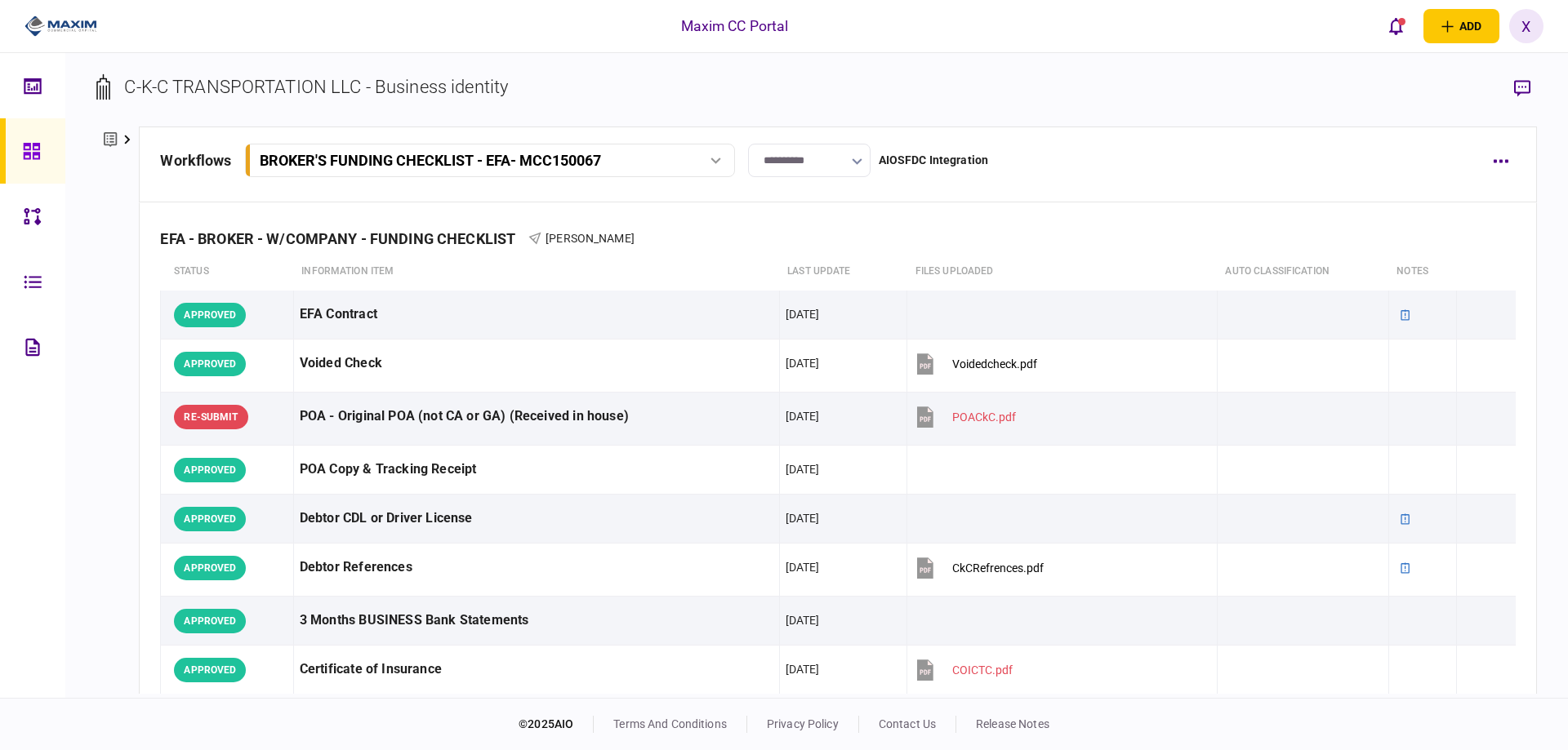
click at [109, 142] on icon at bounding box center [111, 140] width 13 height 17
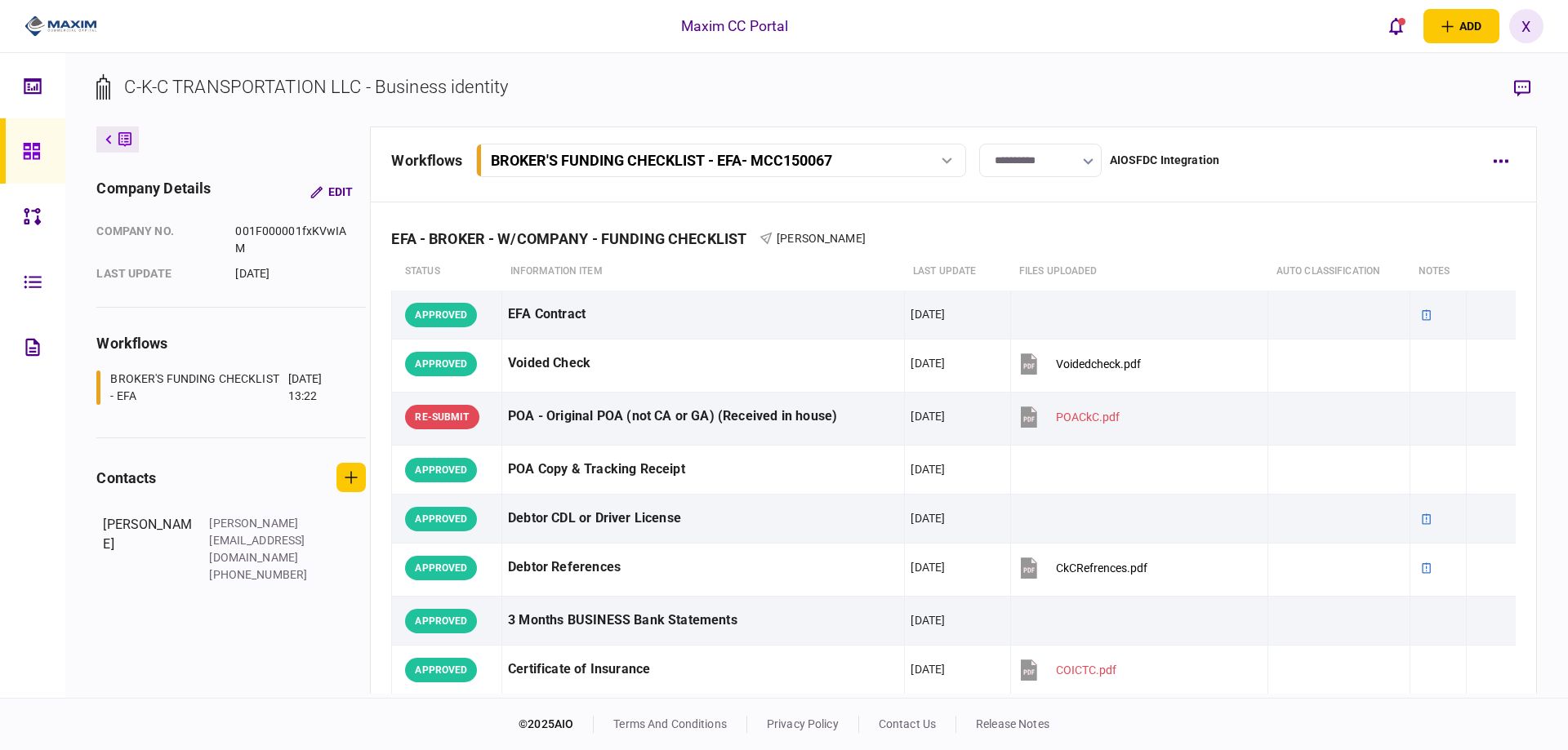
click at [24, 152] on icon at bounding box center [30, 150] width 16 height 16
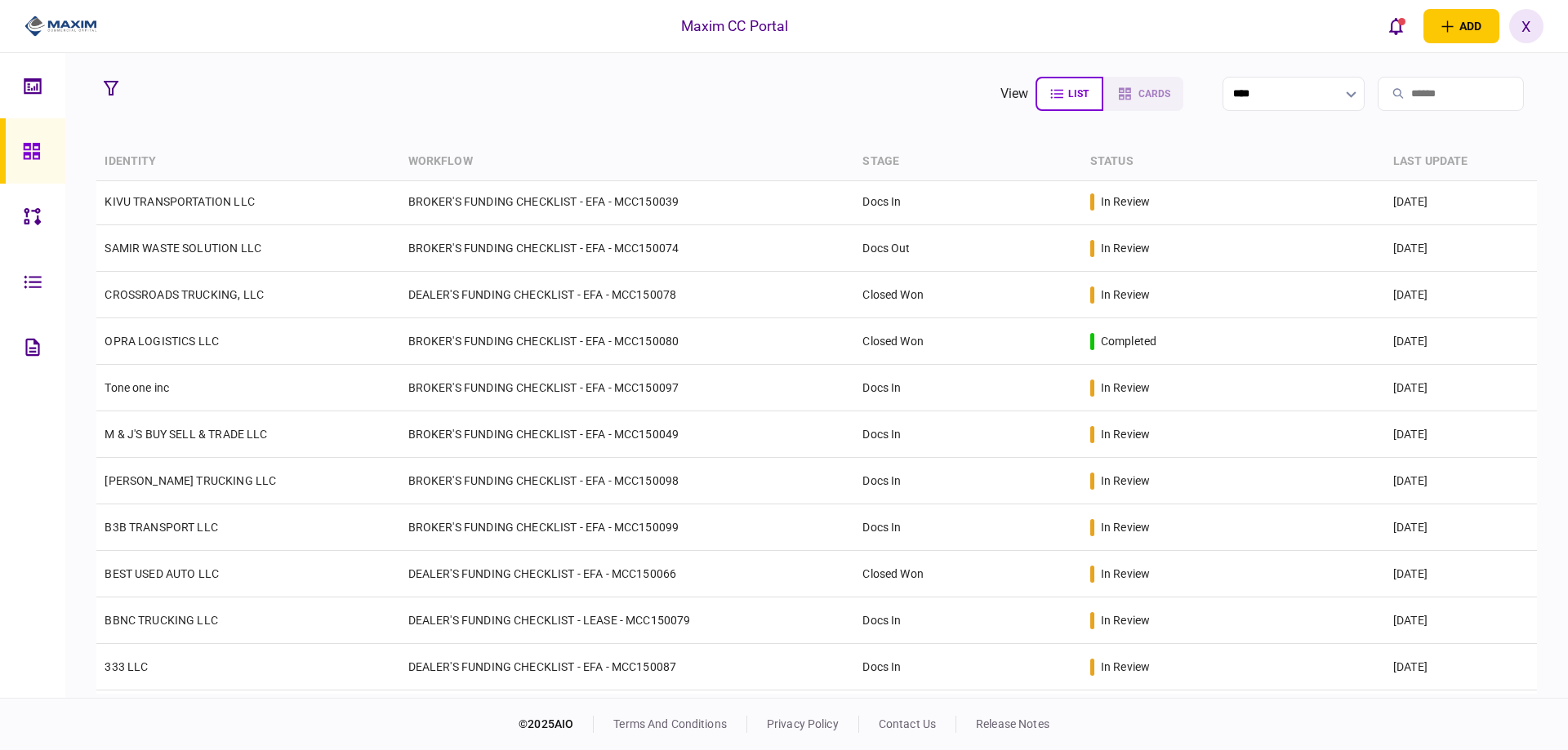
scroll to position [557, 0]
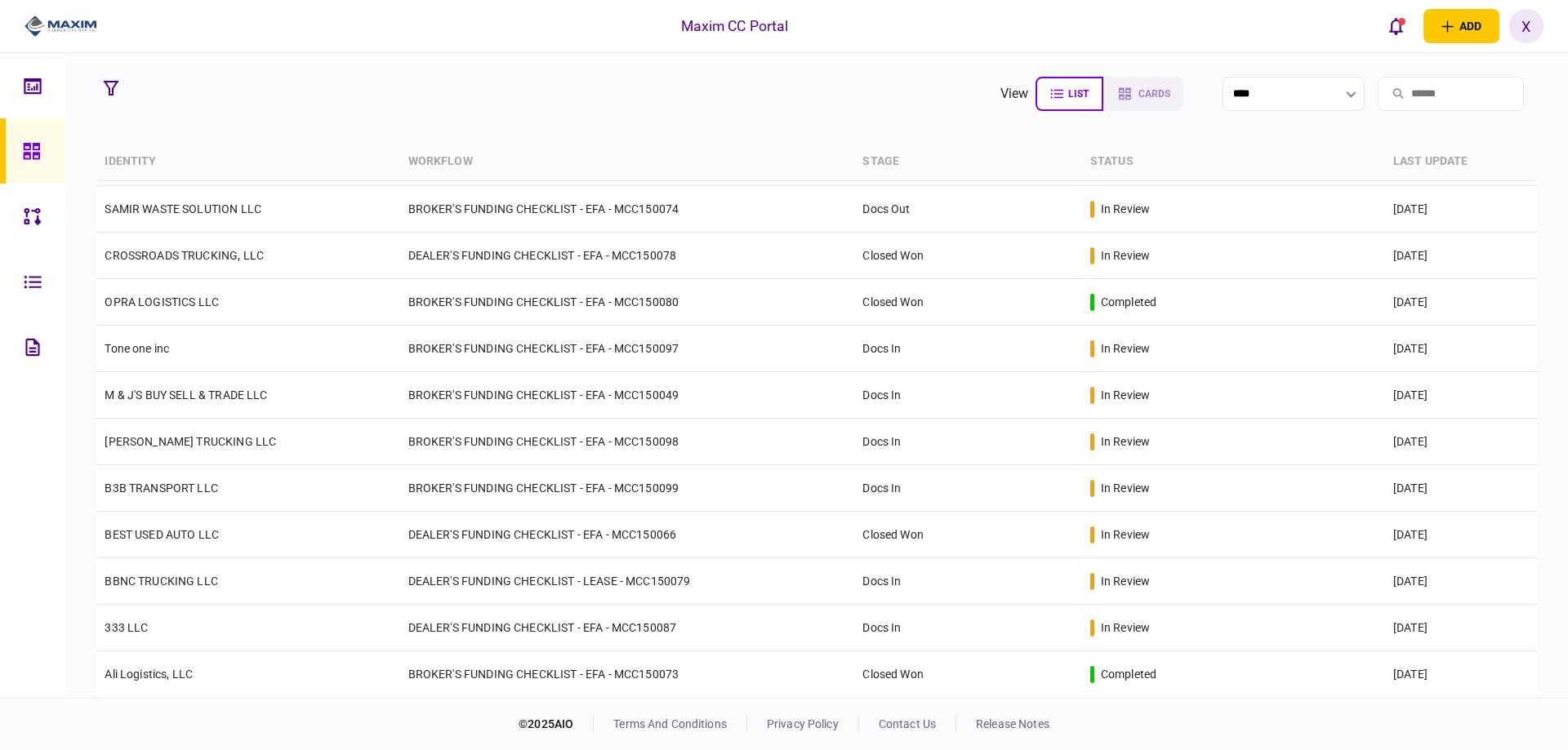
click at [161, 584] on link "BBNC TRUCKING LLC" at bounding box center [160, 581] width 113 height 13
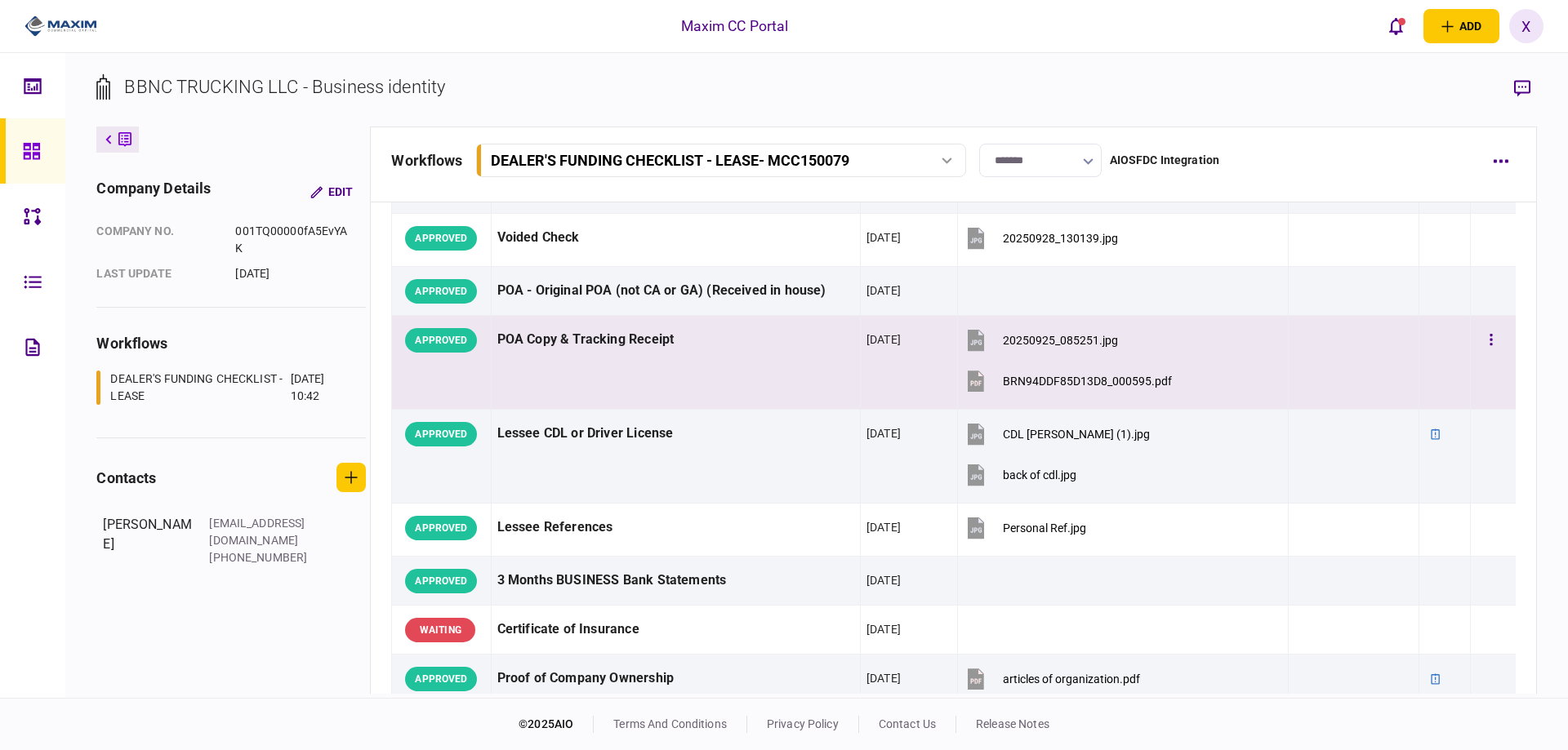
scroll to position [326, 0]
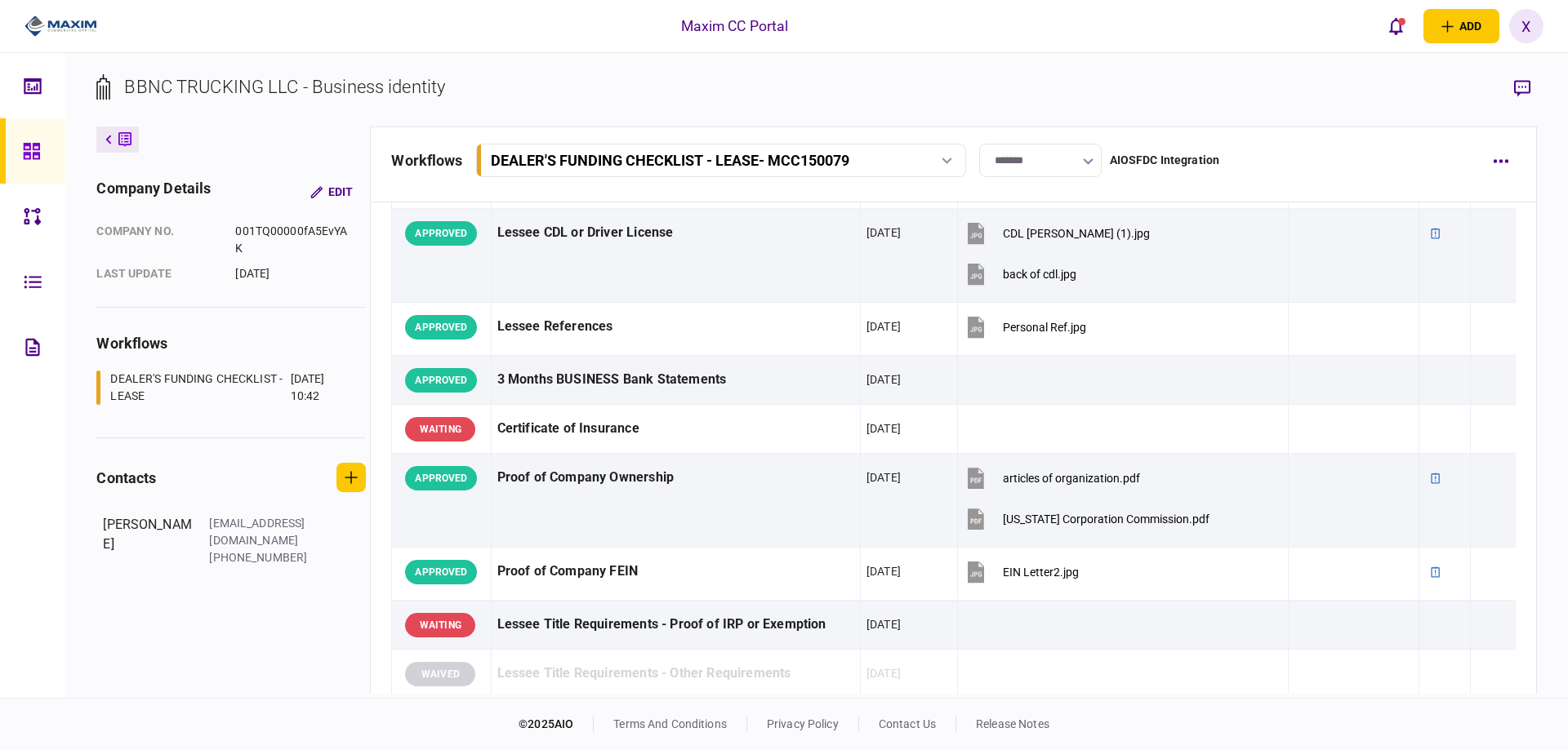
click at [63, 180] on link at bounding box center [33, 151] width 66 height 66
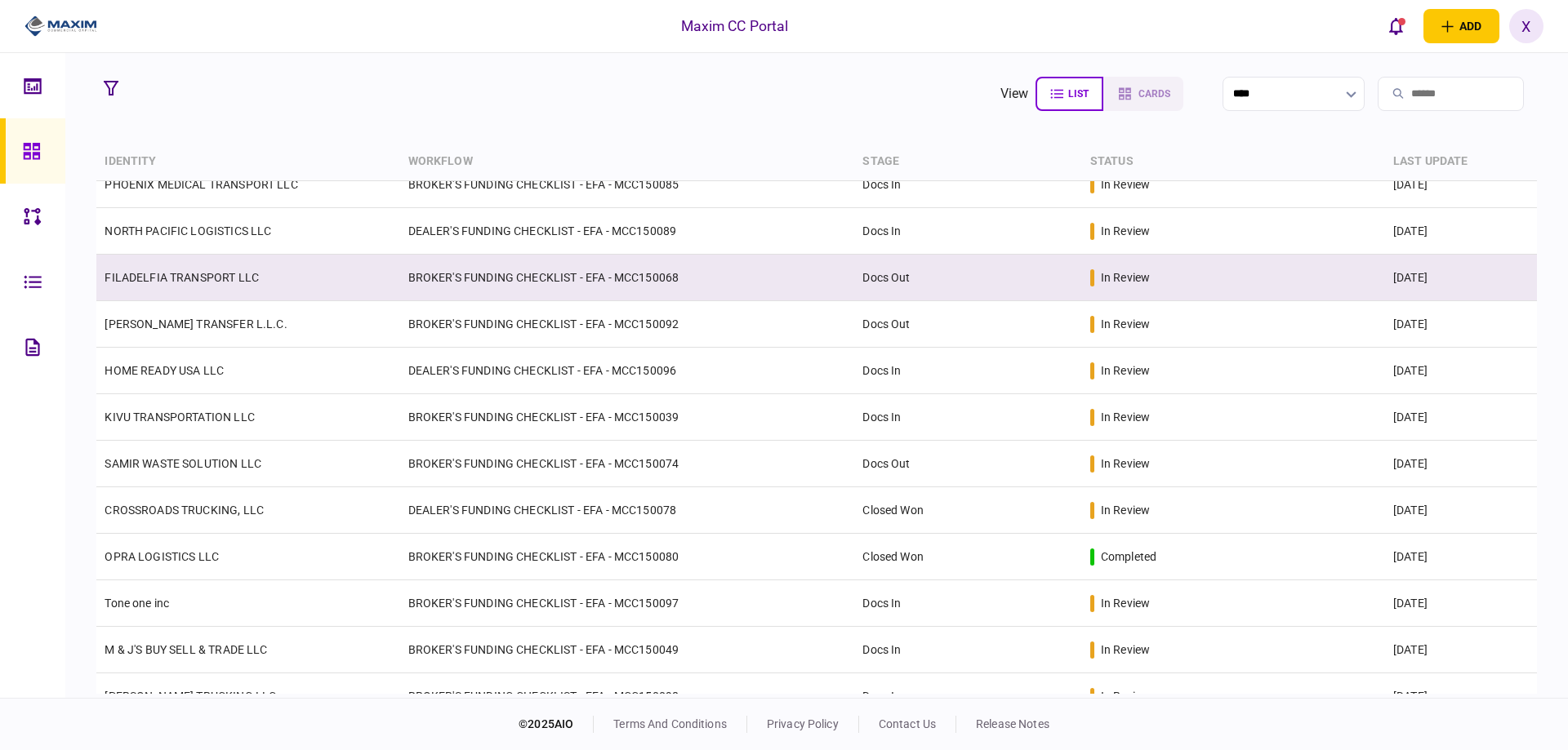
scroll to position [326, 0]
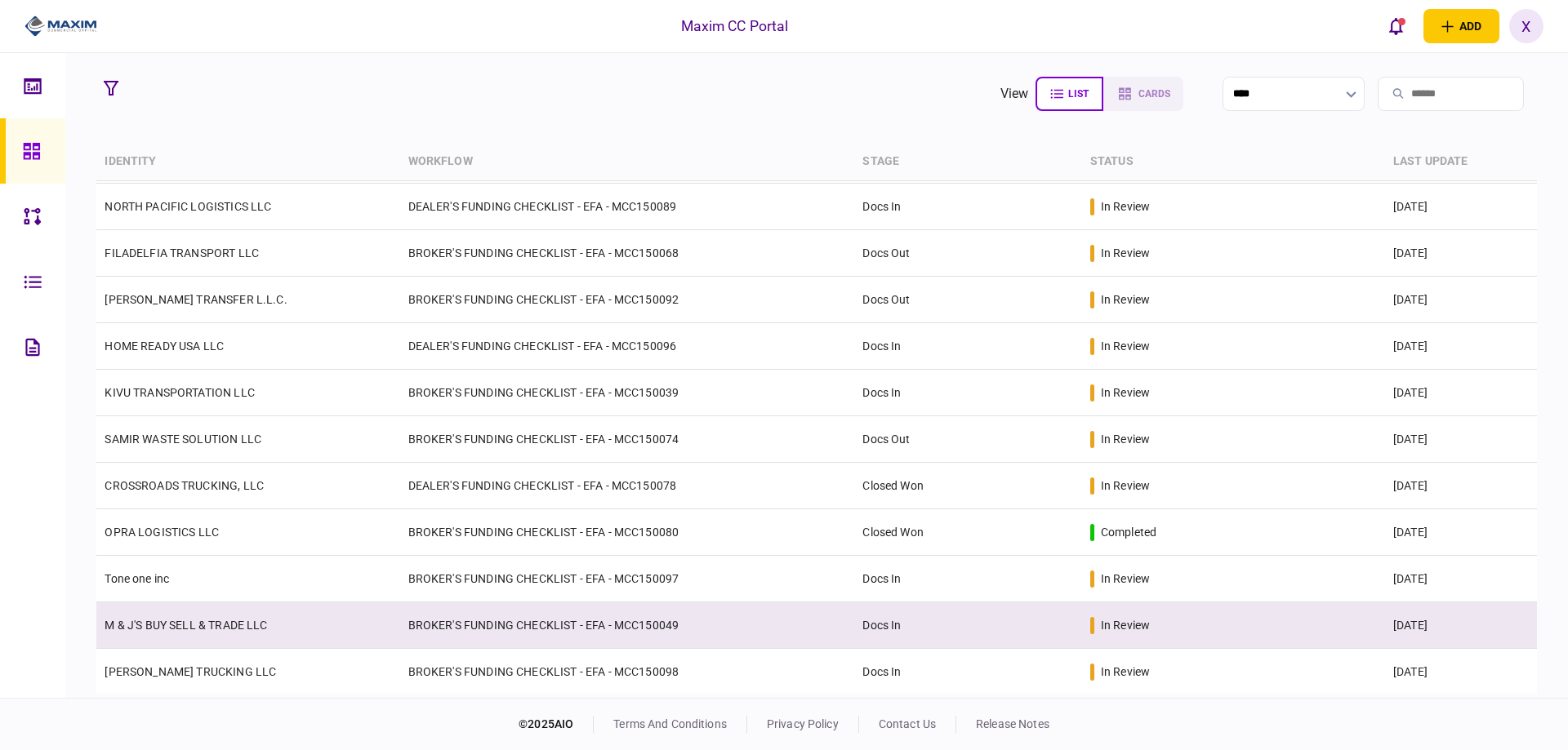
click at [224, 621] on link "M & J'S BUY SELL & TRADE LLC" at bounding box center [185, 625] width 162 height 13
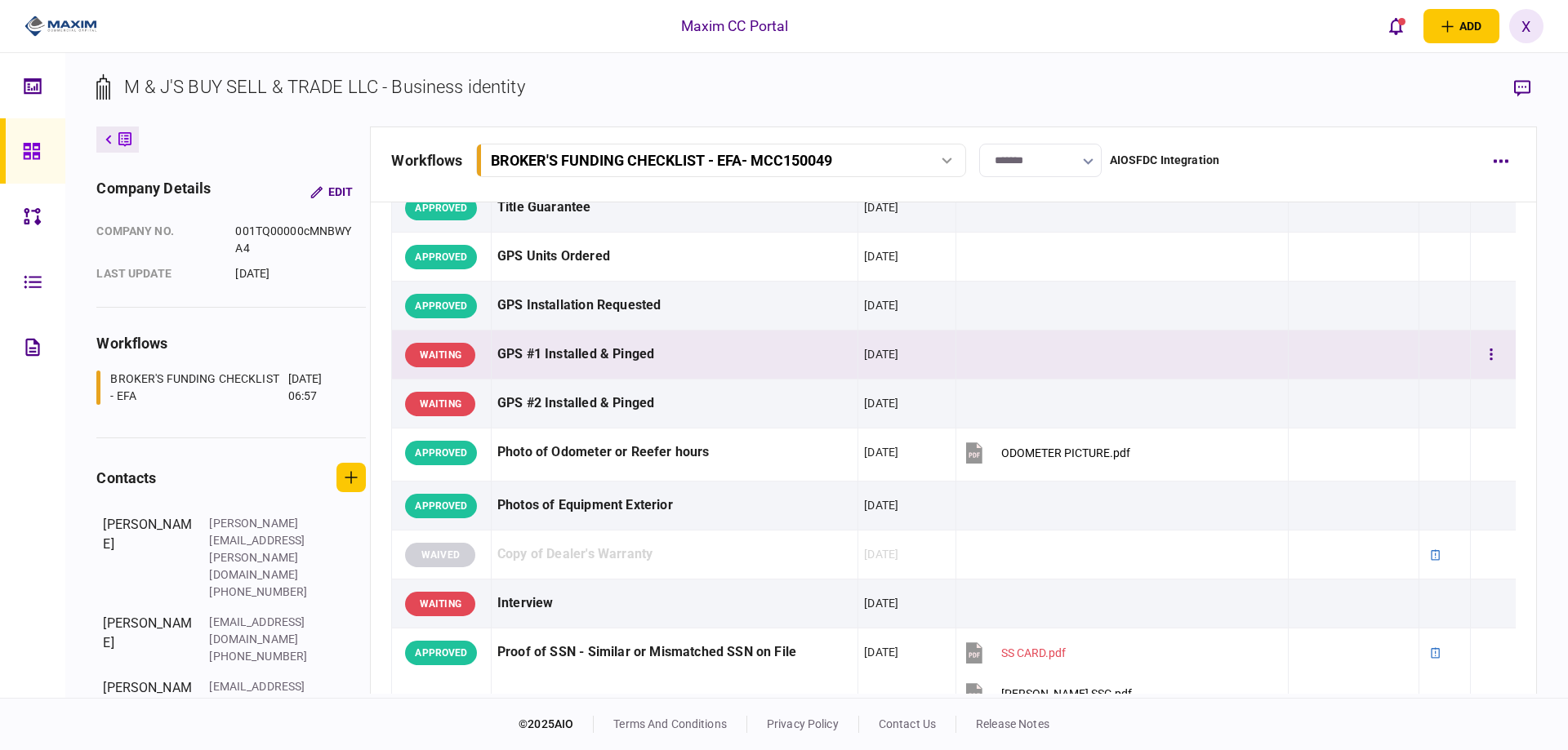
scroll to position [1469, 0]
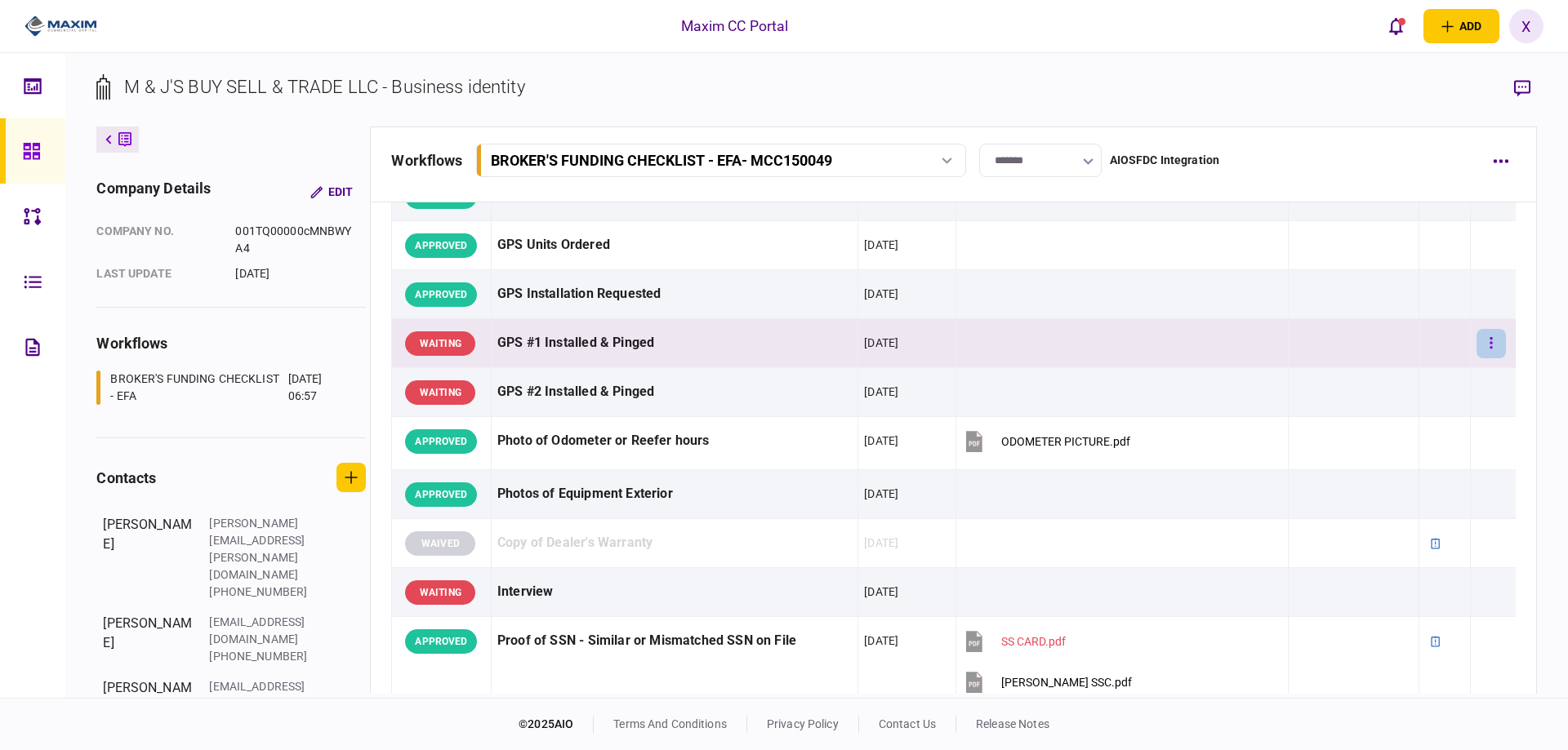
click at [1488, 338] on button "button" at bounding box center [1490, 343] width 29 height 29
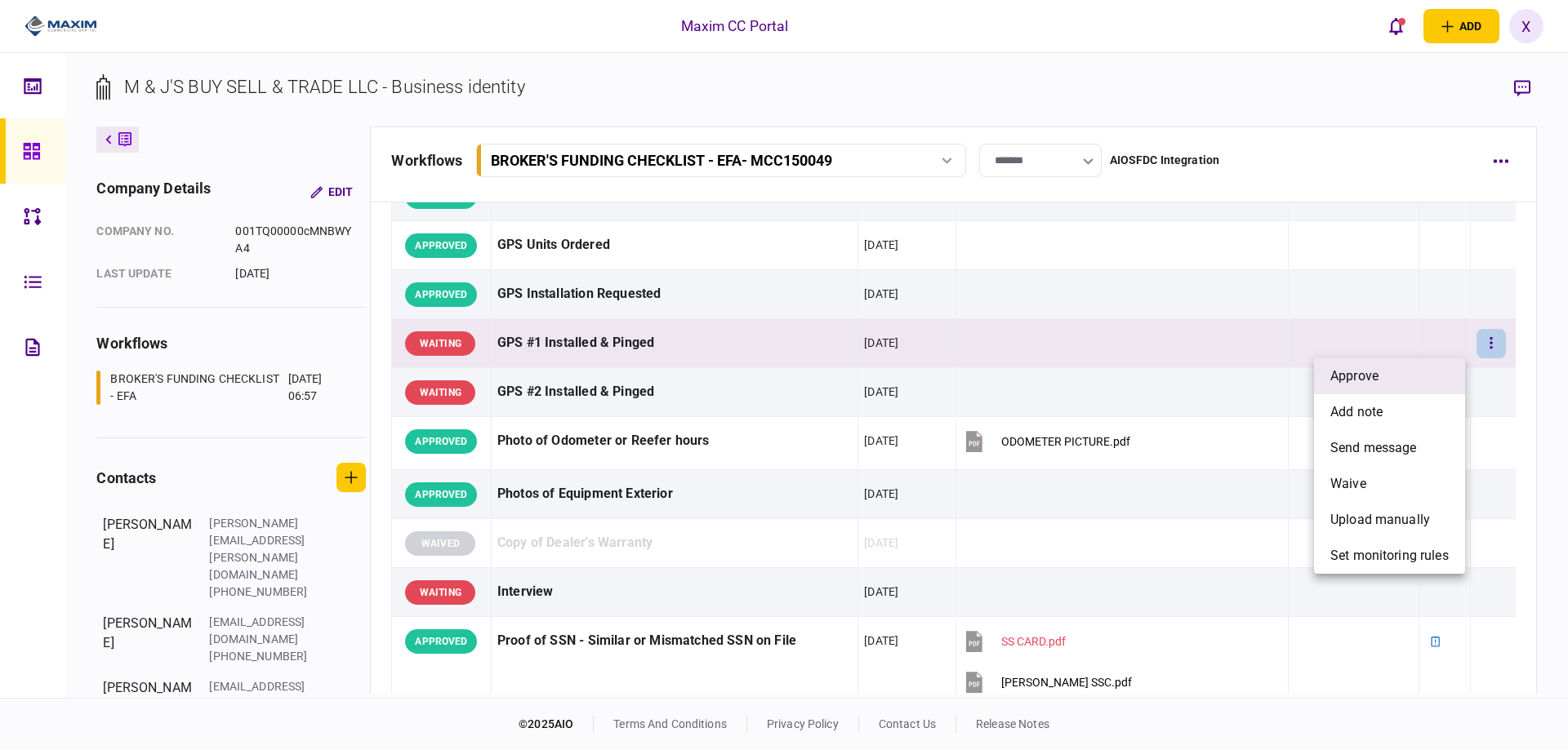
click at [1445, 368] on li "approve" at bounding box center [1389, 376] width 151 height 36
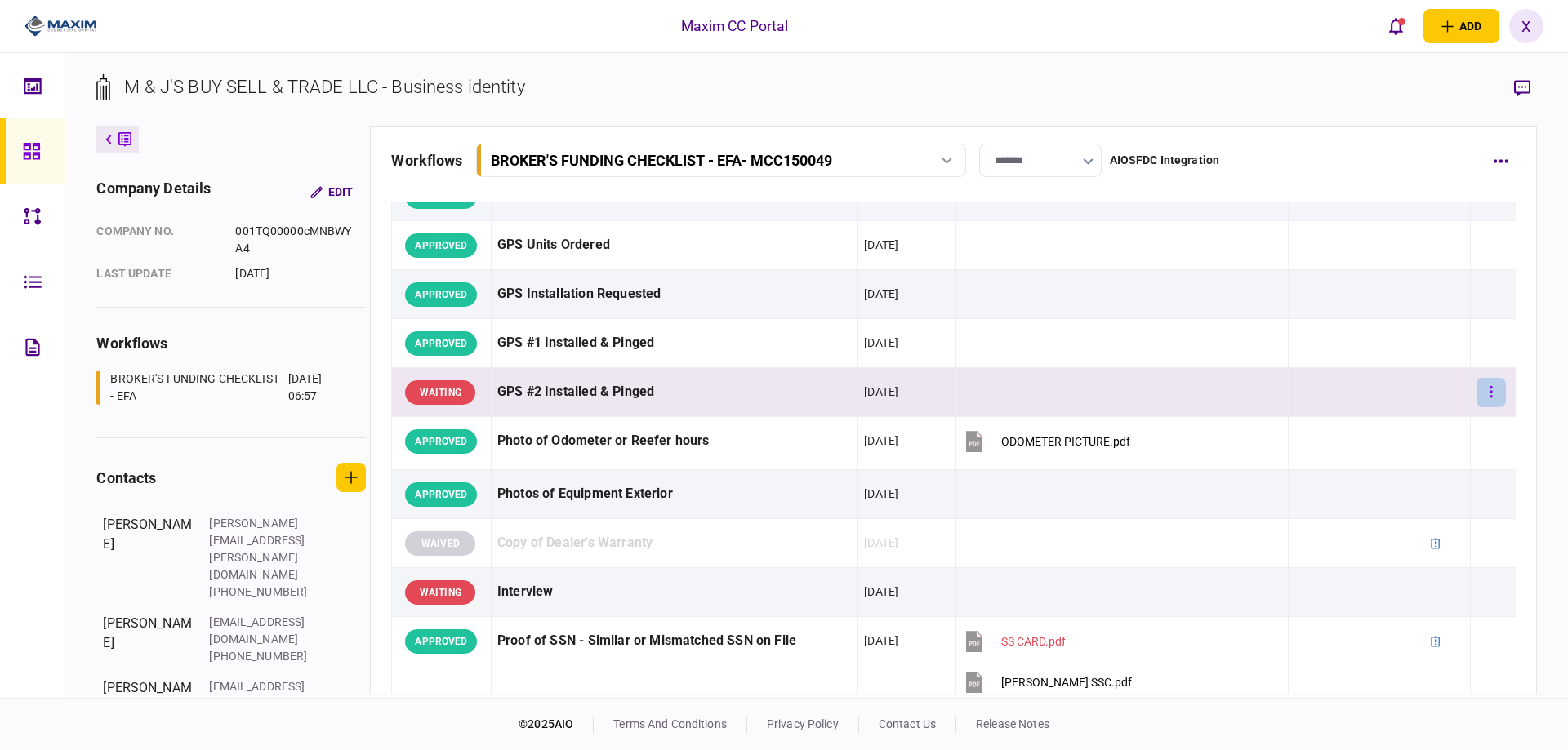
click at [1484, 393] on button "button" at bounding box center [1490, 392] width 29 height 29
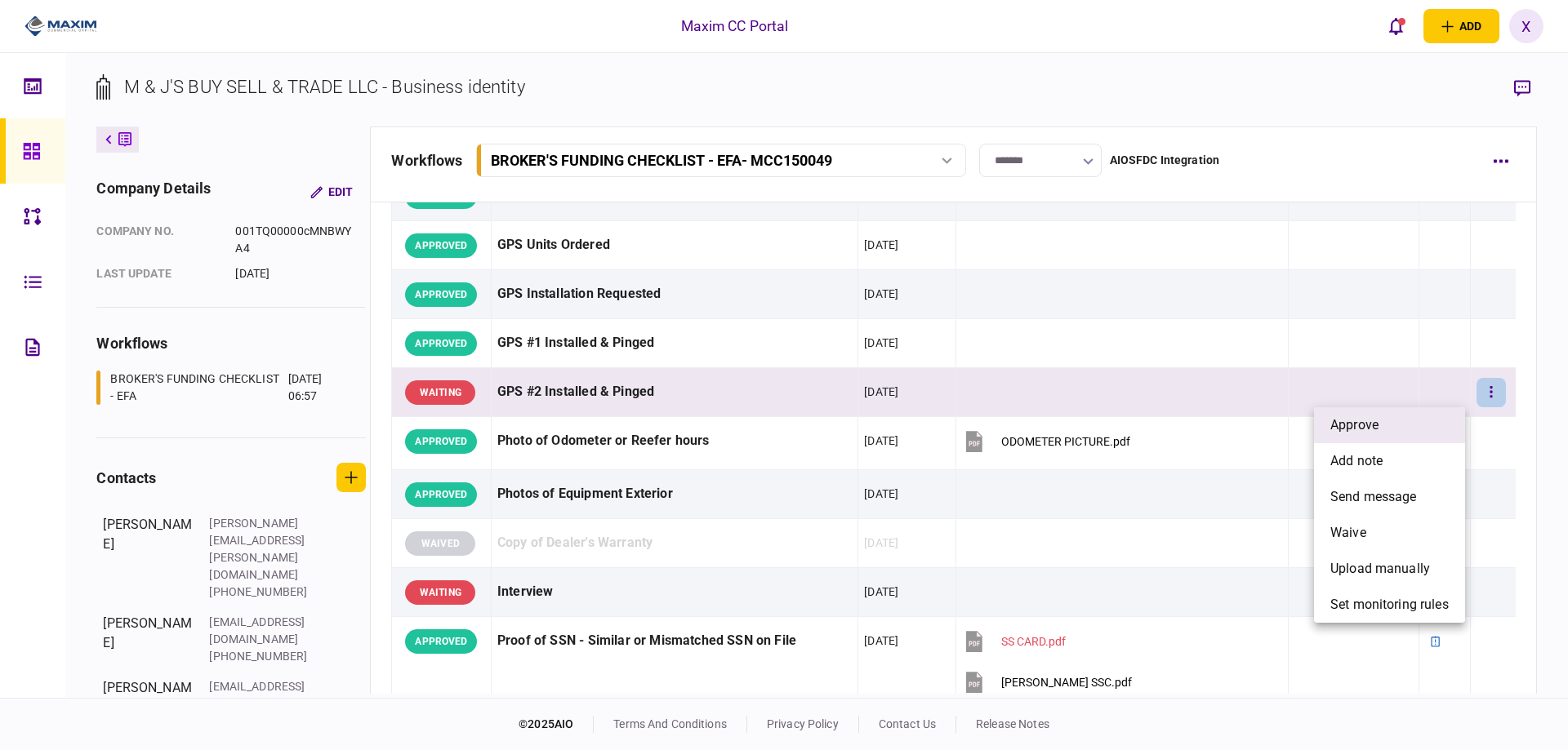
click at [1437, 420] on li "approve" at bounding box center [1389, 425] width 151 height 36
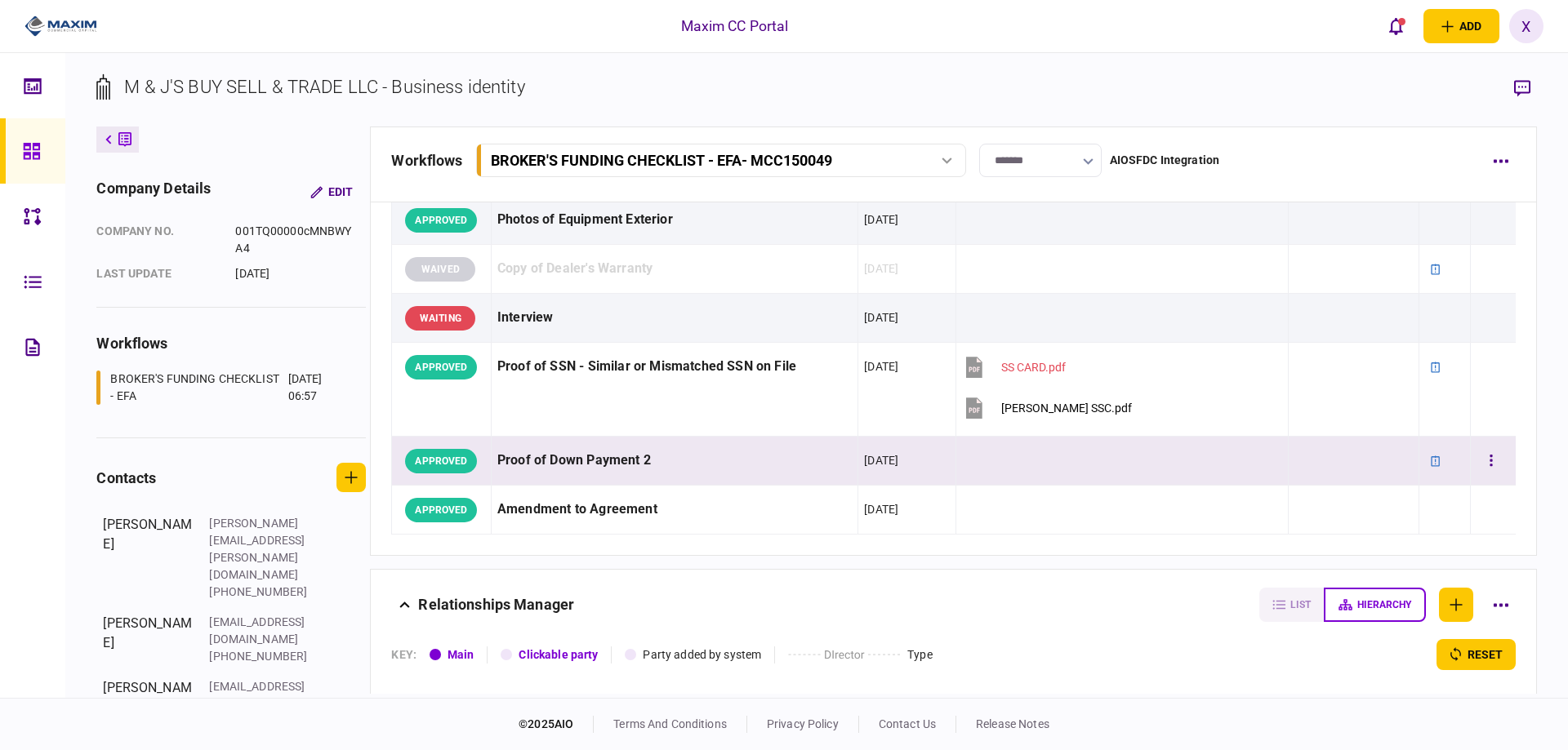
scroll to position [1714, 0]
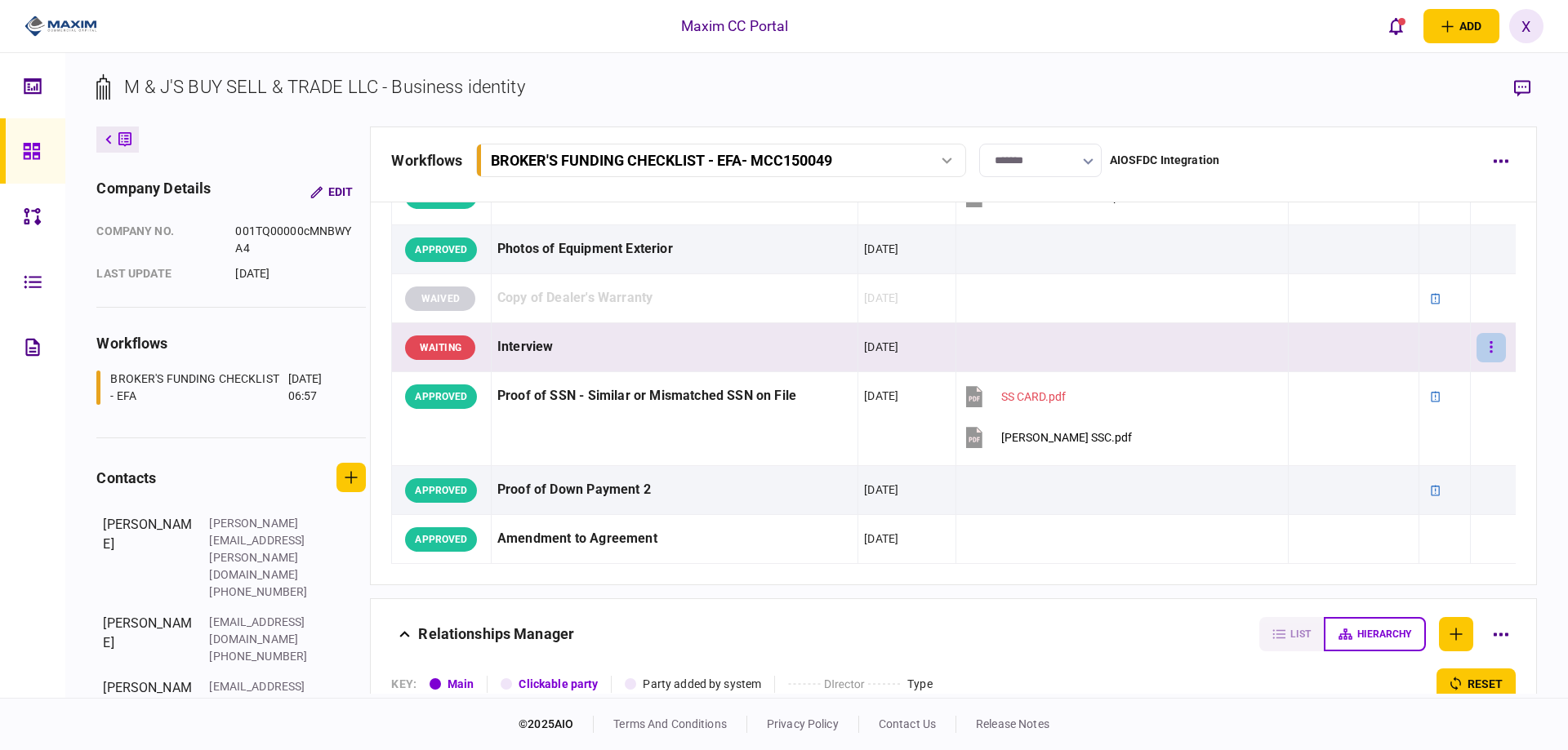
click at [1476, 357] on button "button" at bounding box center [1490, 347] width 29 height 29
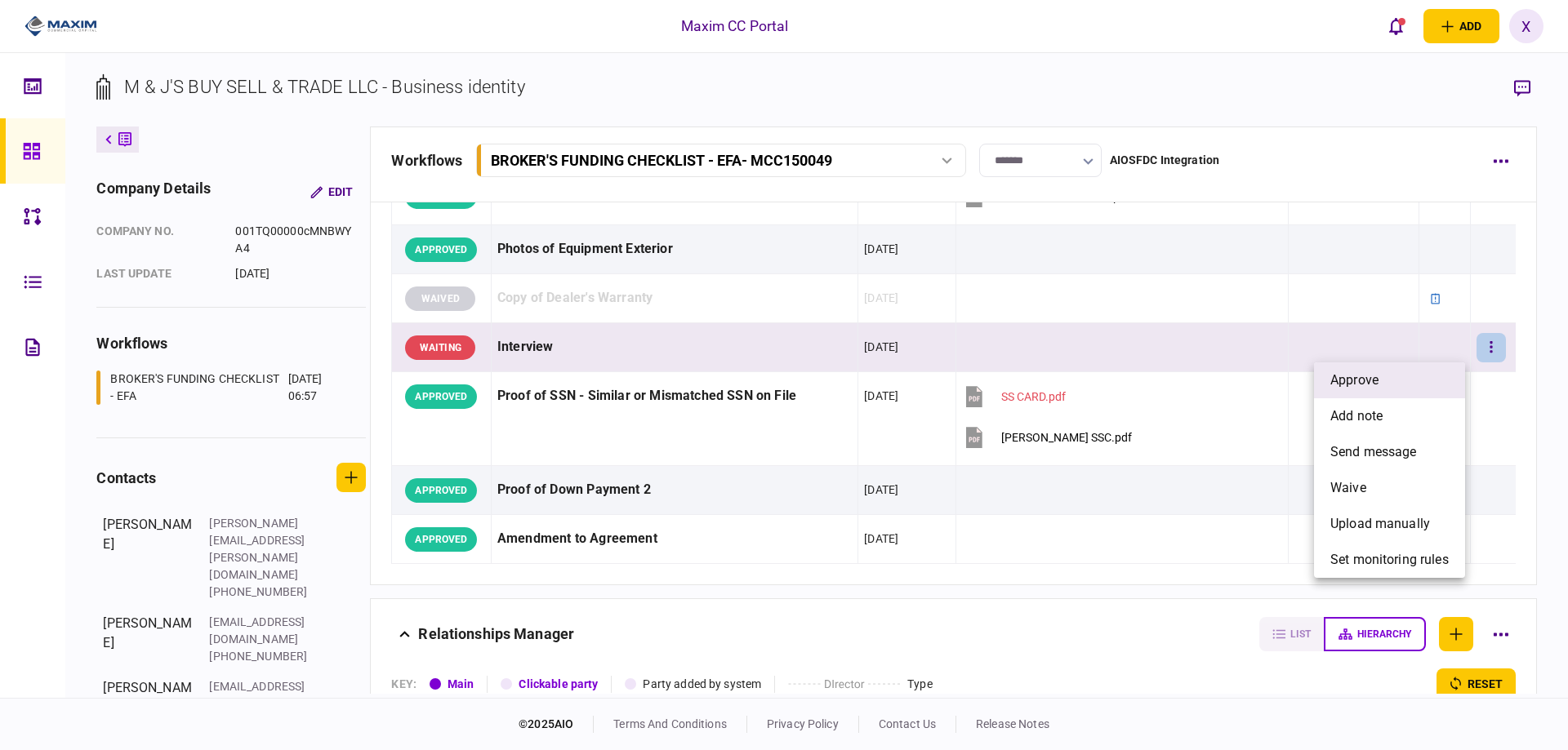
click at [1431, 377] on li "approve" at bounding box center [1389, 381] width 151 height 36
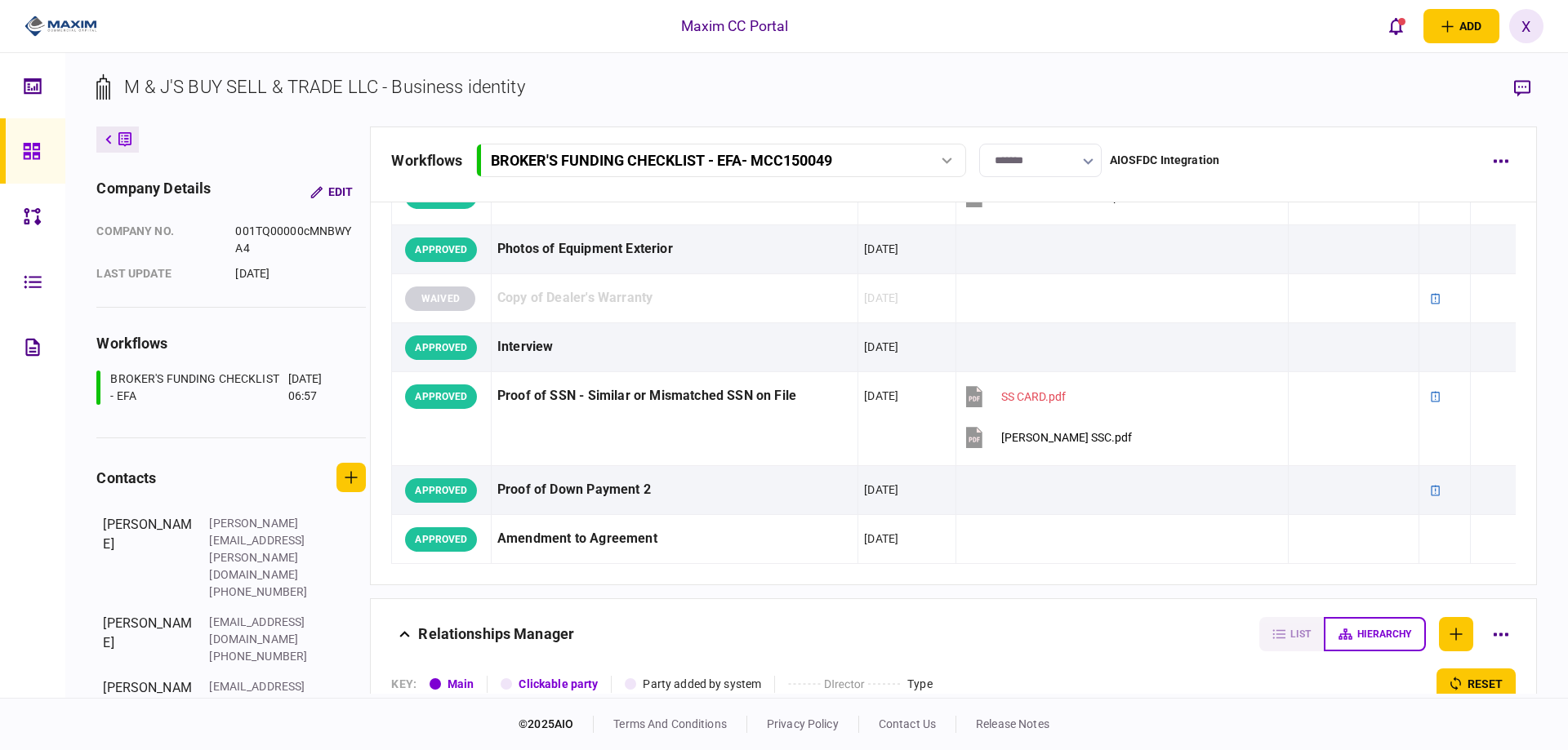
click at [62, 30] on img at bounding box center [60, 26] width 72 height 24
click at [34, 142] on icon at bounding box center [30, 150] width 16 height 16
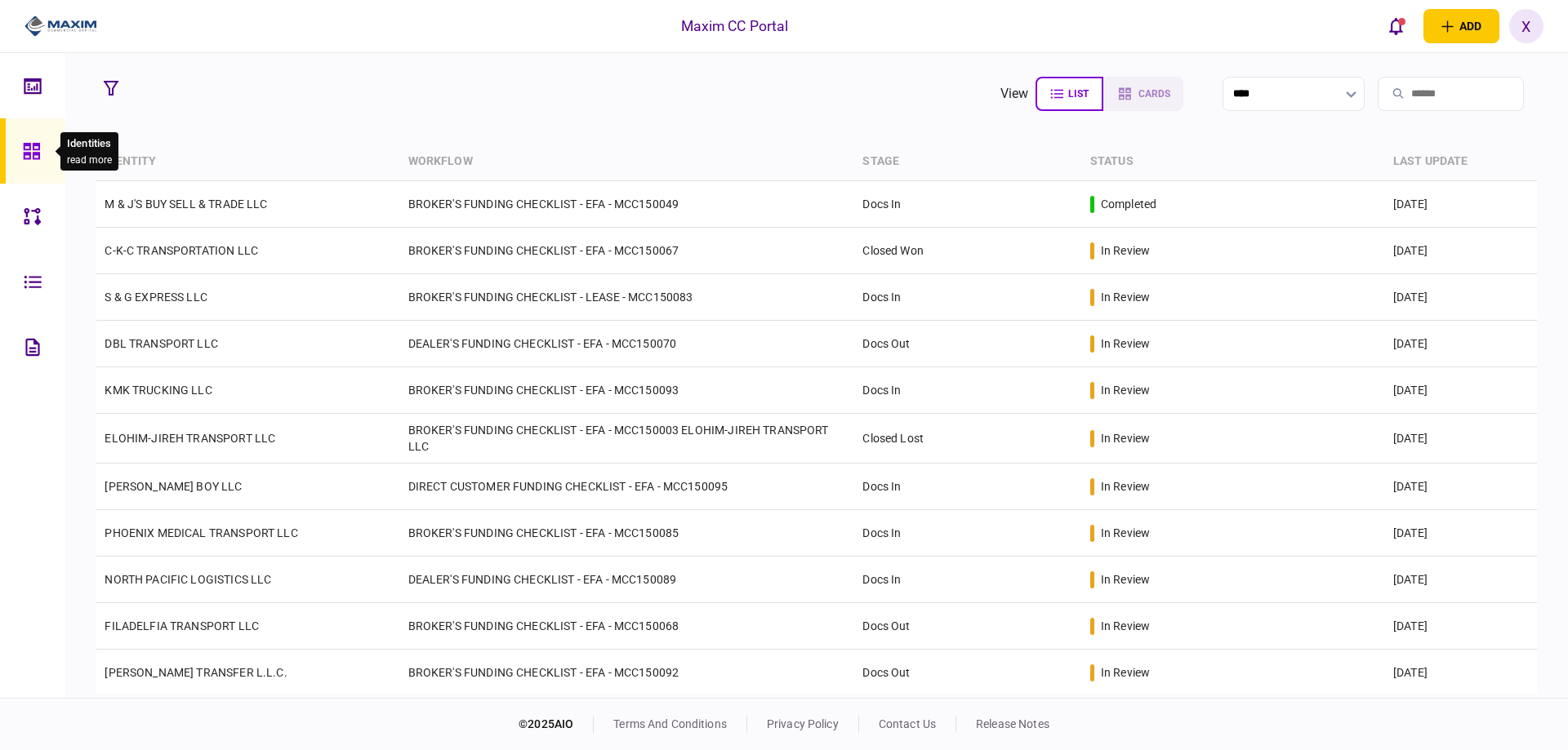
click at [23, 137] on div at bounding box center [36, 151] width 26 height 66
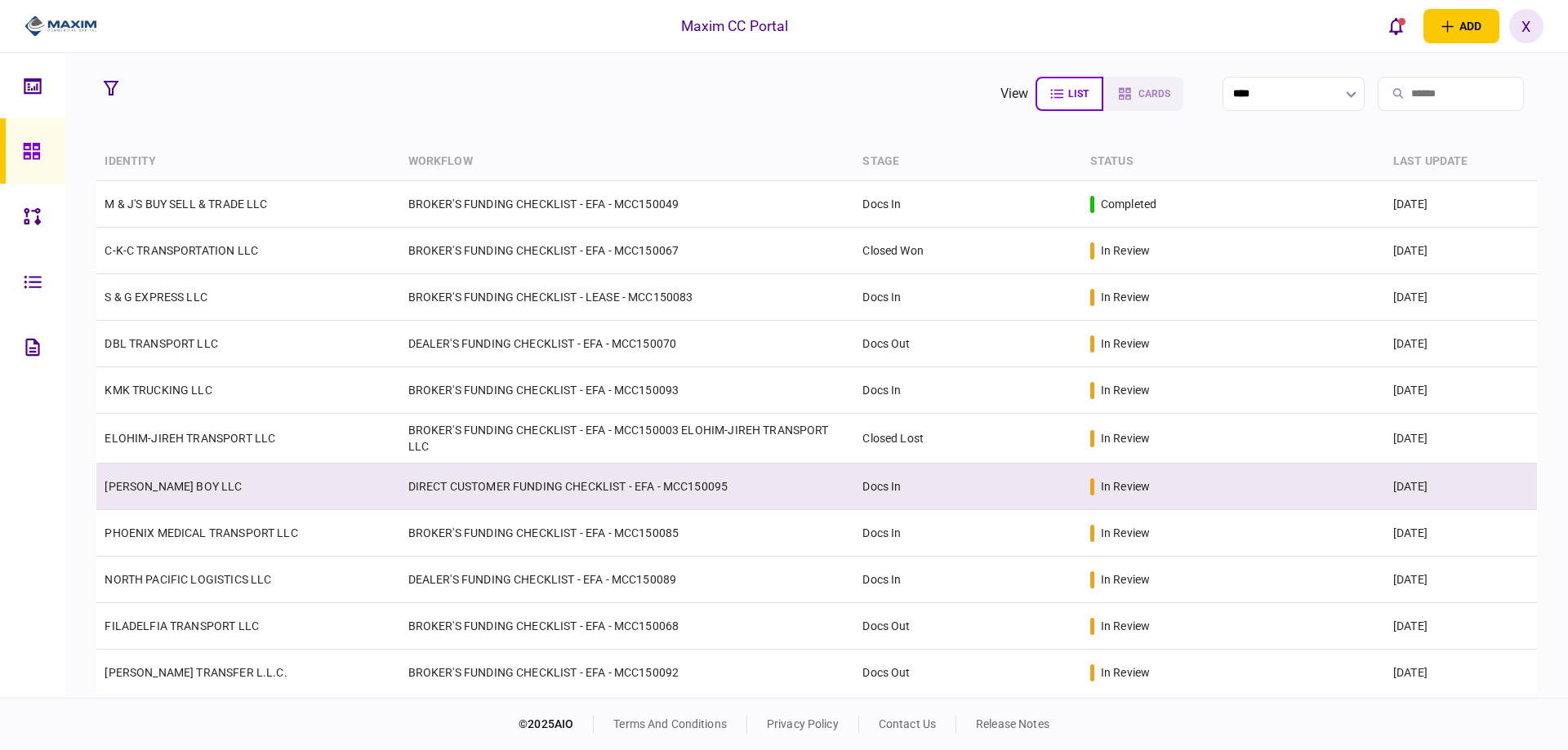
click at [124, 483] on link "[PERSON_NAME] BOY LLC" at bounding box center [173, 487] width 137 height 13
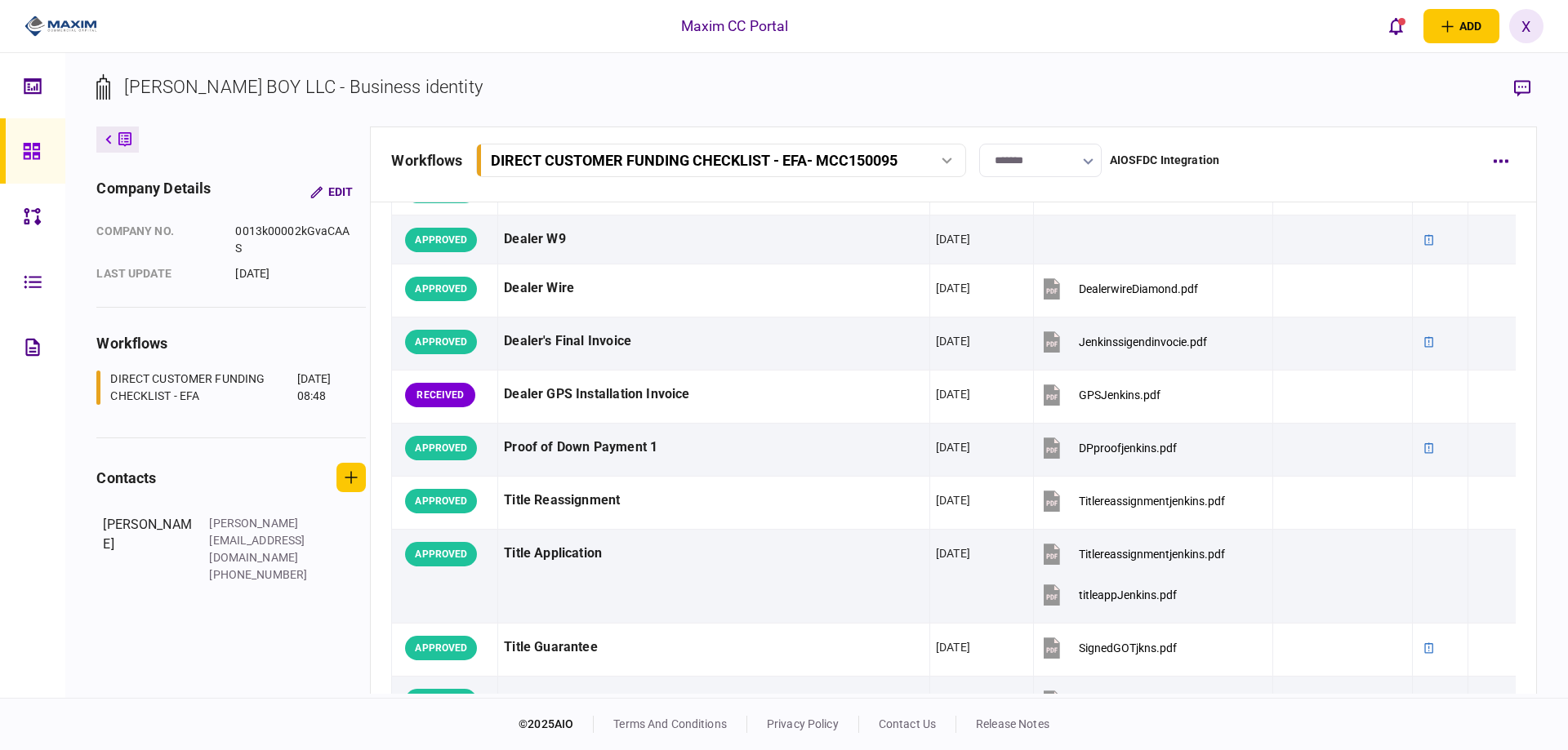
scroll to position [1388, 0]
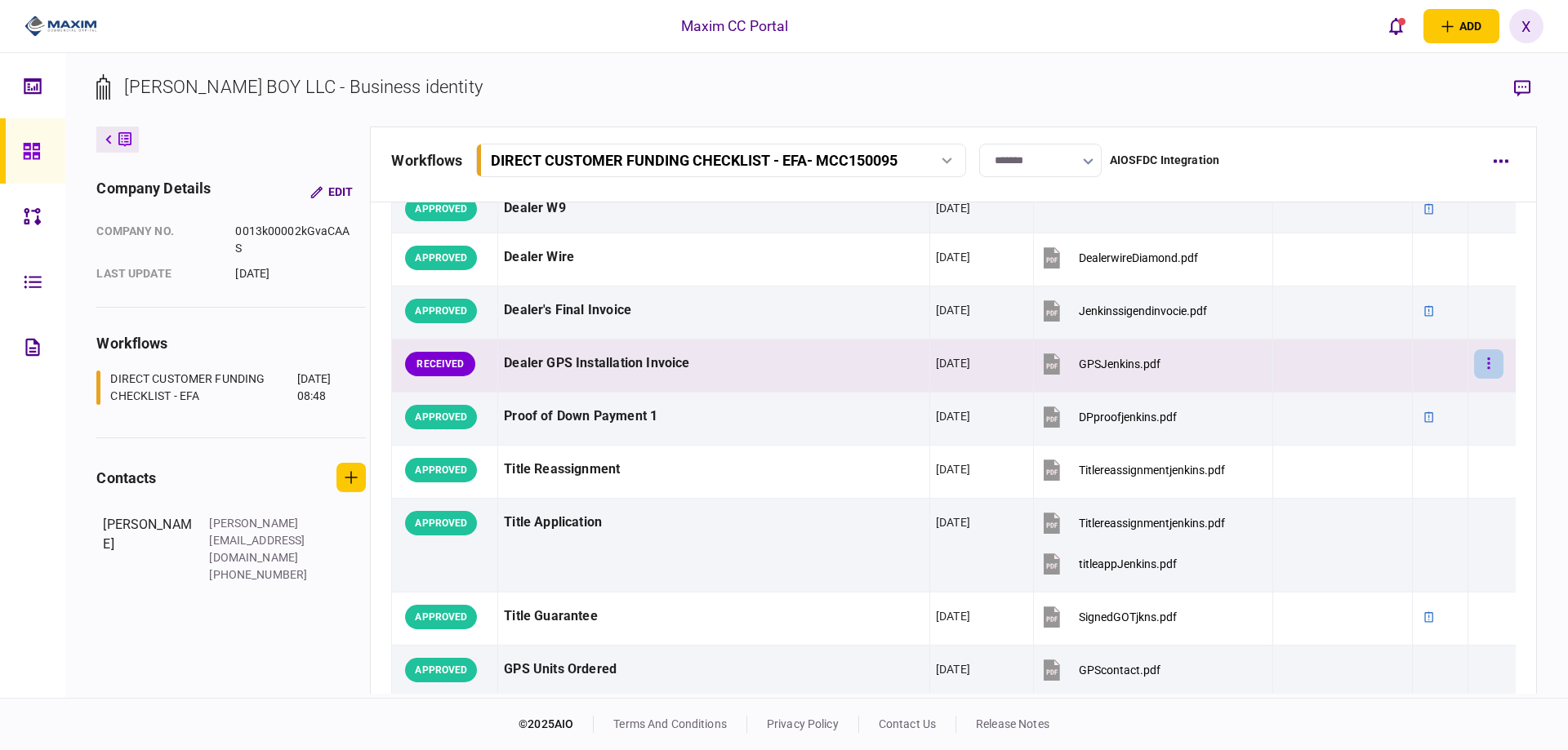
click at [1474, 369] on button "button" at bounding box center [1488, 364] width 29 height 29
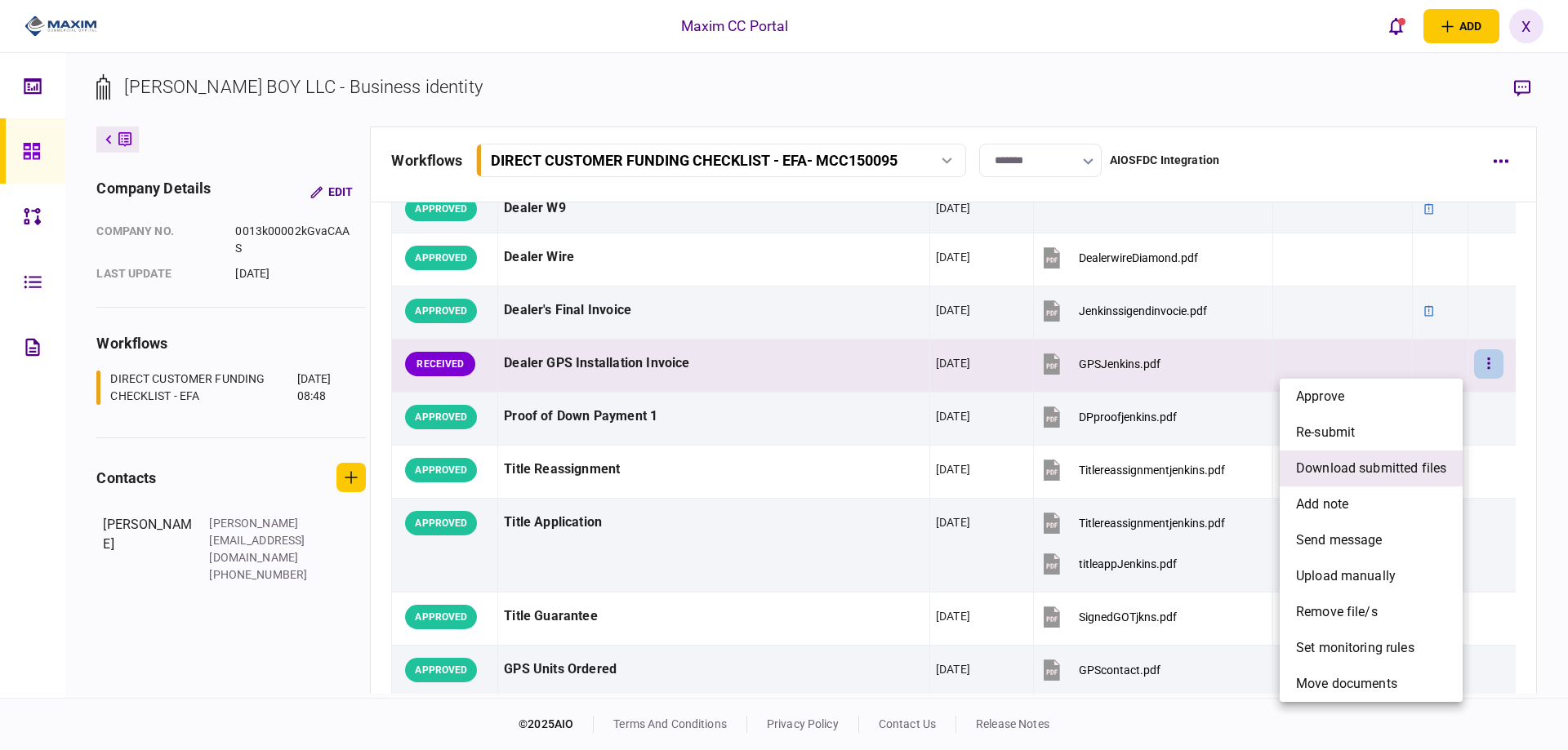
click at [1392, 459] on span "download submitted files" at bounding box center [1371, 468] width 150 height 20
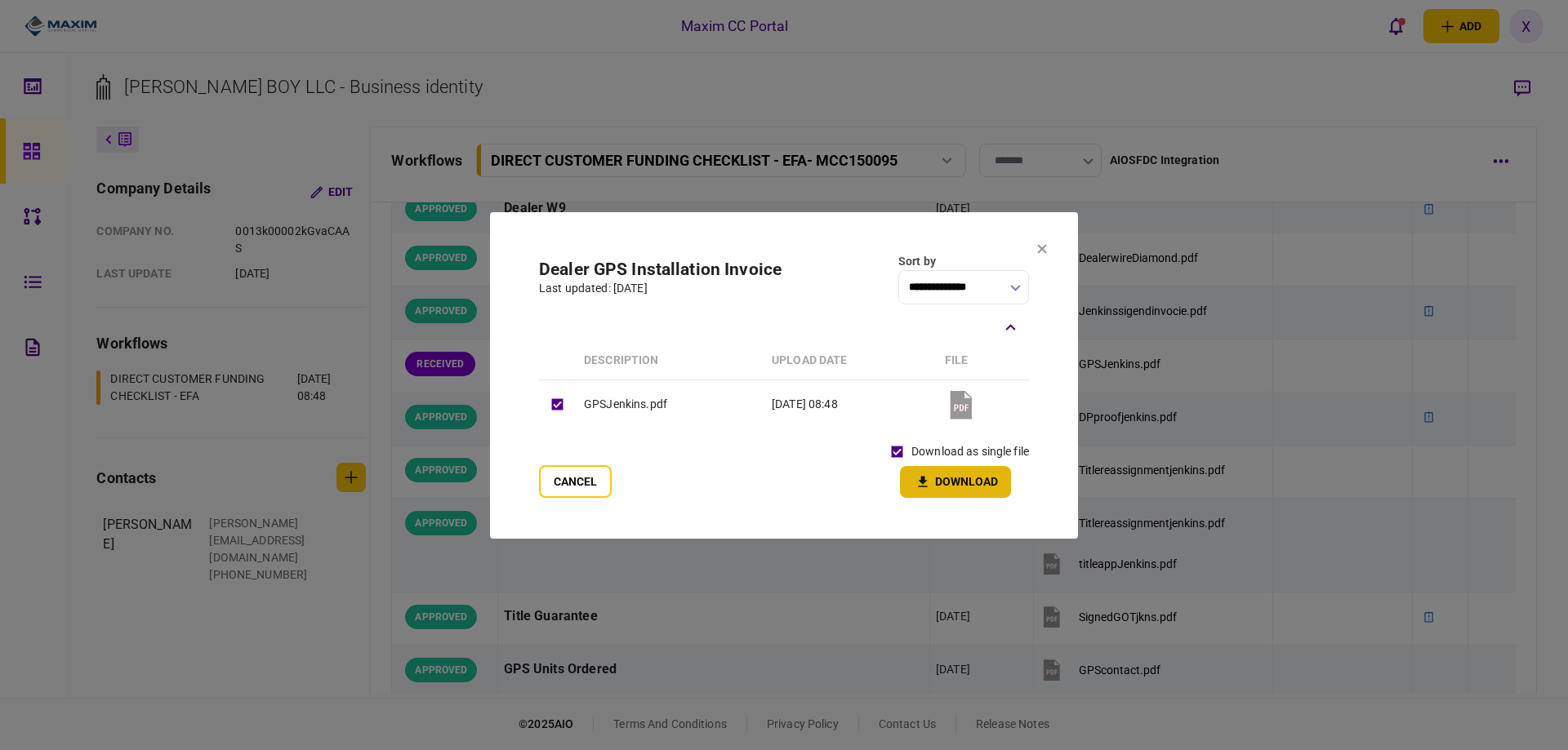
click at [918, 476] on icon "button" at bounding box center [922, 482] width 20 height 16
click at [1035, 243] on section "**********" at bounding box center [783, 375] width 588 height 326
click at [1045, 248] on icon at bounding box center [1042, 248] width 9 height 9
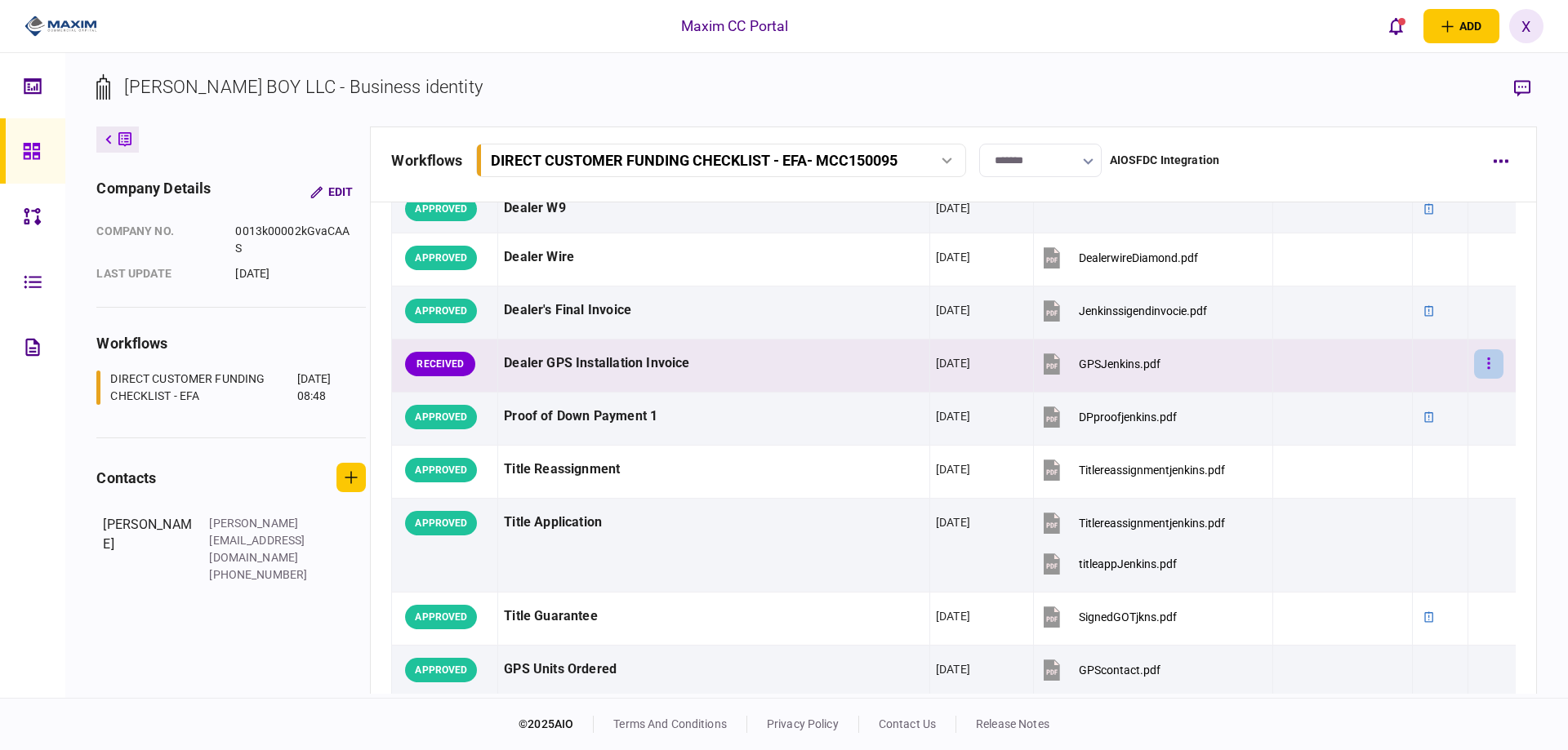
click at [1483, 370] on button "button" at bounding box center [1488, 364] width 29 height 29
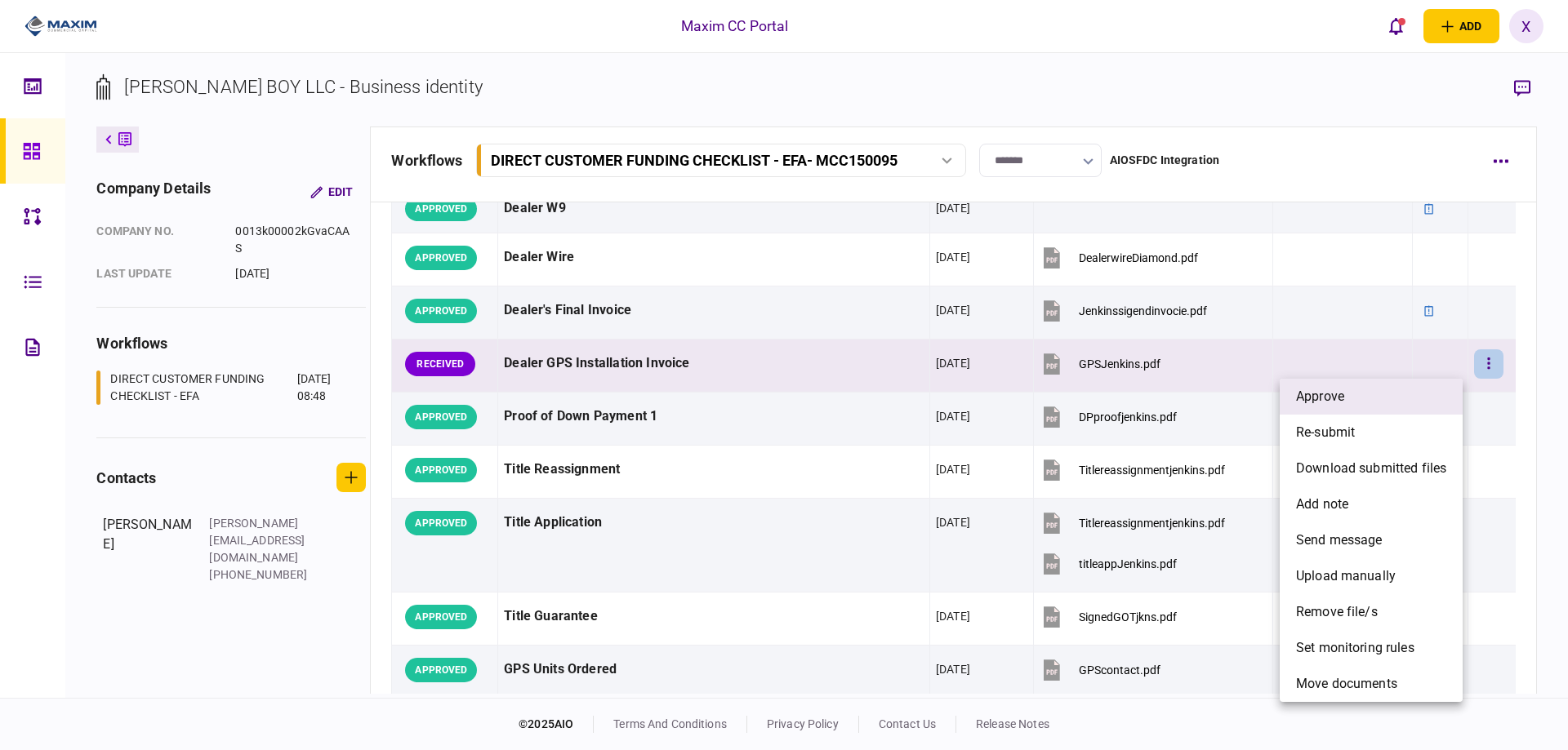
click at [1410, 384] on li "approve" at bounding box center [1370, 397] width 183 height 36
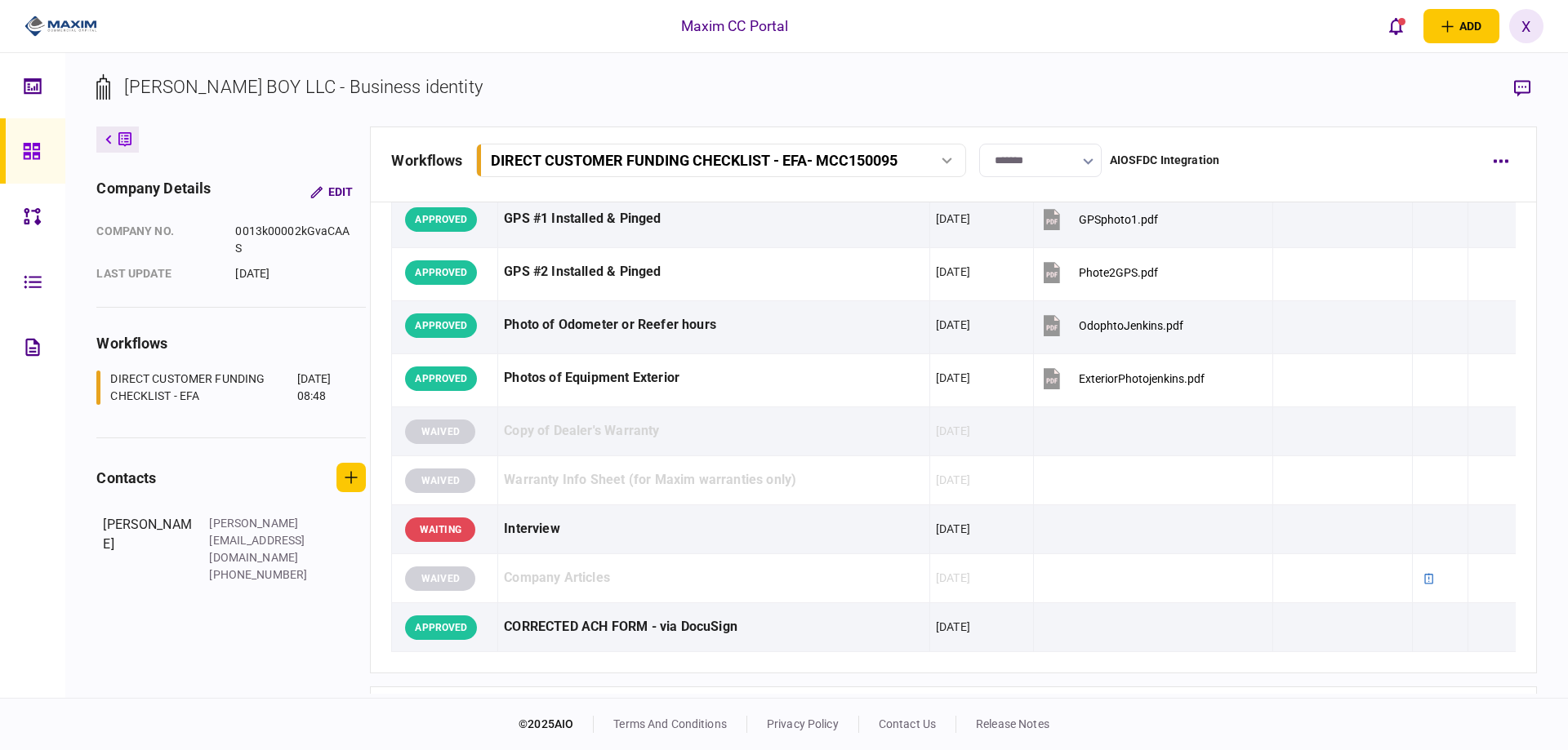
scroll to position [1959, 0]
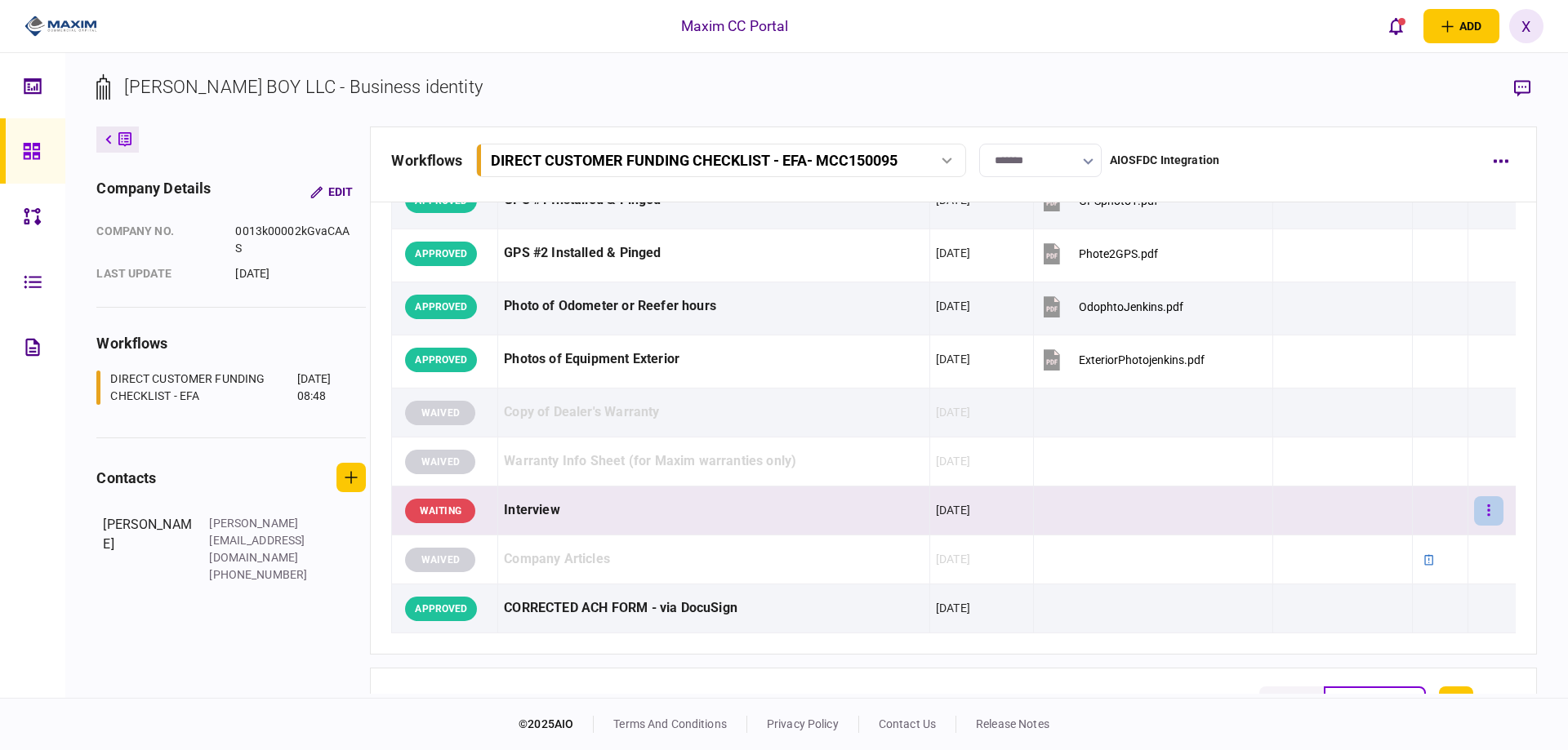
click at [1482, 513] on button "button" at bounding box center [1488, 510] width 29 height 29
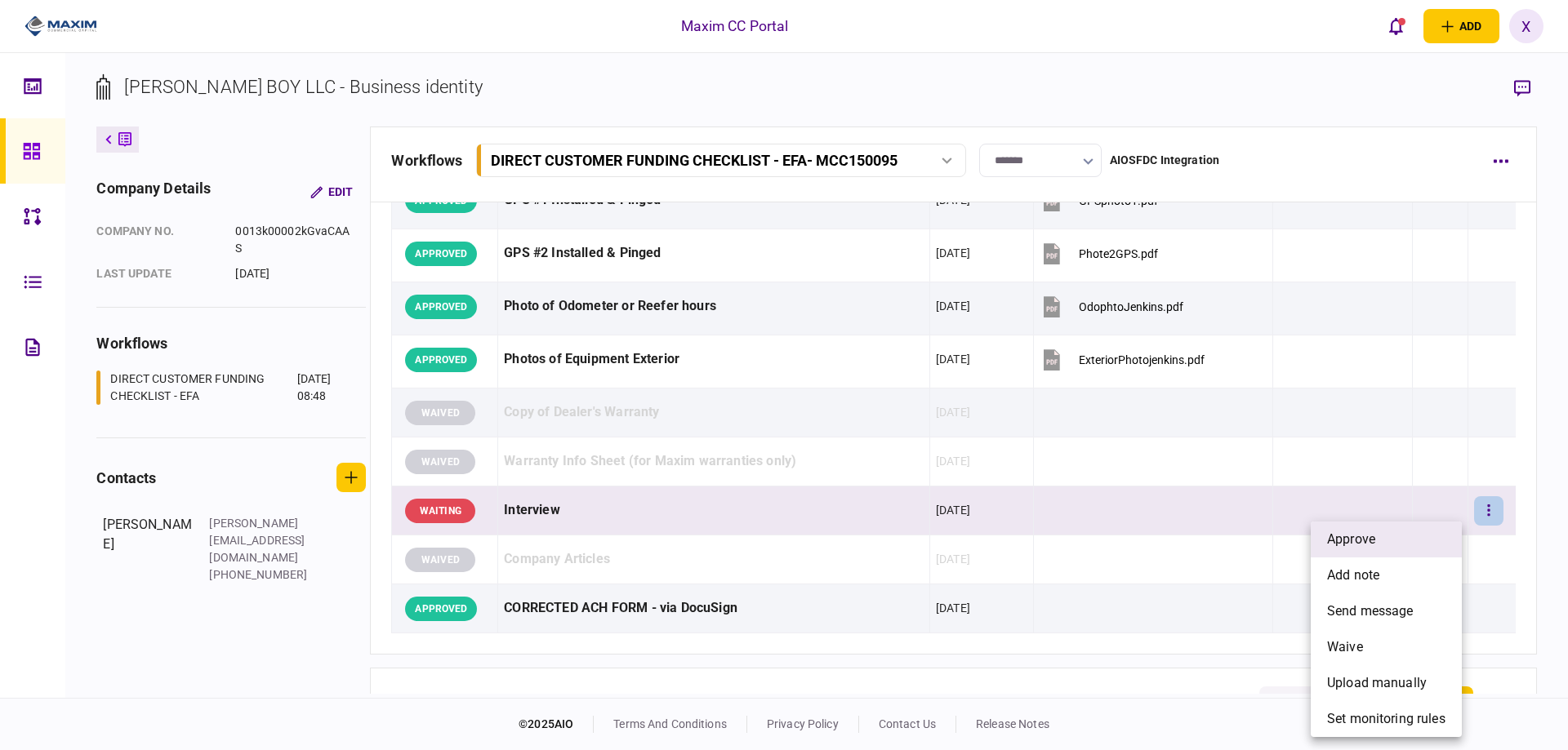
click at [1397, 531] on li "approve" at bounding box center [1385, 539] width 151 height 36
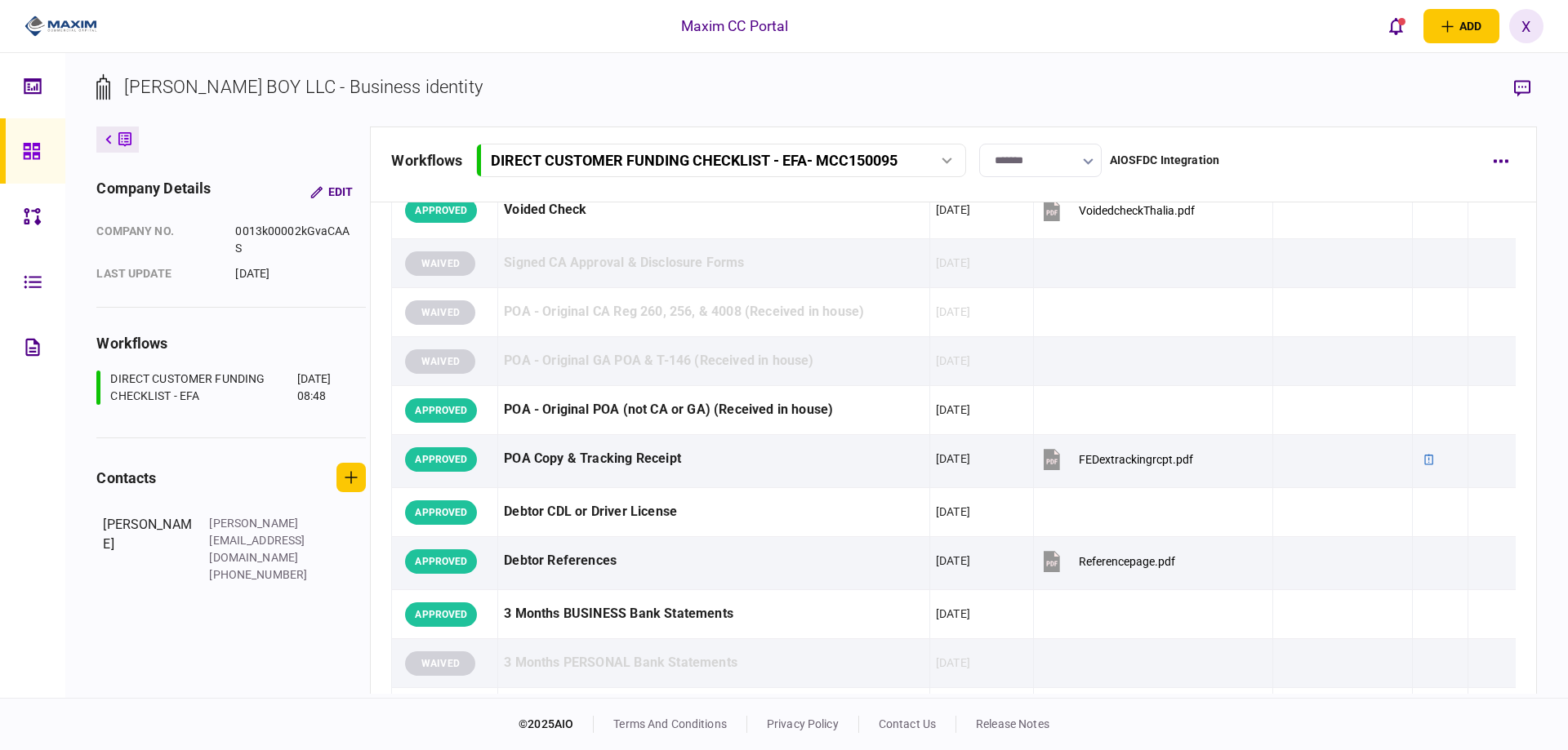
scroll to position [0, 0]
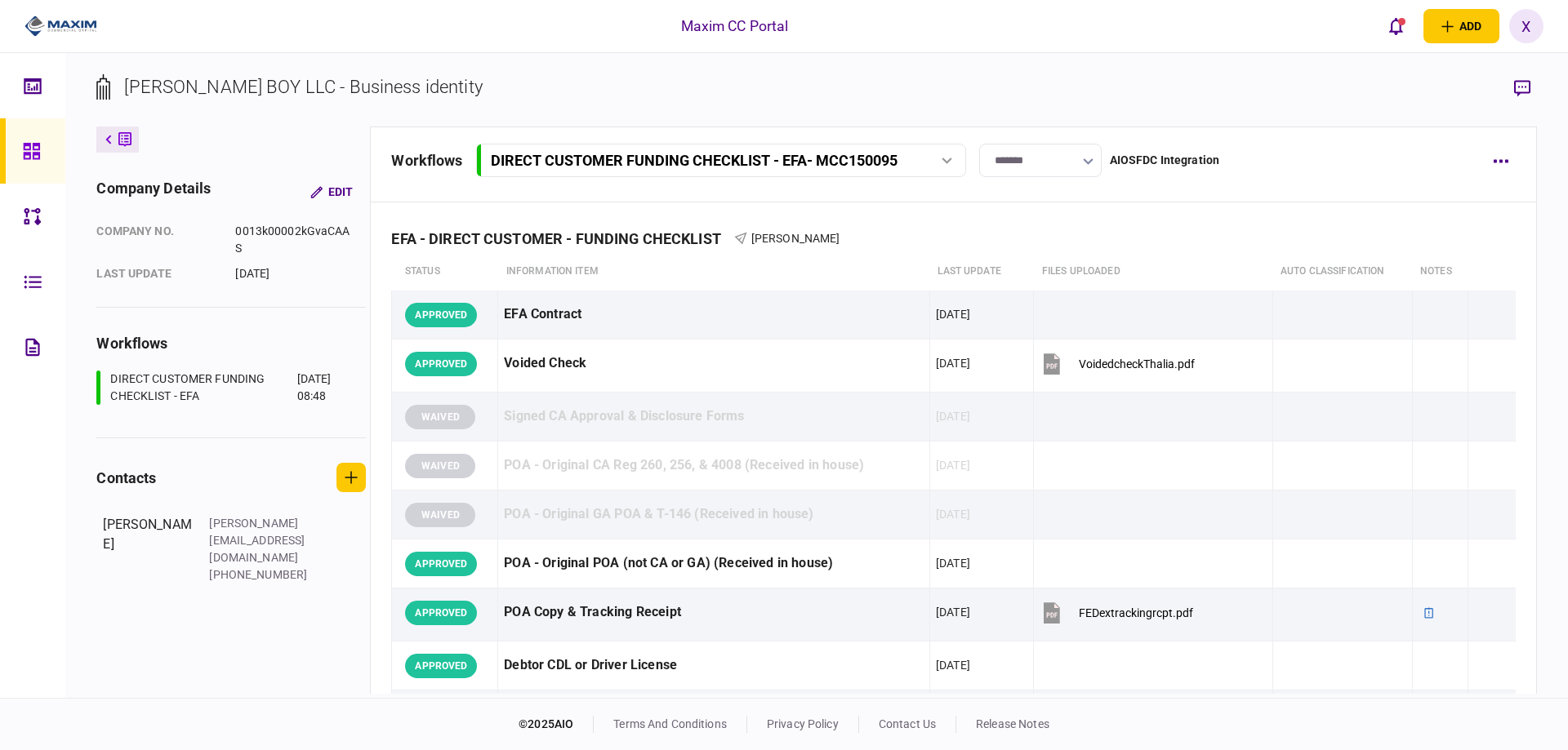
click at [1078, 171] on input "*******" at bounding box center [1040, 160] width 123 height 34
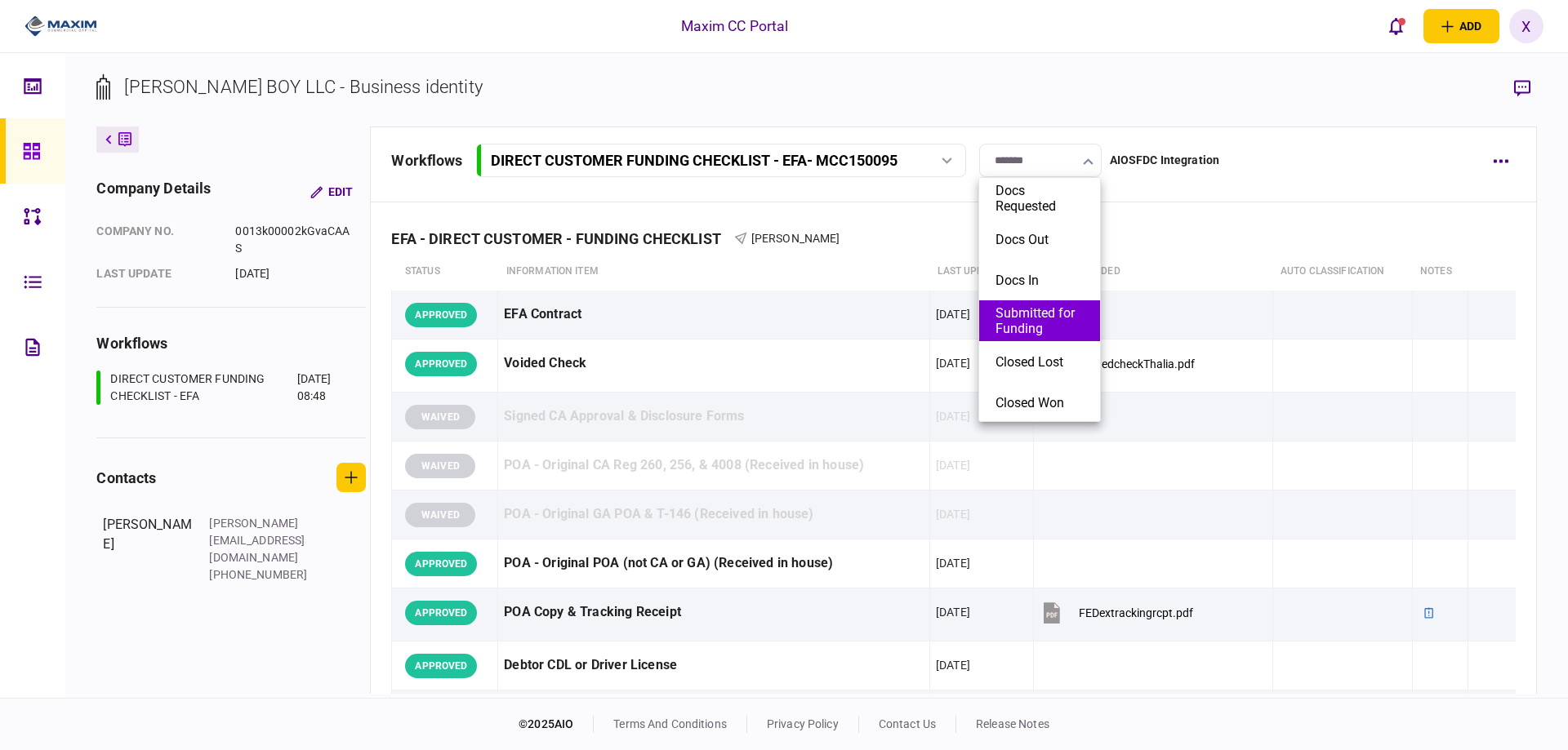
click at [1059, 327] on button "Submitted for Funding" at bounding box center [1039, 321] width 88 height 31
type input "**********"
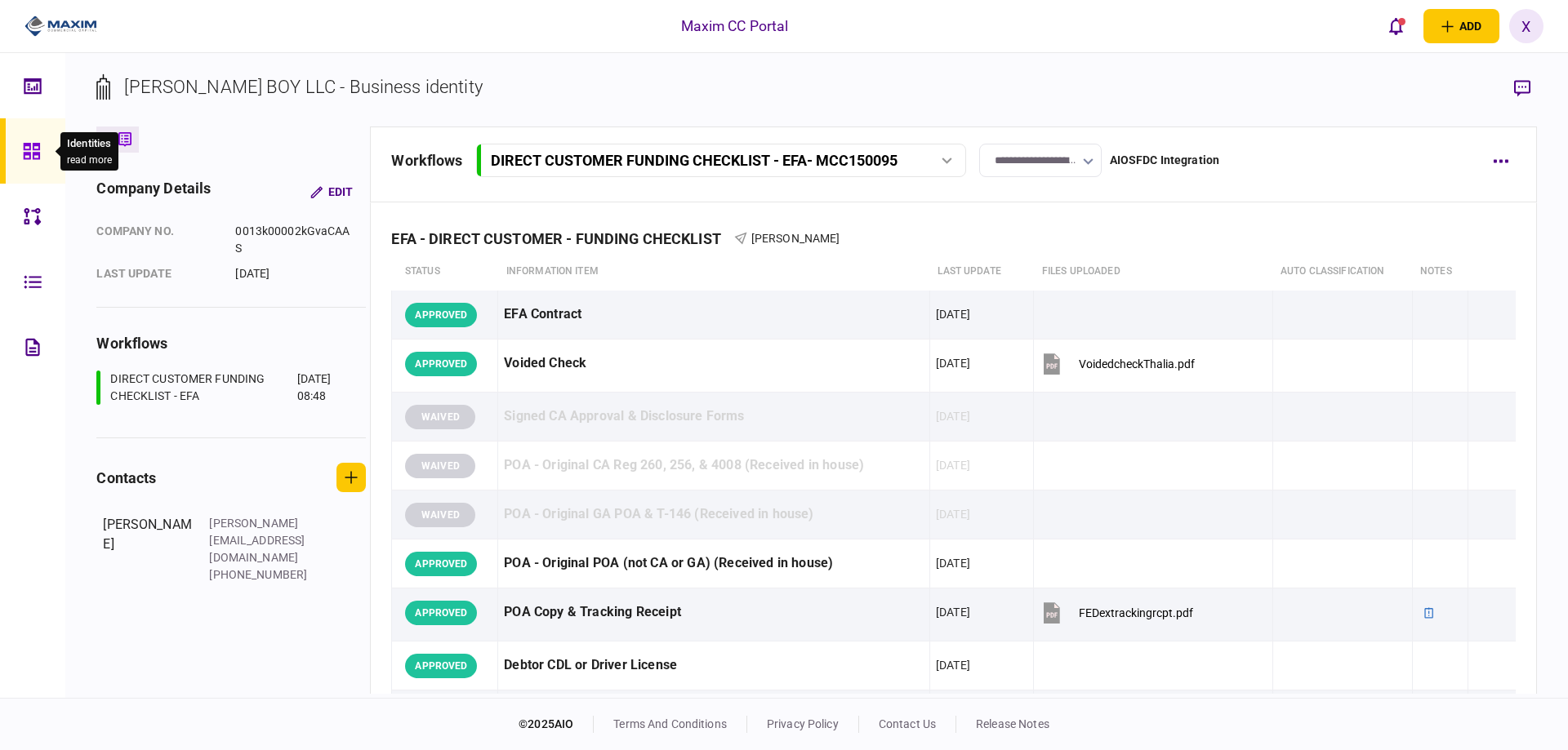
click at [39, 149] on icon at bounding box center [30, 150] width 16 height 16
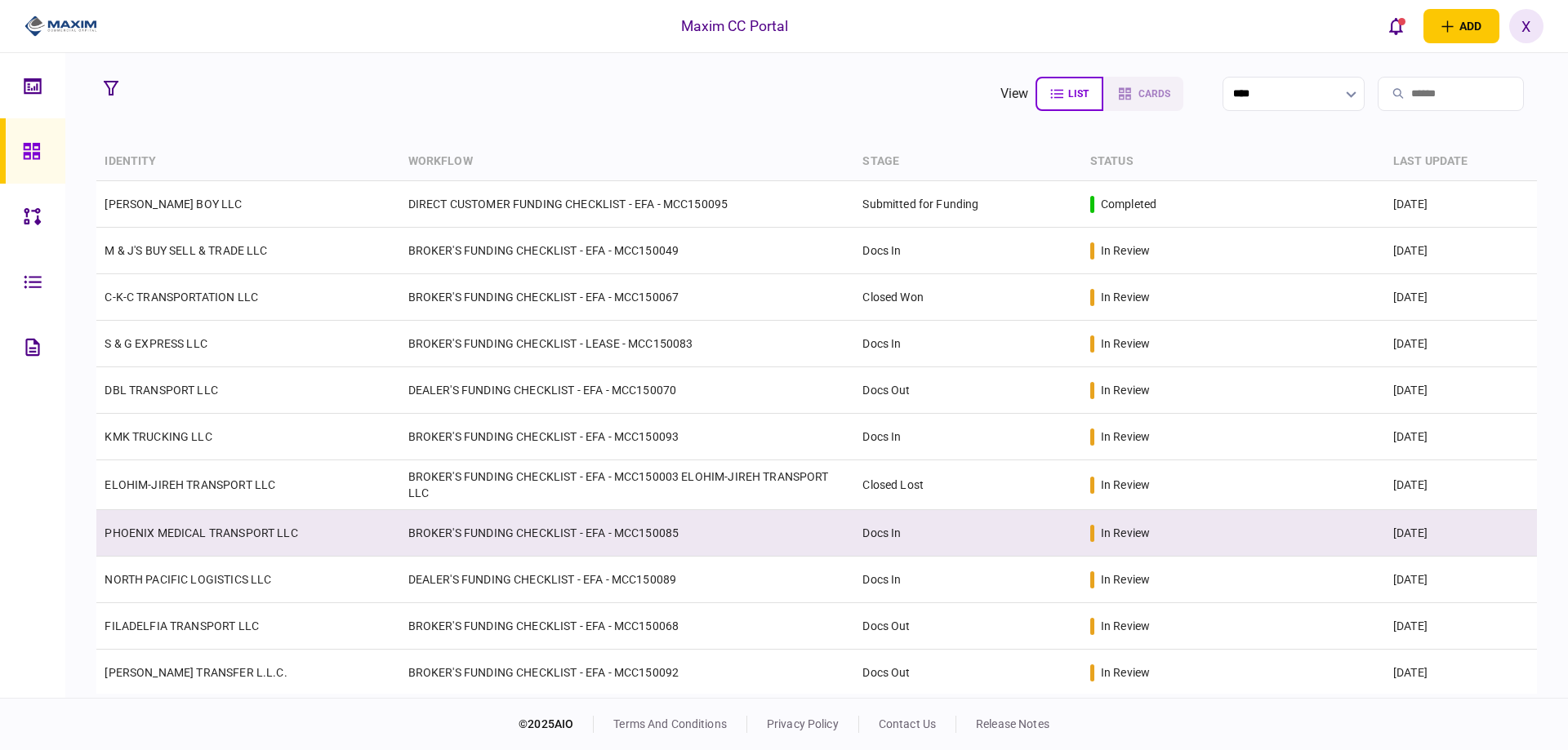
click at [182, 537] on link "PHOENIX MEDICAL TRANSPORT LLC" at bounding box center [200, 533] width 192 height 13
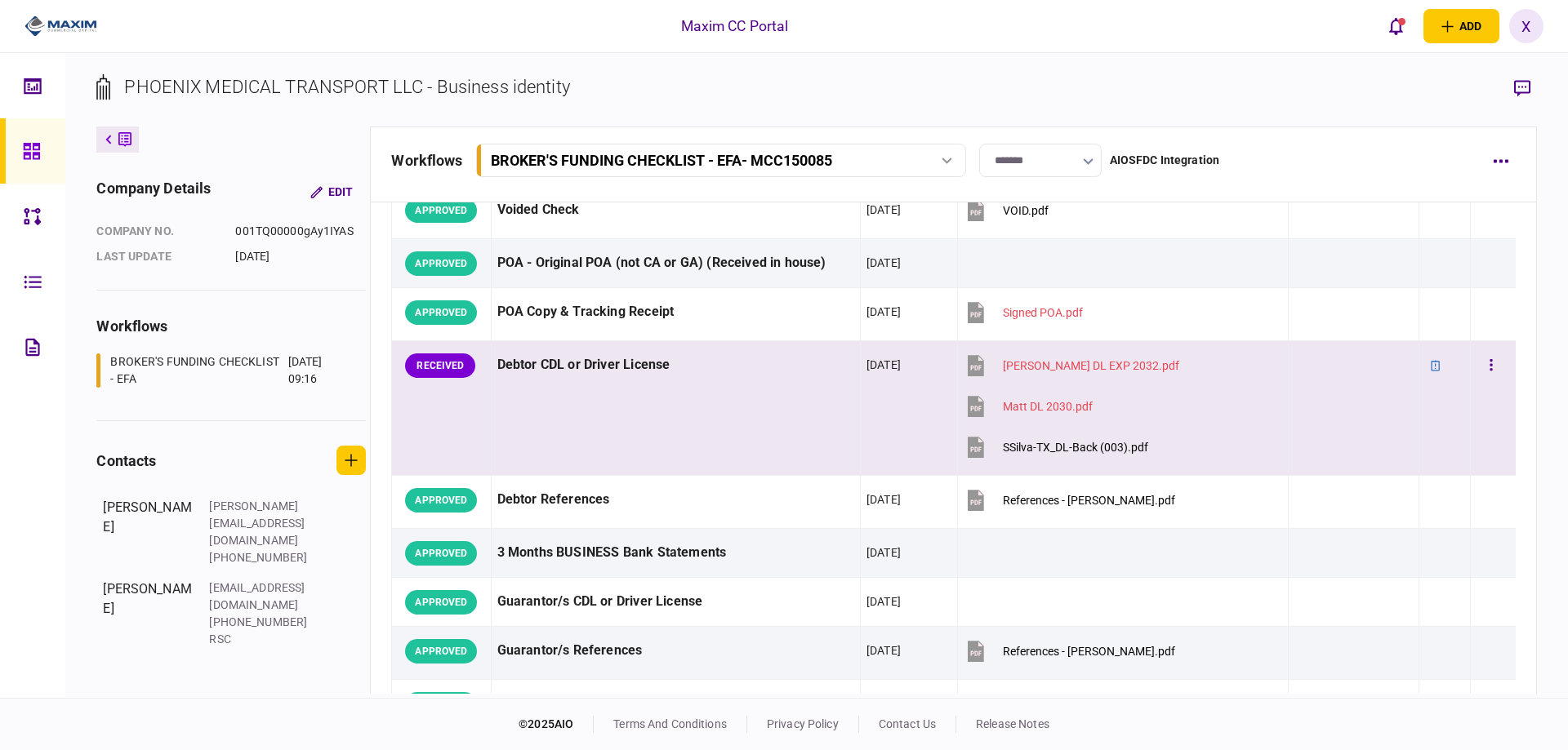
scroll to position [163, 0]
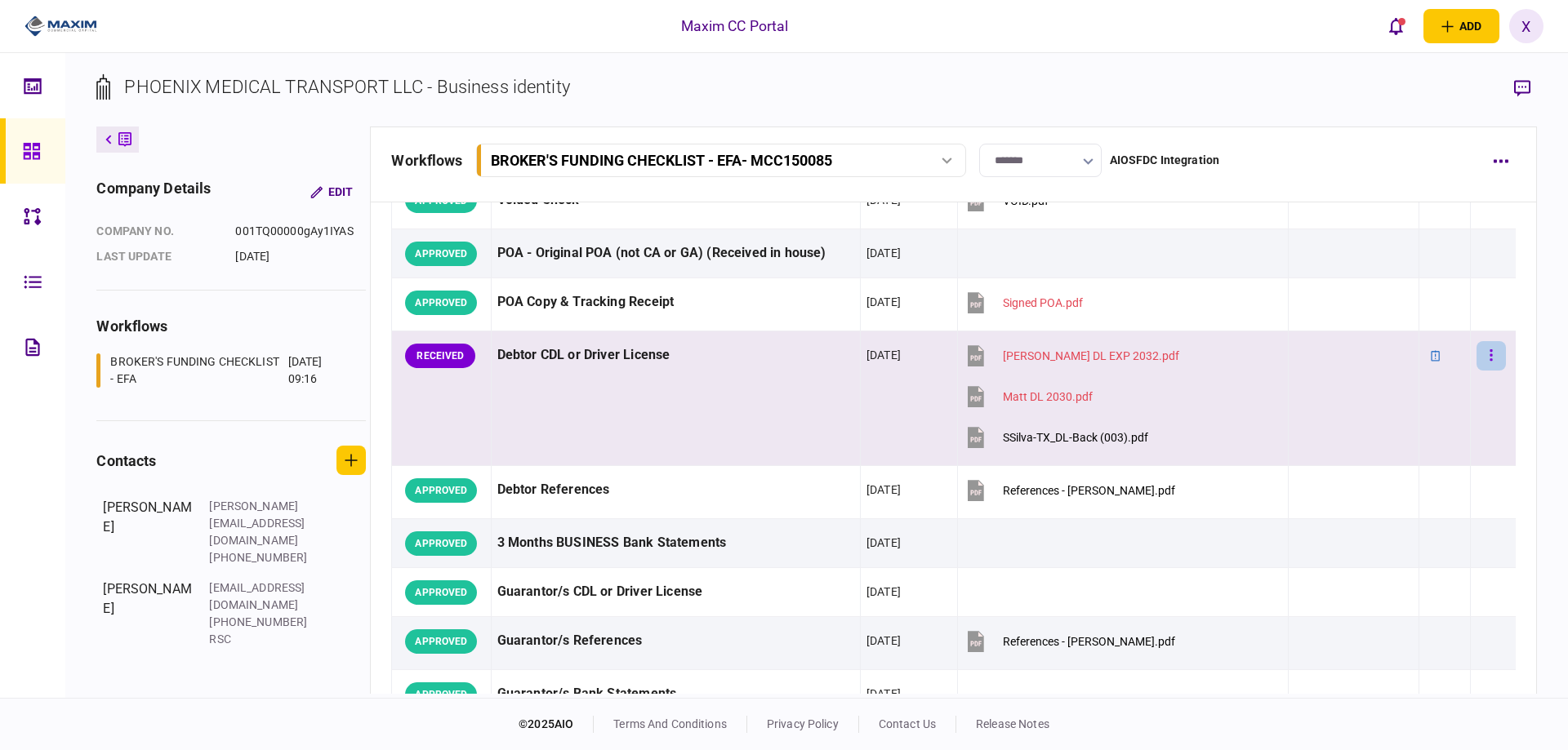
click at [1486, 353] on button "button" at bounding box center [1490, 355] width 29 height 29
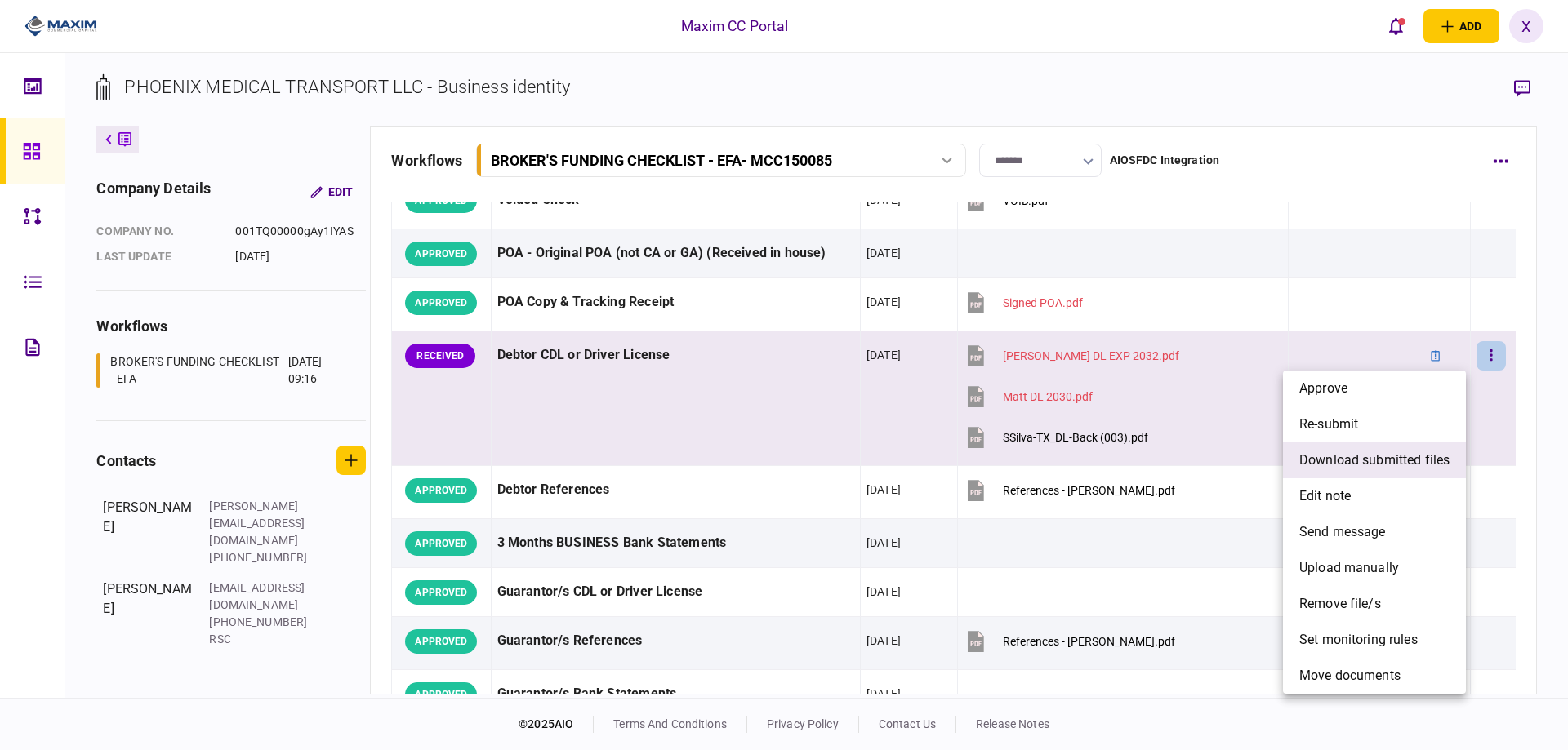
click at [1382, 460] on span "download submitted files" at bounding box center [1374, 460] width 150 height 20
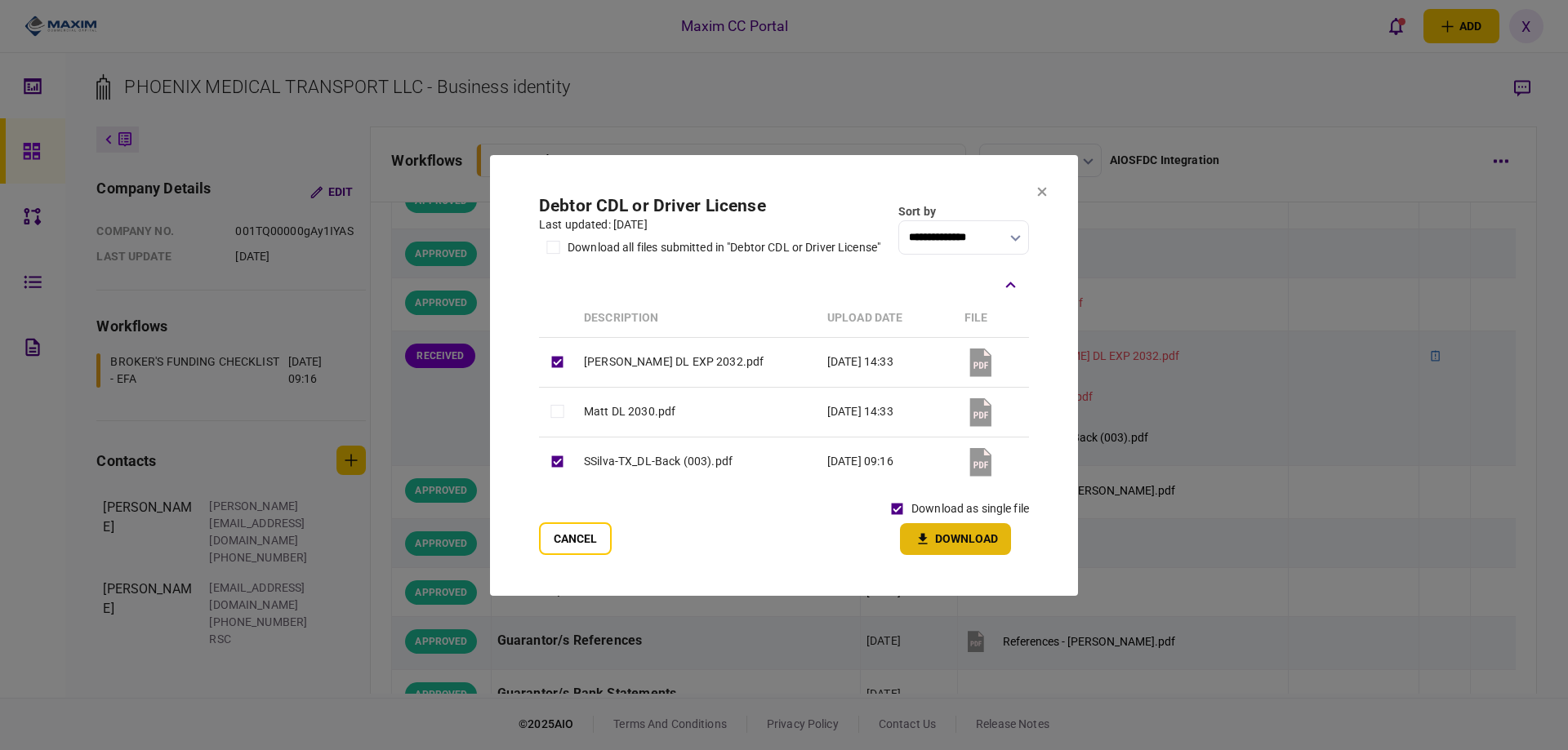
click at [967, 544] on button "Download" at bounding box center [955, 539] width 111 height 32
click at [1048, 188] on section "**********" at bounding box center [783, 375] width 588 height 441
click at [1038, 189] on icon at bounding box center [1042, 191] width 9 height 9
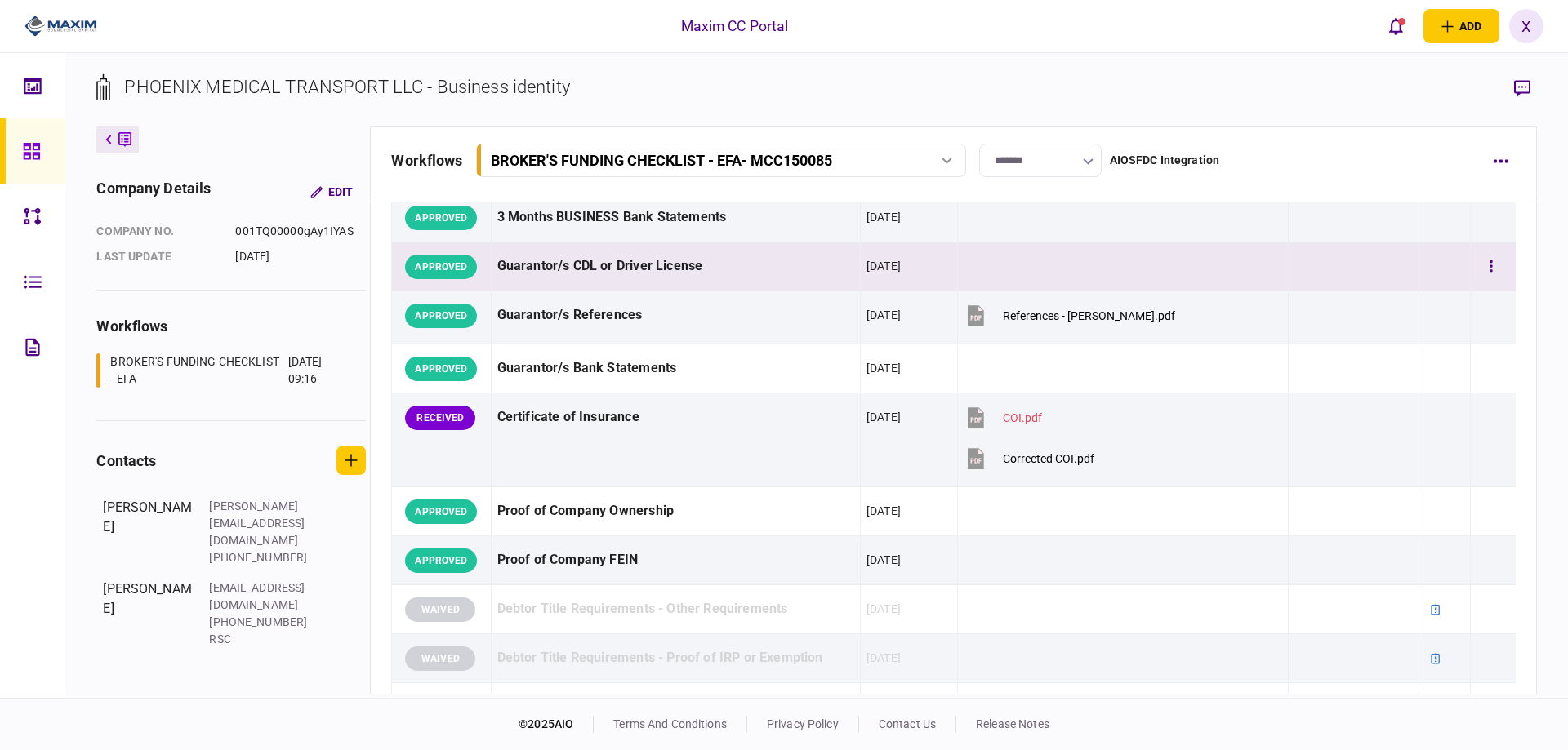
scroll to position [489, 0]
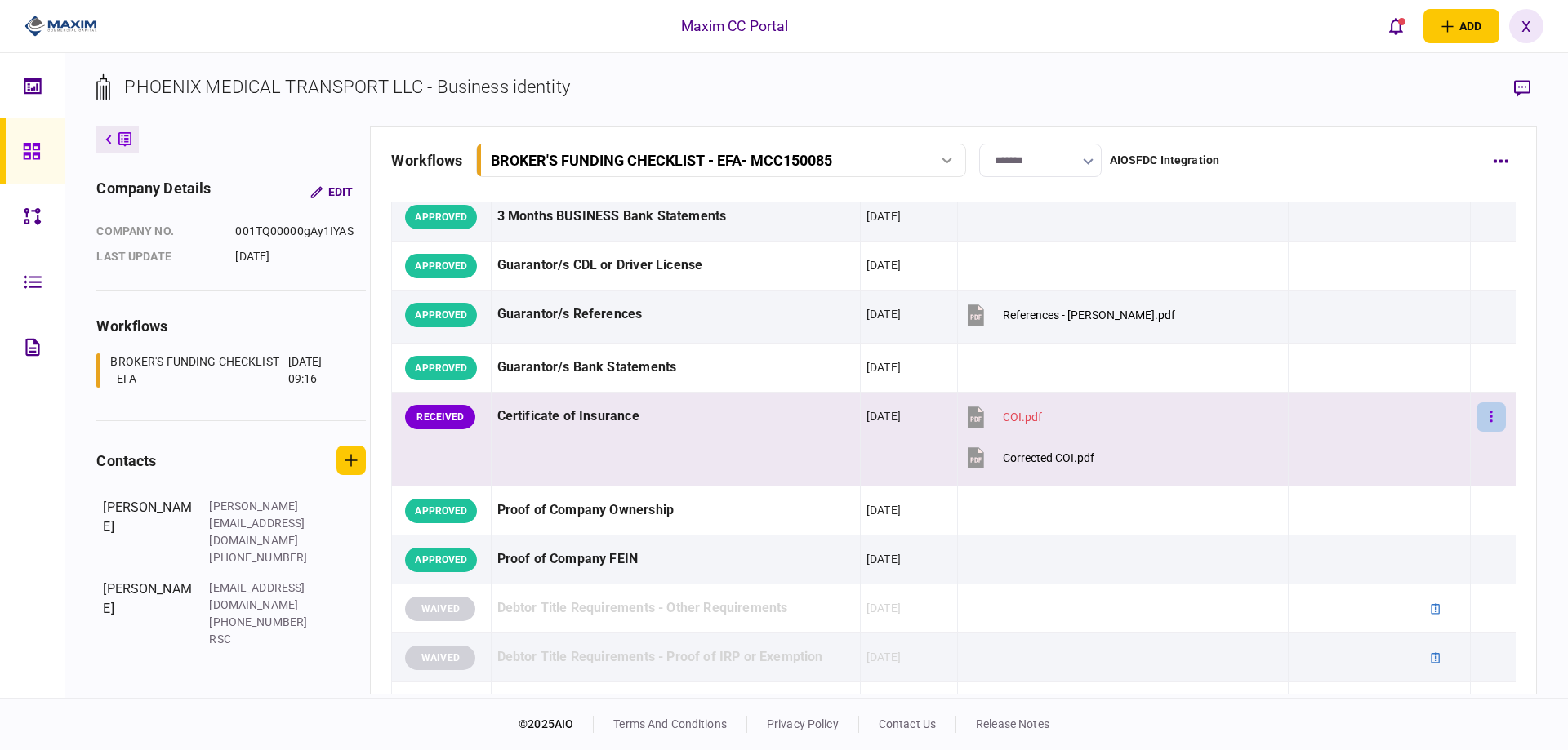
click at [1476, 417] on button "button" at bounding box center [1490, 416] width 29 height 29
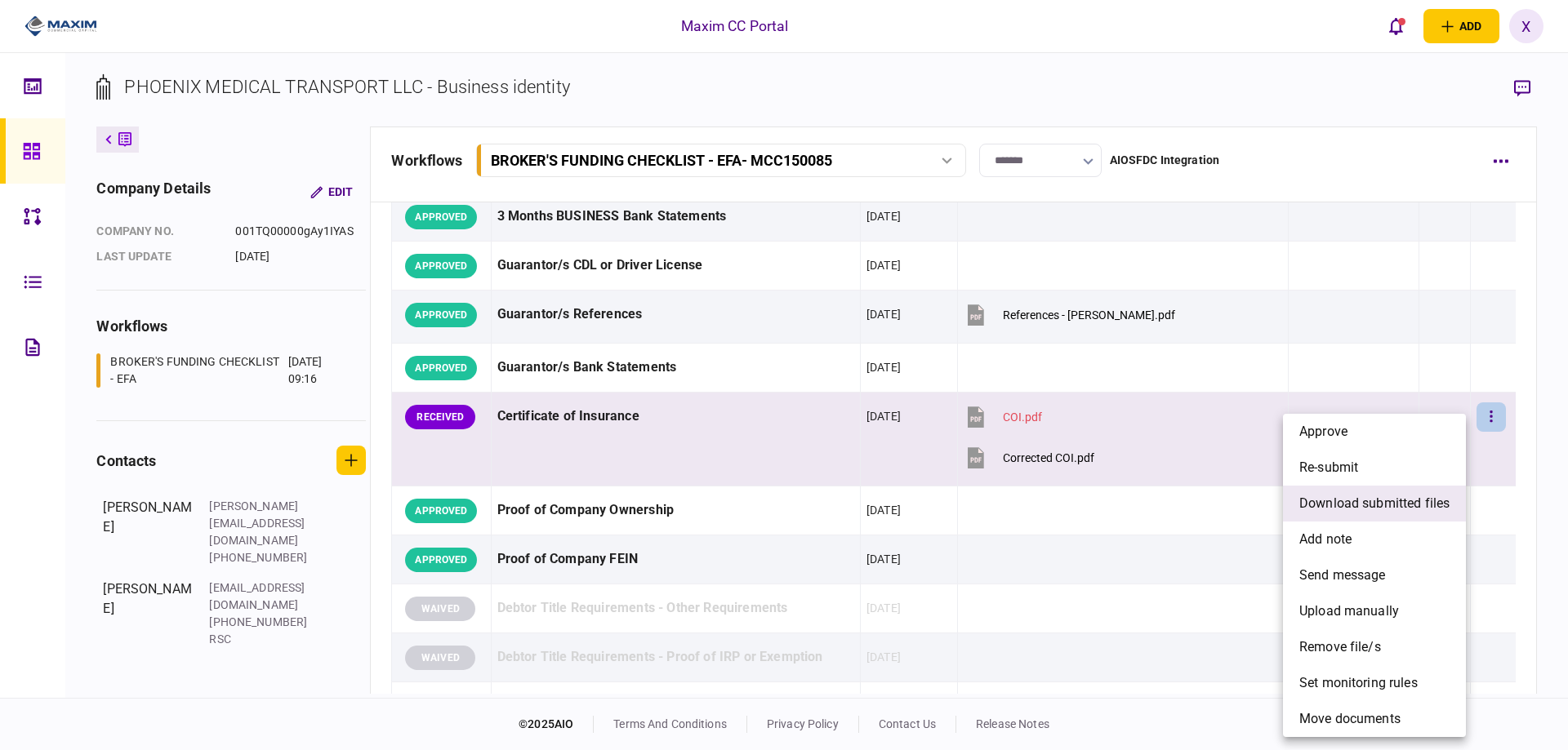
click at [1420, 502] on span "download submitted files" at bounding box center [1374, 503] width 150 height 20
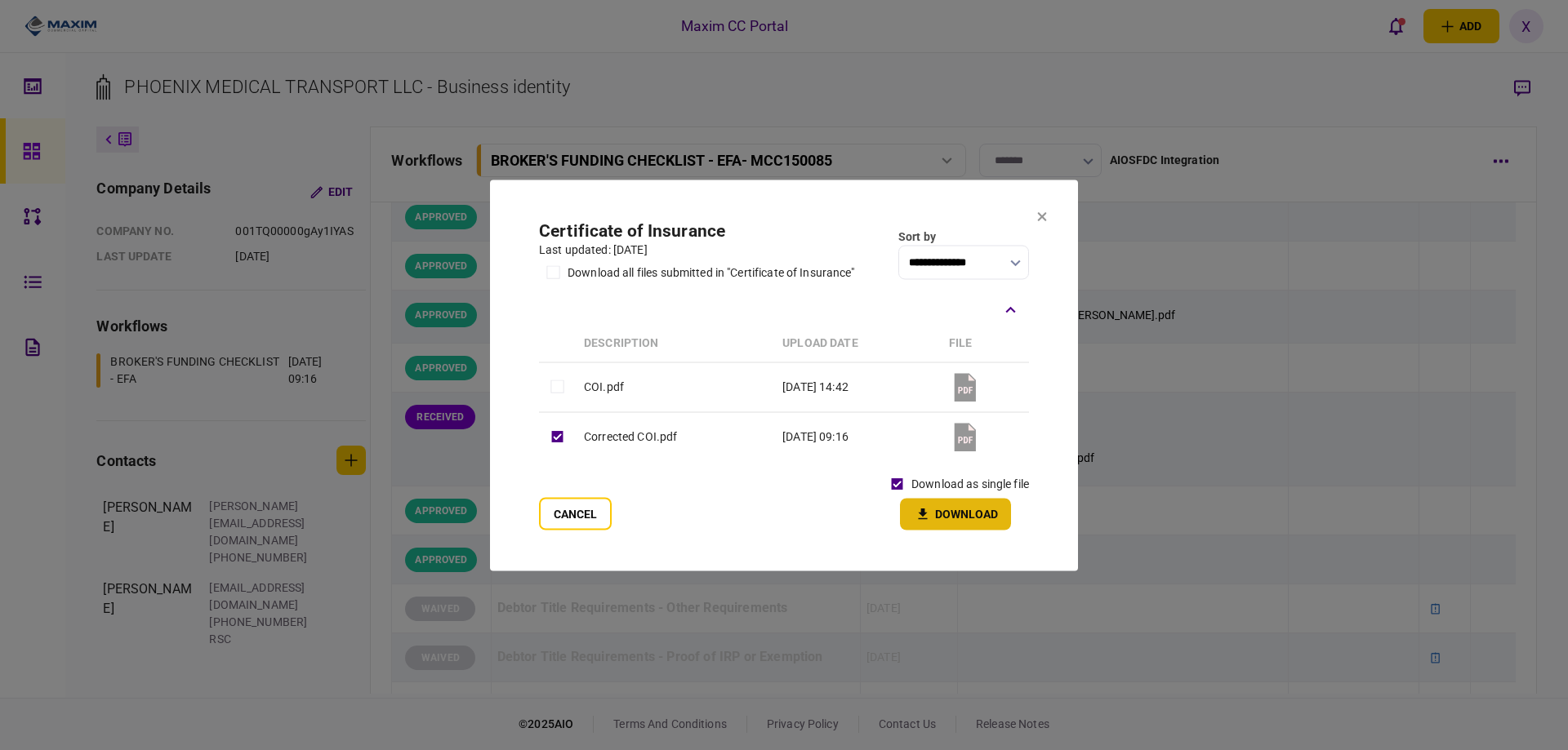
click at [935, 509] on button "Download" at bounding box center [955, 514] width 111 height 32
click at [1038, 213] on icon at bounding box center [1043, 217] width 9 height 9
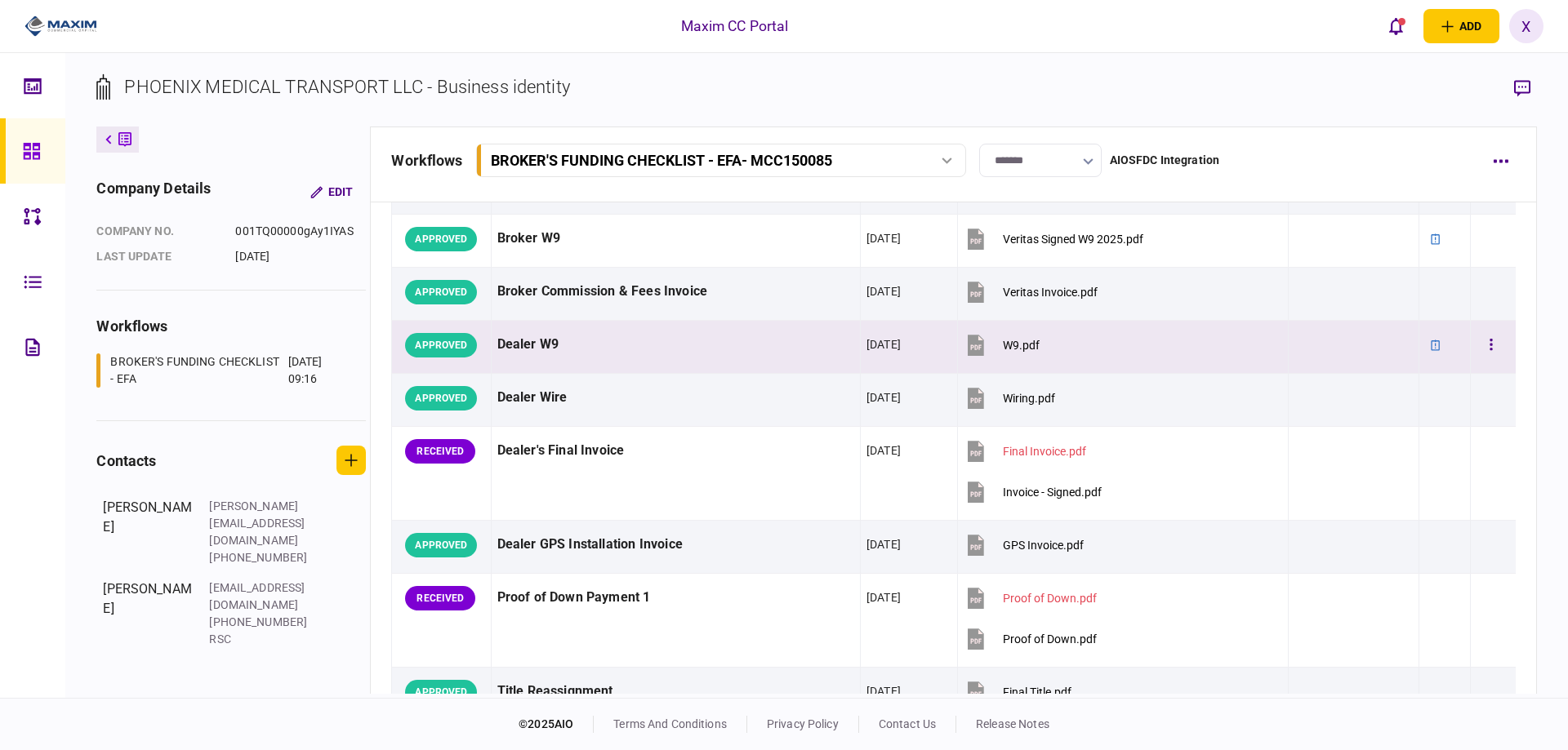
scroll to position [1143, 0]
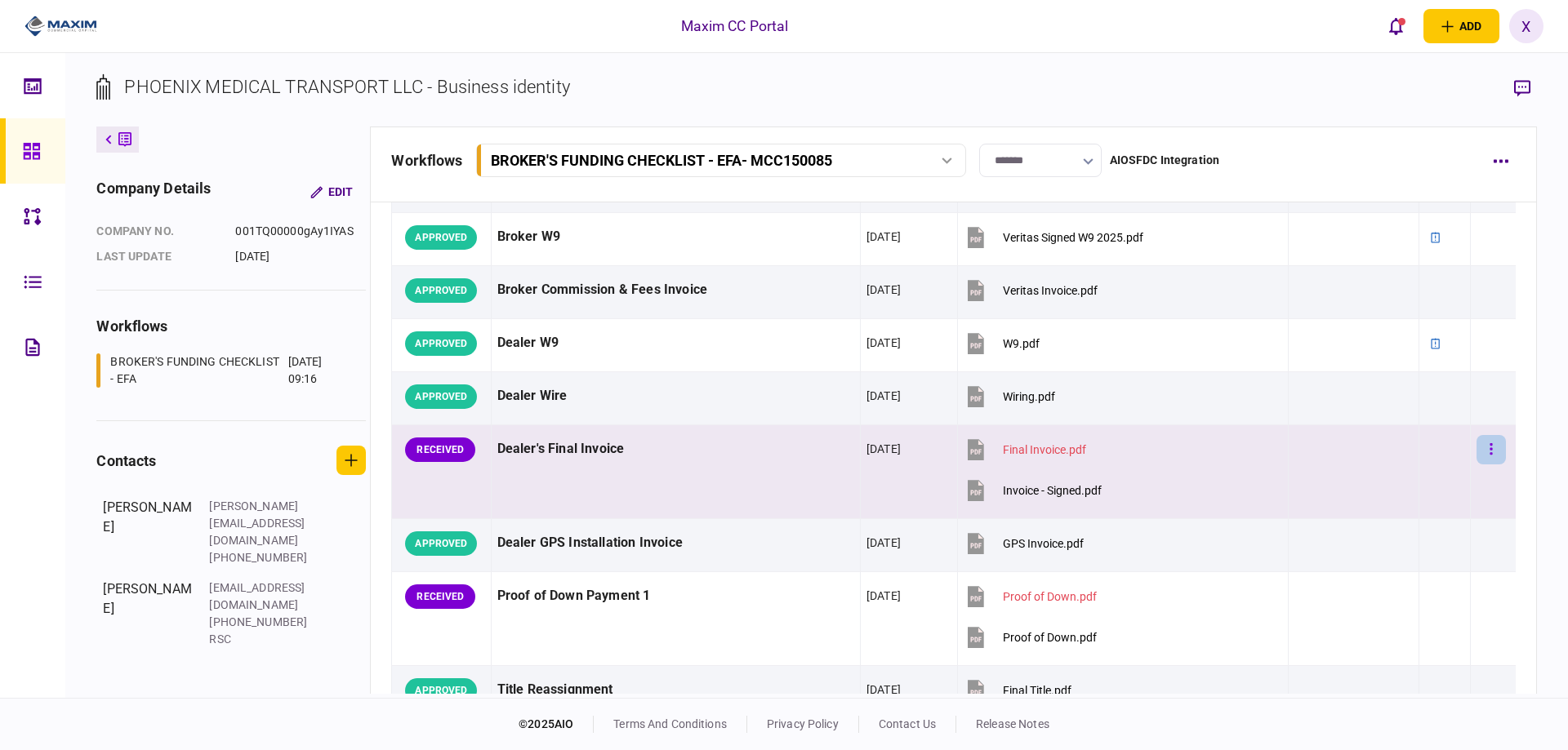
click at [1476, 445] on button "button" at bounding box center [1490, 449] width 29 height 29
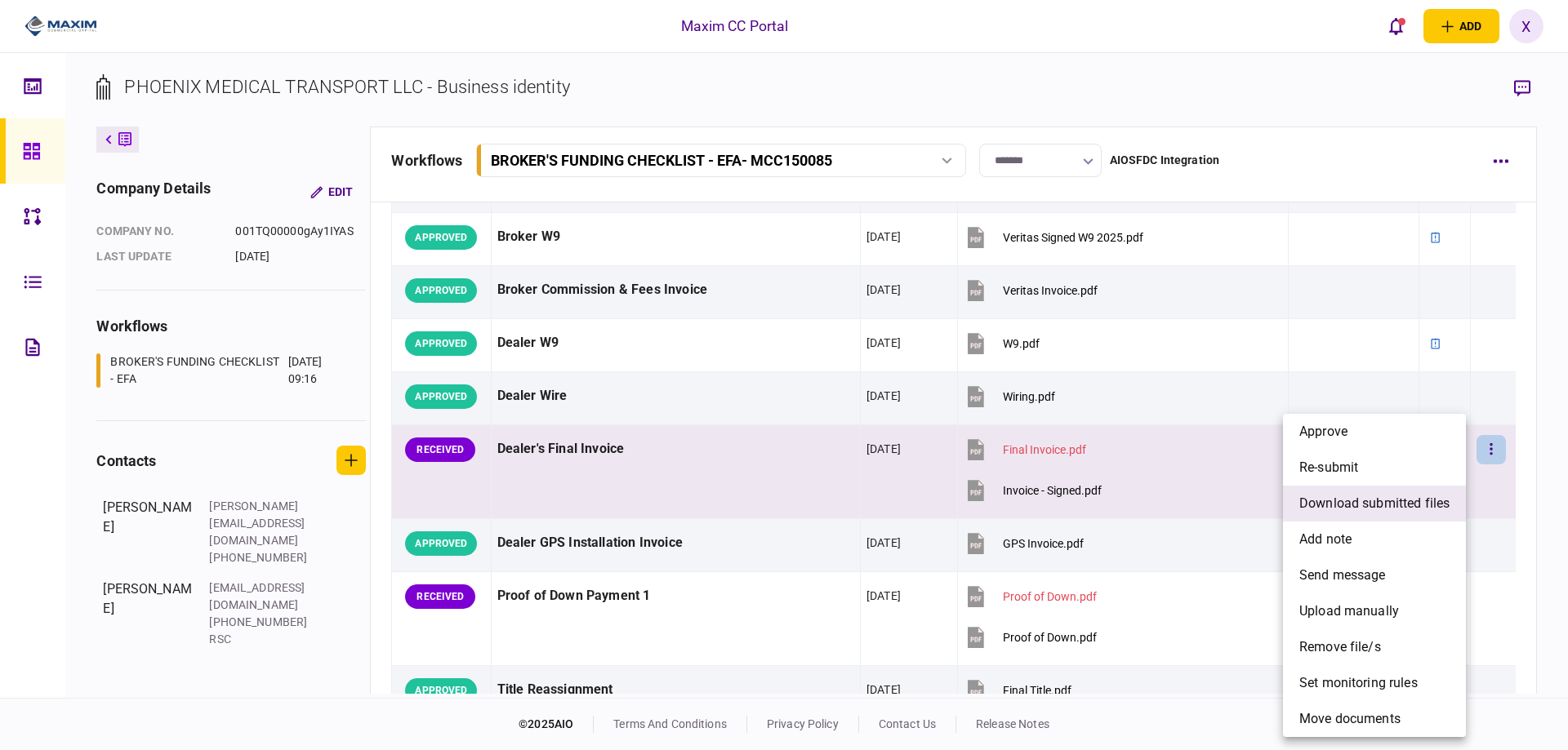
click at [1416, 512] on span "download submitted files" at bounding box center [1374, 503] width 150 height 20
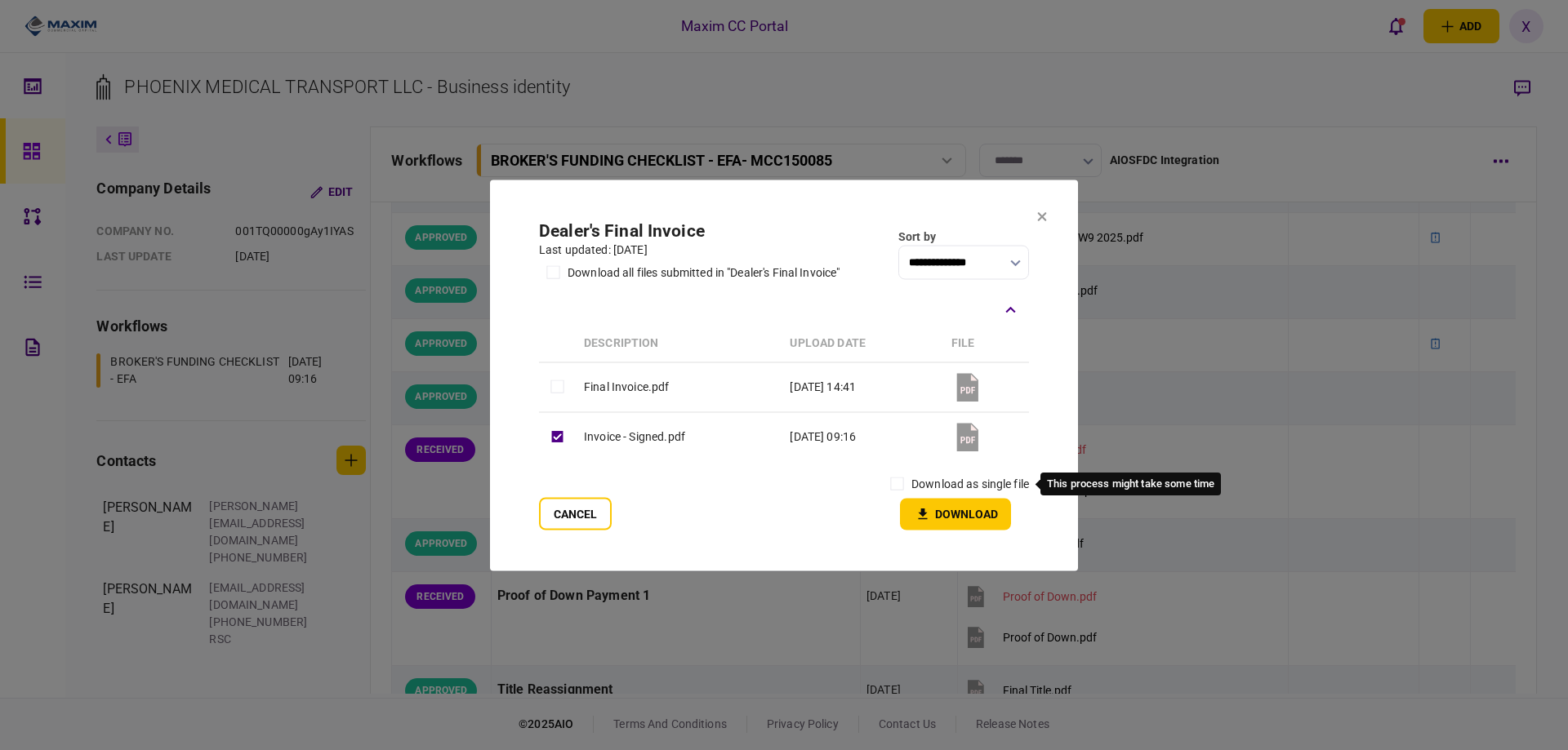
click at [912, 476] on label "download as single file" at bounding box center [970, 484] width 117 height 17
click at [937, 504] on button "Download" at bounding box center [955, 514] width 111 height 32
click at [1048, 222] on section "**********" at bounding box center [783, 375] width 588 height 391
click at [1047, 224] on section "**********" at bounding box center [783, 375] width 588 height 391
click at [1037, 219] on icon at bounding box center [1042, 216] width 9 height 9
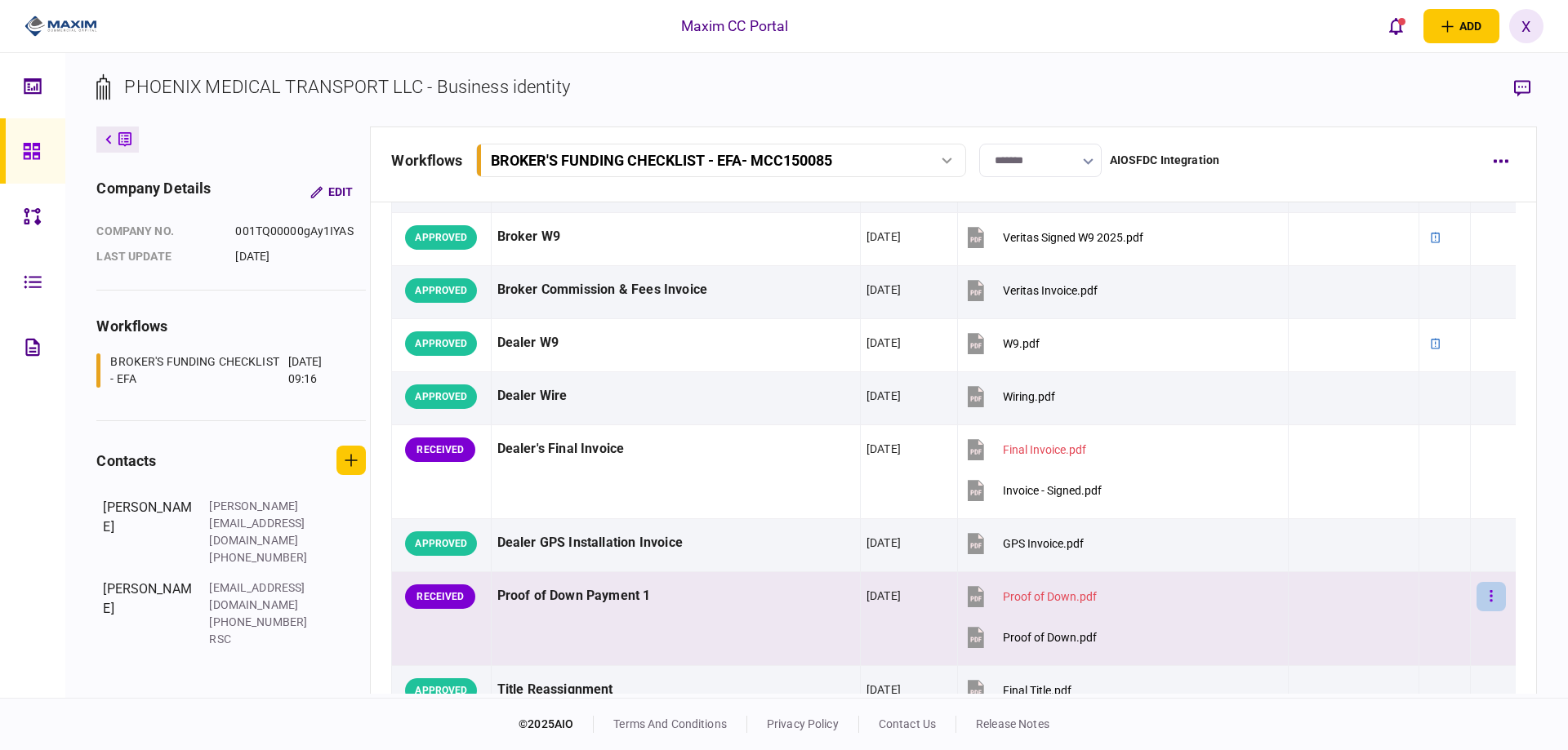
click at [1476, 601] on button "button" at bounding box center [1490, 596] width 29 height 29
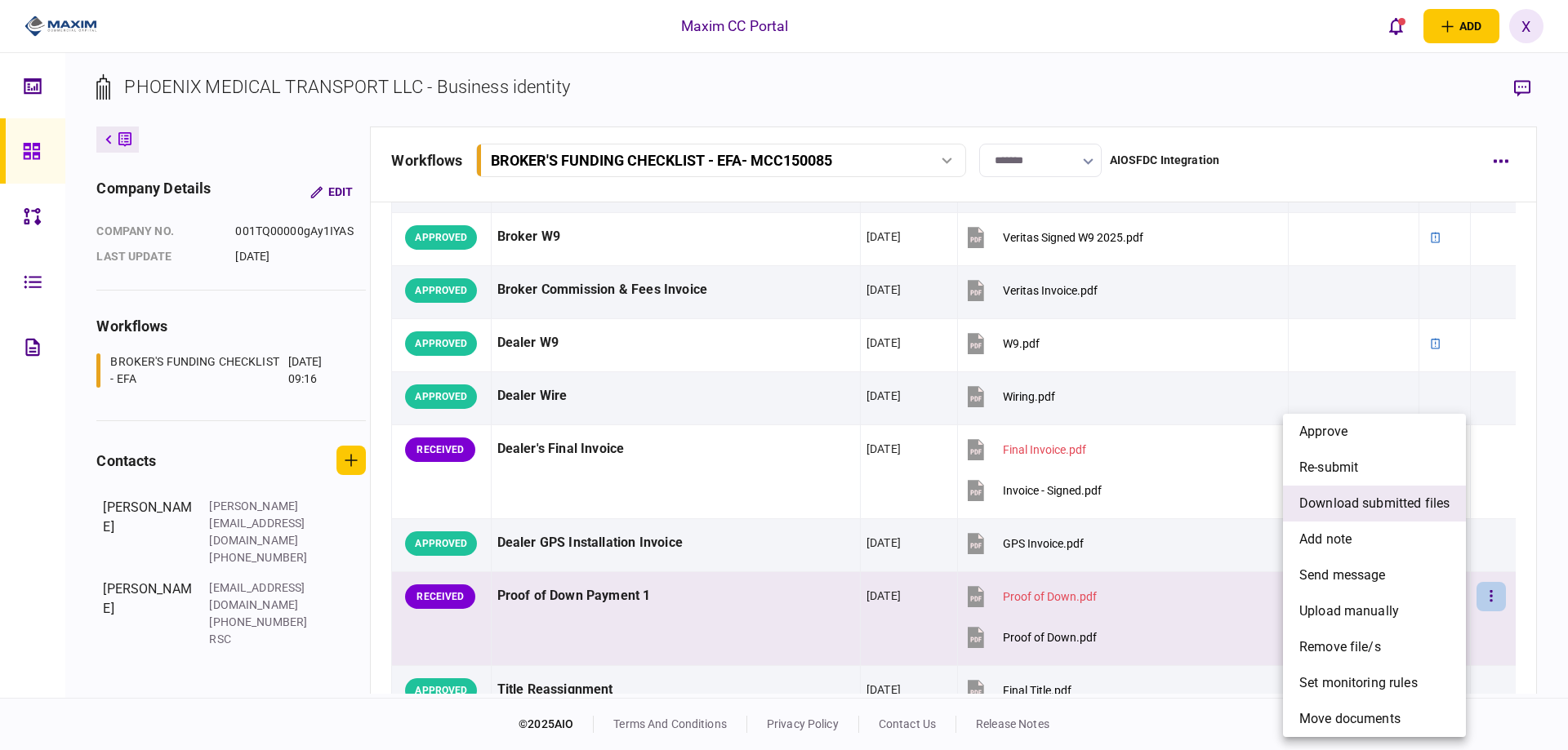
click at [1373, 511] on span "download submitted files" at bounding box center [1374, 503] width 150 height 20
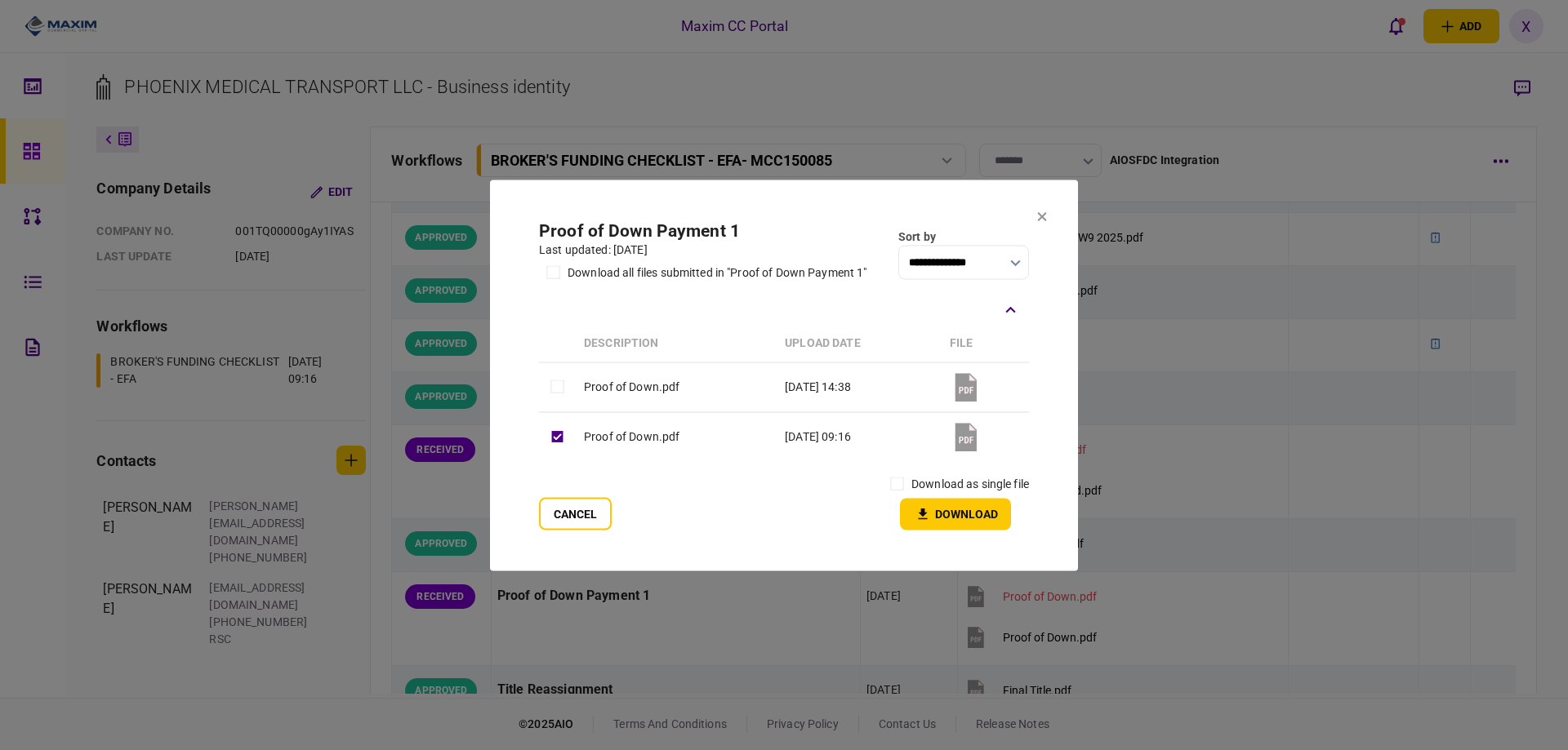
click at [912, 492] on div "download as single file" at bounding box center [956, 484] width 146 height 28
click at [937, 515] on button "Download" at bounding box center [955, 514] width 111 height 32
click at [1042, 223] on button at bounding box center [1042, 218] width 9 height 13
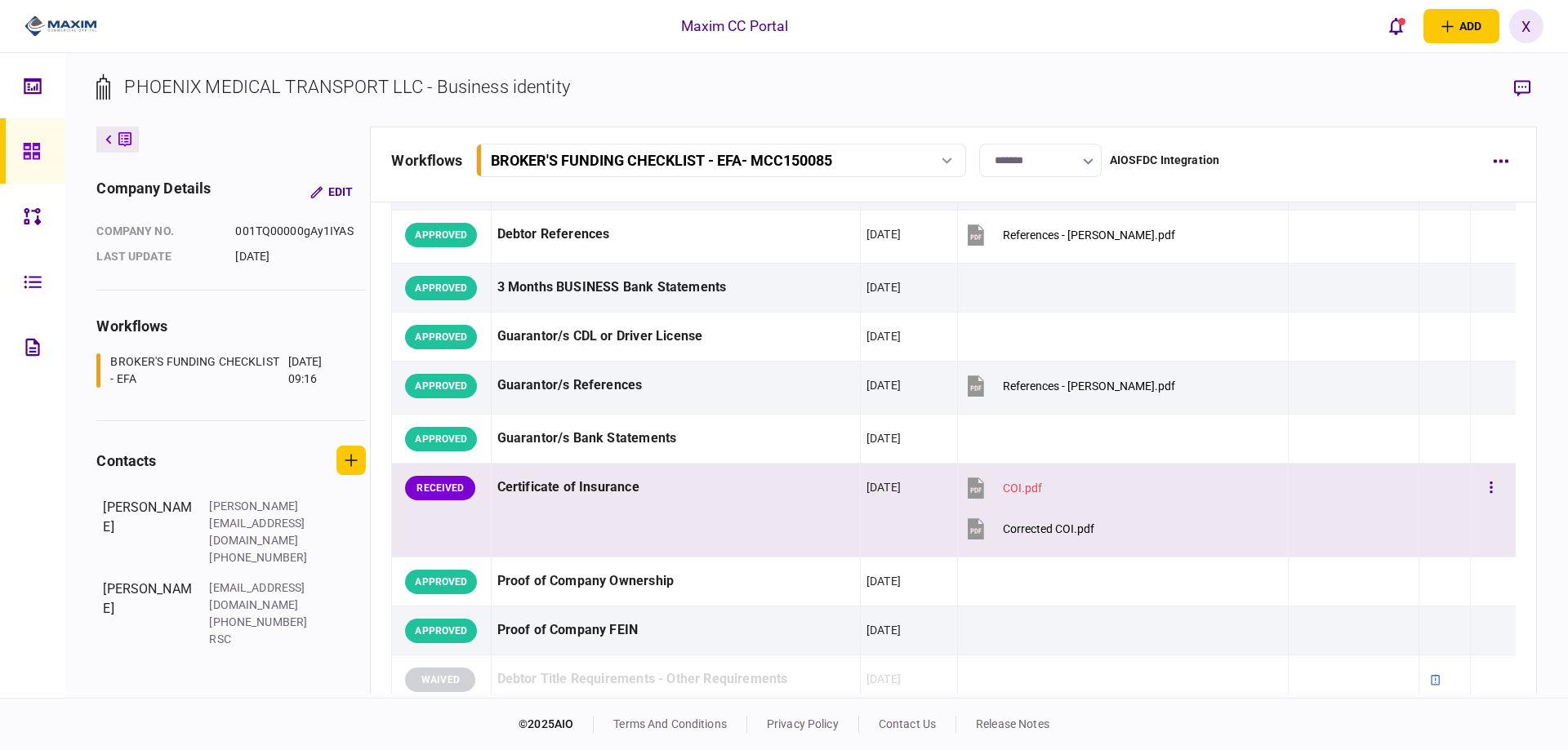
scroll to position [245, 0]
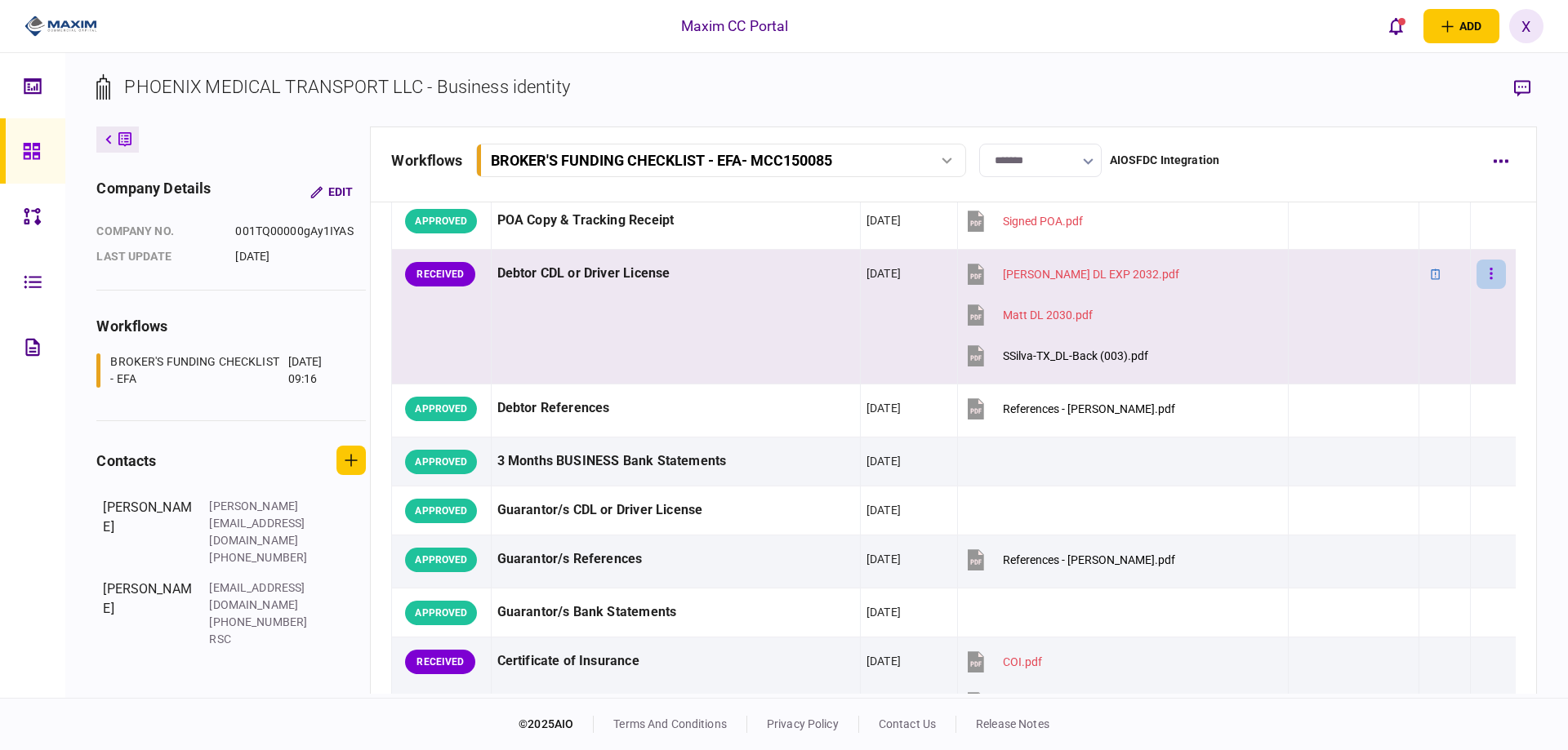
click at [1483, 271] on button "button" at bounding box center [1490, 274] width 29 height 29
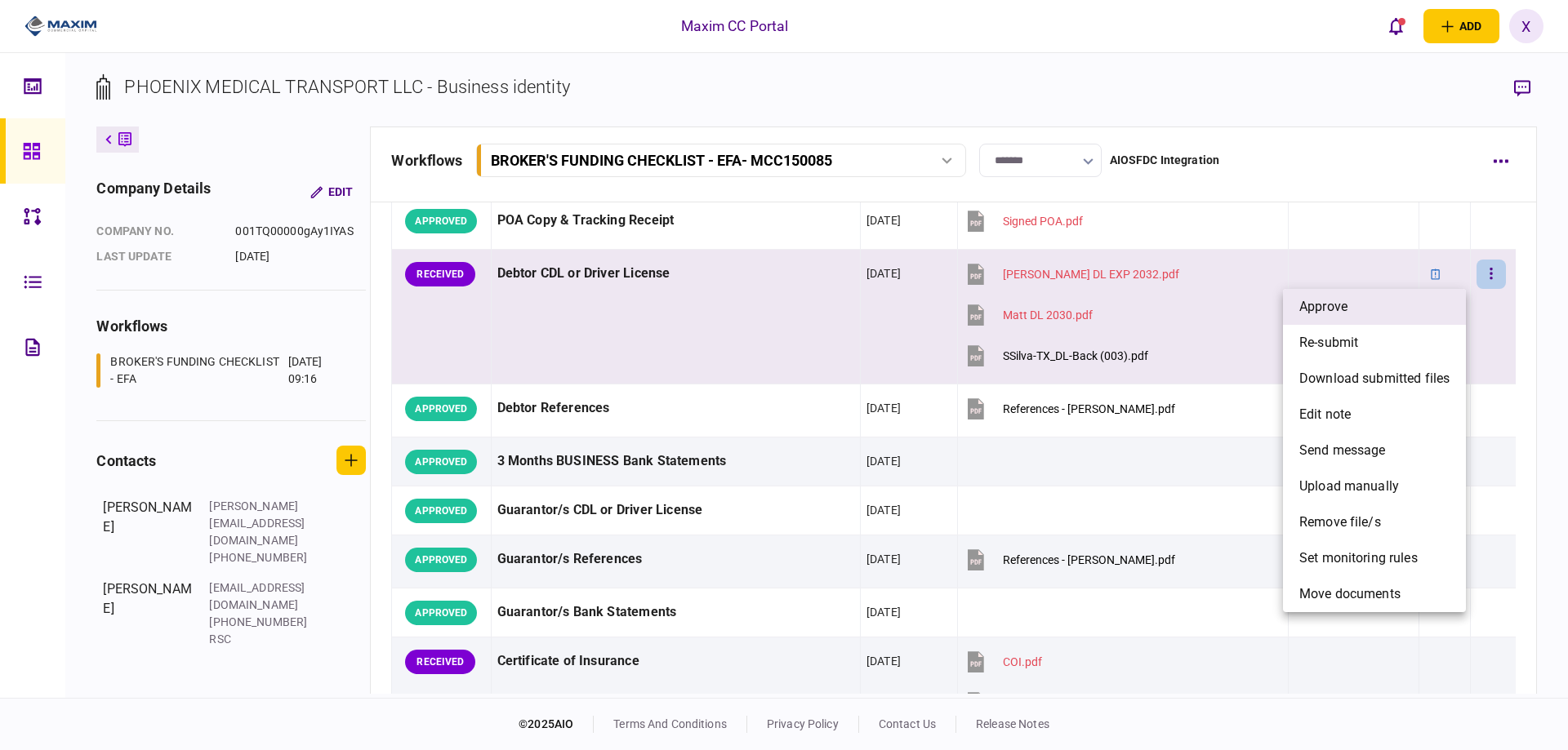
click at [1405, 296] on li "approve" at bounding box center [1374, 307] width 183 height 36
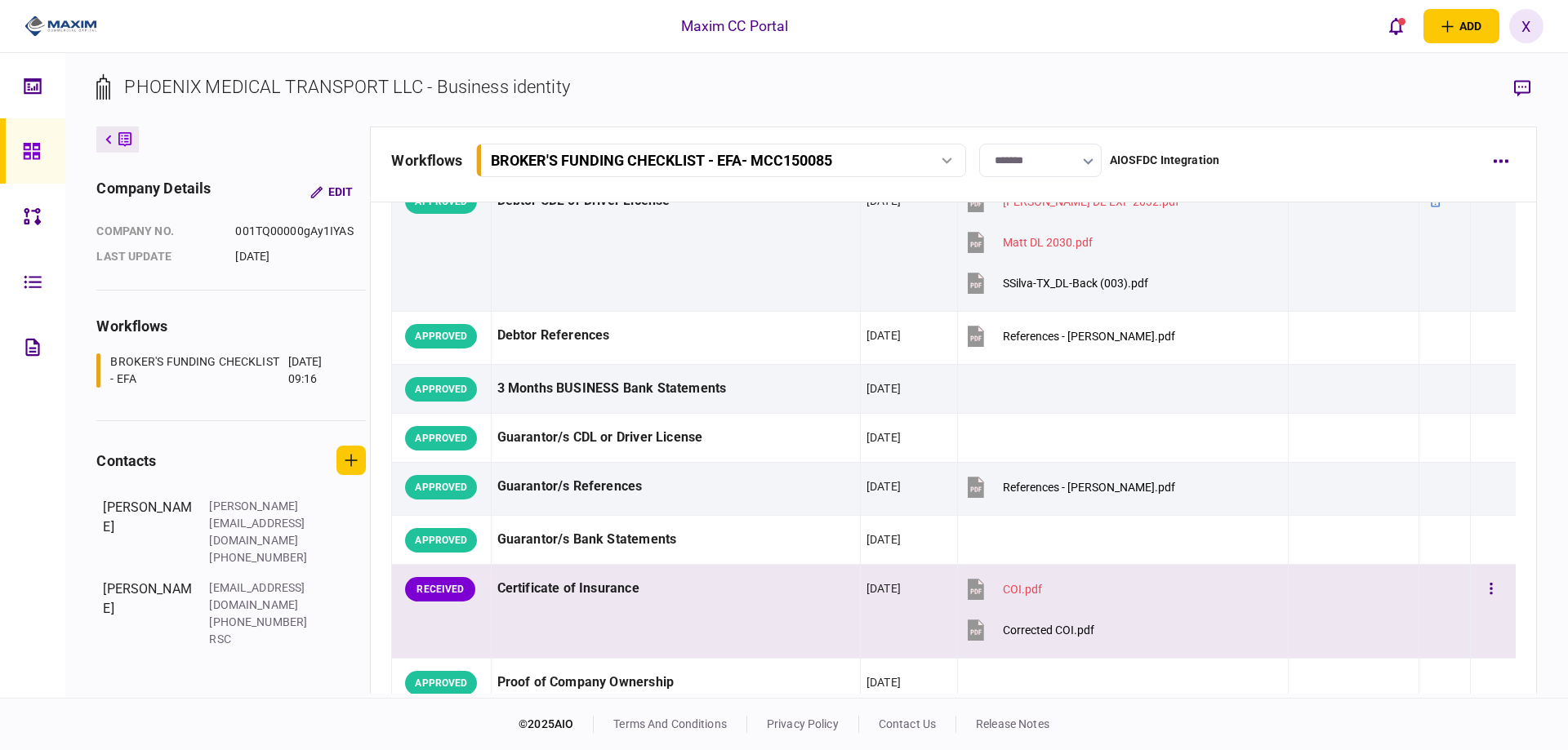
scroll to position [408, 0]
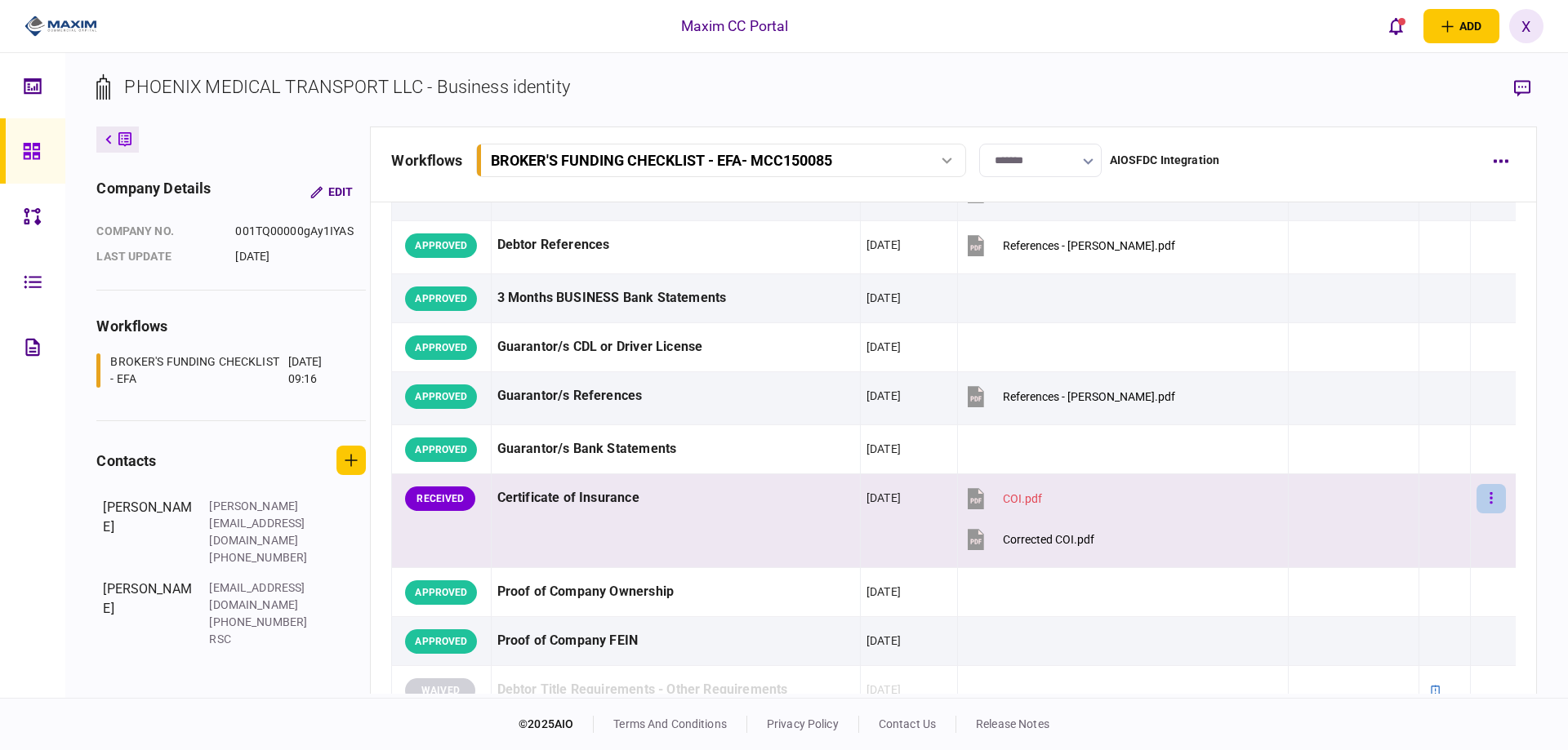
click at [1476, 489] on button "button" at bounding box center [1490, 498] width 29 height 29
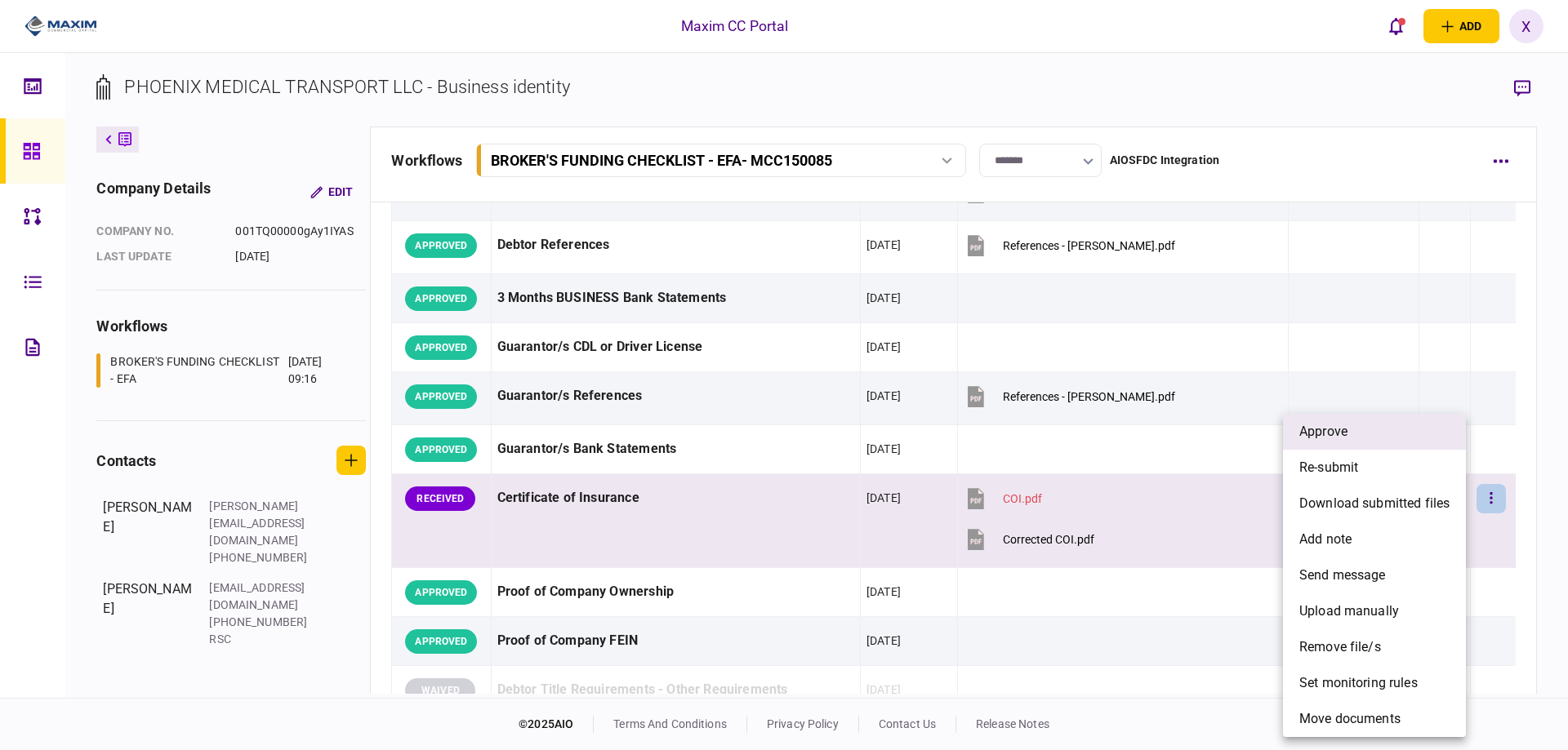
click at [1352, 421] on li "approve" at bounding box center [1374, 431] width 183 height 36
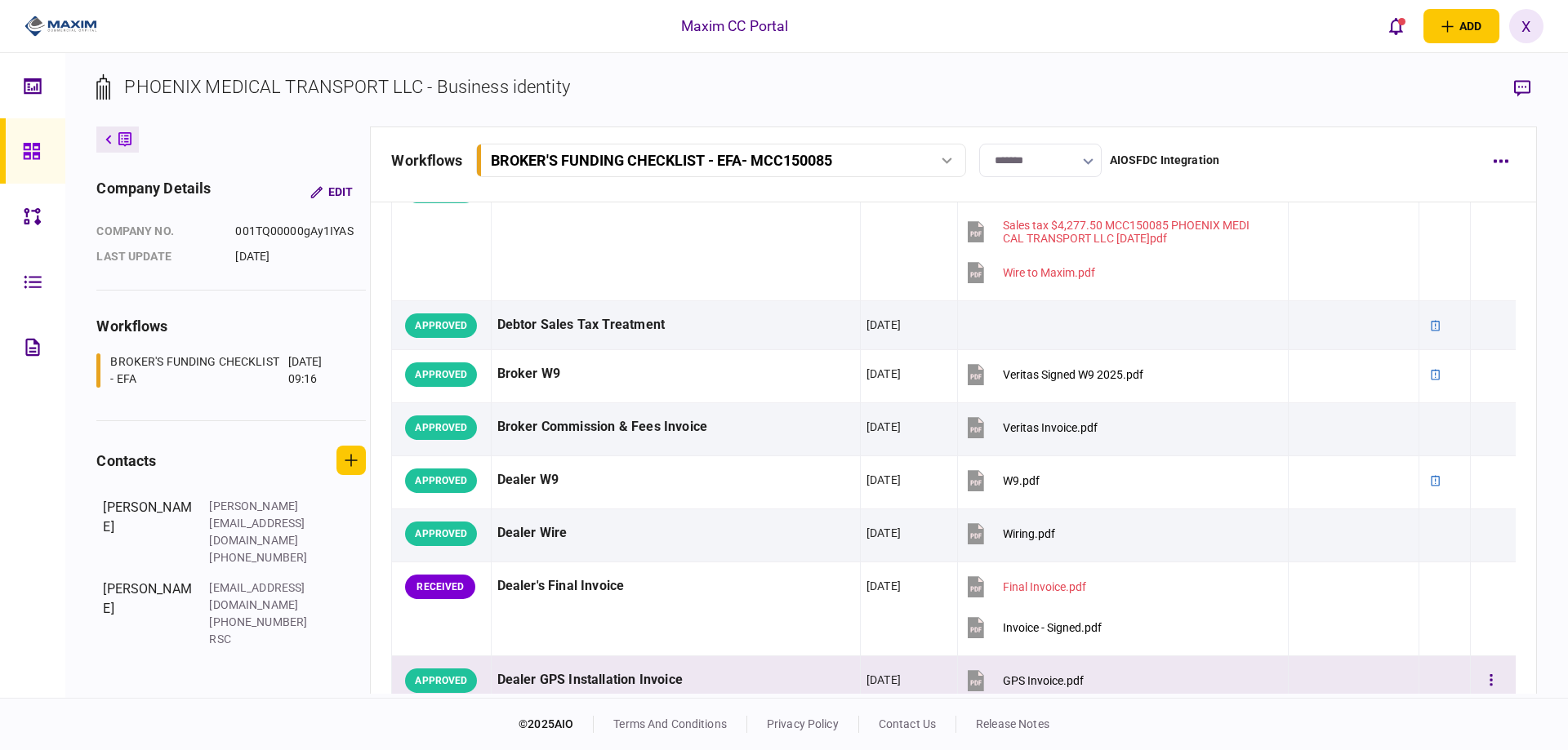
scroll to position [1143, 0]
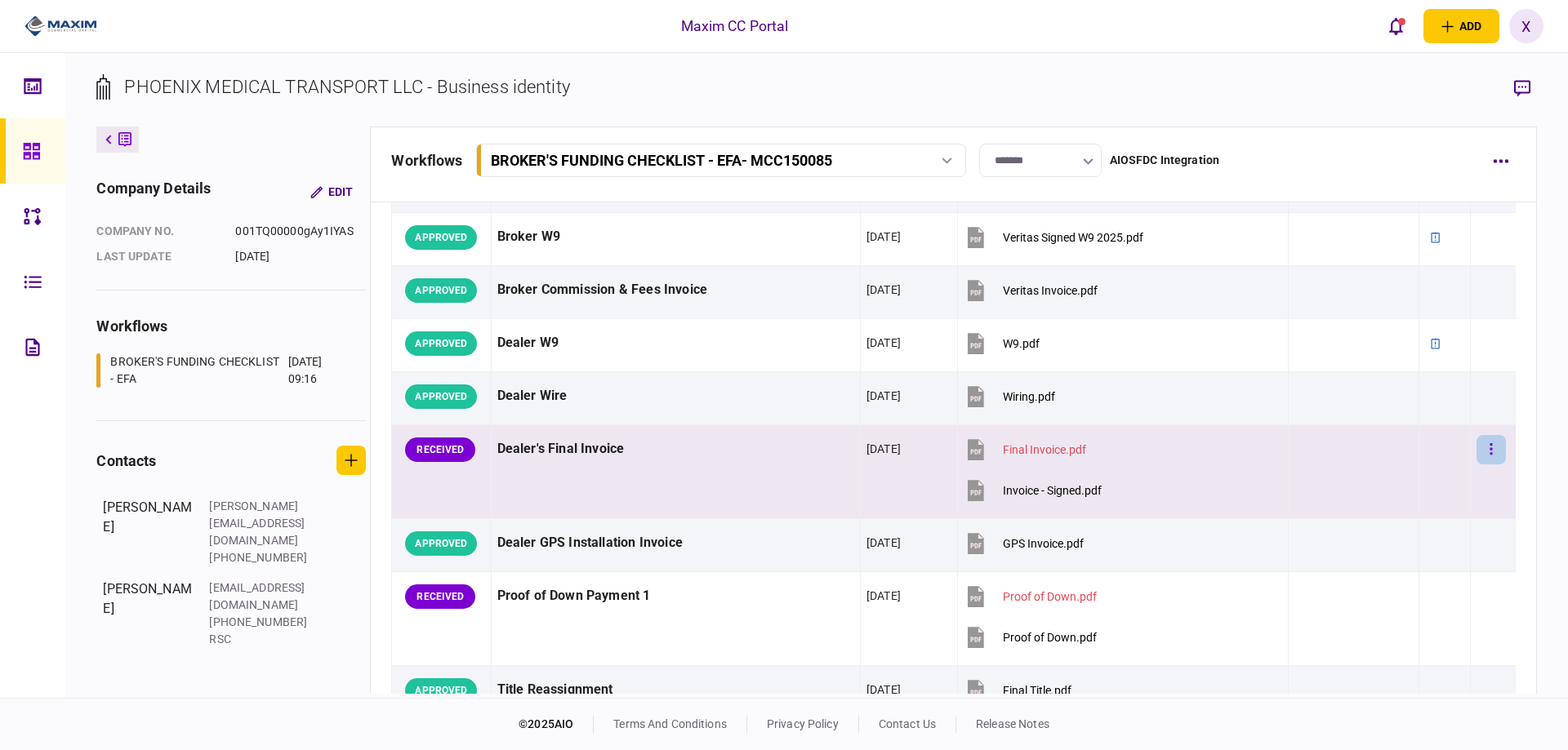
click at [1485, 435] on button "button" at bounding box center [1490, 449] width 29 height 29
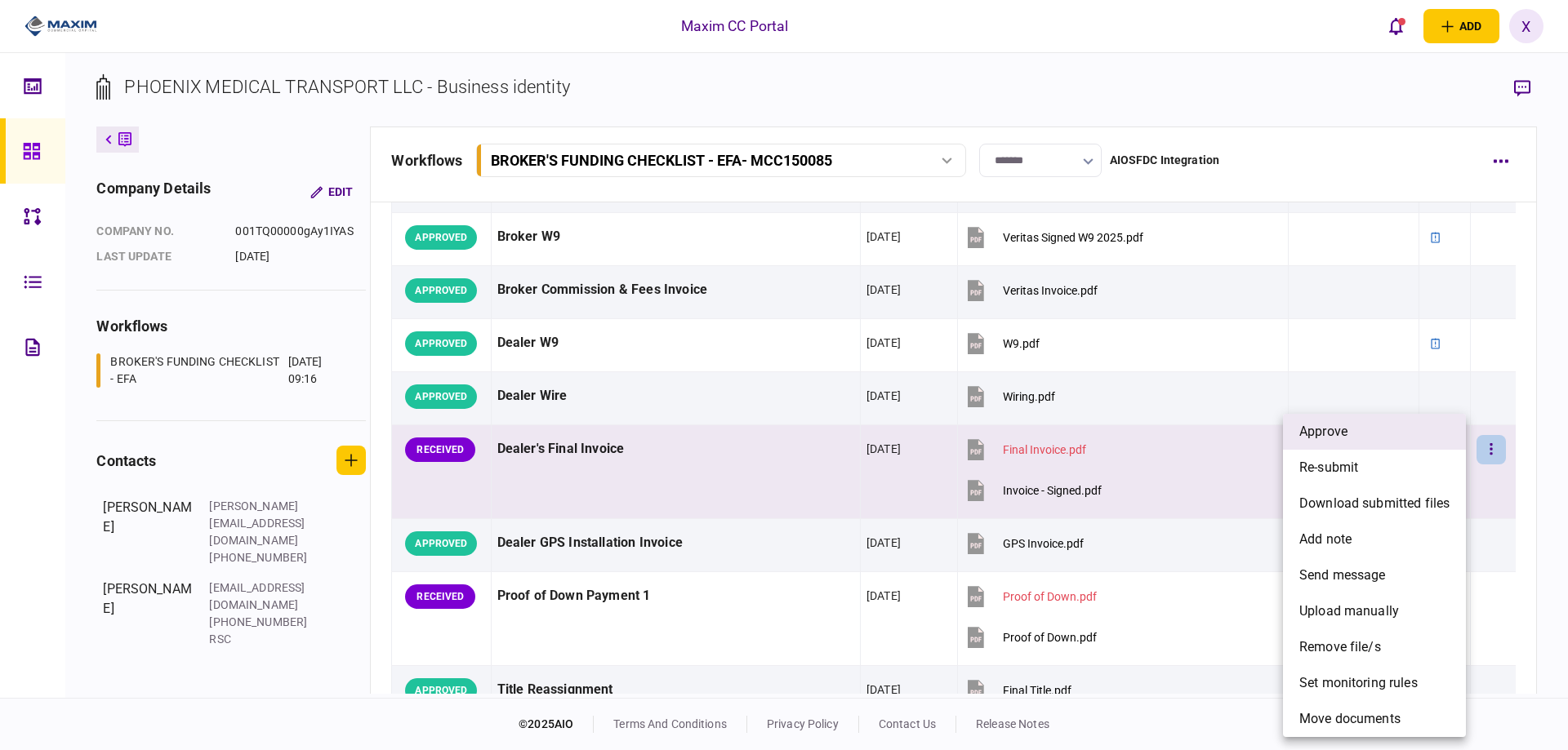
click at [1417, 445] on li "approve" at bounding box center [1374, 431] width 183 height 36
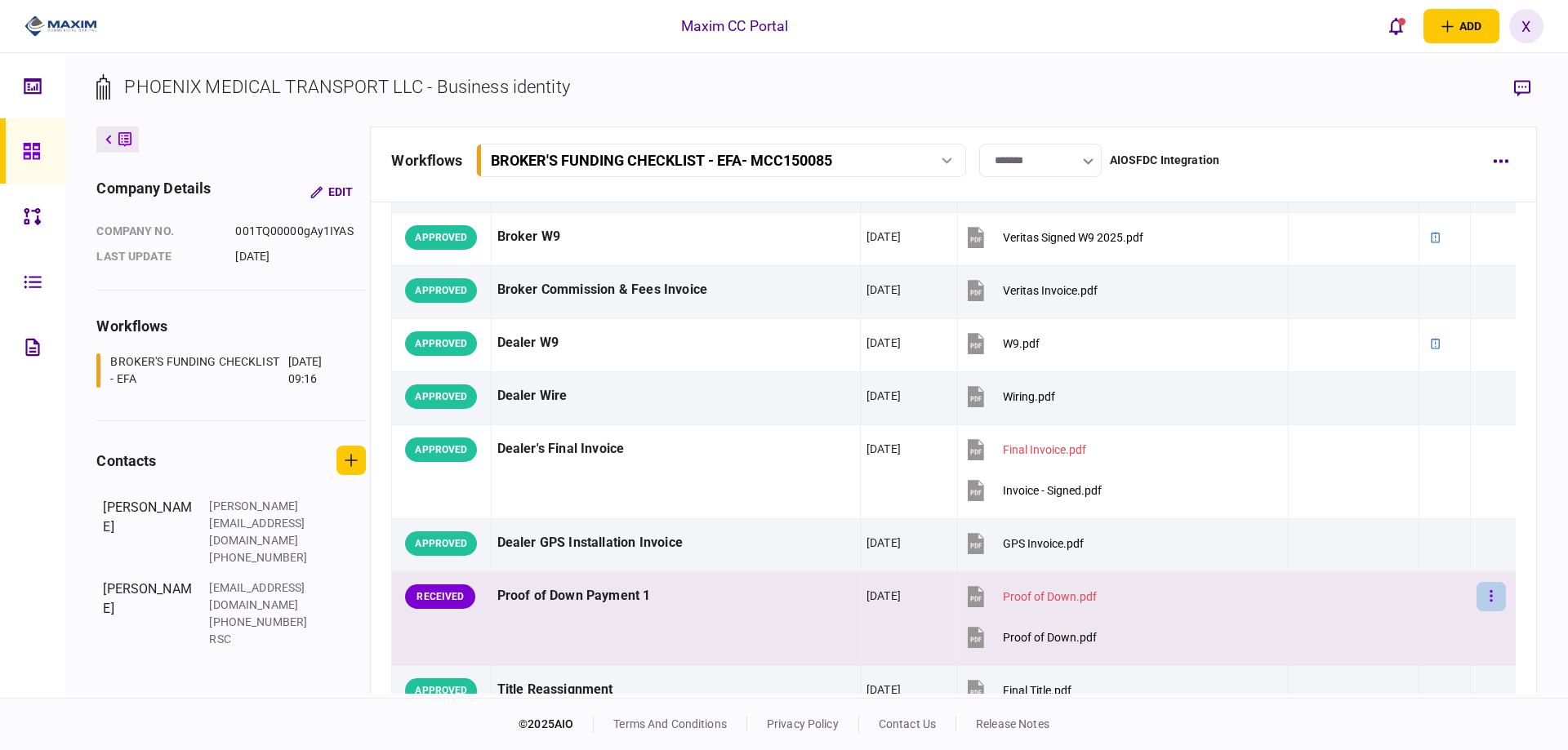
click at [1483, 596] on button "button" at bounding box center [1490, 596] width 29 height 29
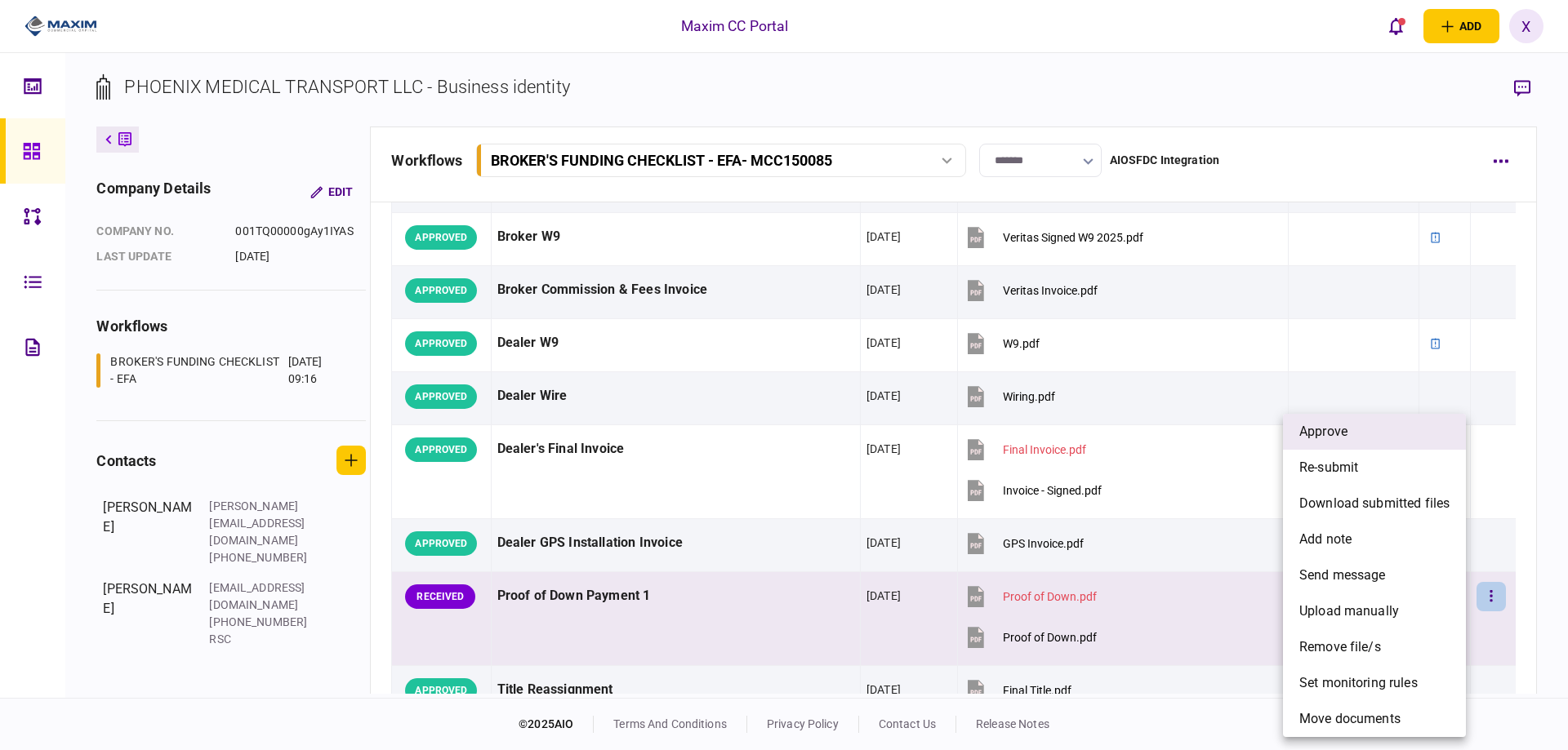
click at [1405, 438] on li "approve" at bounding box center [1374, 431] width 183 height 36
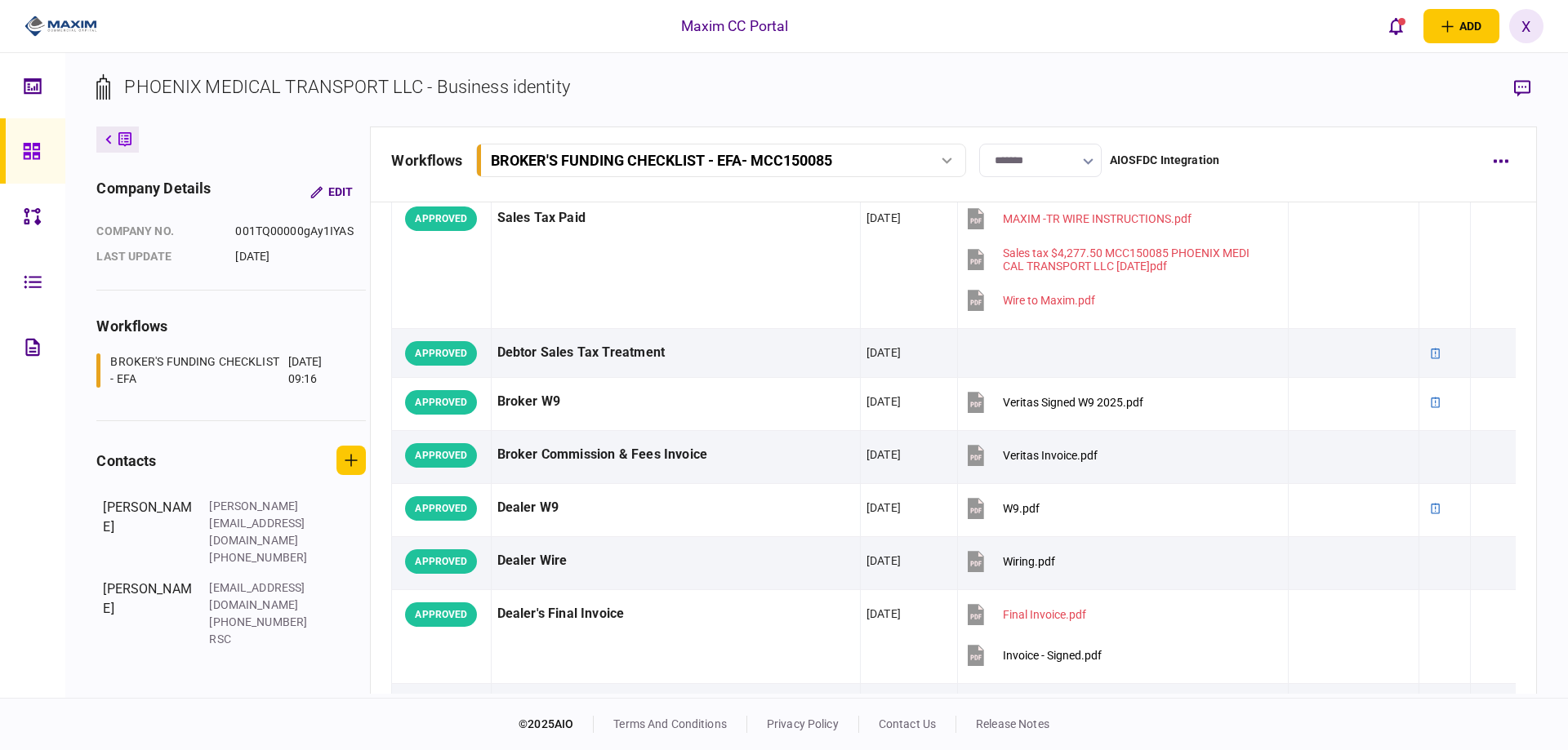
scroll to position [980, 0]
click at [0, 154] on link at bounding box center [33, 151] width 66 height 66
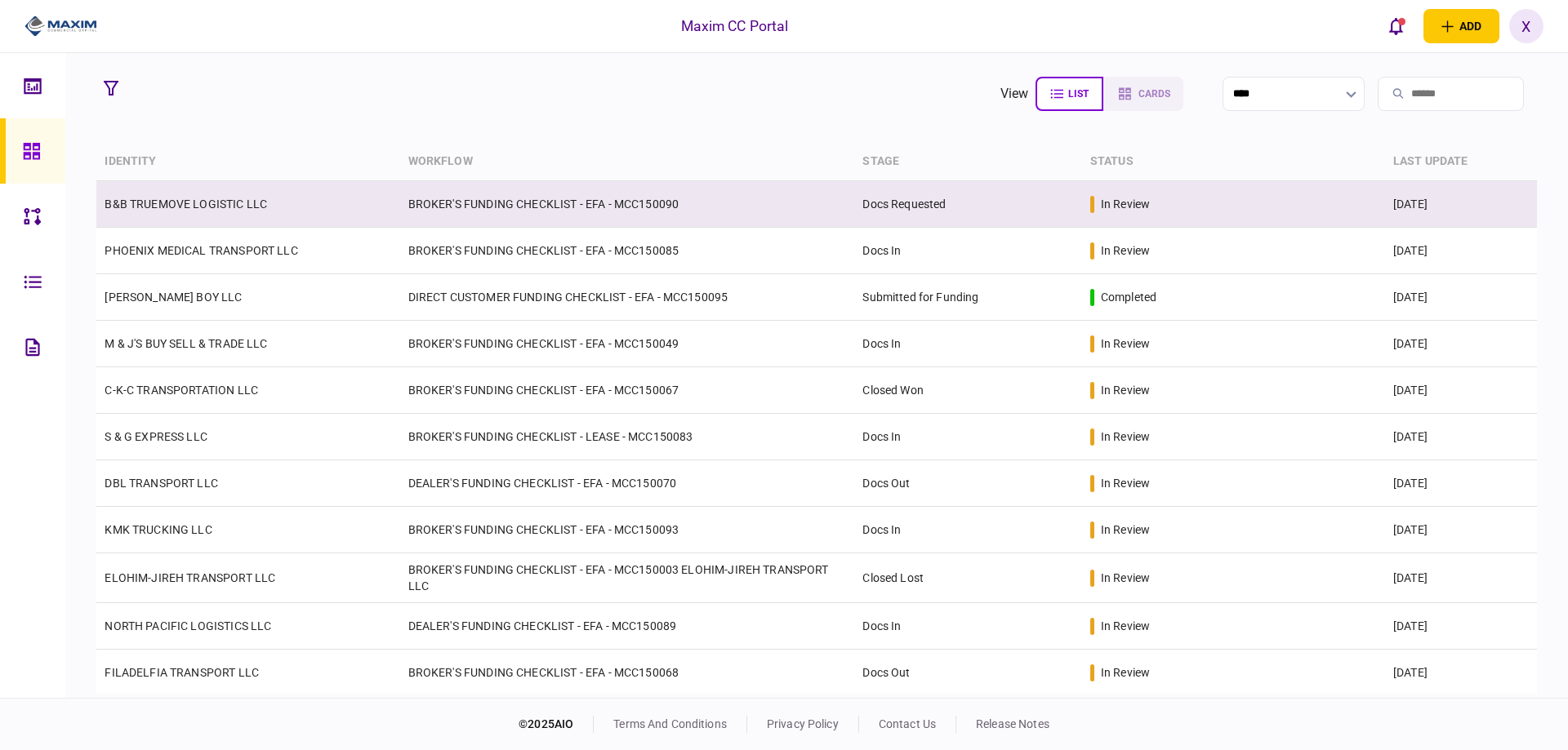
click at [209, 202] on link "B&B TRUEMOVE LOGISTIC LLC" at bounding box center [185, 204] width 162 height 13
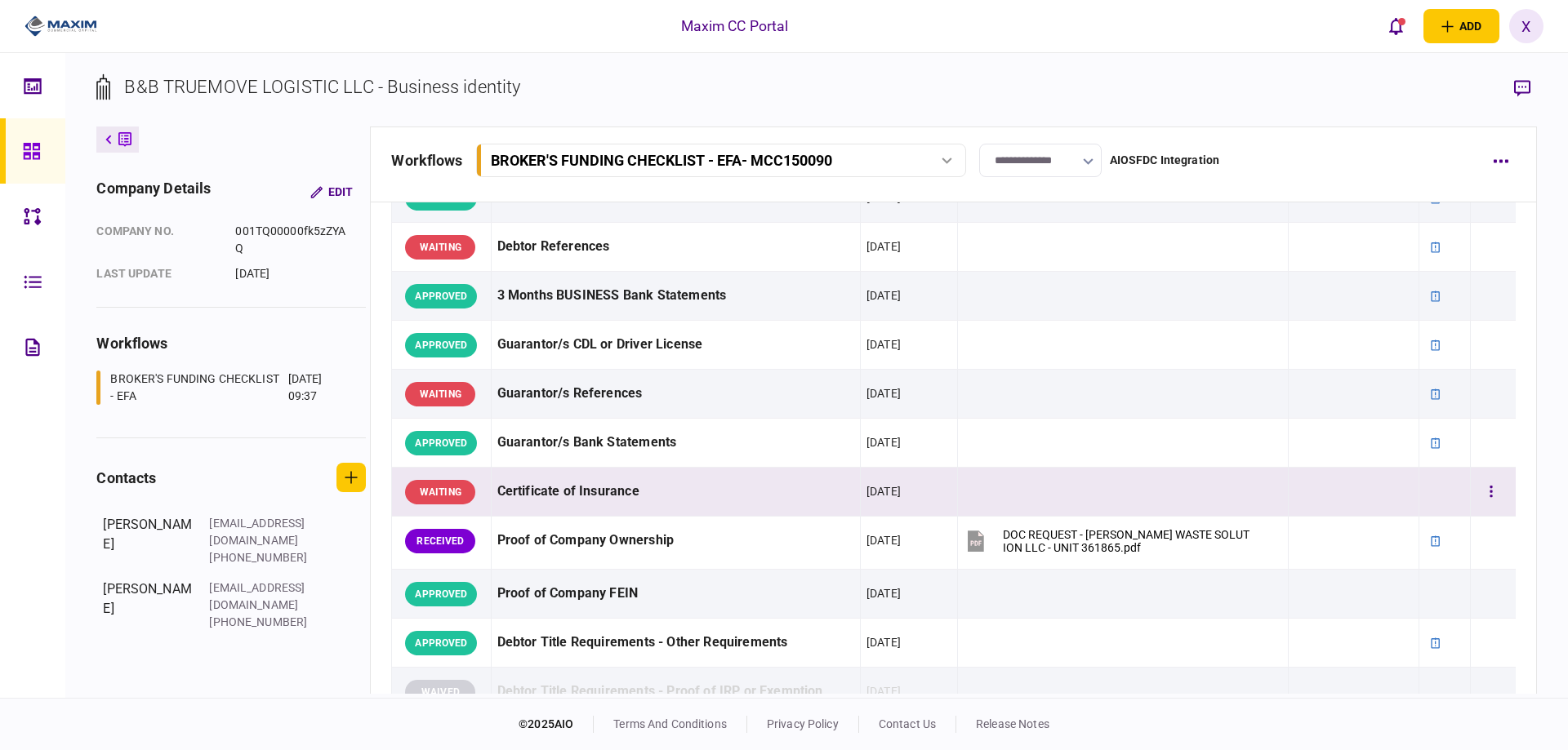
scroll to position [326, 0]
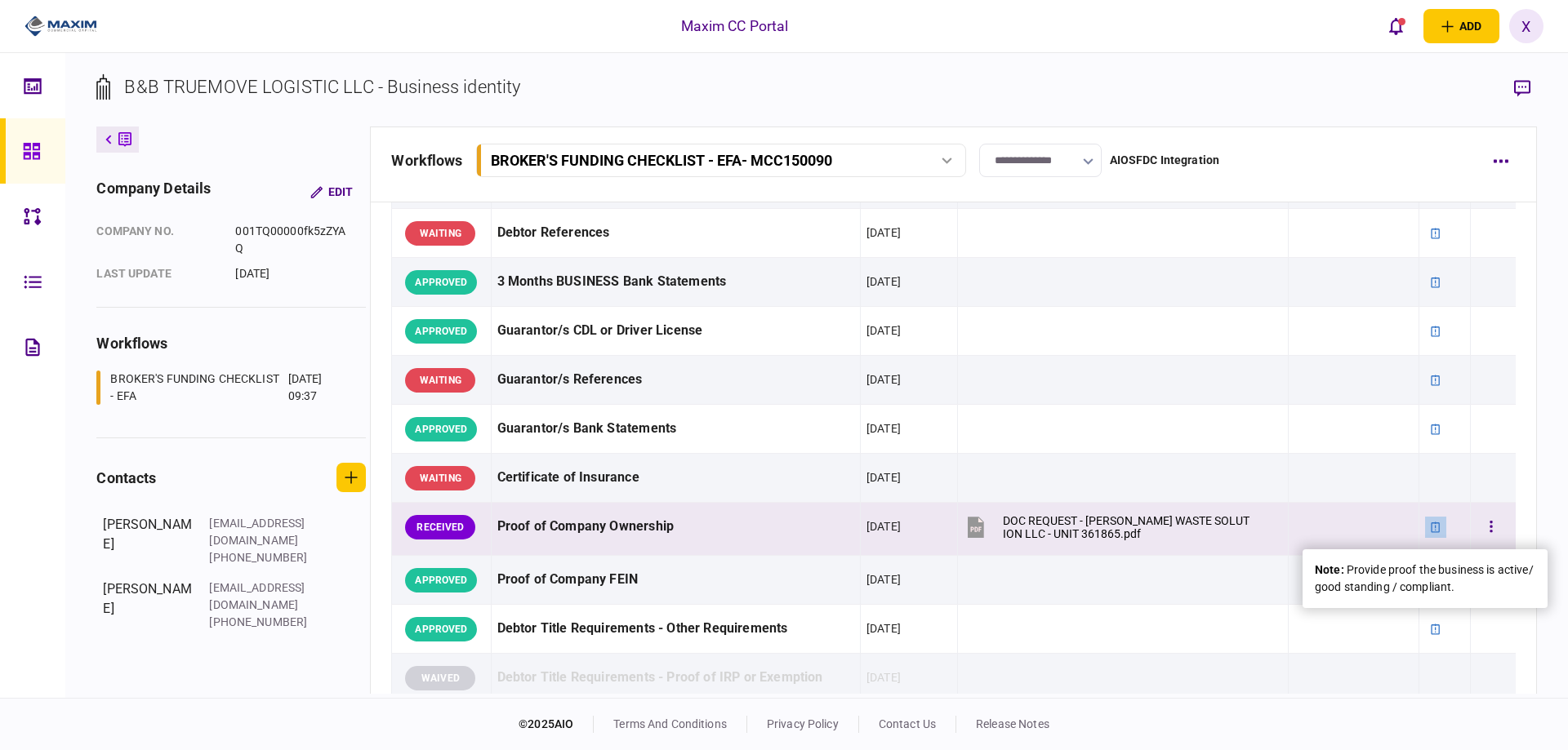
click at [1425, 521] on div at bounding box center [1435, 527] width 22 height 22
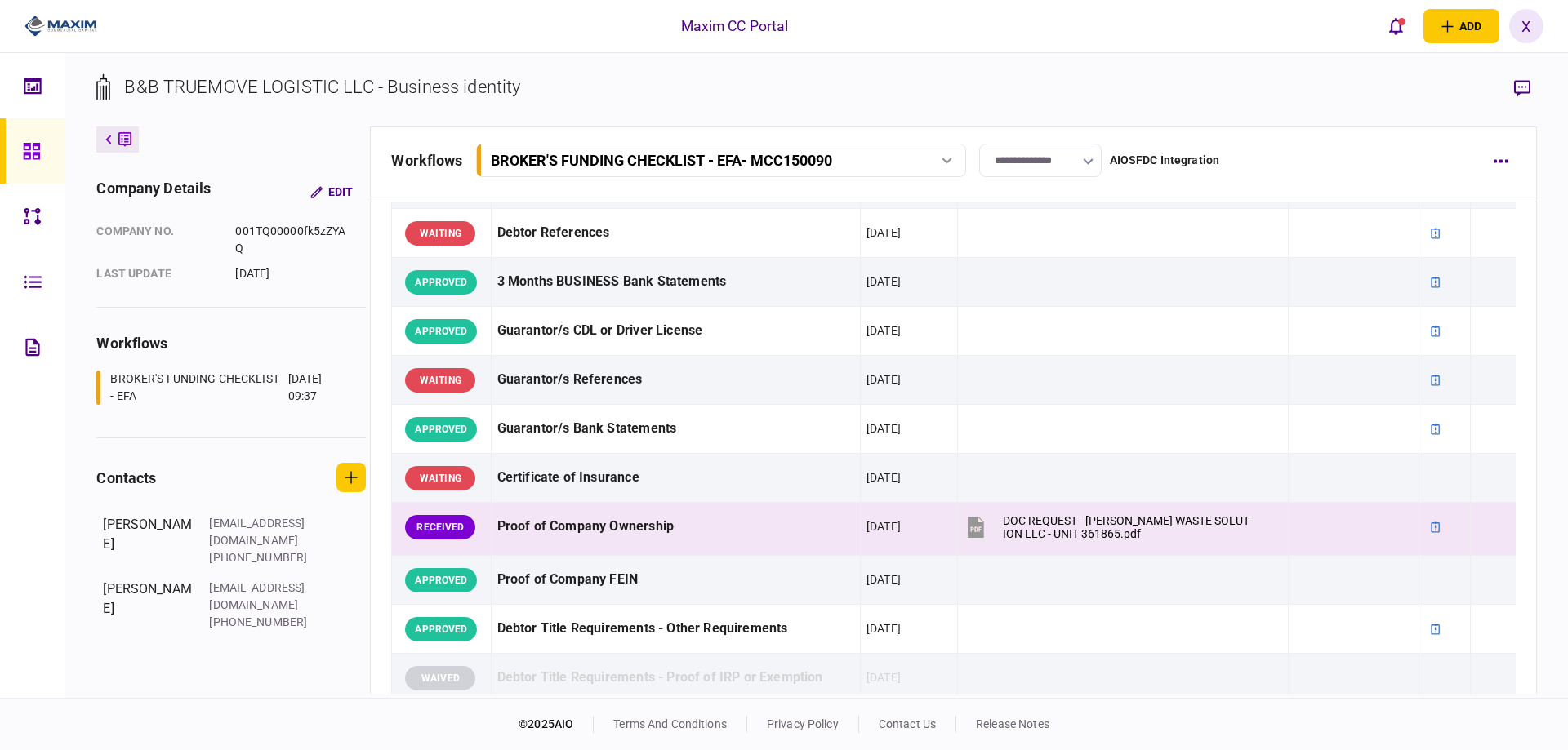
scroll to position [0, 0]
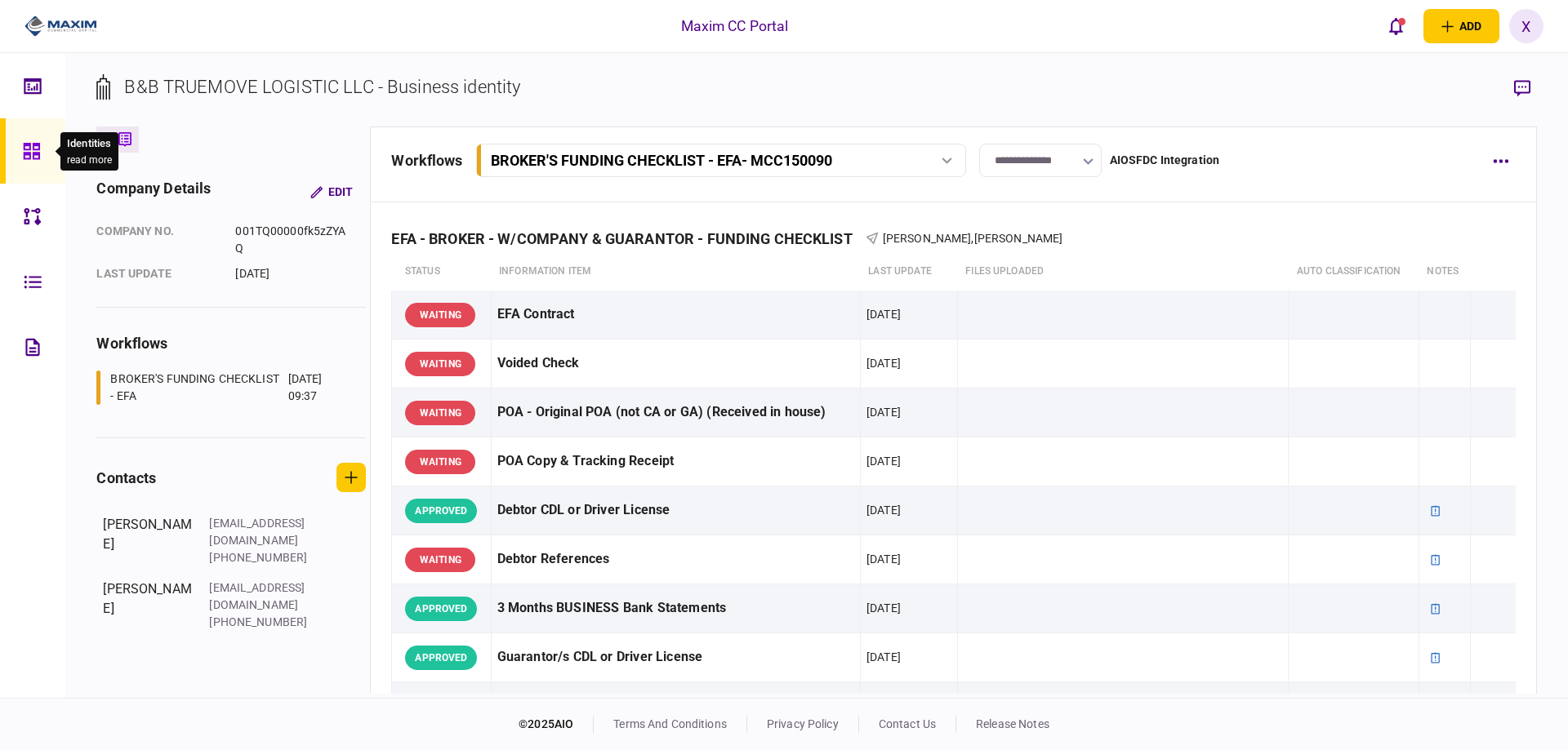
click at [35, 154] on icon at bounding box center [30, 150] width 16 height 16
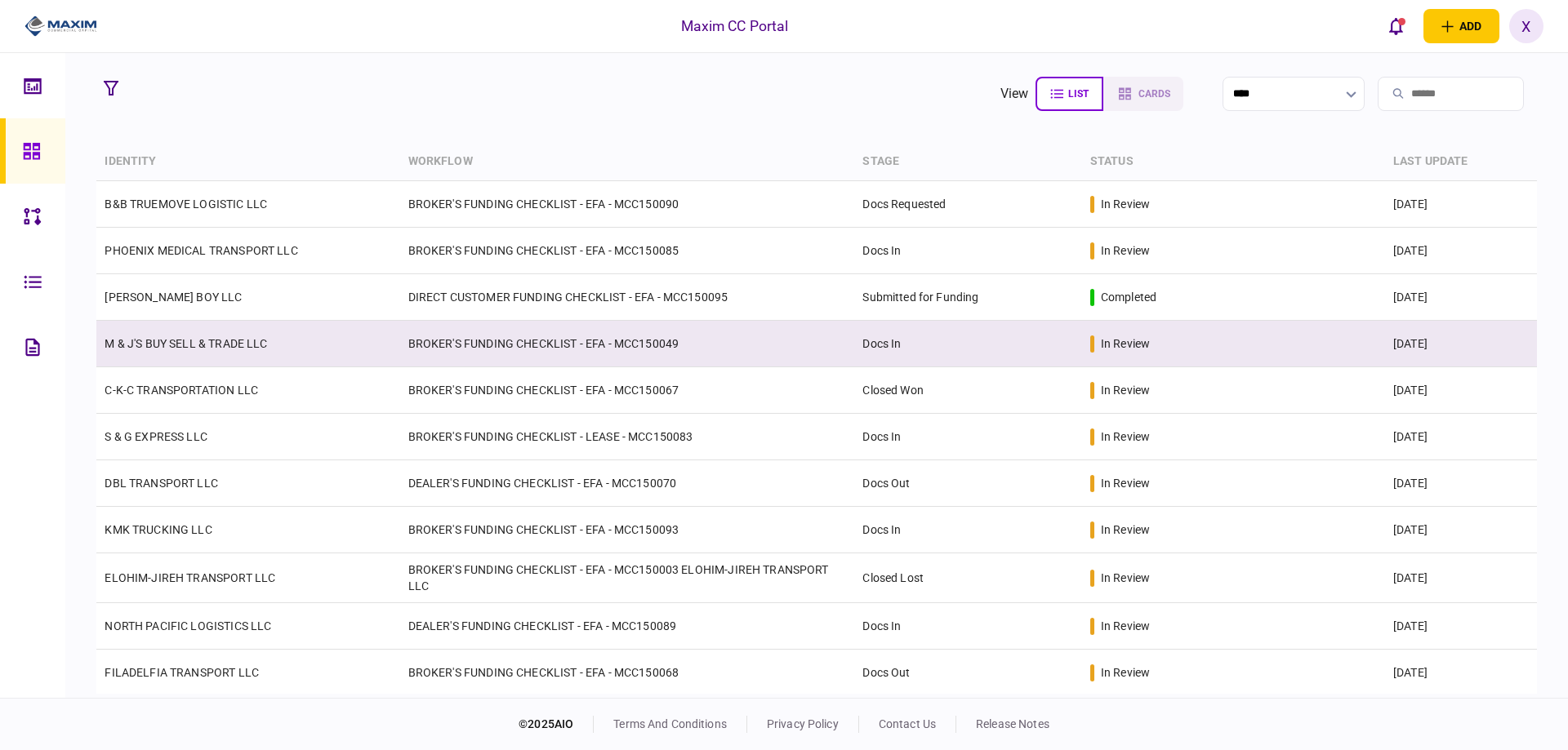
click at [185, 344] on link "M & J'S BUY SELL & TRADE LLC" at bounding box center [185, 344] width 162 height 13
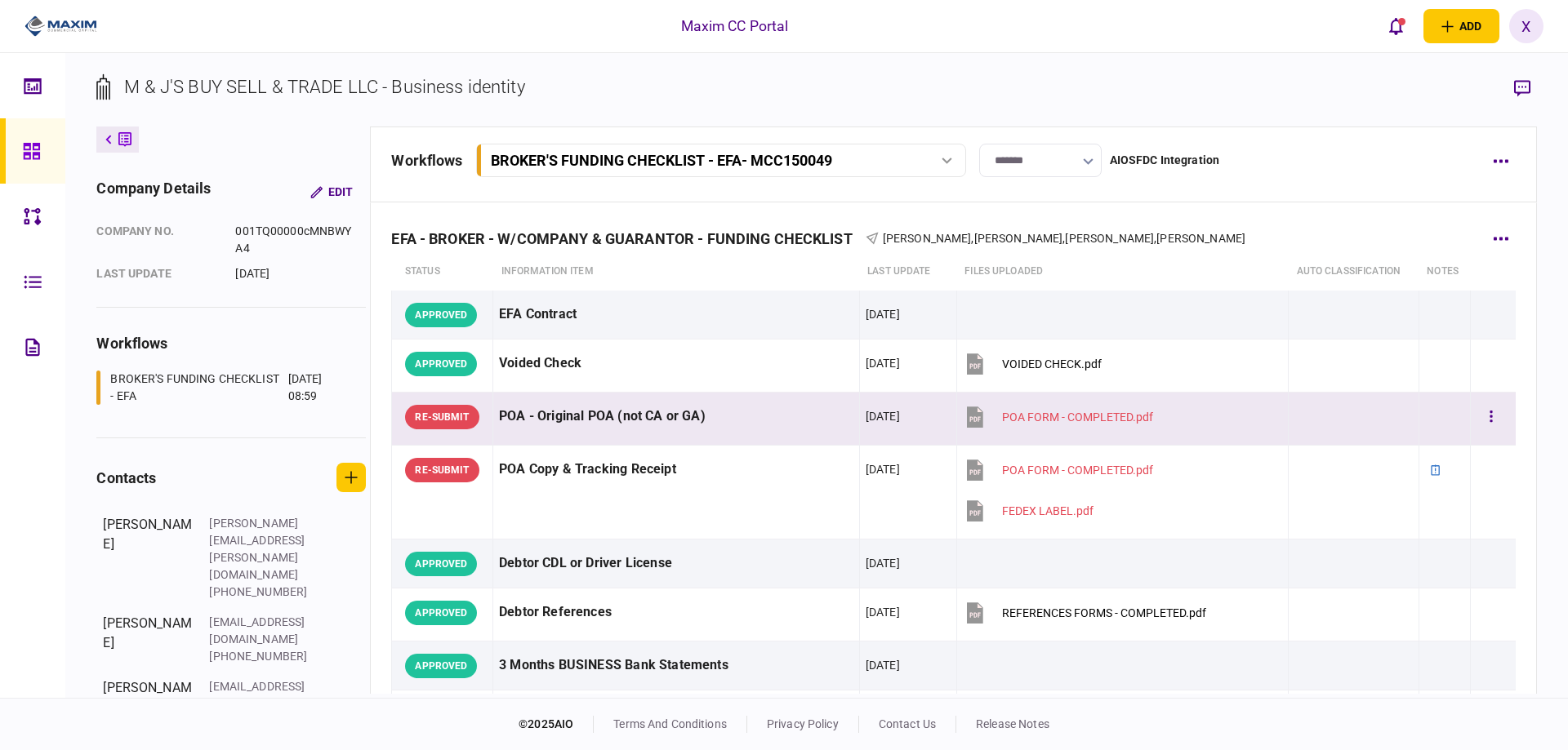
click at [1498, 419] on div at bounding box center [1492, 416] width 33 height 37
click at [1490, 417] on icon "button" at bounding box center [1491, 416] width 3 height 11
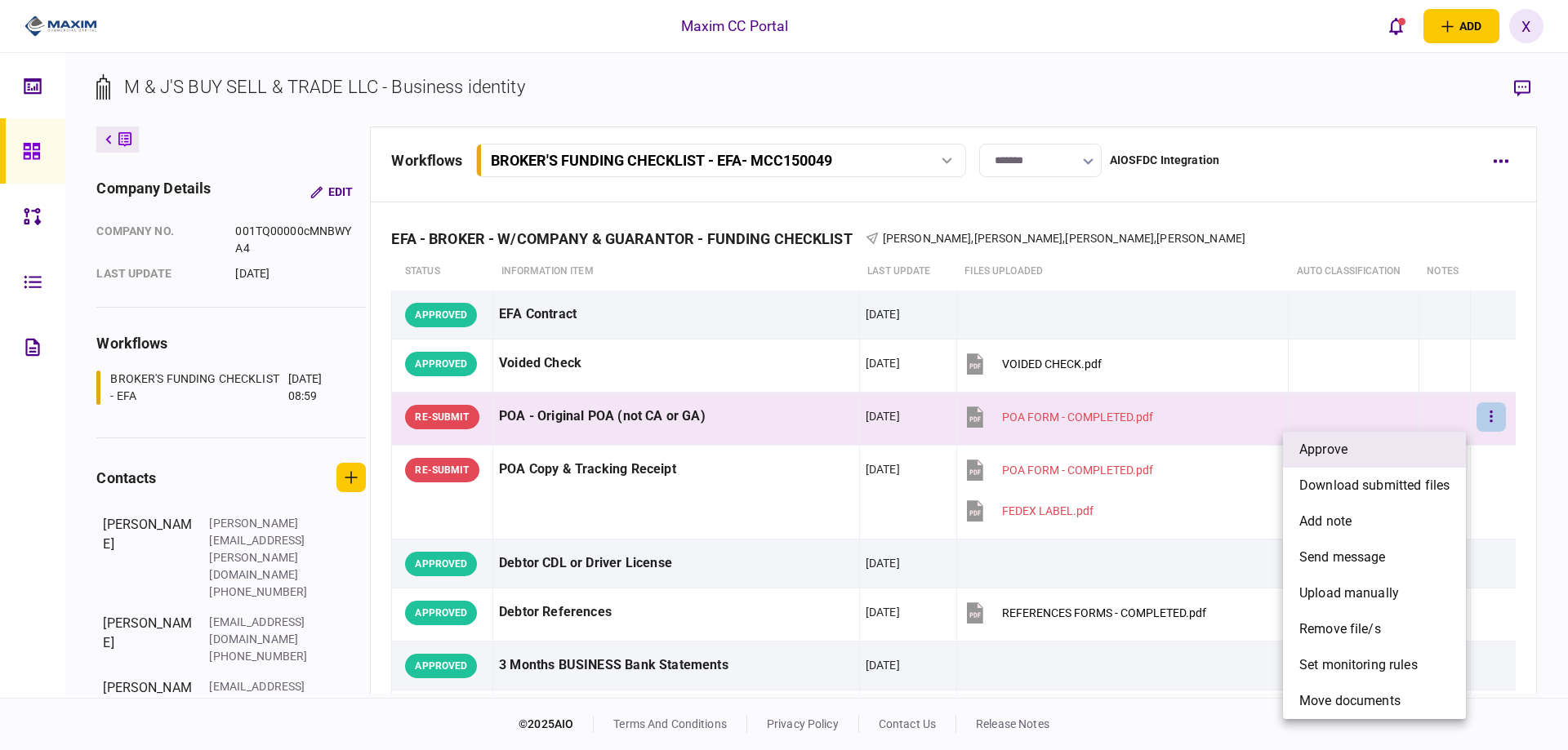
click at [1384, 442] on li "approve" at bounding box center [1374, 450] width 183 height 36
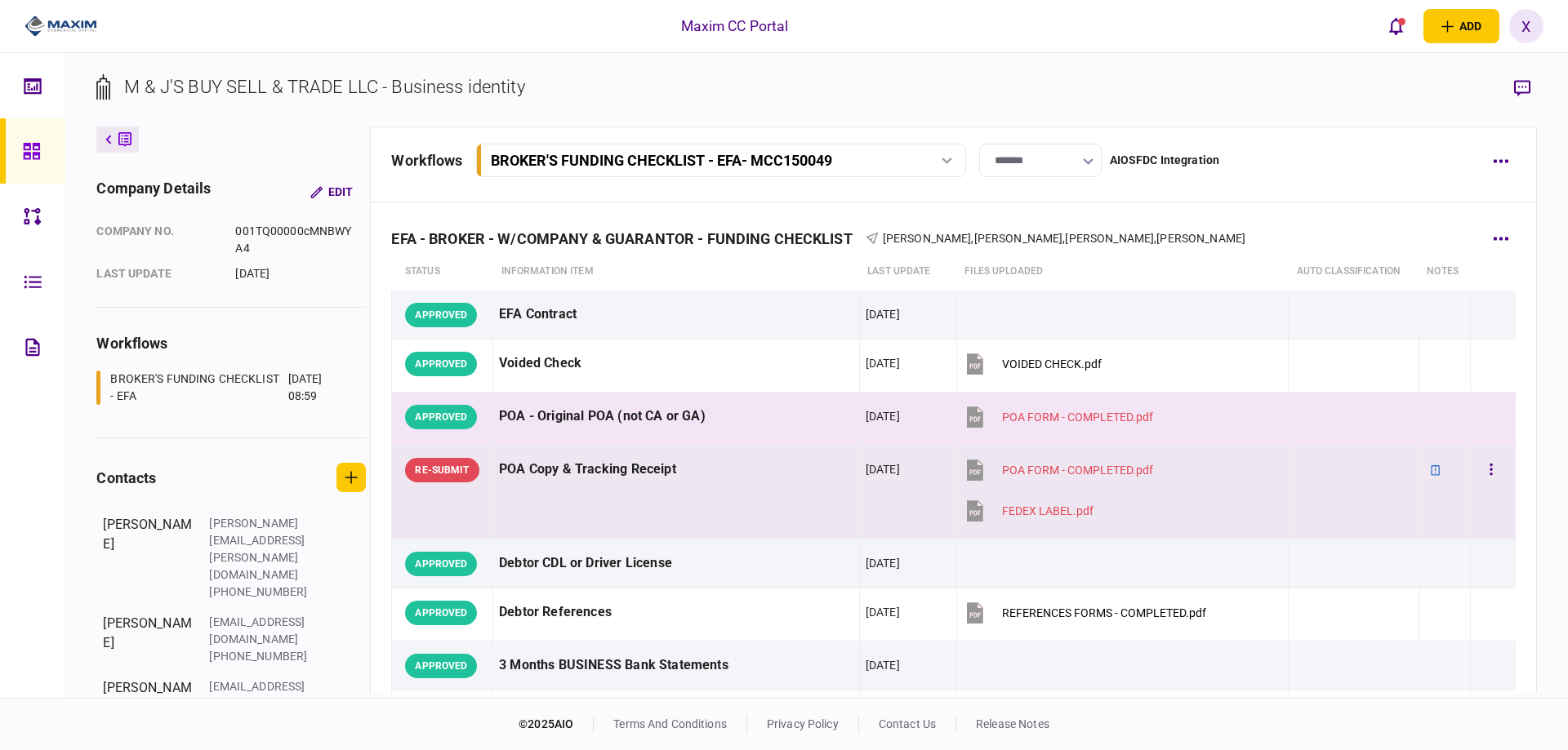
click at [1458, 466] on td at bounding box center [1444, 492] width 53 height 94
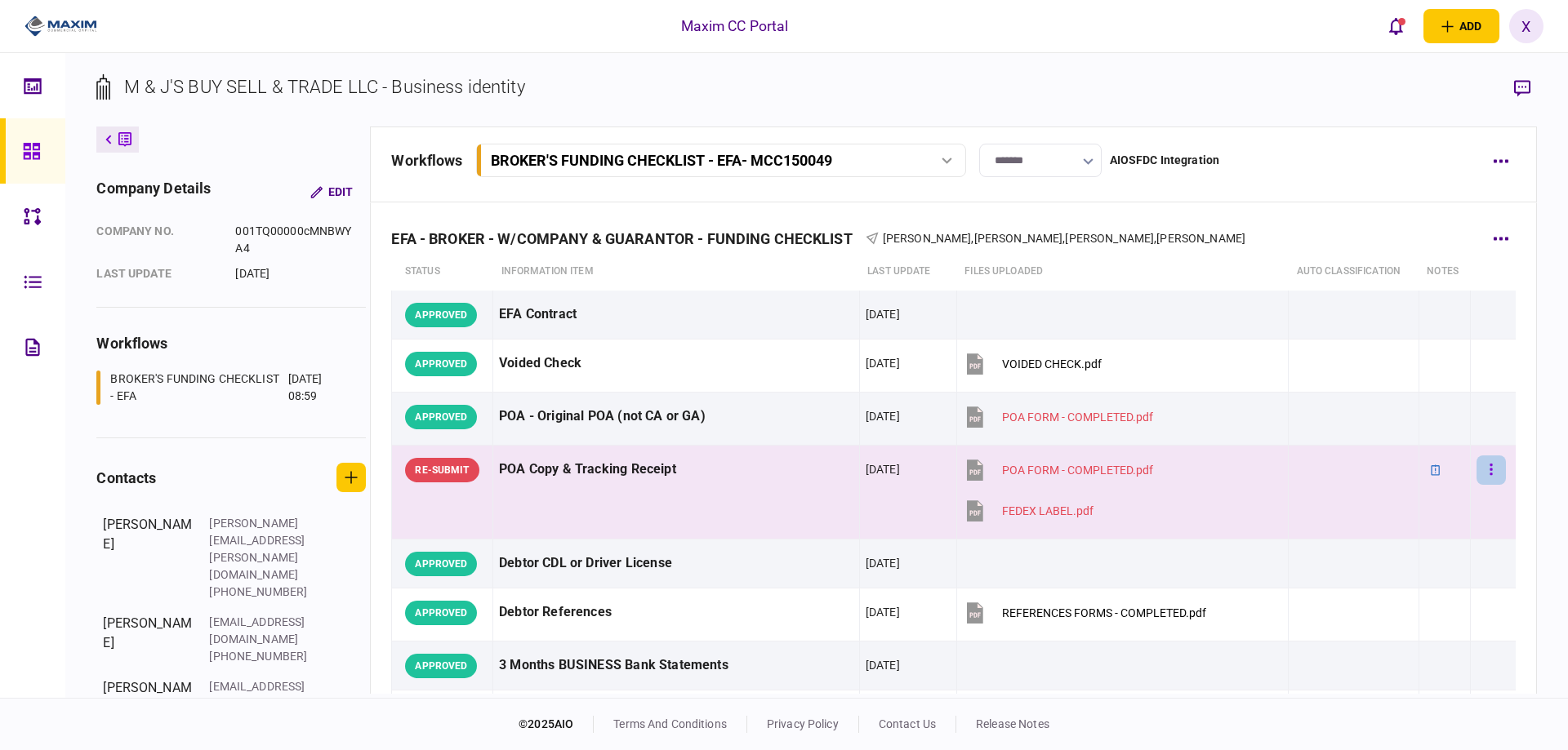
click at [1476, 466] on button "button" at bounding box center [1490, 470] width 29 height 29
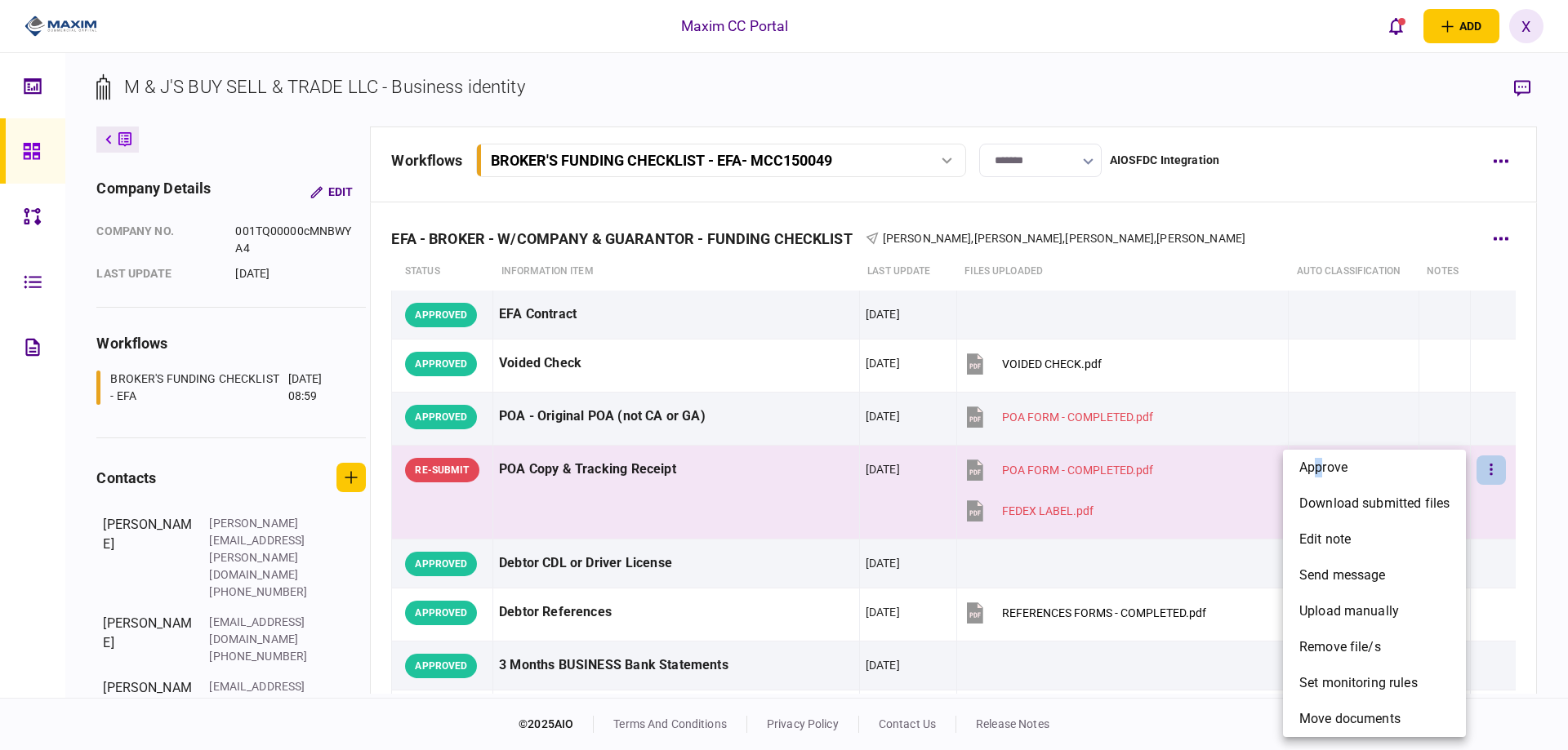
click at [1319, 485] on li "approve" at bounding box center [1374, 468] width 183 height 36
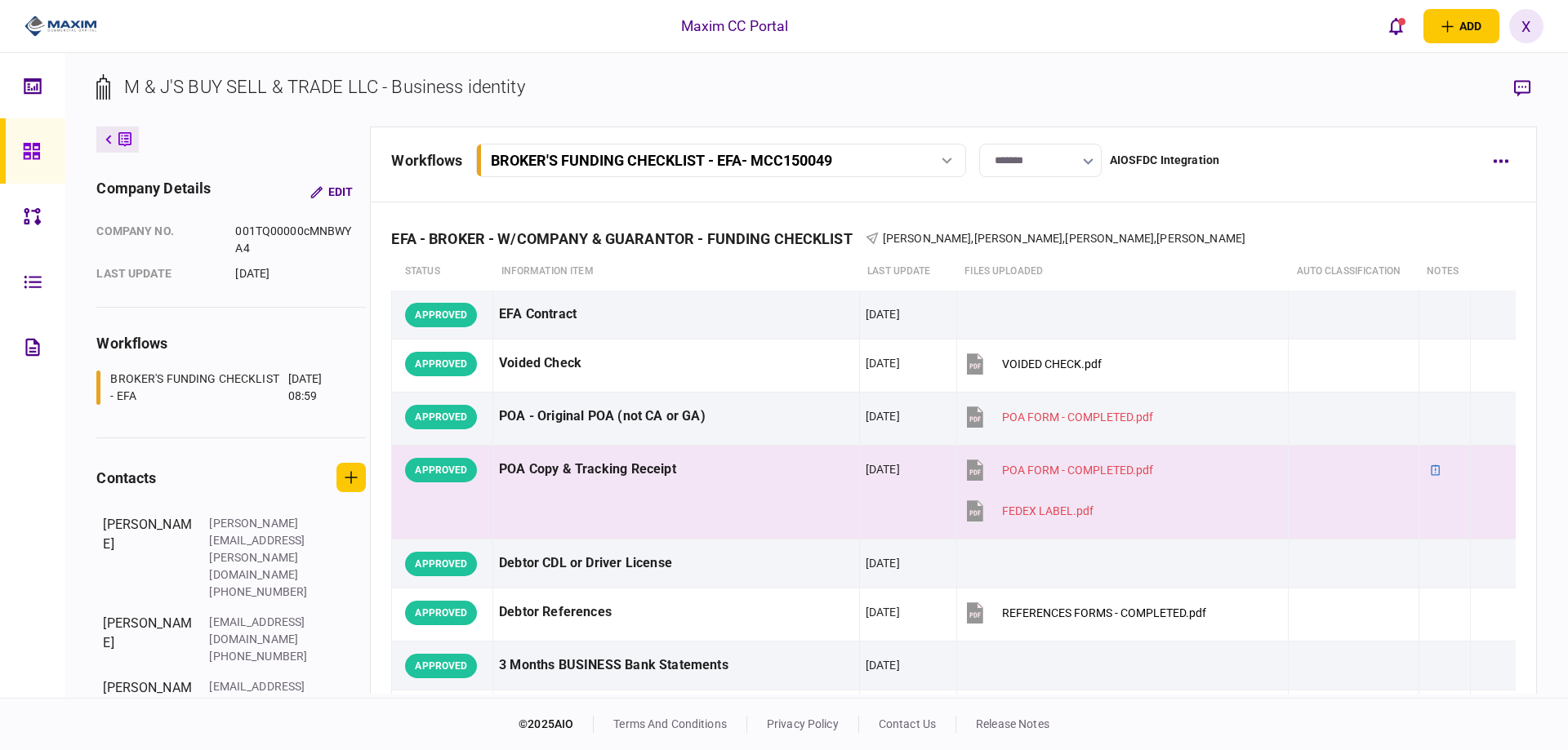
click at [21, 145] on link at bounding box center [33, 151] width 66 height 66
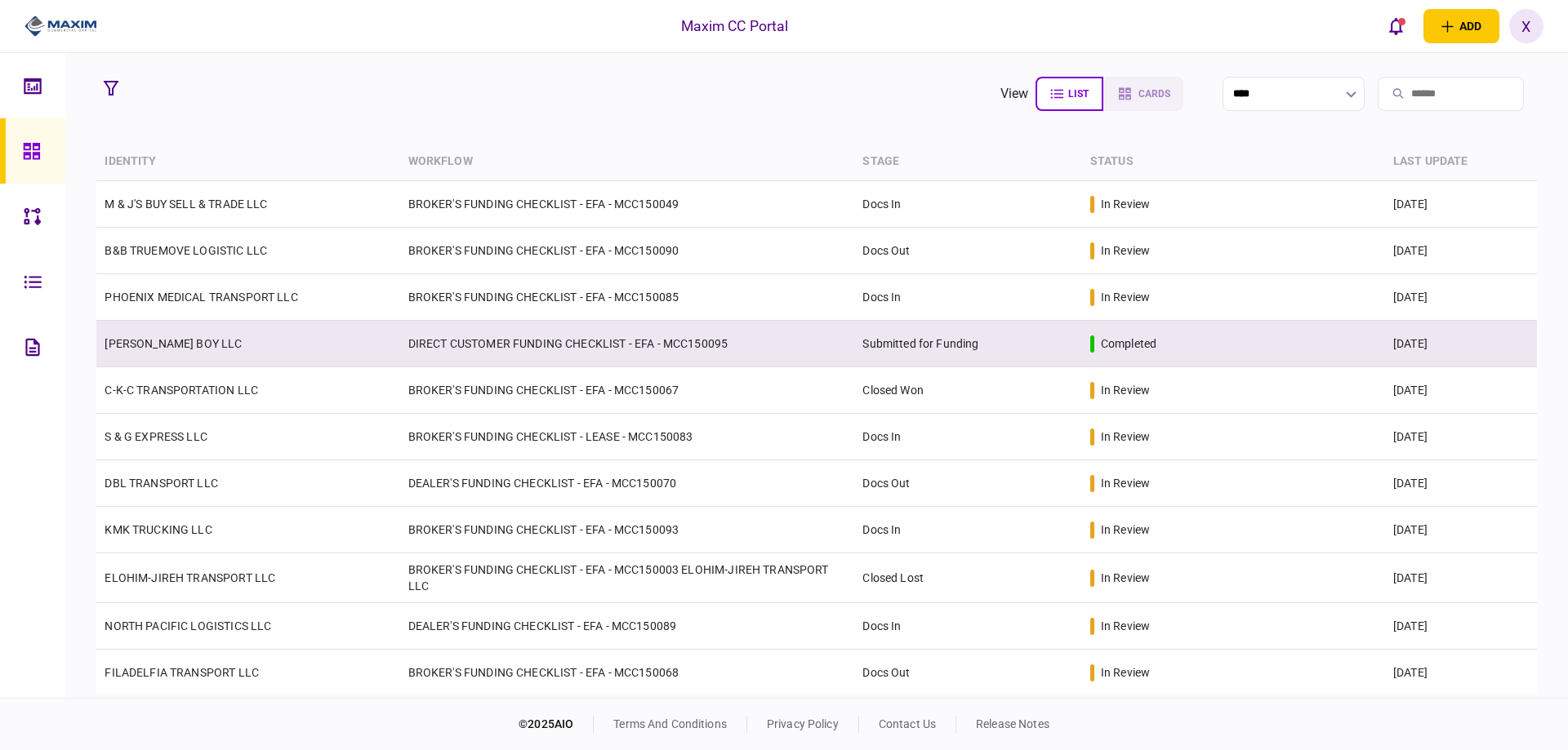
click at [171, 345] on link "[PERSON_NAME] BOY LLC" at bounding box center [173, 344] width 137 height 13
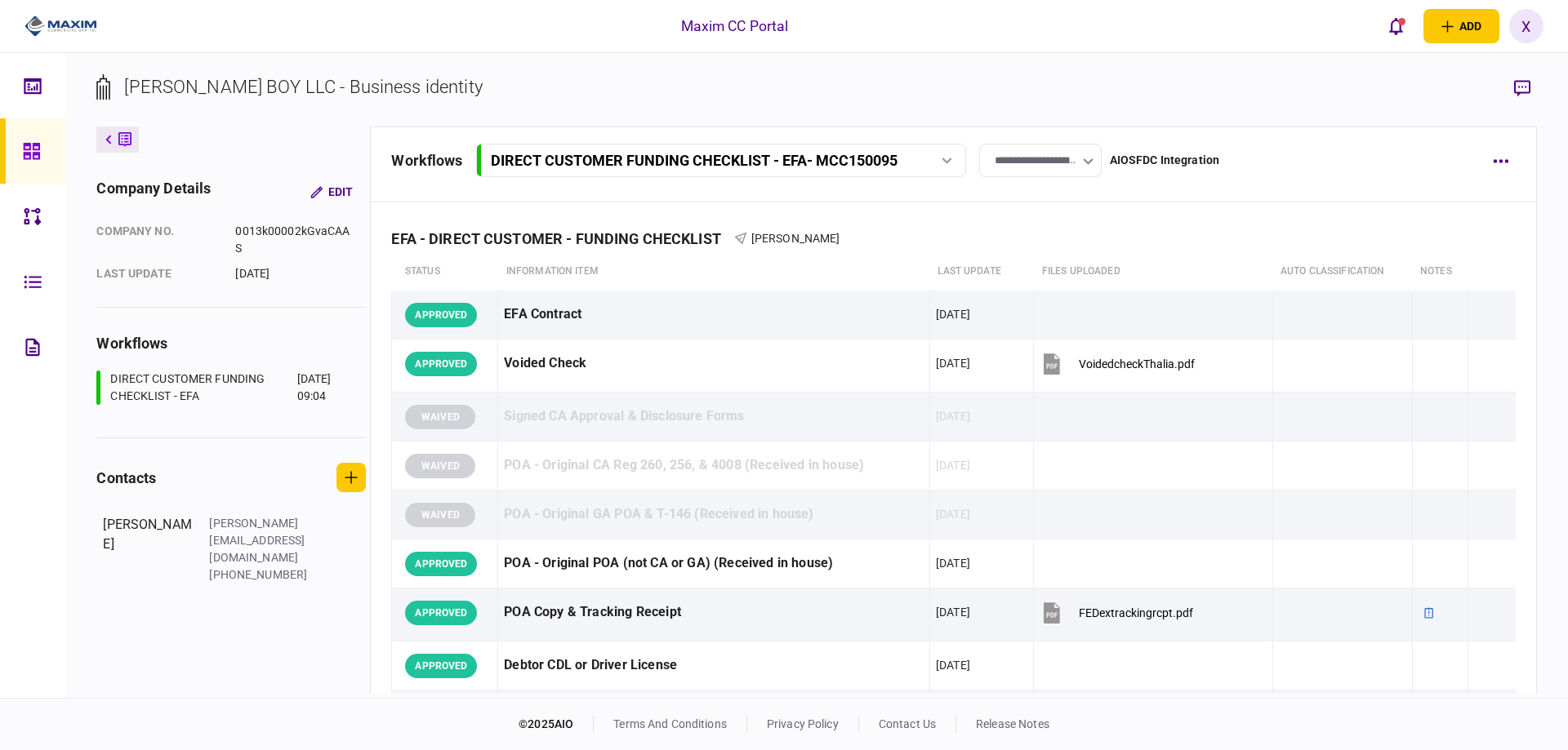
click at [23, 159] on icon at bounding box center [31, 151] width 18 height 19
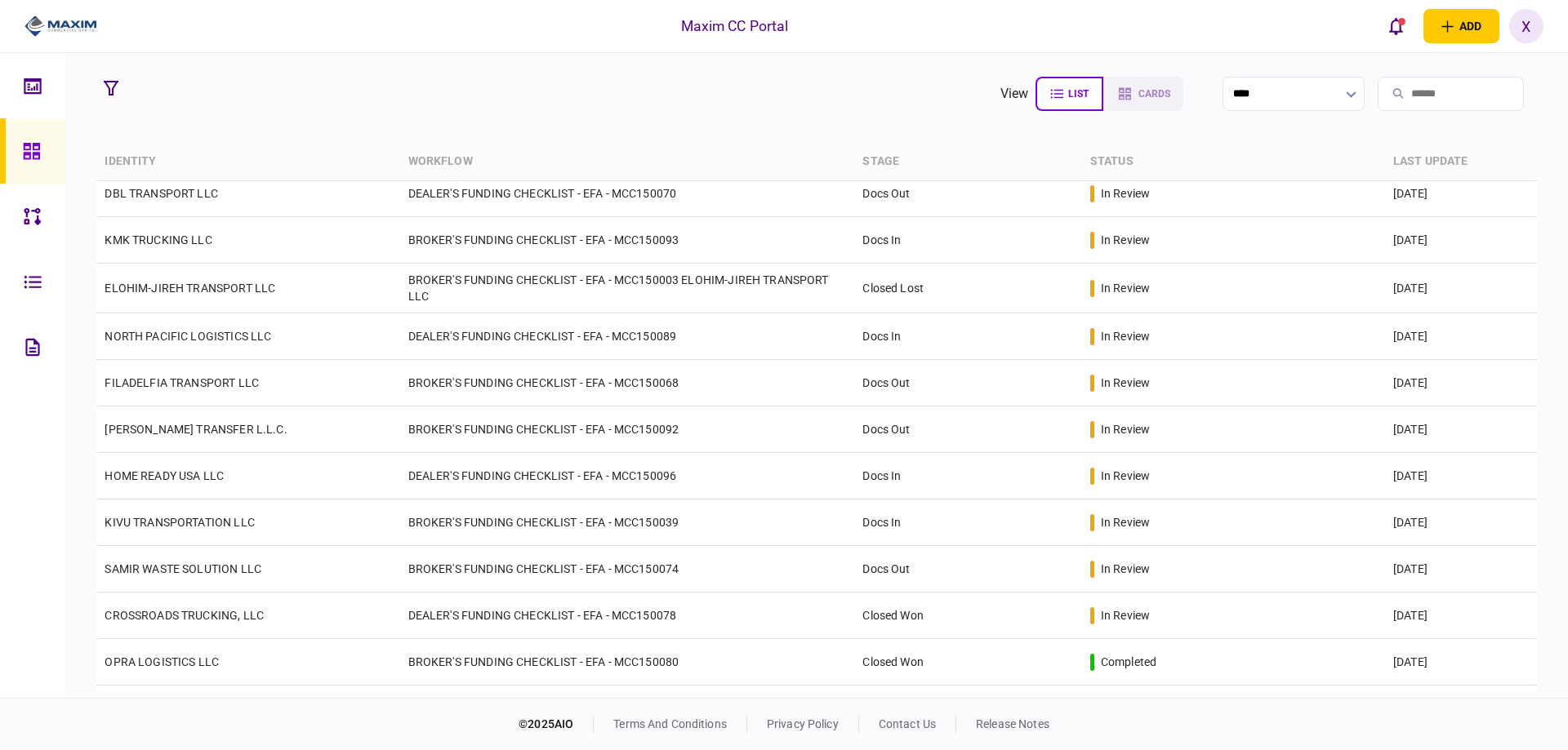
scroll to position [326, 0]
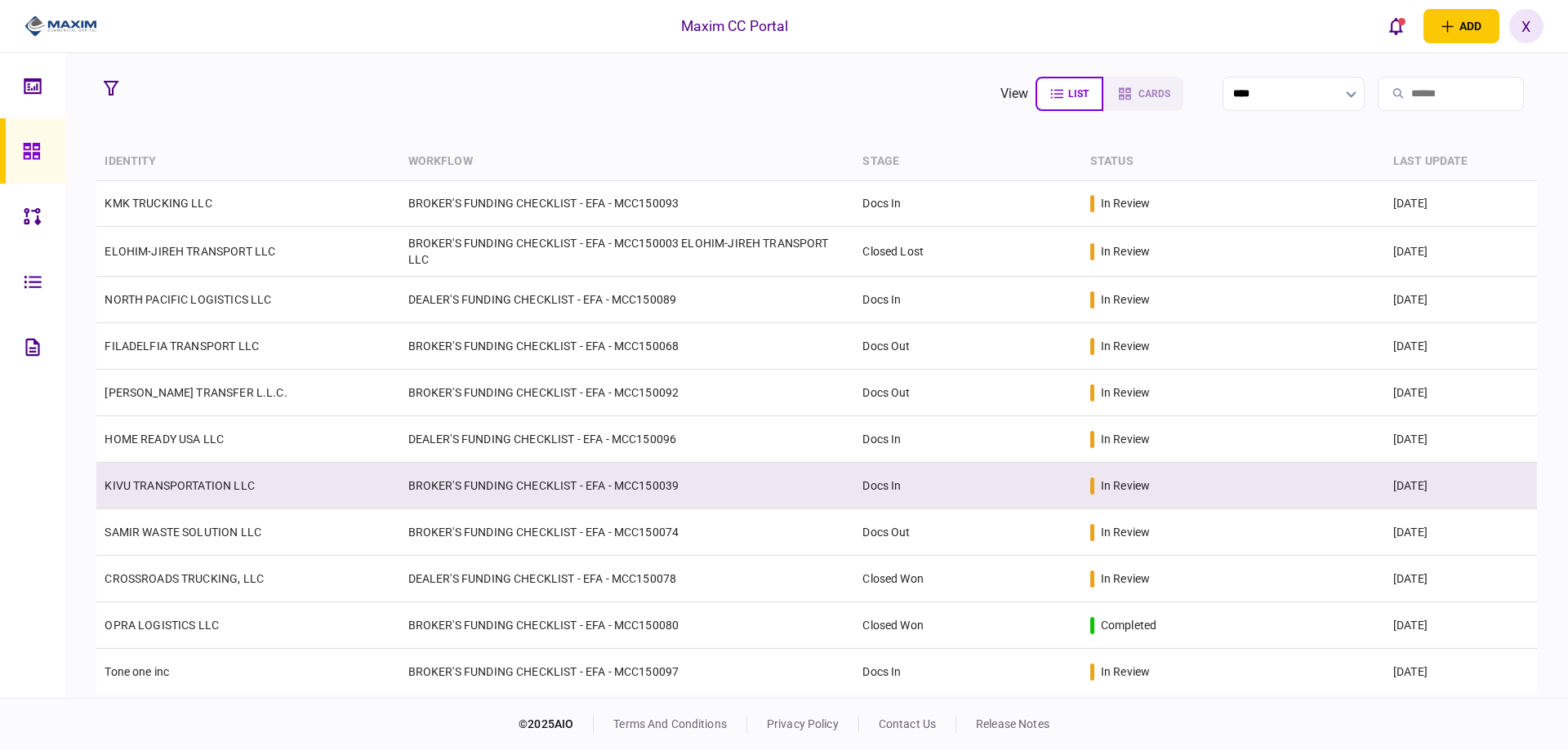
click at [185, 490] on link "KIVU TRANSPORTATION LLC" at bounding box center [178, 486] width 149 height 13
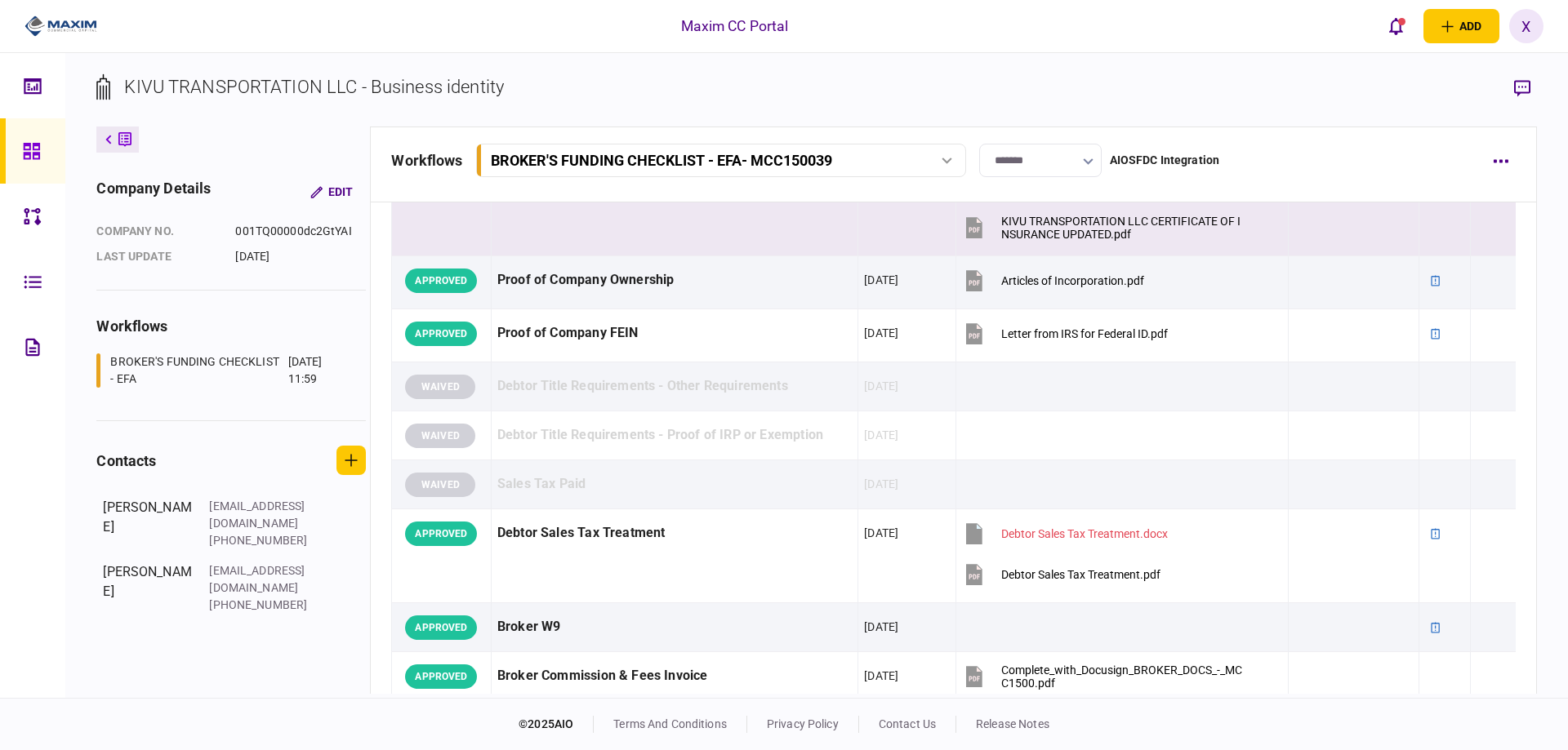
scroll to position [735, 0]
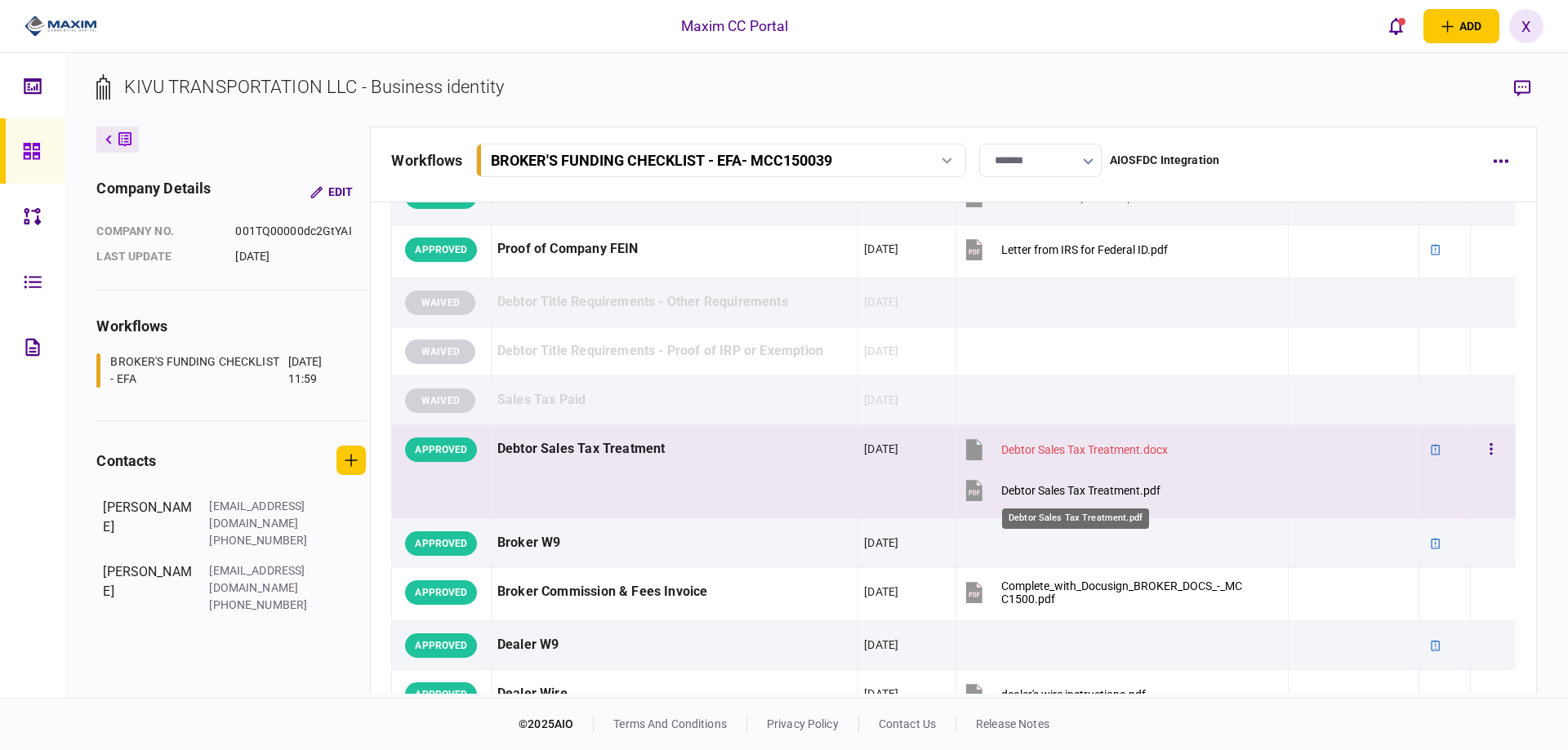
click at [1027, 488] on div "Debtor Sales Tax Treatment.pdf" at bounding box center [1080, 490] width 159 height 13
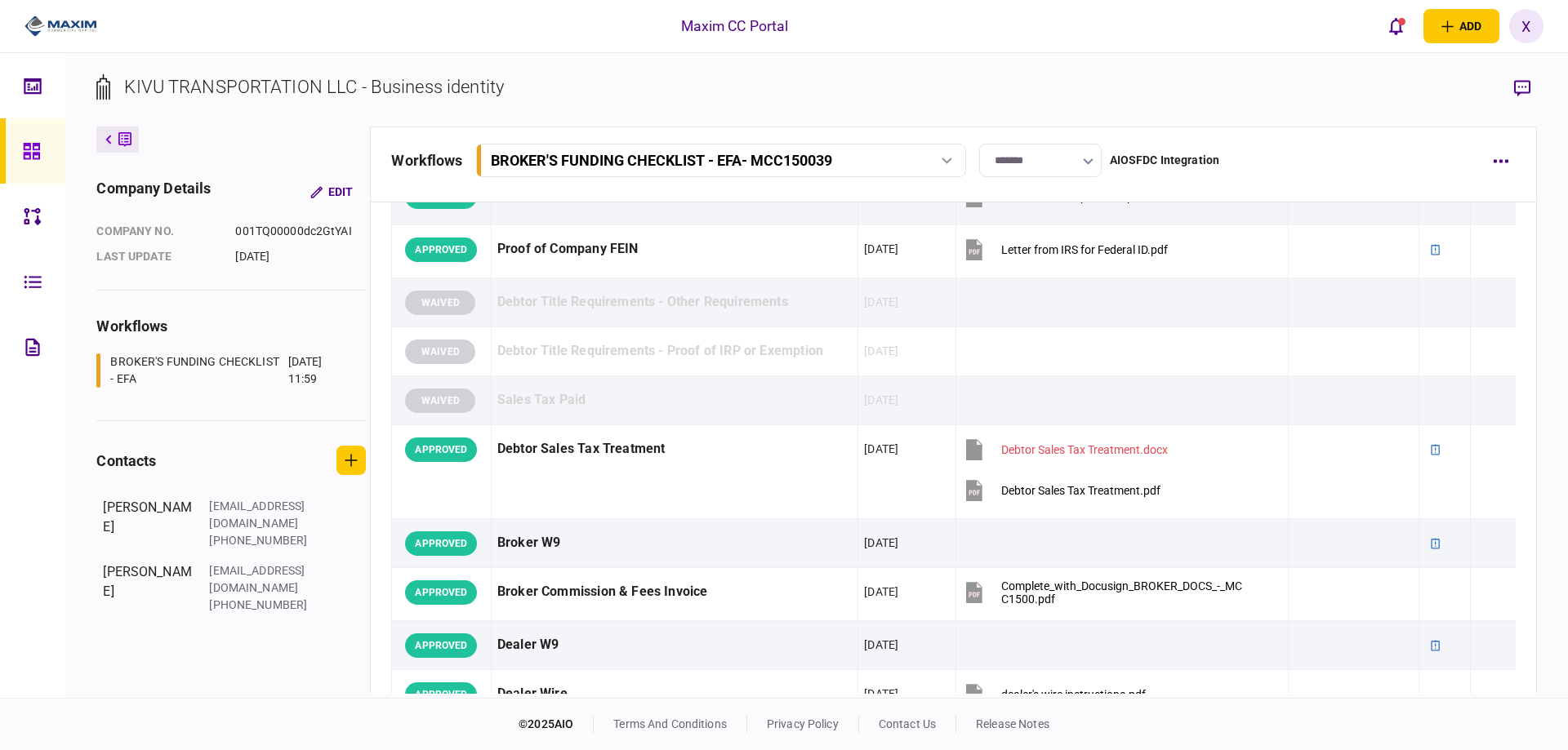
click at [1042, 167] on input "*******" at bounding box center [1040, 160] width 123 height 34
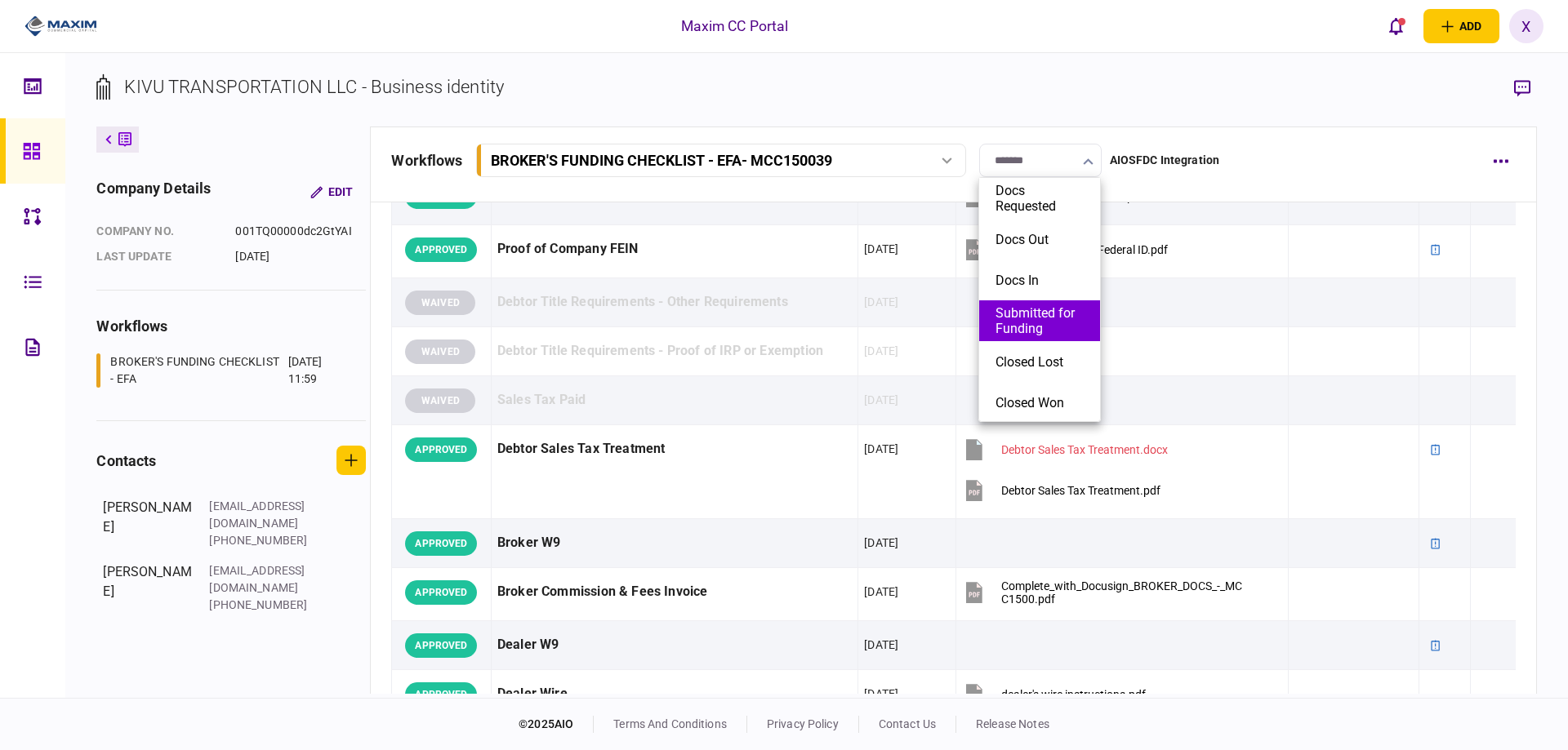
click at [1061, 324] on button "Submitted for Funding" at bounding box center [1039, 321] width 88 height 31
type input "**********"
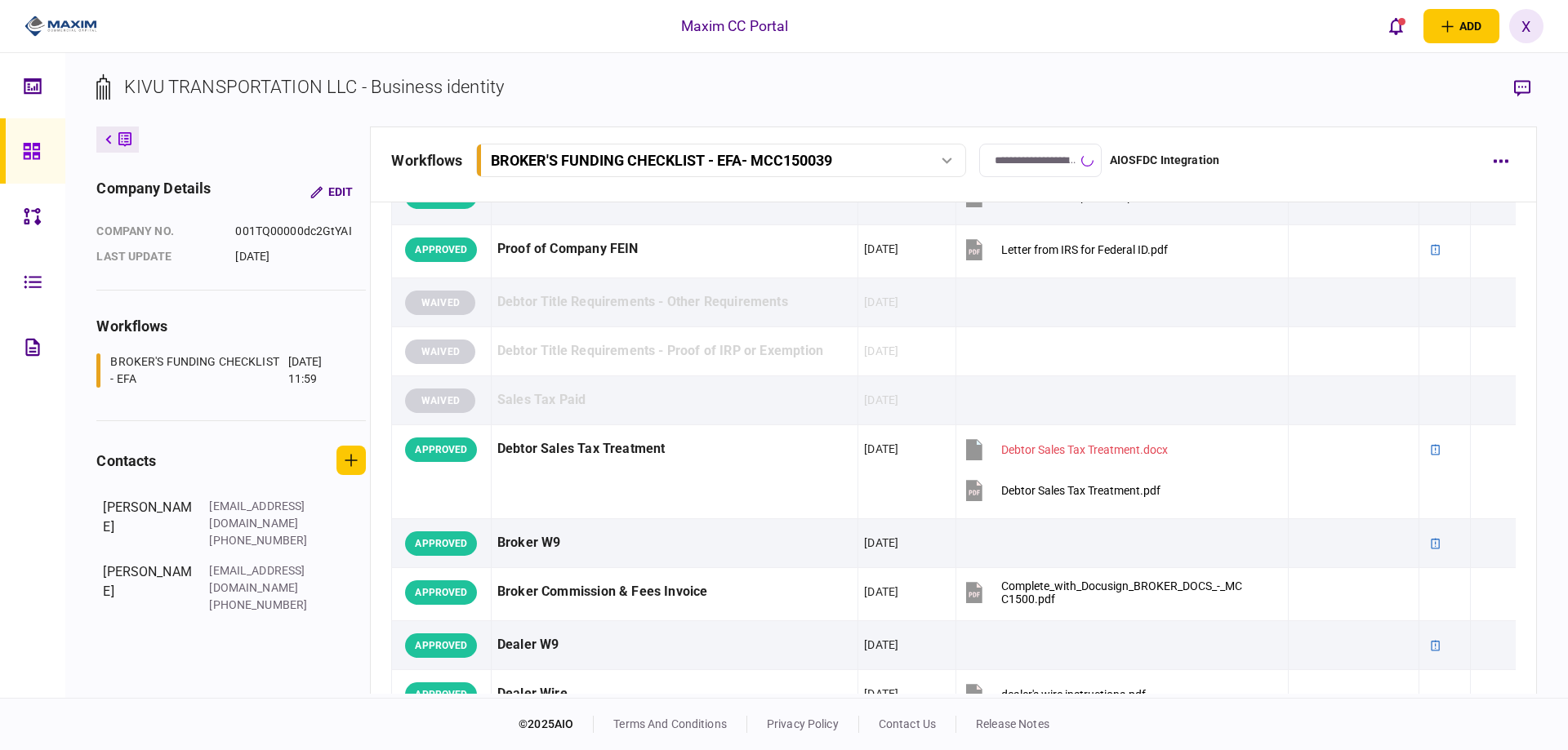
click at [859, 45] on div "Maxim CC Portal add business identity individual identity X X Xiomara Rodriguez…" at bounding box center [784, 26] width 1568 height 52
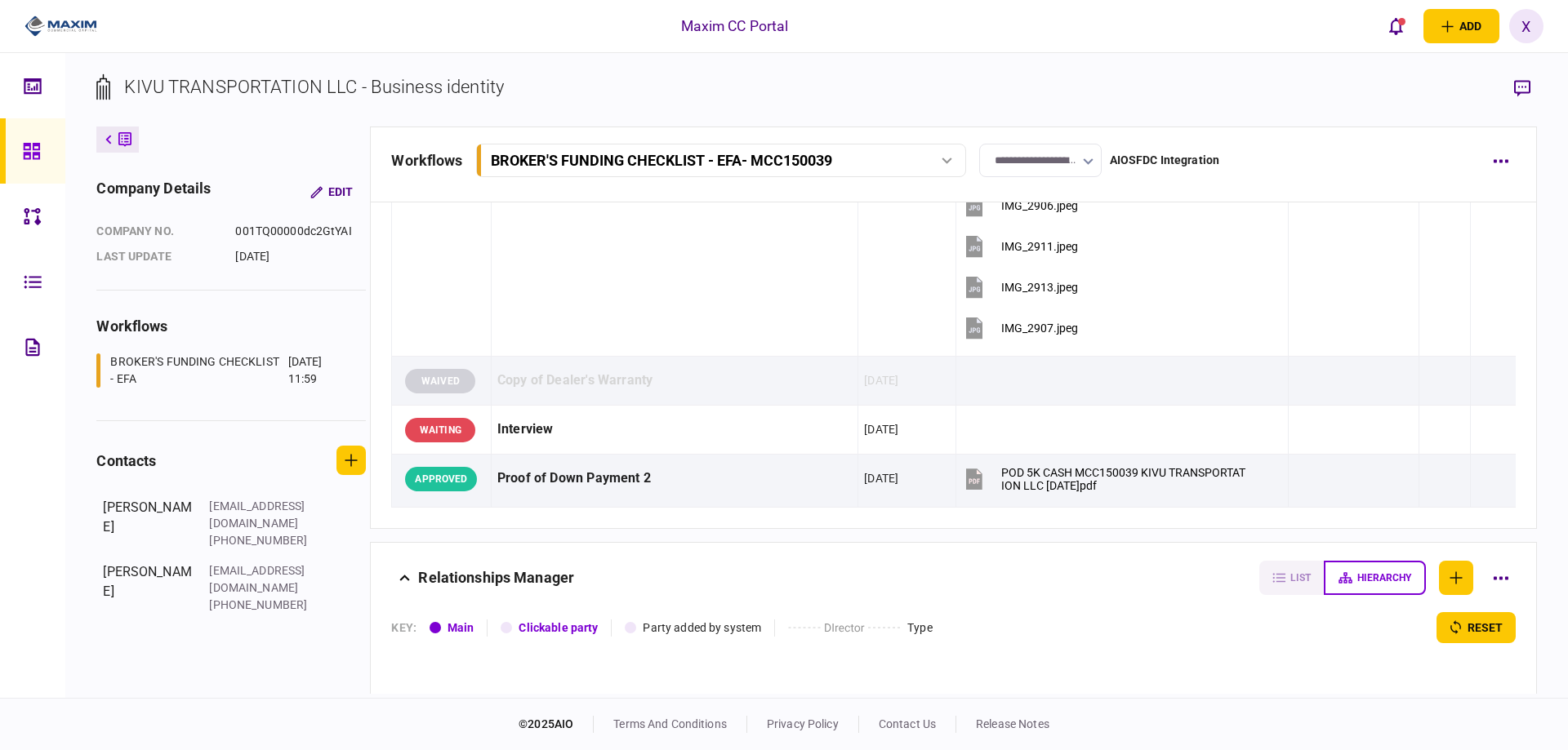
scroll to position [2530, 0]
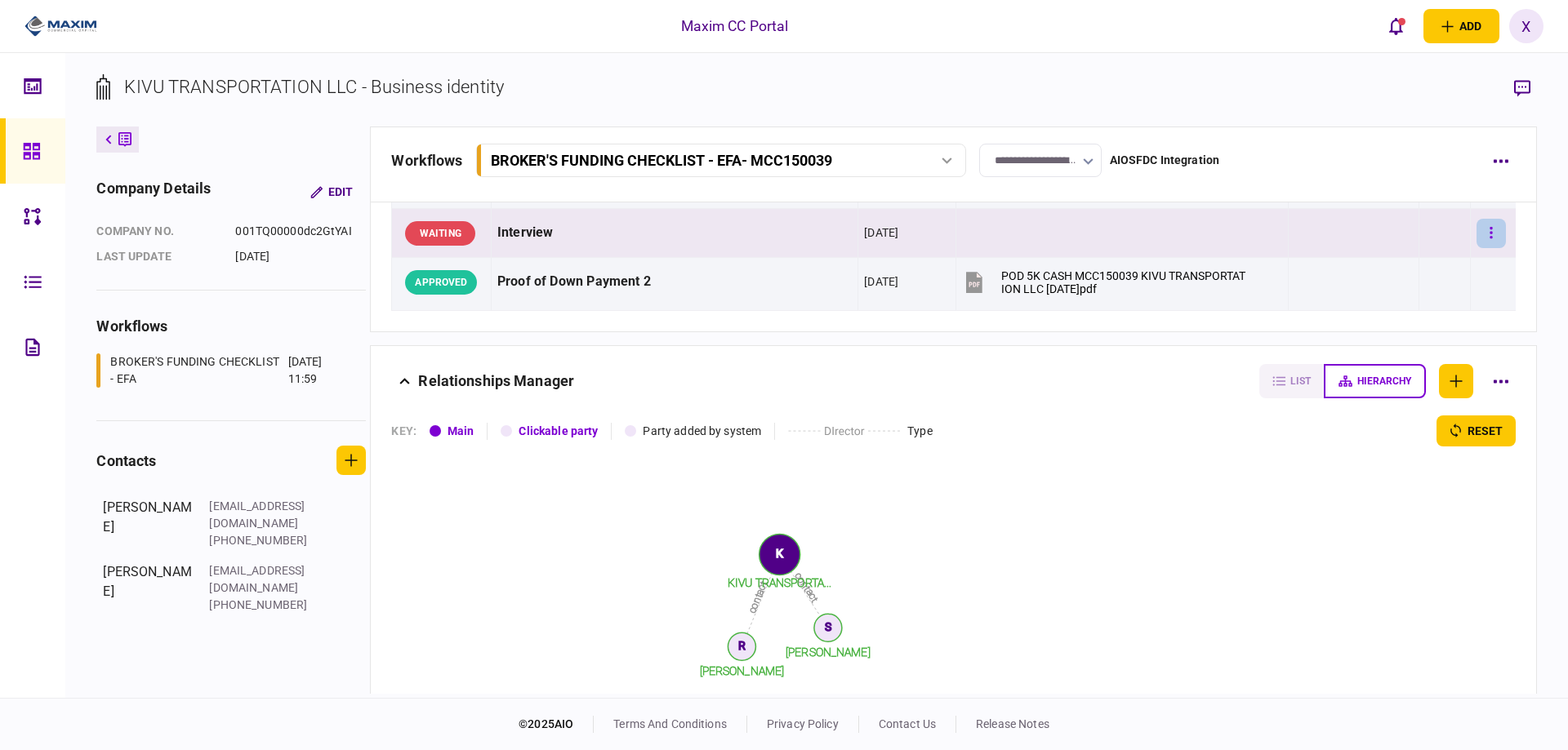
click at [1494, 227] on button "button" at bounding box center [1490, 232] width 29 height 29
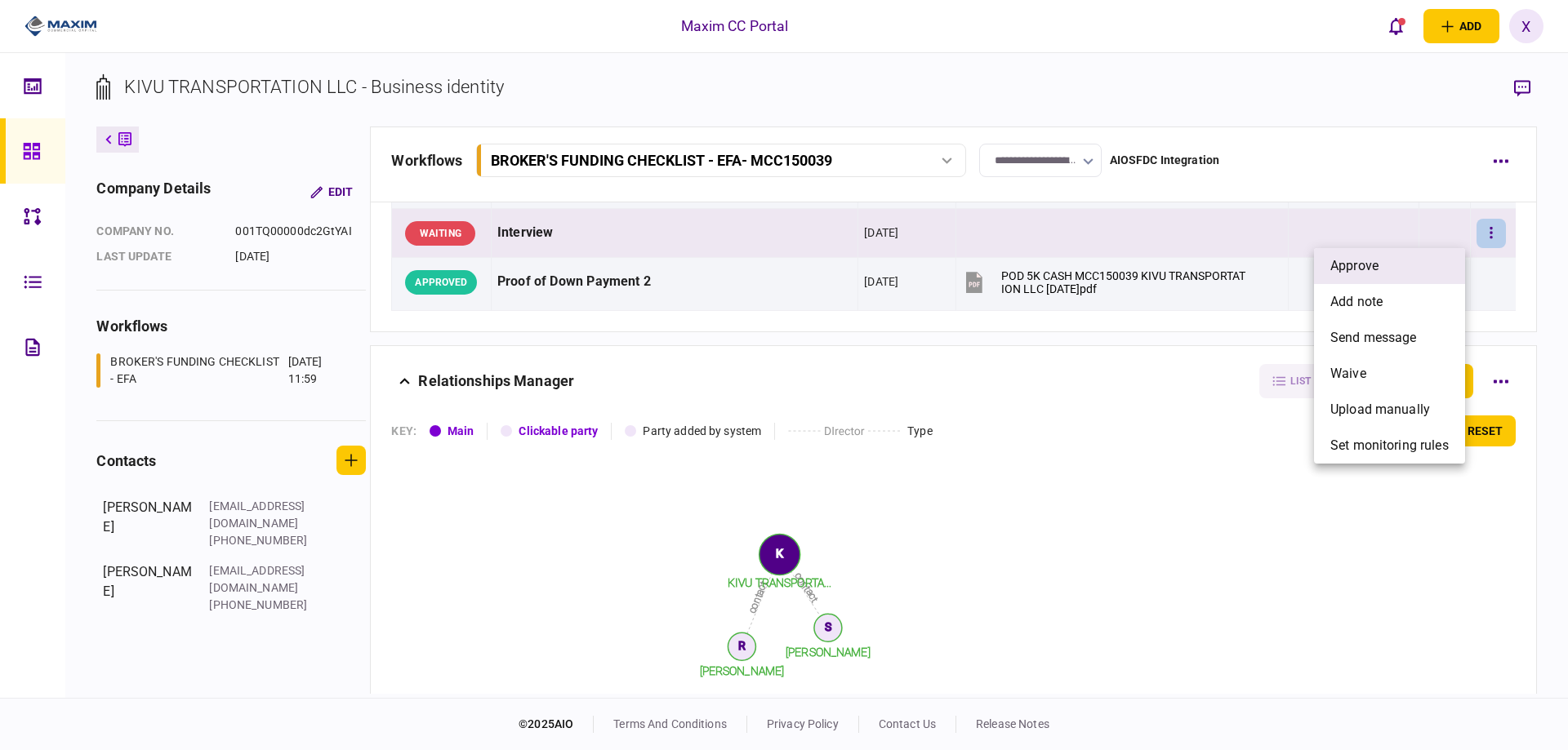
click at [1410, 262] on li "approve" at bounding box center [1389, 266] width 151 height 36
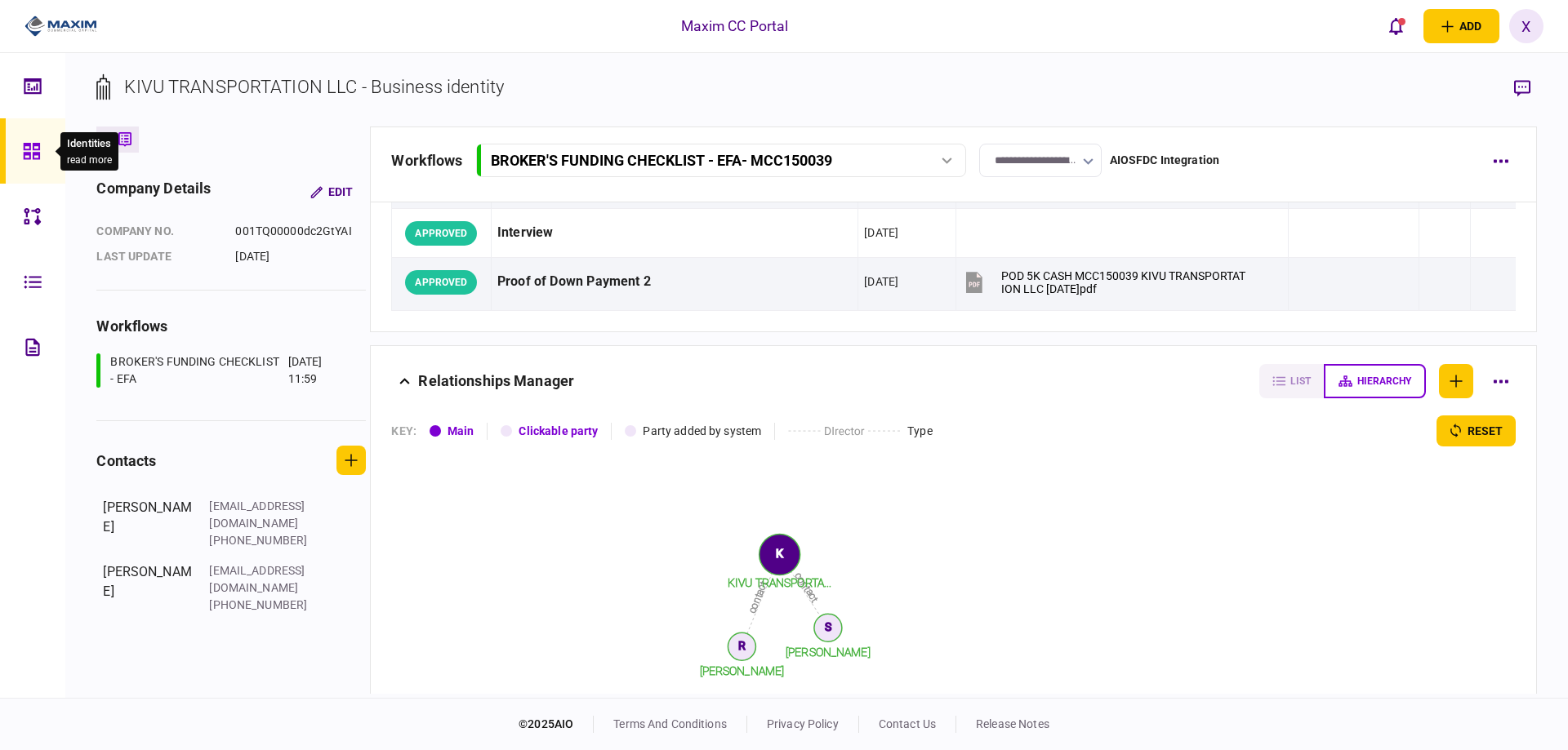
click at [39, 161] on div at bounding box center [36, 151] width 26 height 66
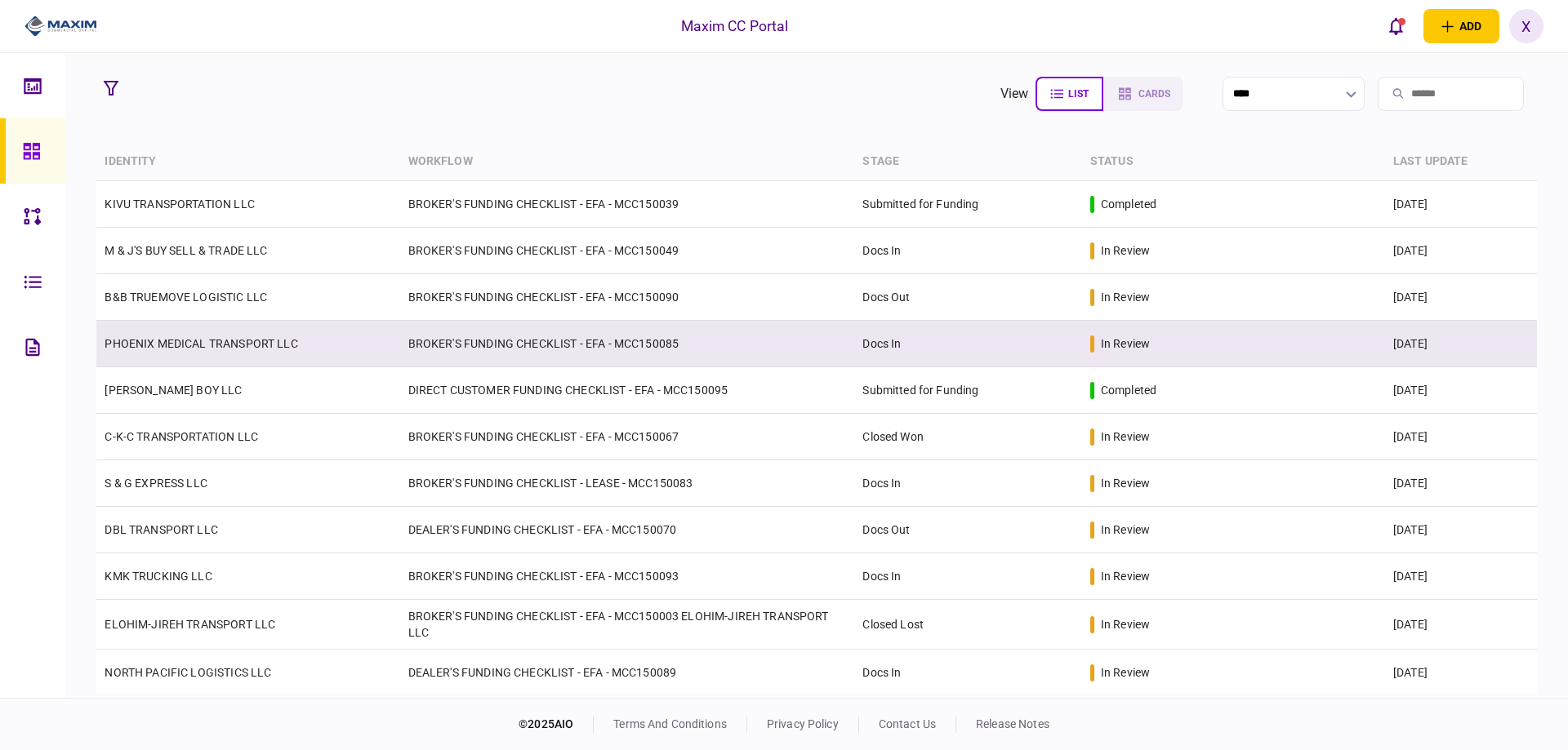
click at [256, 340] on link "PHOENIX MEDICAL TRANSPORT LLC" at bounding box center [200, 344] width 192 height 13
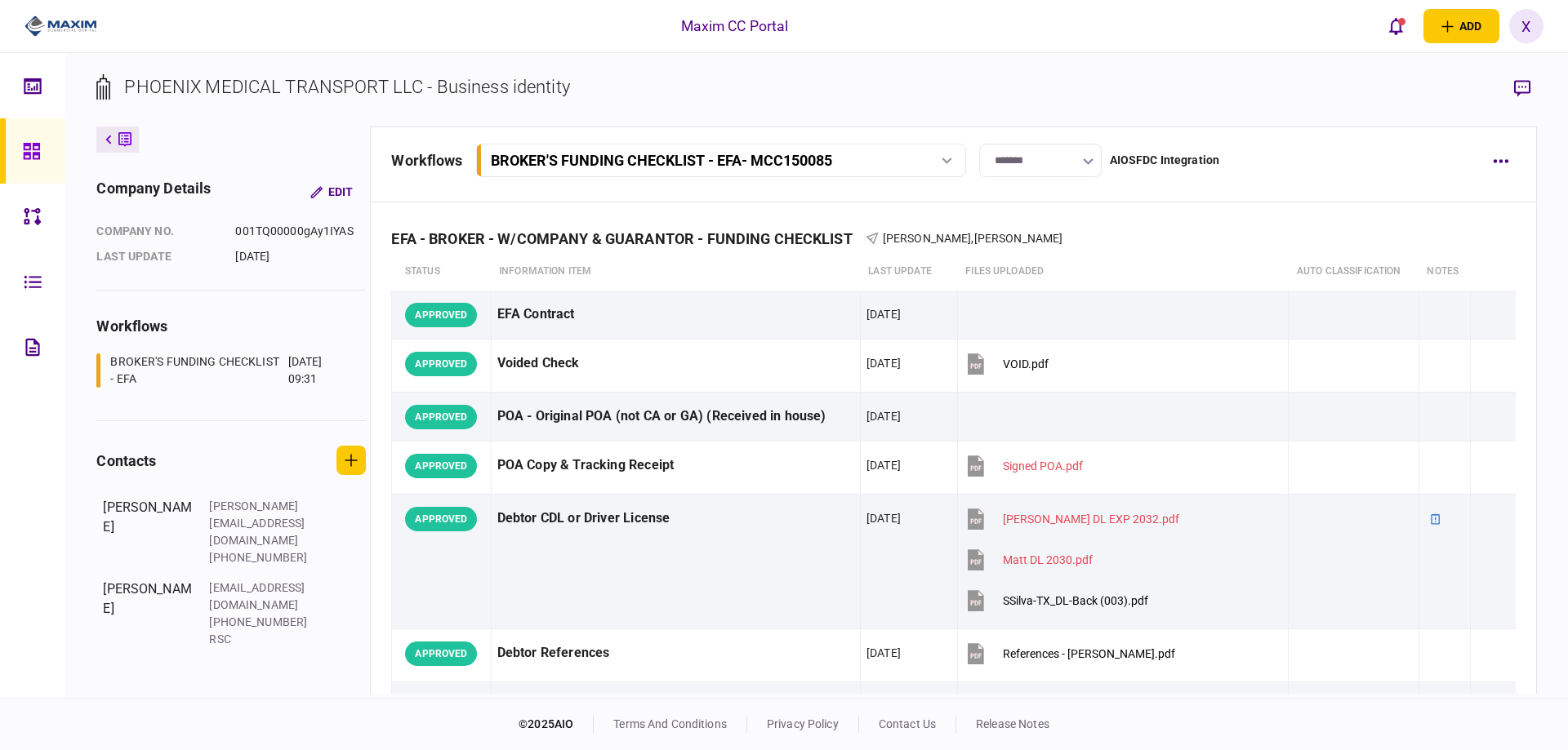
click at [34, 164] on div at bounding box center [36, 151] width 26 height 66
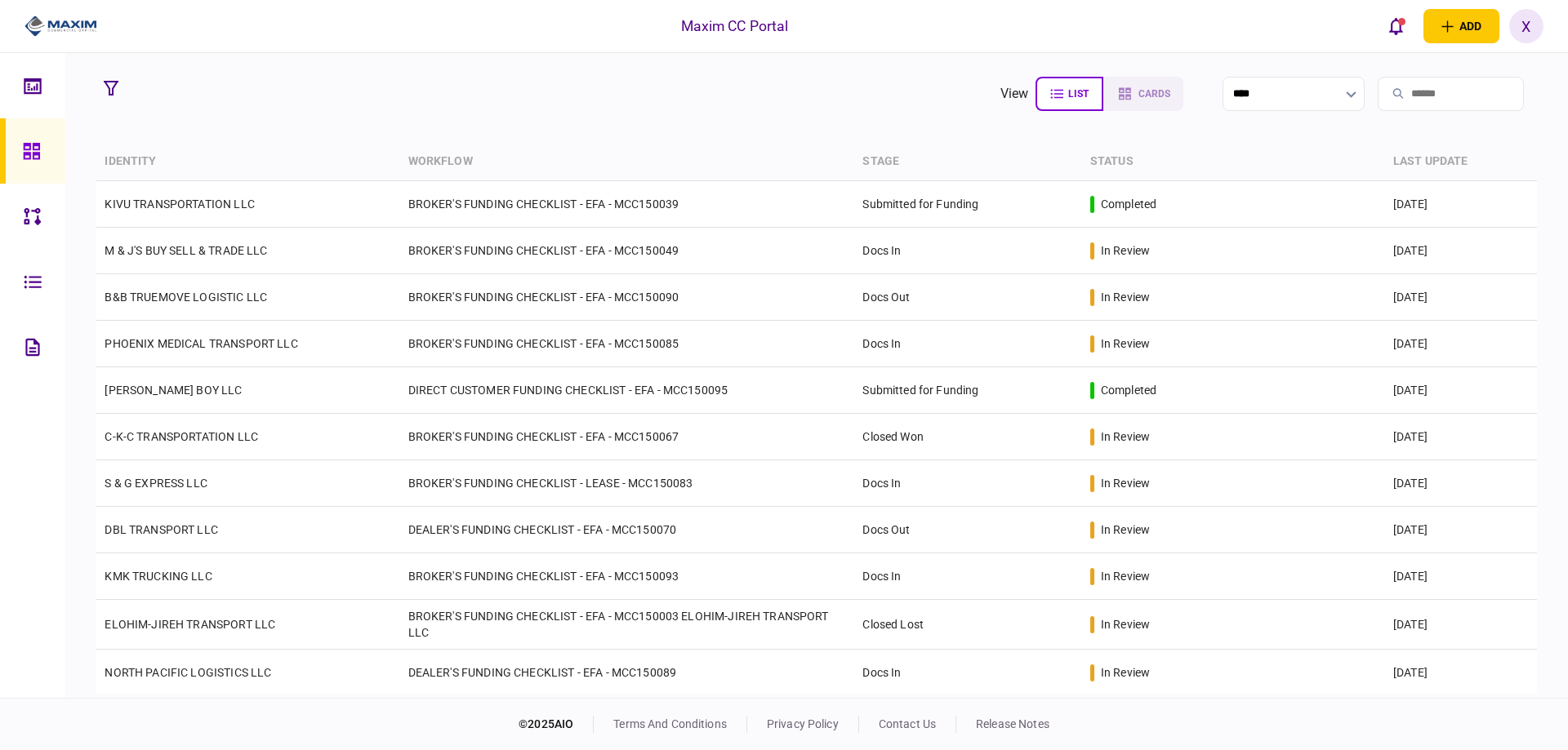
click at [41, 2] on div at bounding box center [54, 26] width 110 height 53
click at [43, 15] on img at bounding box center [60, 26] width 72 height 24
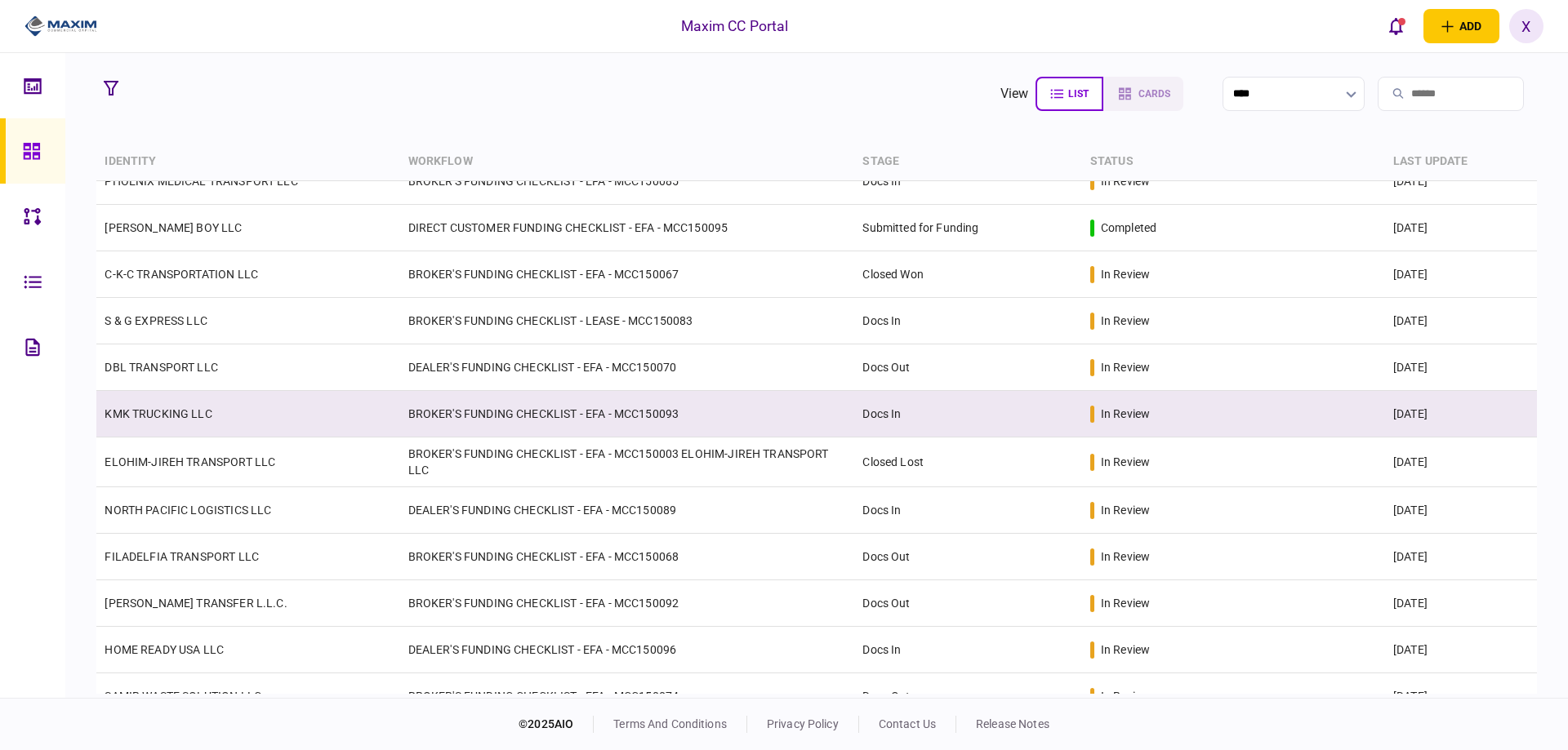
scroll to position [163, 0]
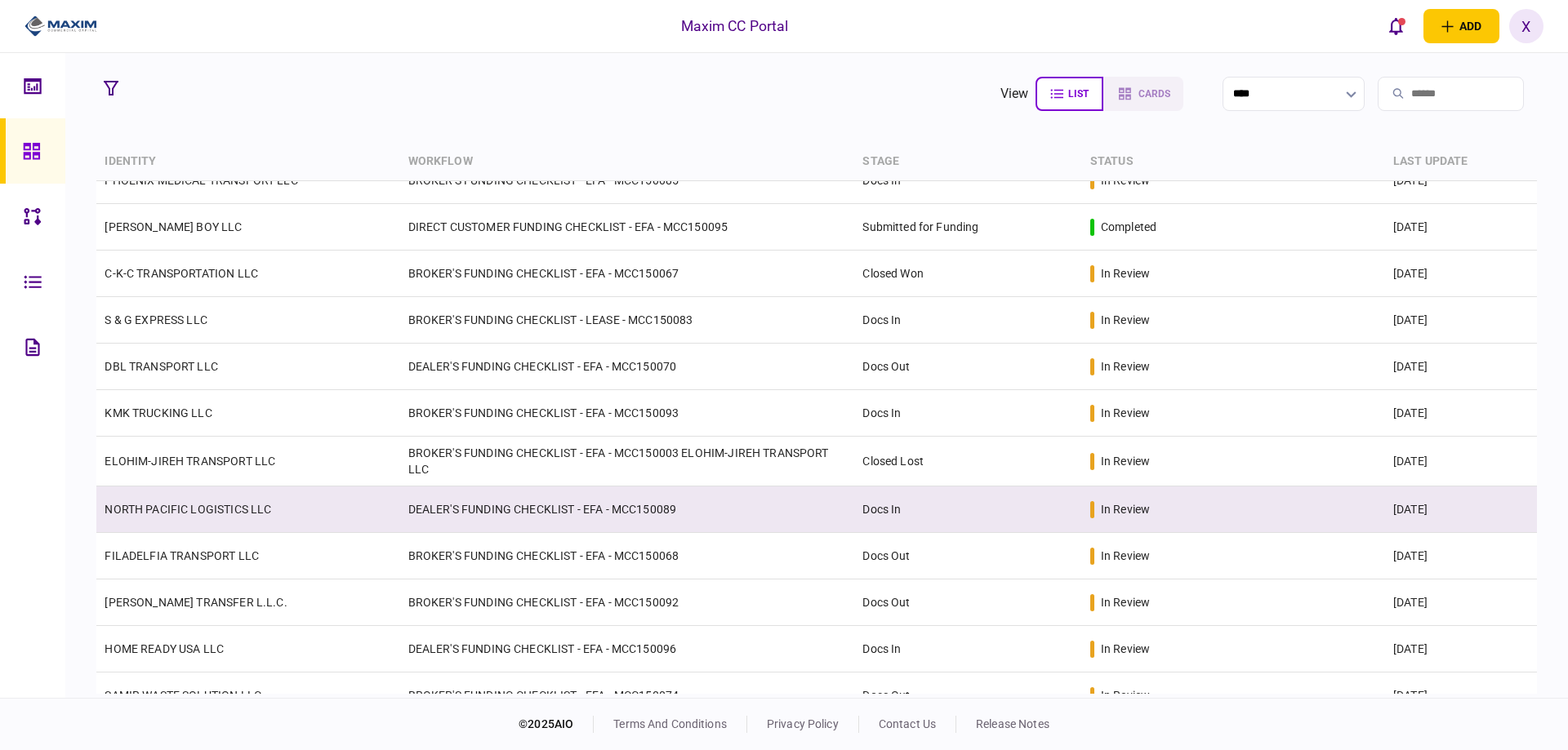
click at [167, 501] on td "NORTH PACIFIC LOGISTICS LLC" at bounding box center [248, 510] width 303 height 47
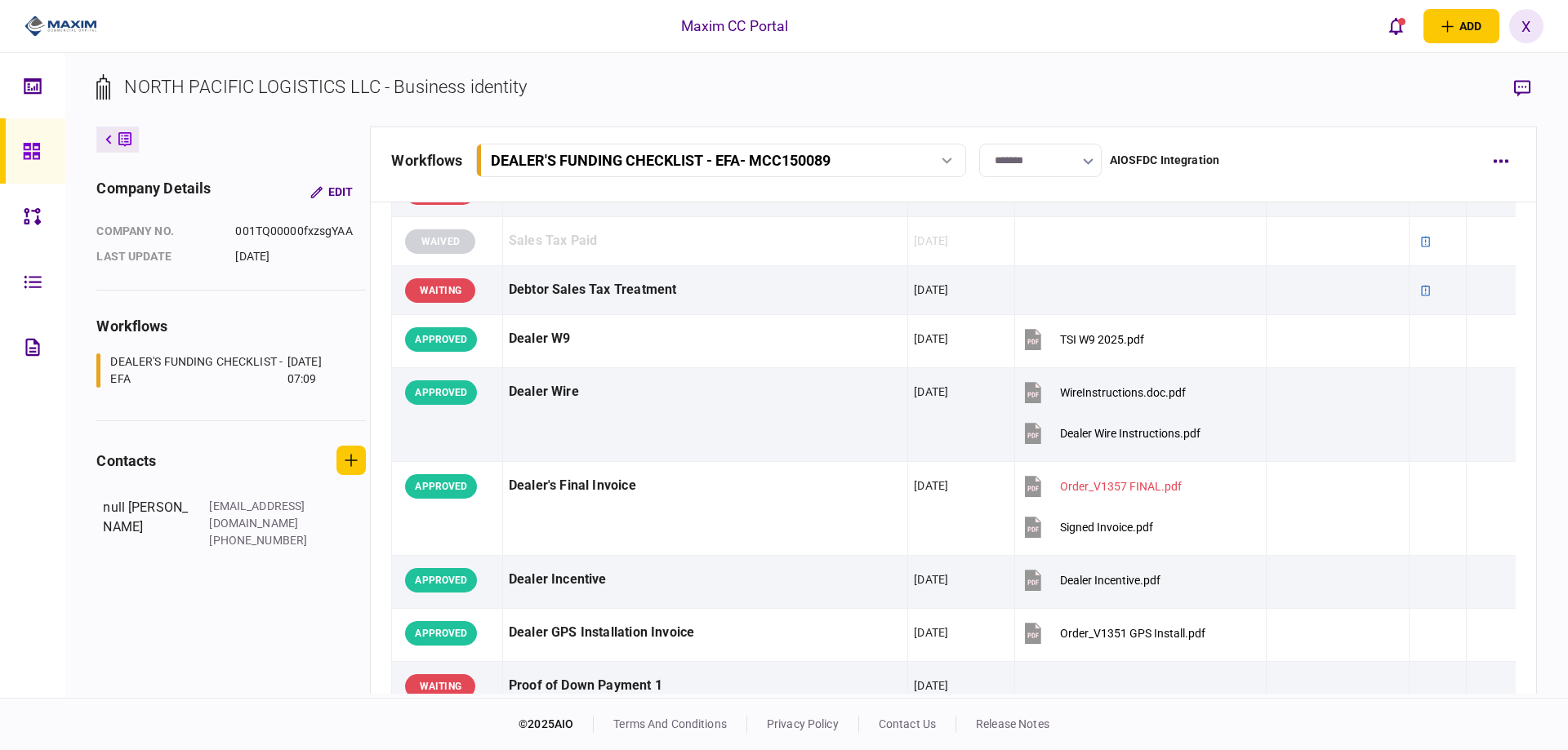
scroll to position [980, 0]
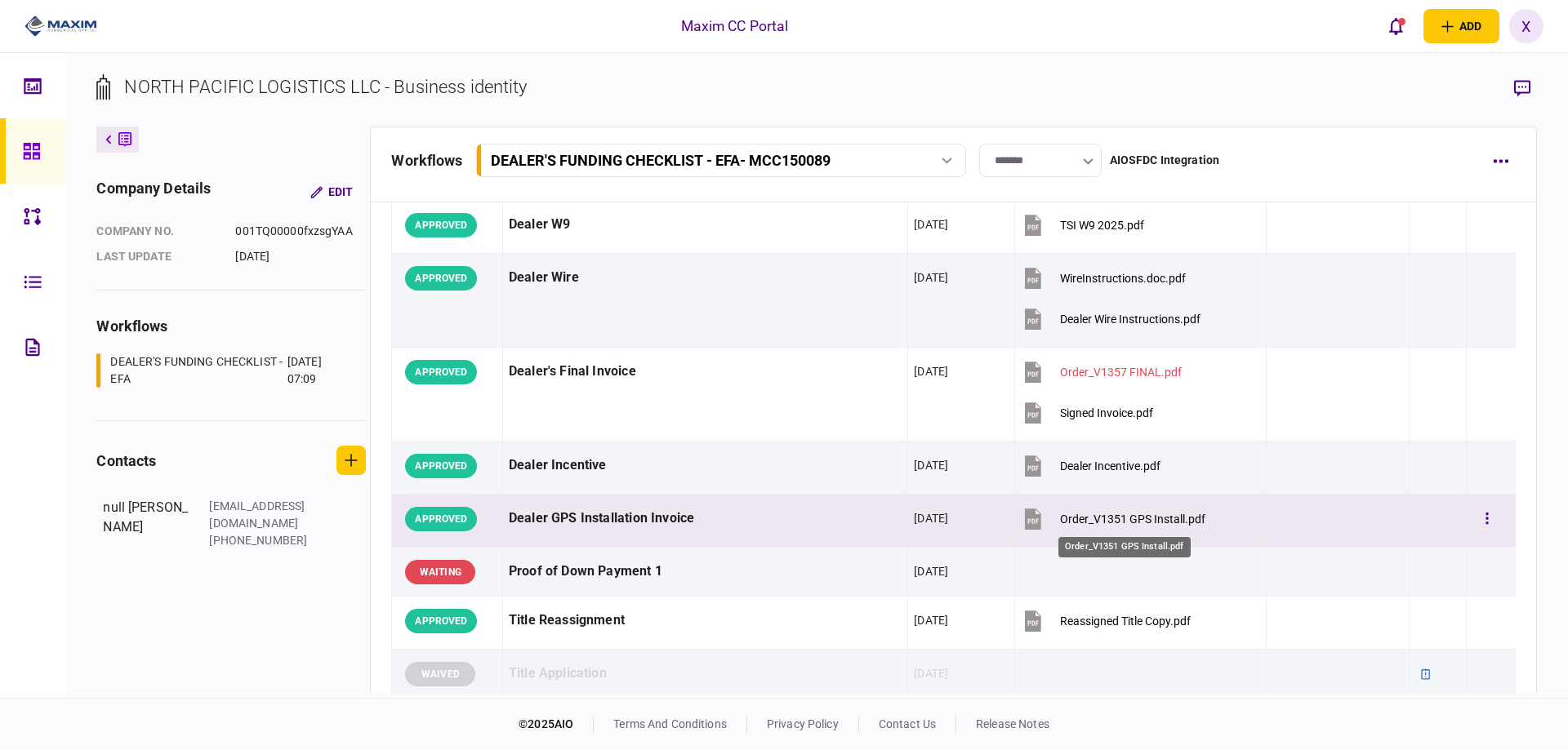
click at [1082, 520] on div "Order_V1351 GPS Install.pdf" at bounding box center [1132, 519] width 145 height 13
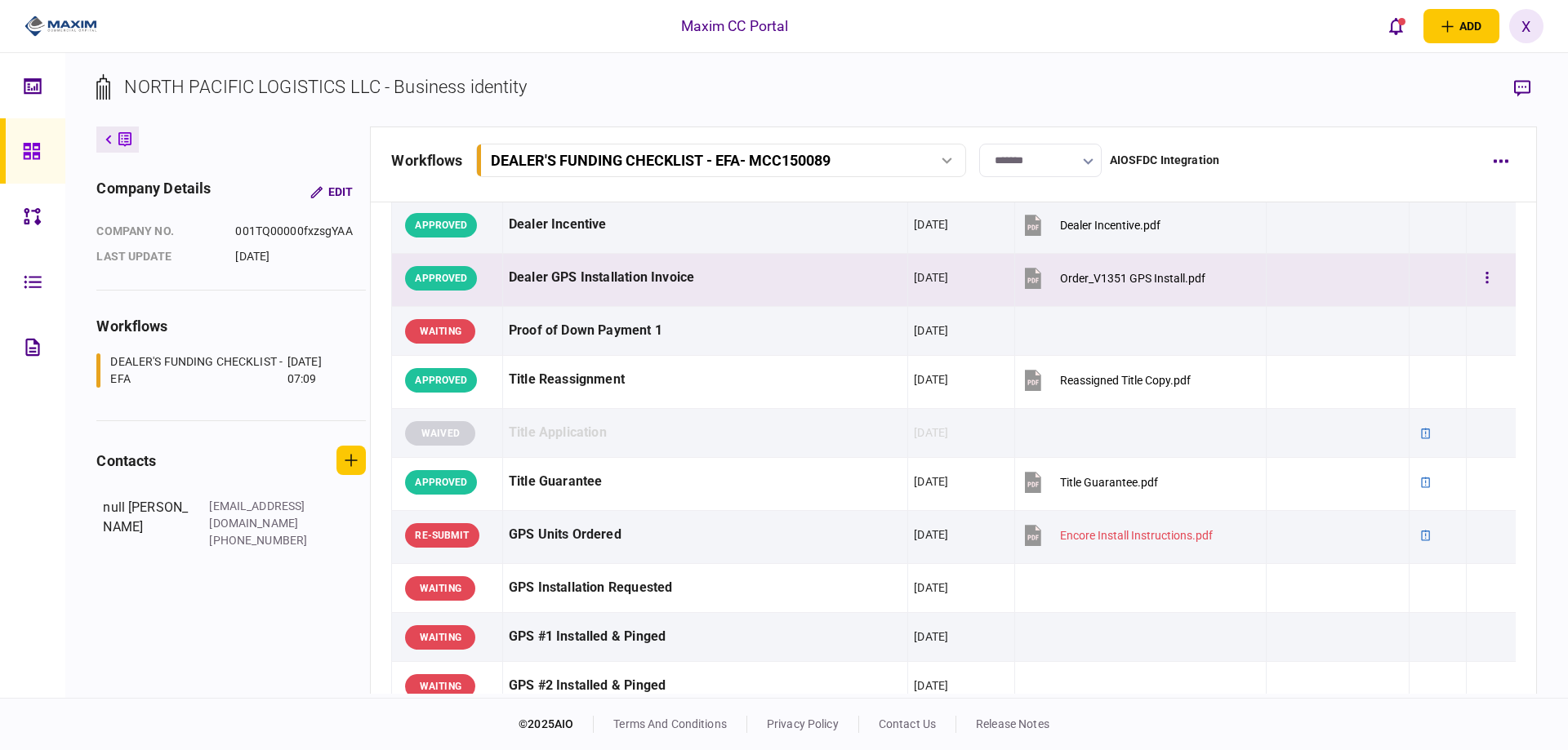
scroll to position [1224, 0]
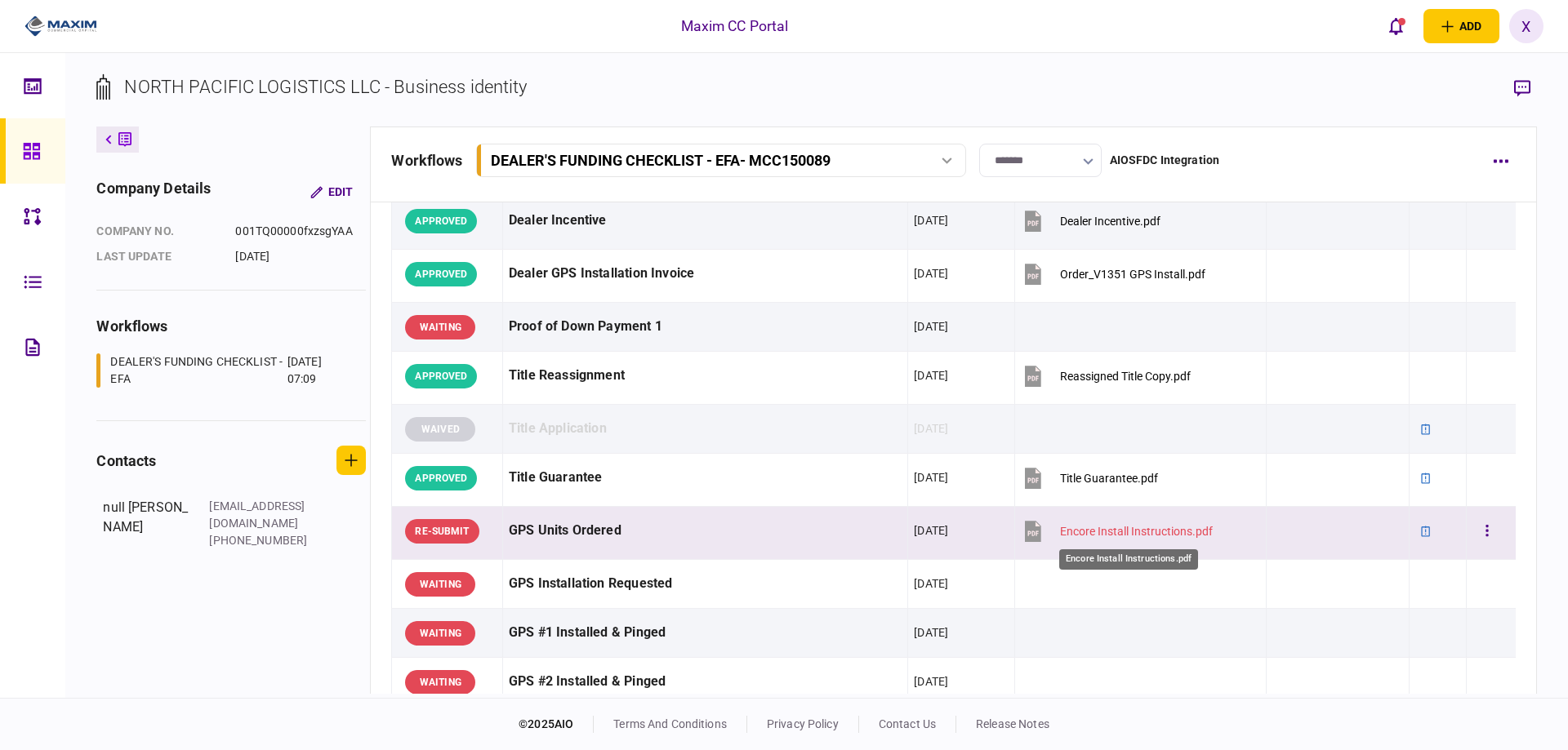
click at [1074, 535] on div "Encore Install Instructions.pdf" at bounding box center [1136, 532] width 153 height 13
click at [615, 521] on div "GPS Units Ordered" at bounding box center [704, 531] width 393 height 37
click at [1321, 529] on div at bounding box center [1336, 531] width 130 height 37
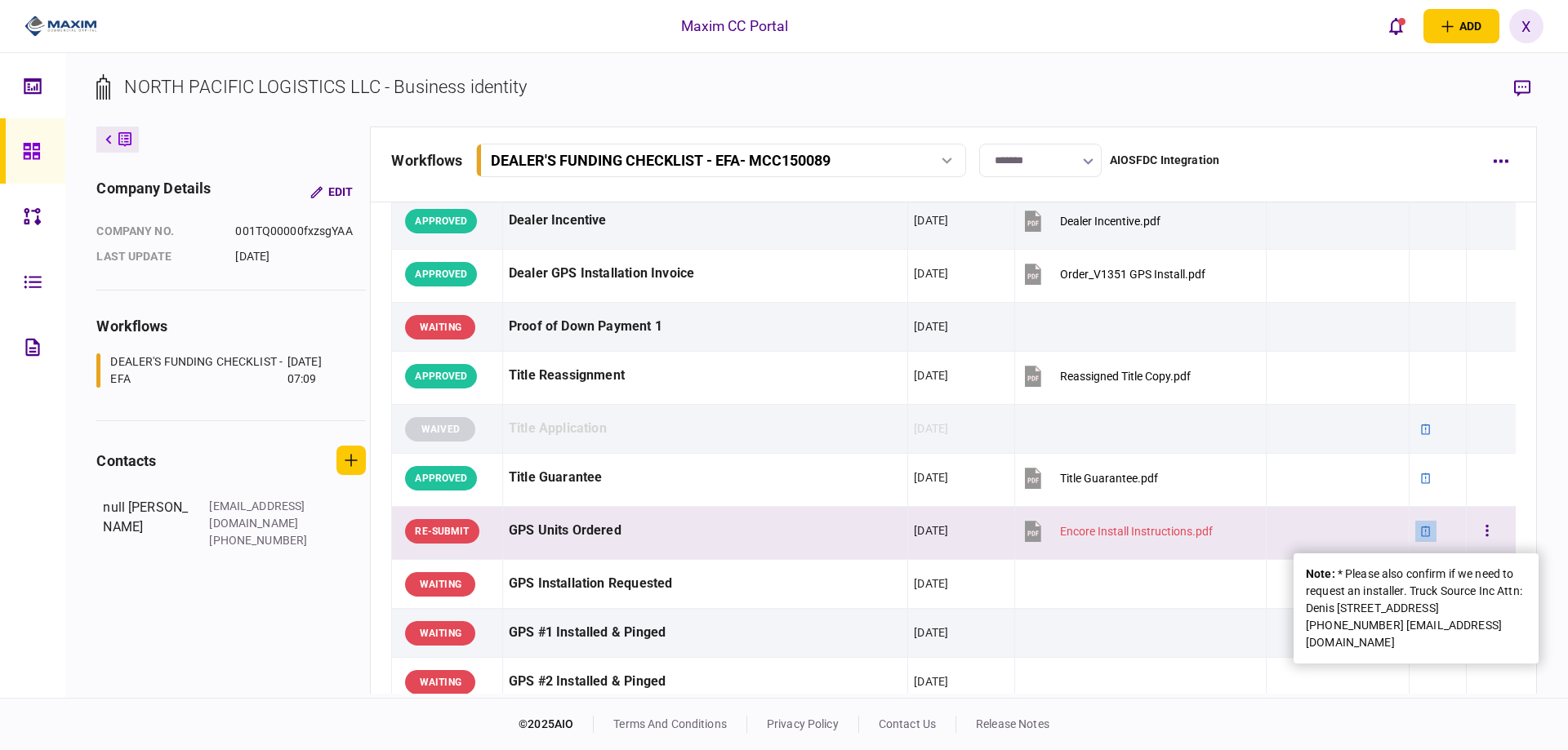
click at [1420, 533] on icon at bounding box center [1425, 532] width 11 height 11
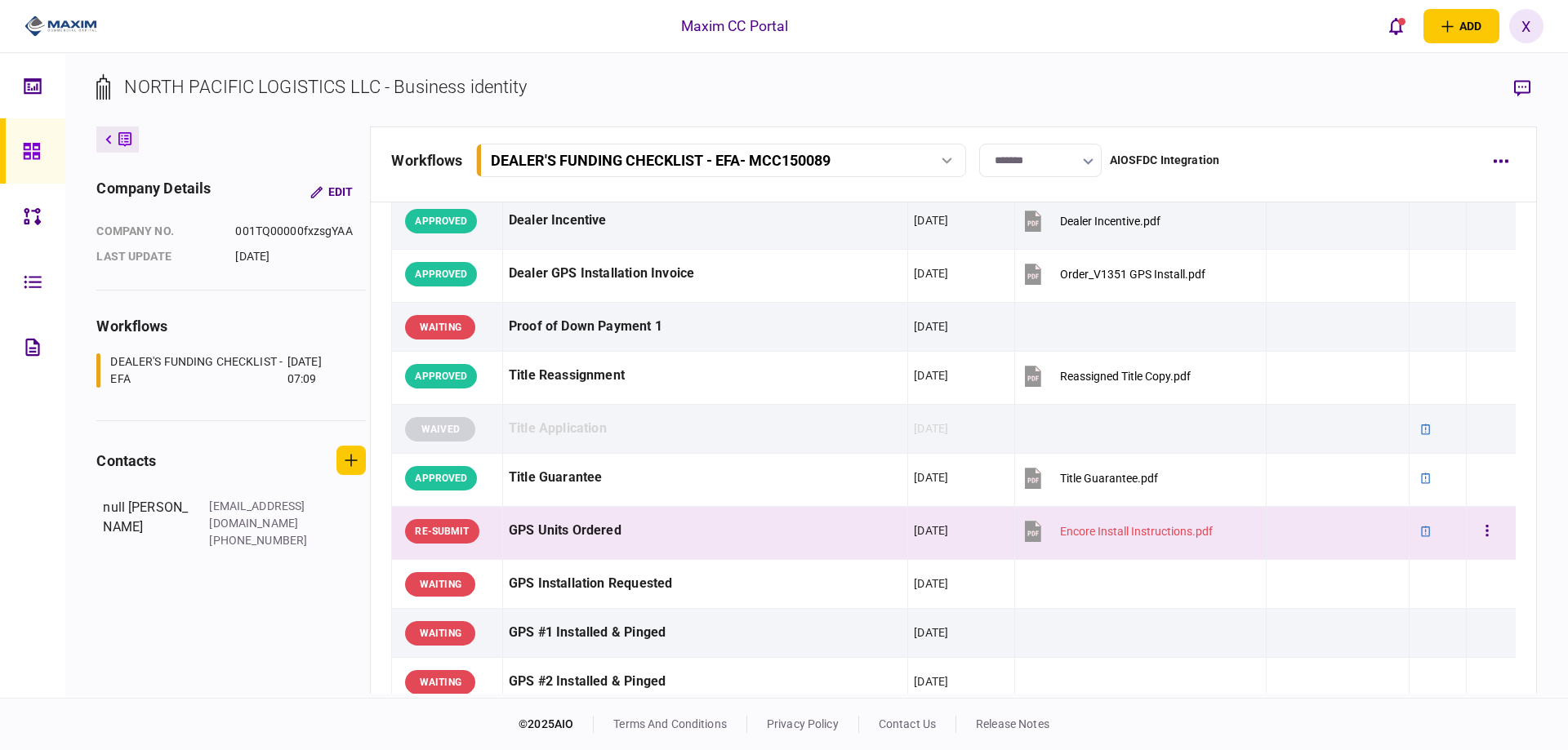
click at [609, 533] on div "GPS Units Ordered" at bounding box center [704, 531] width 393 height 37
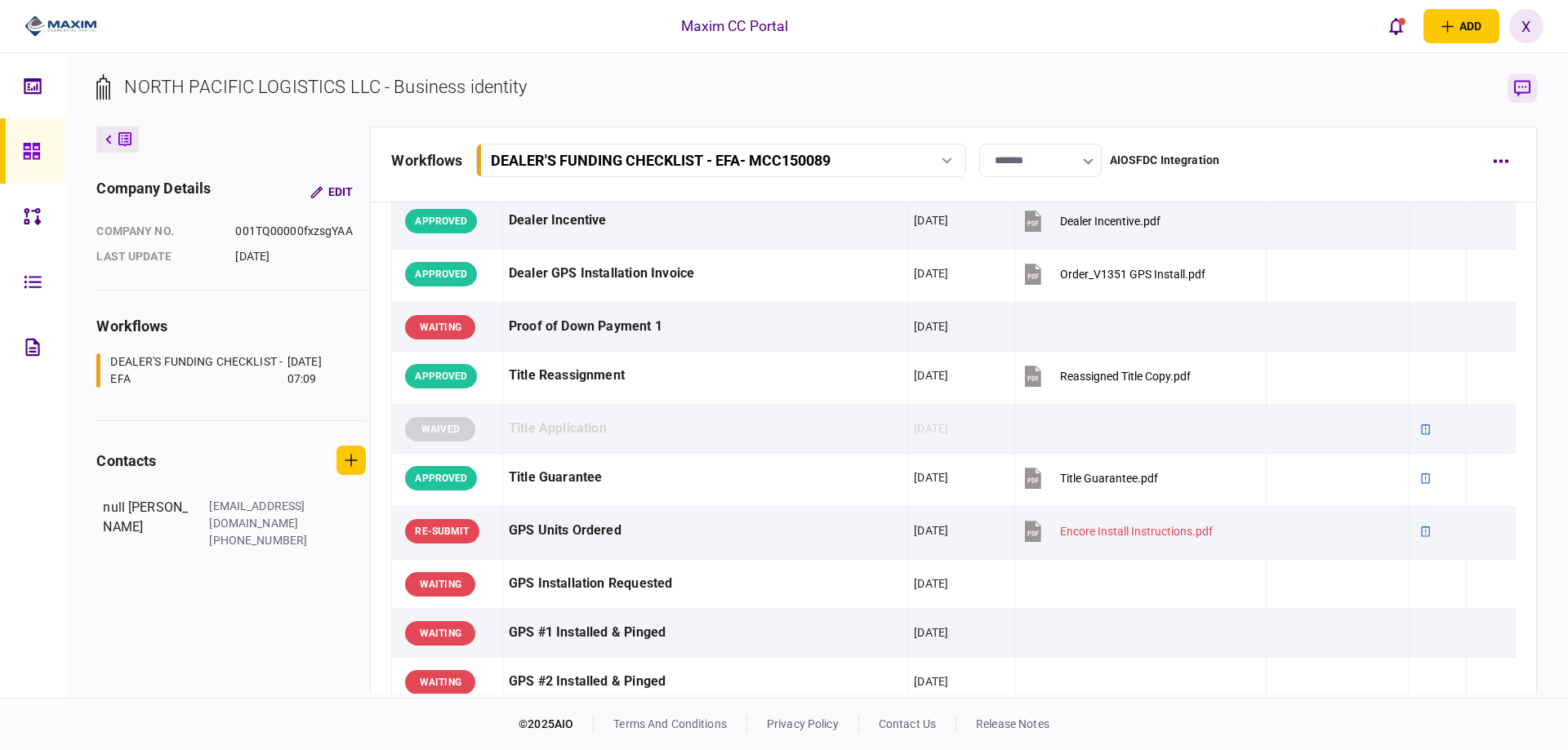
click at [1517, 95] on icon "button" at bounding box center [1521, 87] width 16 height 16
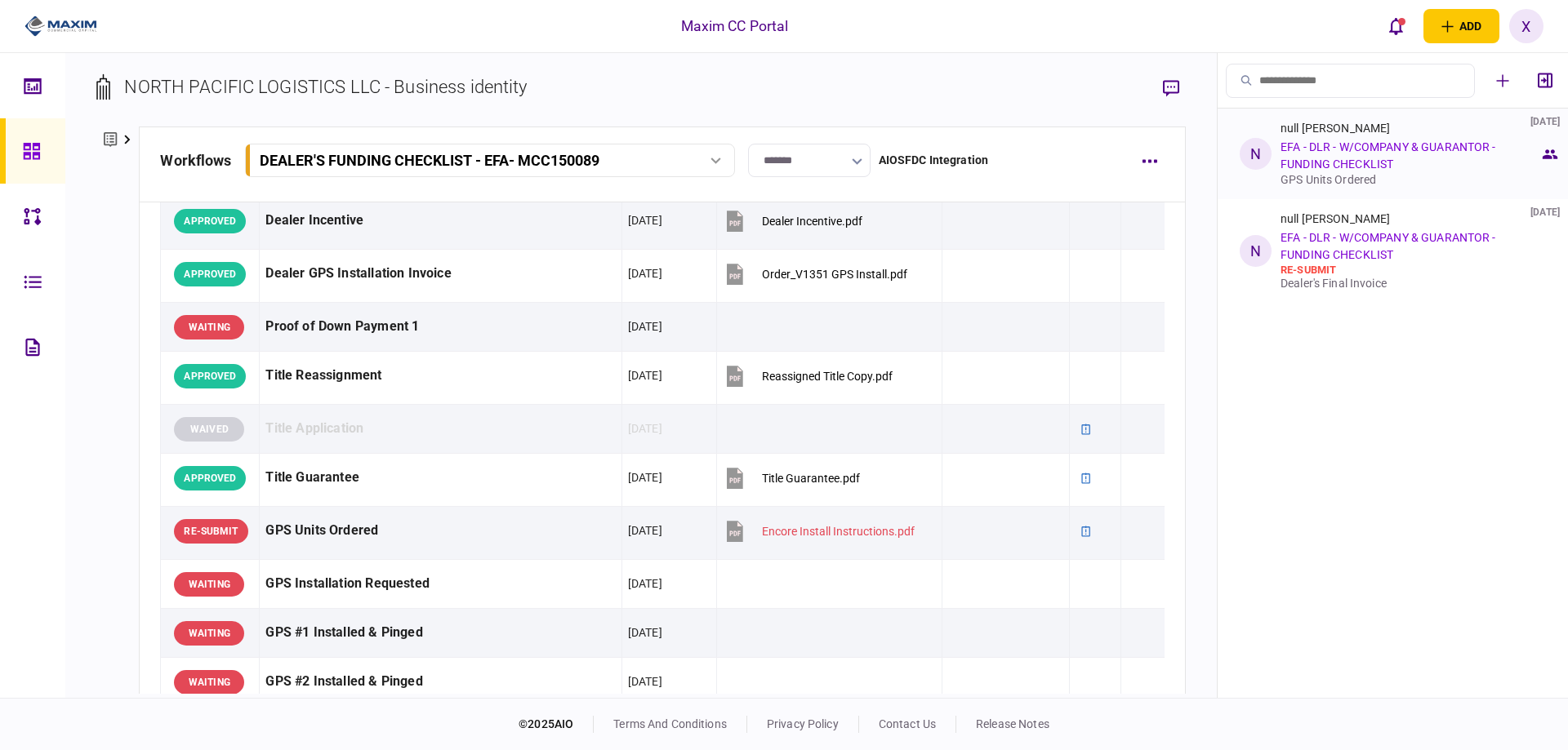
click at [1330, 167] on link "EFA - DLR - W/COMPANY & GUARANTOR - FUNDING CHECKLIST" at bounding box center [1388, 156] width 216 height 30
click at [1385, 155] on div "null Denis Budey 08 Oct 2025 EFA - DLR - W/COMPANY & GUARANTOR - FUNDING CHECKL…" at bounding box center [1410, 154] width 259 height 65
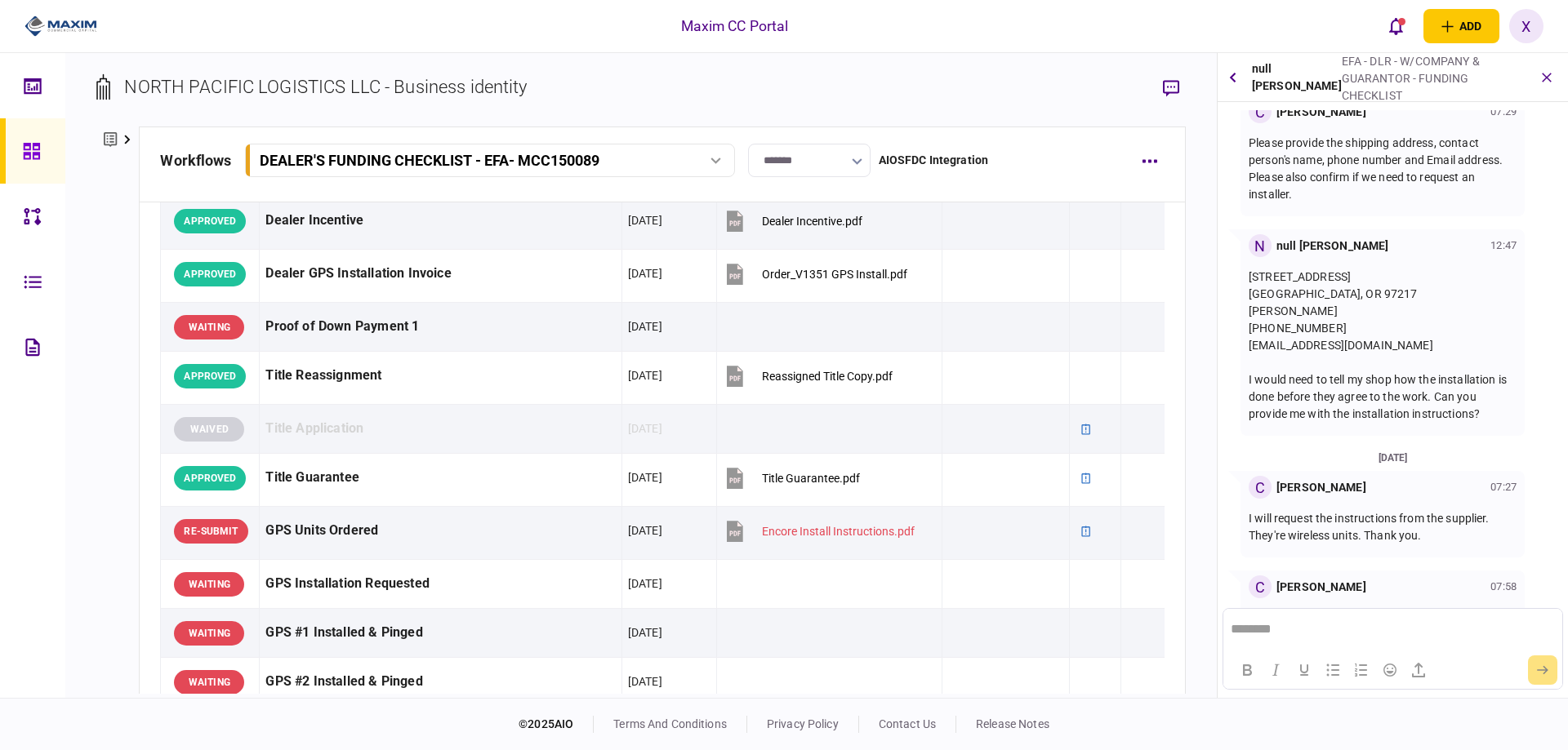
scroll to position [22, 0]
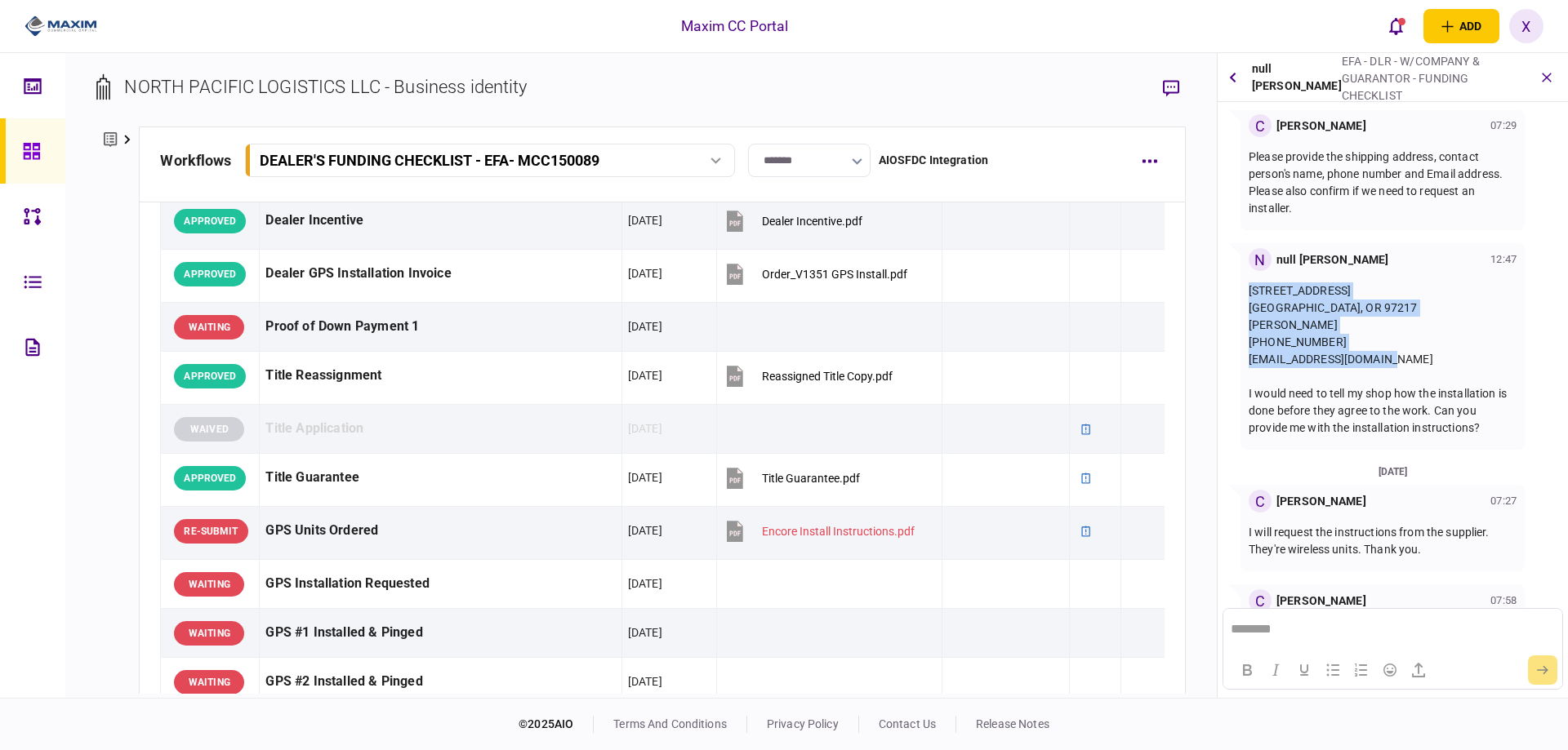
drag, startPoint x: 1245, startPoint y: 292, endPoint x: 1407, endPoint y: 353, distance: 173.1
click at [1407, 353] on div "N null Denis Budey 12:47 8900 N Vancouver Ave Portland, OR 97217 Denis 503-240-…" at bounding box center [1382, 346] width 284 height 206
copy p "8900 N Vancouver Ave Portland, OR 97217 Denis 503-240-2770 x123 denis@trucksouc…"
click at [1239, 75] on button "button" at bounding box center [1232, 77] width 18 height 29
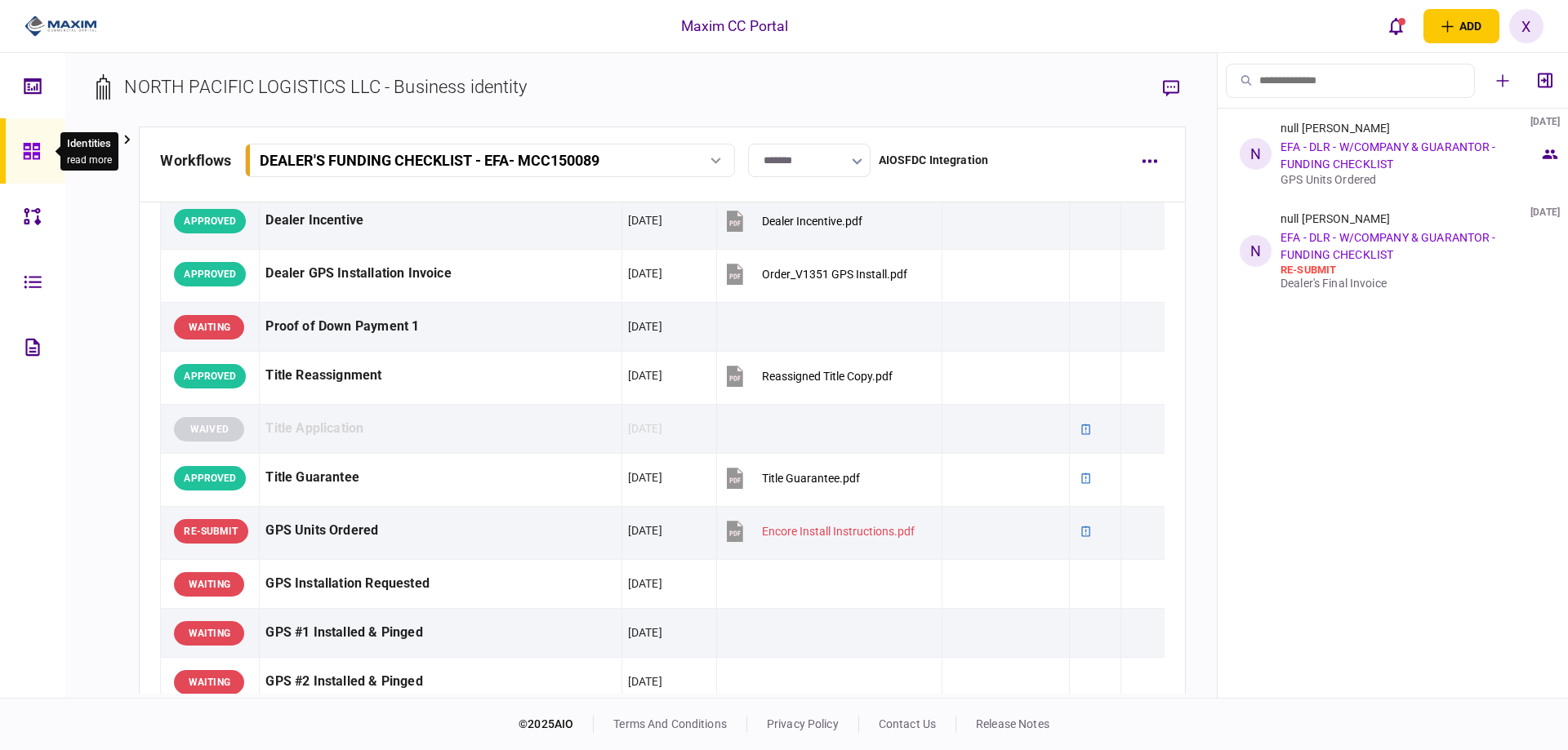
click at [23, 142] on icon at bounding box center [31, 151] width 18 height 19
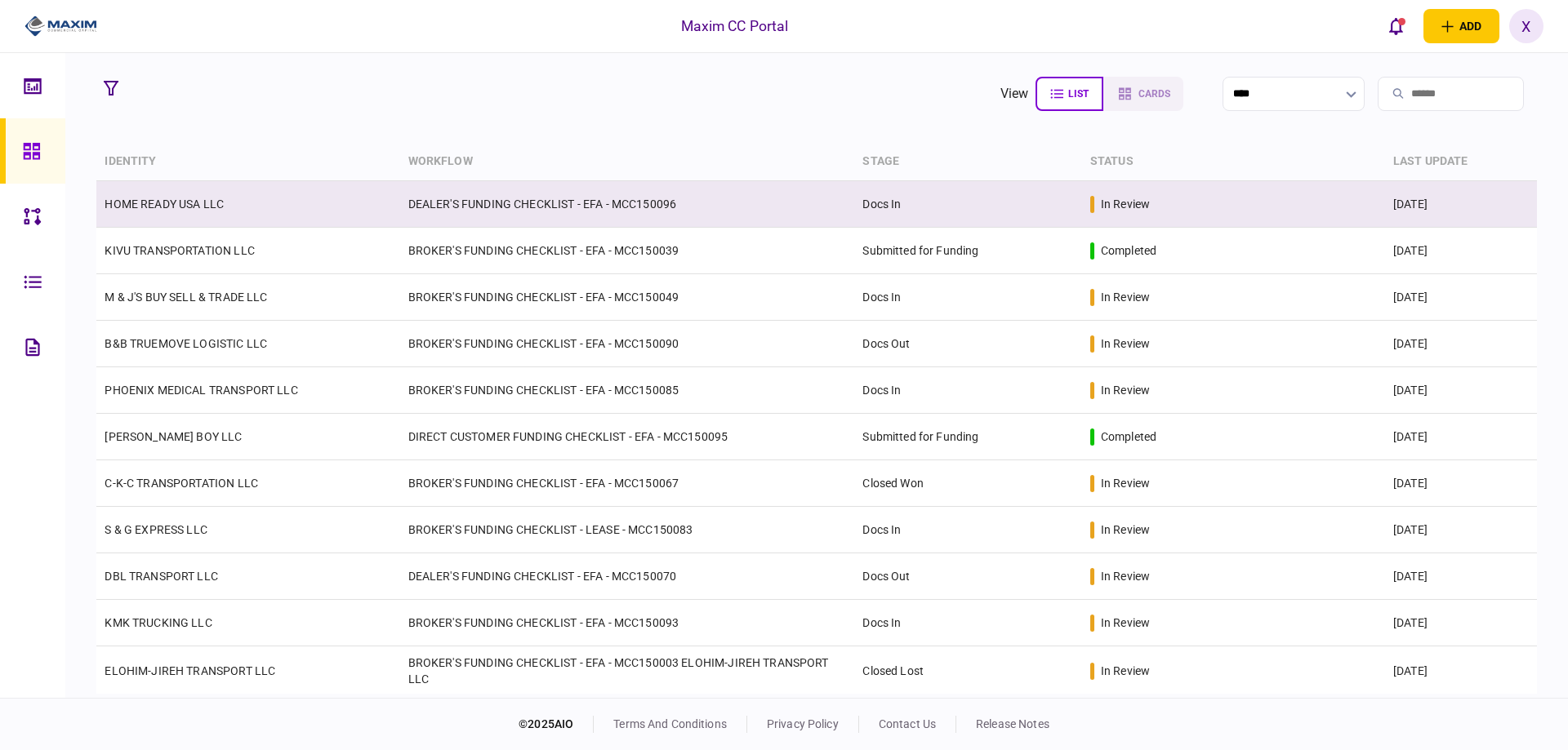
click at [388, 192] on td "HOME READY USA LLC" at bounding box center [248, 204] width 303 height 47
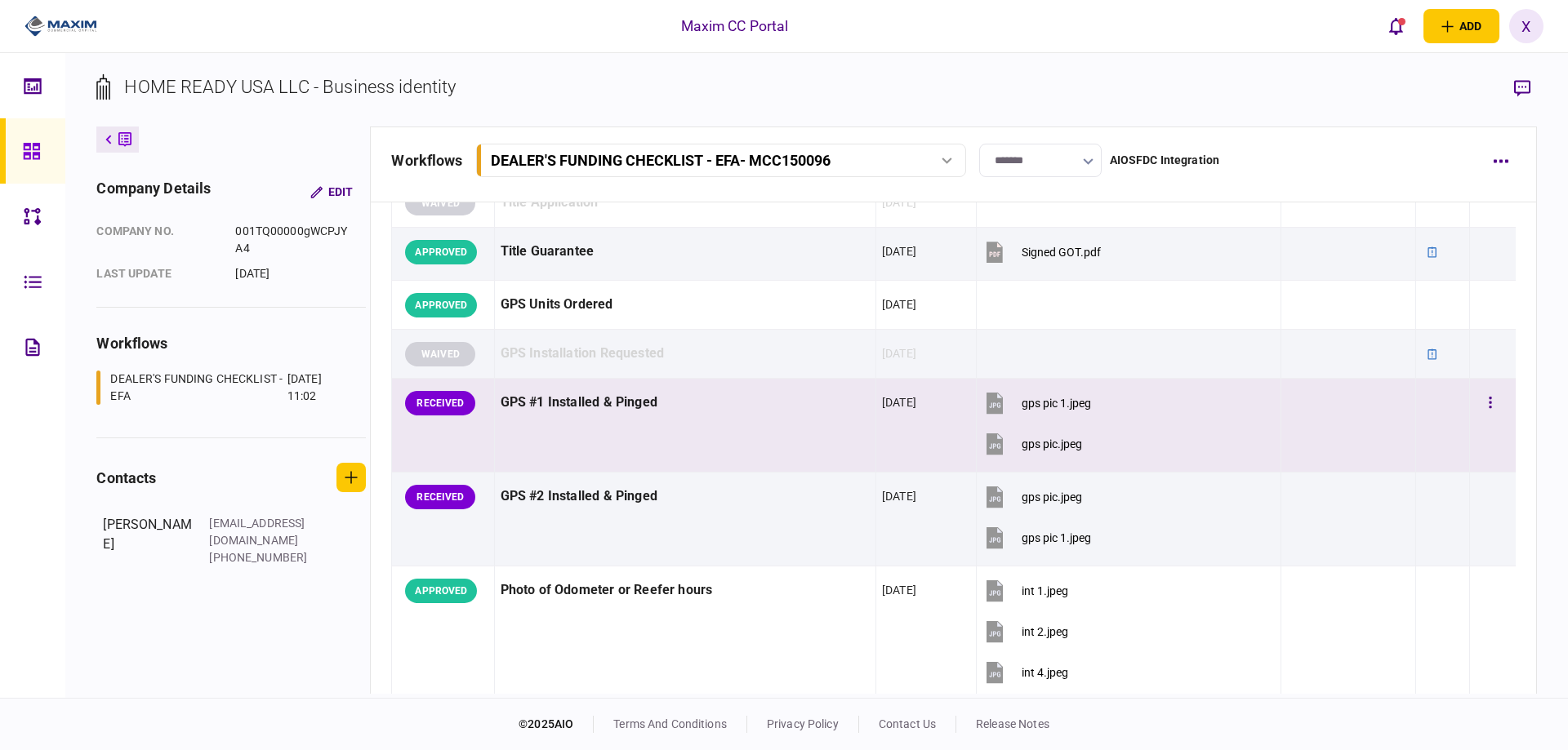
scroll to position [1306, 0]
click at [1475, 416] on button "button" at bounding box center [1489, 404] width 29 height 29
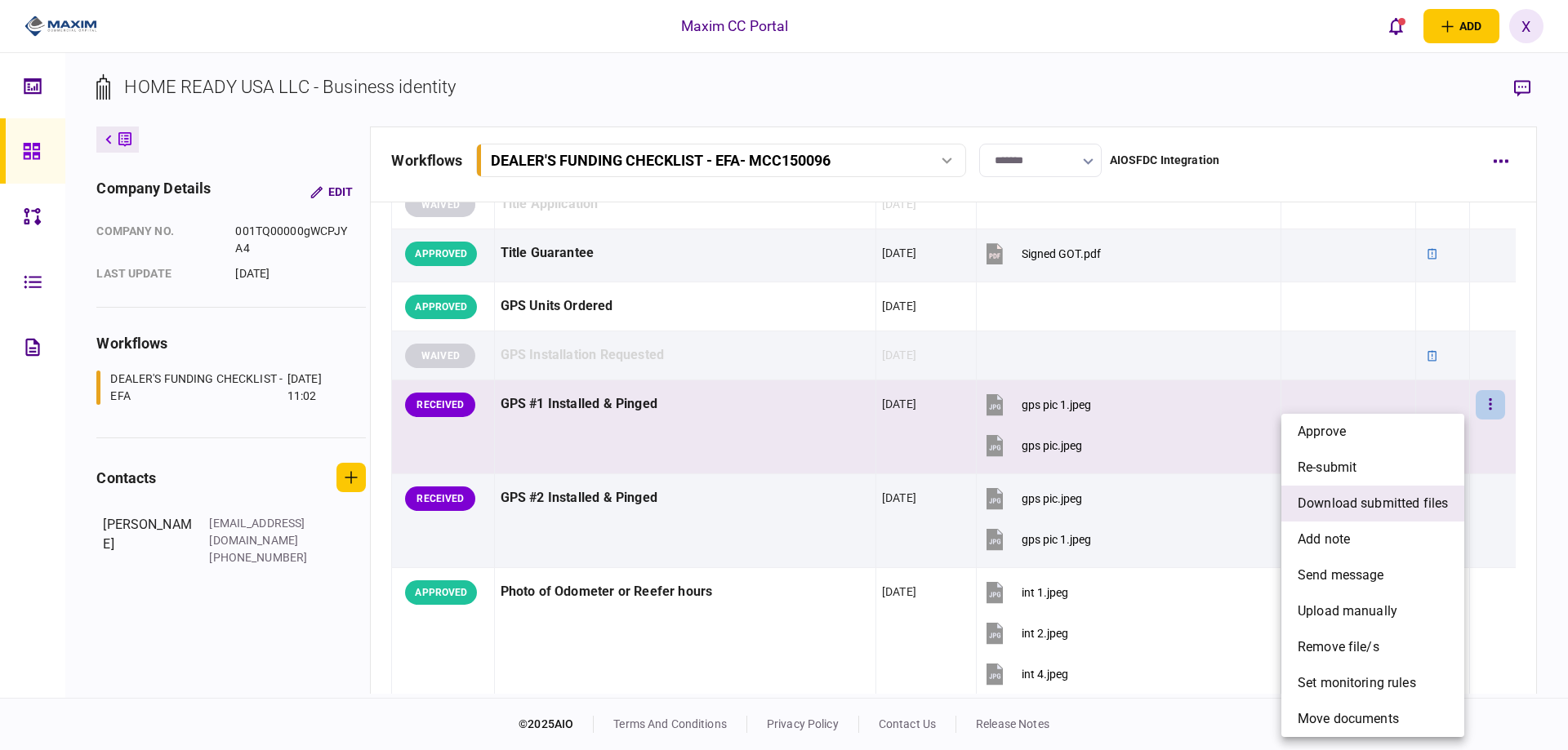
click at [1405, 504] on span "download submitted files" at bounding box center [1372, 503] width 150 height 20
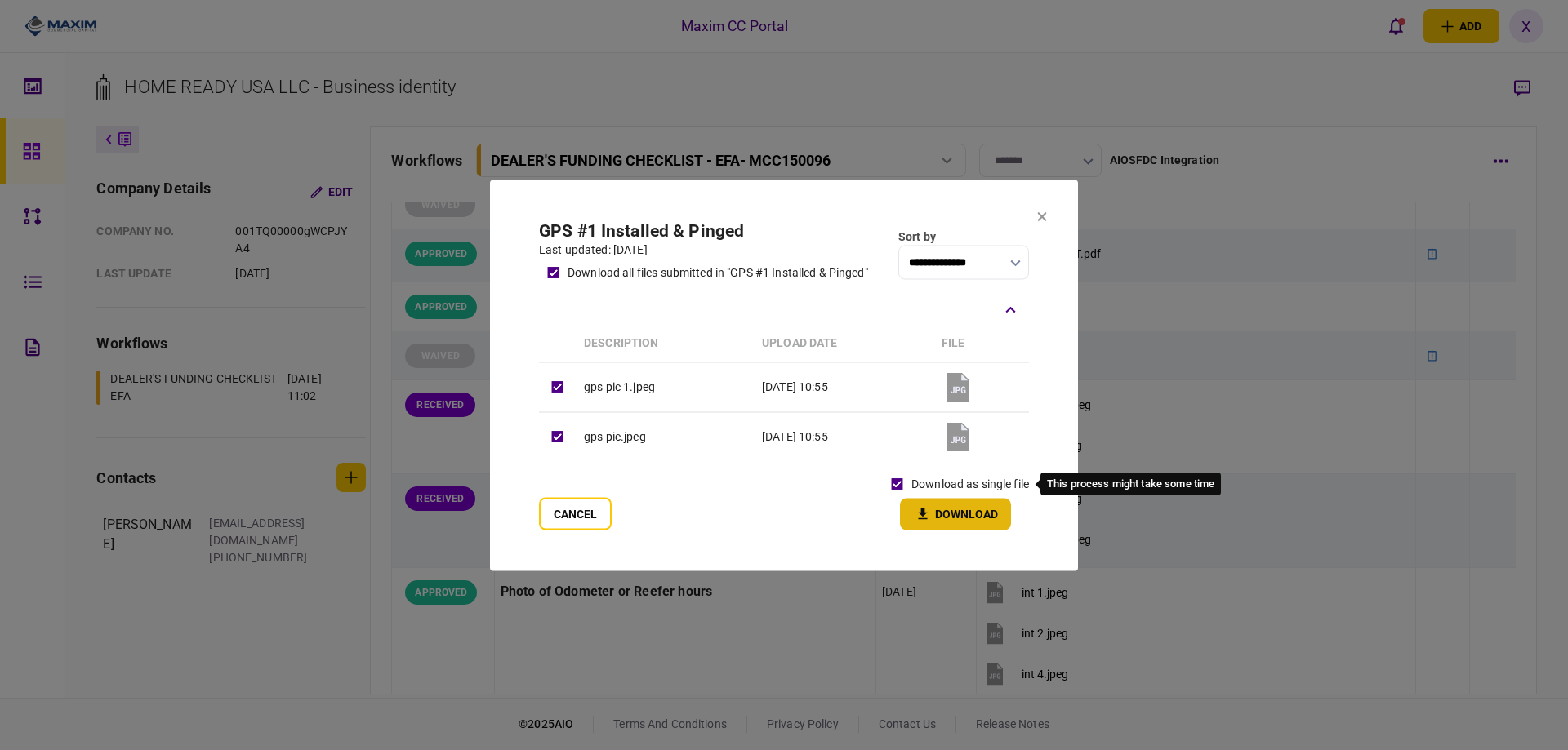
click at [948, 518] on button "Download" at bounding box center [955, 514] width 111 height 32
click at [1043, 221] on button at bounding box center [1042, 218] width 9 height 13
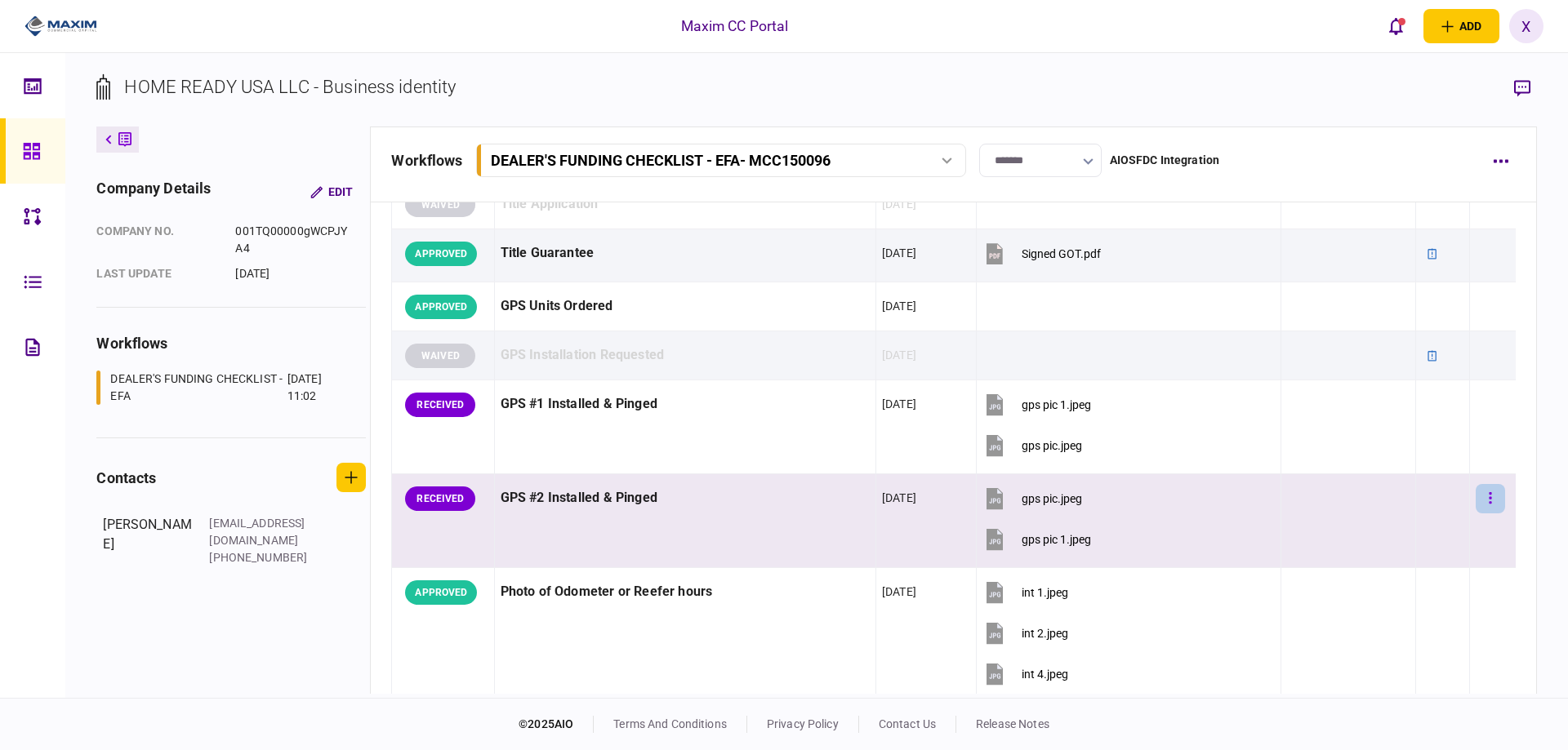
click at [1475, 503] on button "button" at bounding box center [1489, 498] width 29 height 29
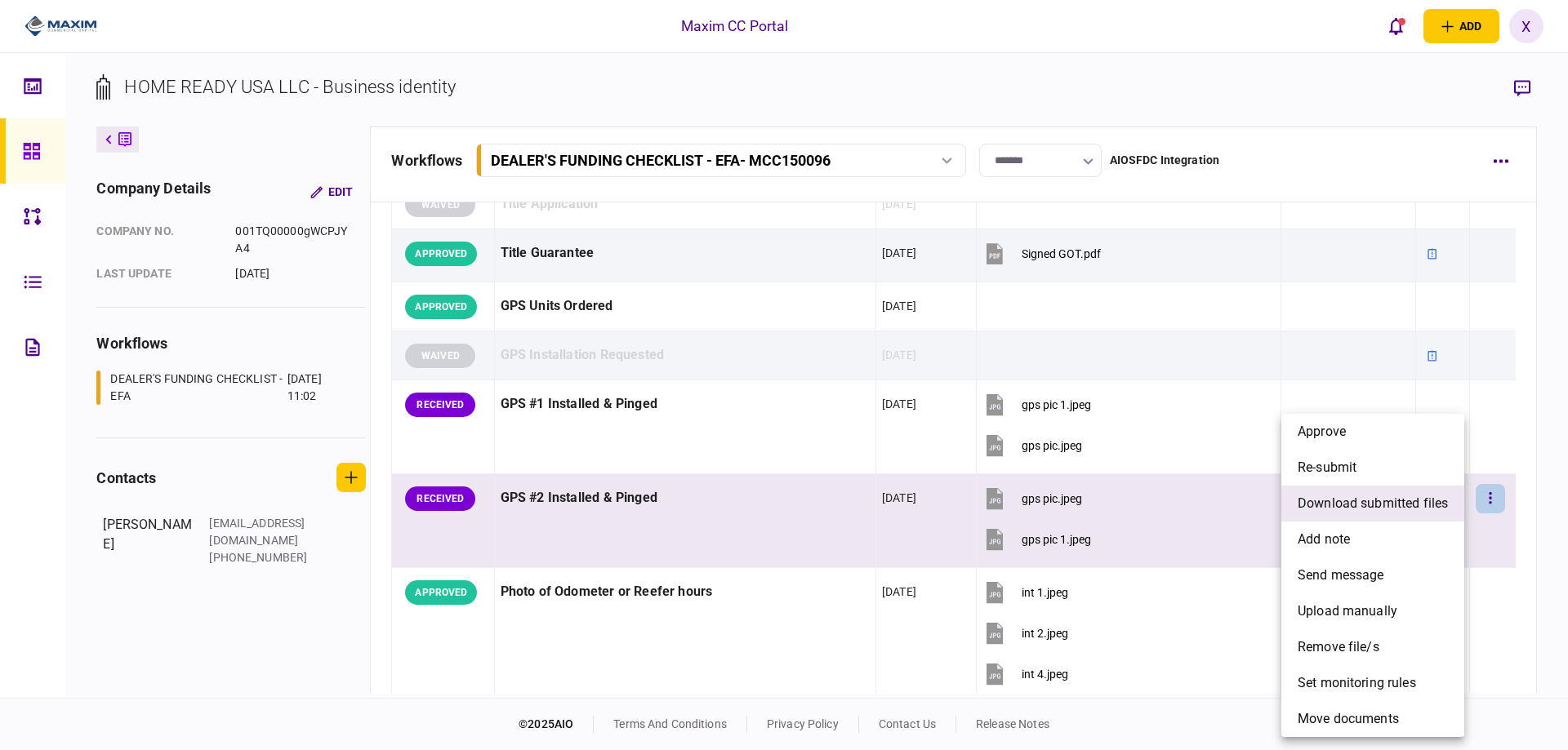
click at [1425, 510] on span "download submitted files" at bounding box center [1372, 503] width 150 height 20
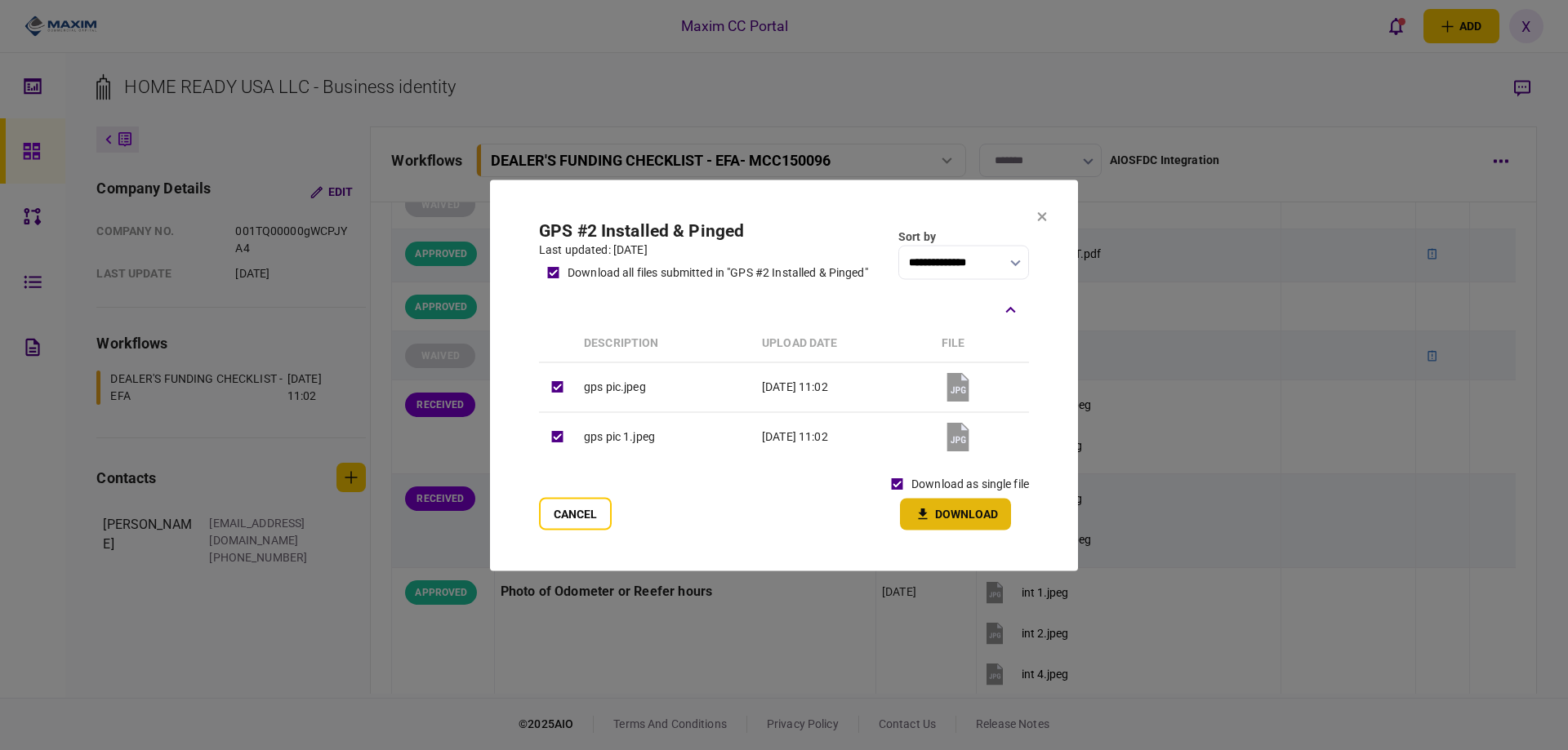
click at [936, 525] on button "Download" at bounding box center [955, 514] width 111 height 32
click at [1044, 251] on section "**********" at bounding box center [783, 375] width 588 height 391
click at [1040, 230] on section "**********" at bounding box center [783, 375] width 588 height 391
click at [1037, 217] on icon at bounding box center [1042, 216] width 9 height 9
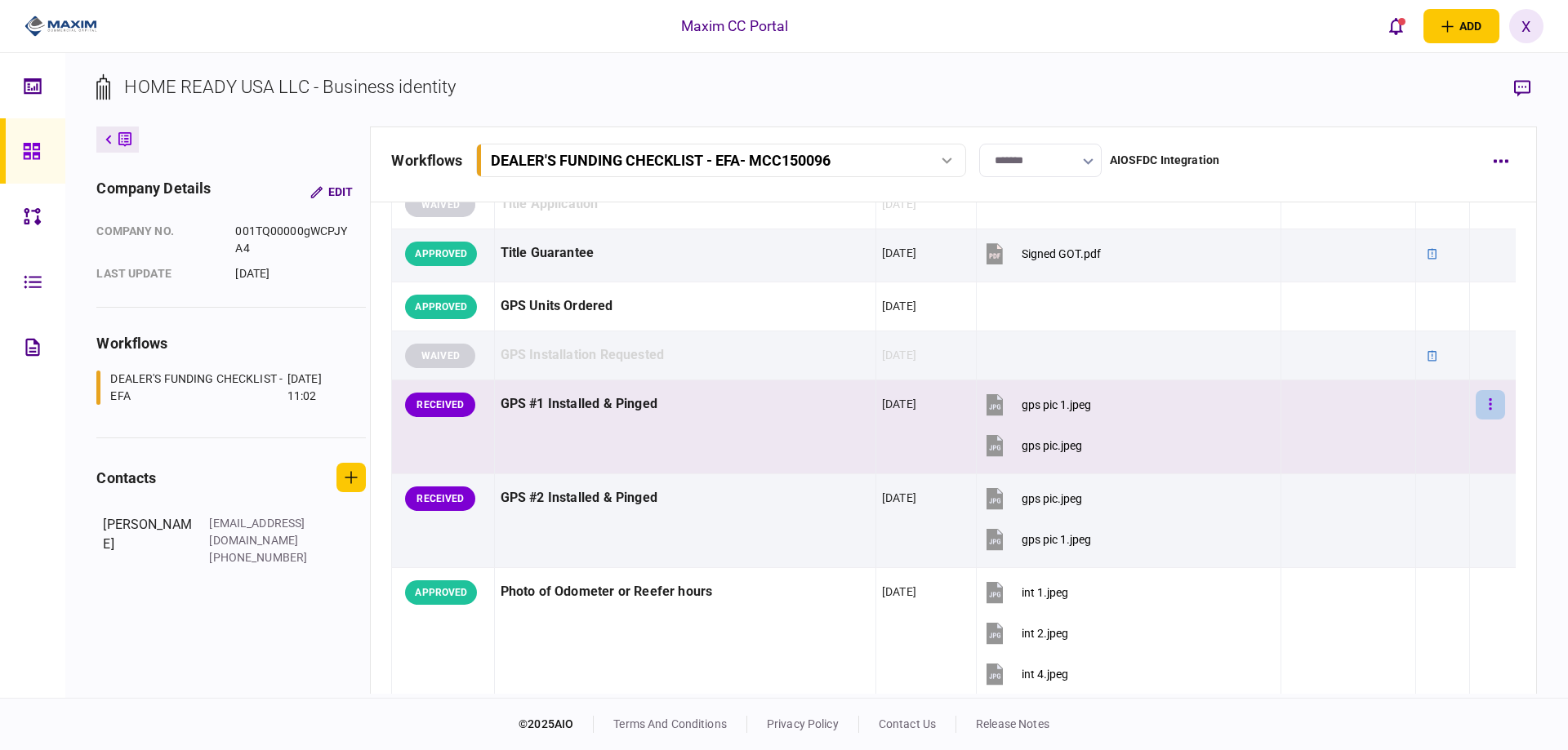
click at [1492, 409] on button "button" at bounding box center [1489, 404] width 29 height 29
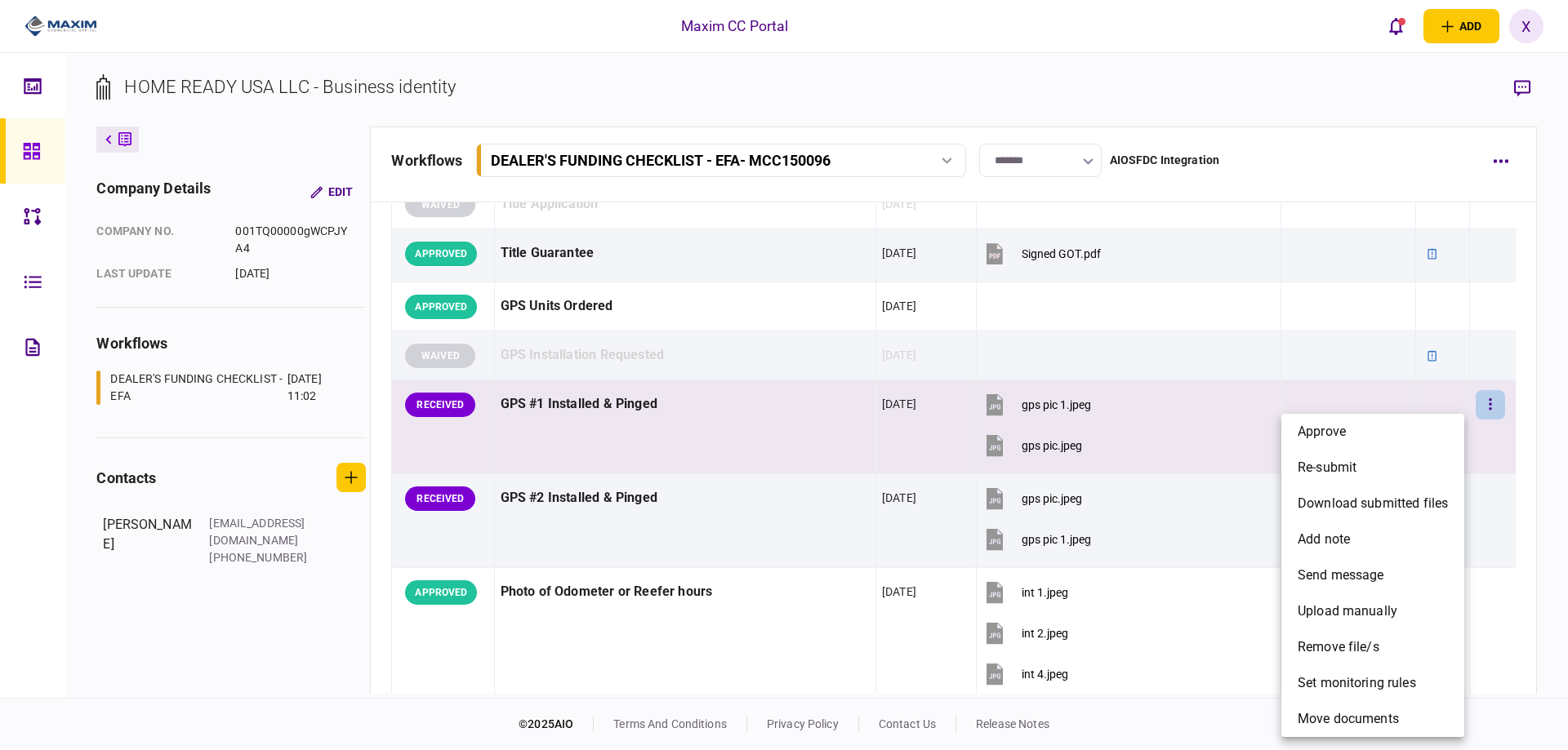
click at [1420, 433] on li "approve" at bounding box center [1372, 431] width 183 height 36
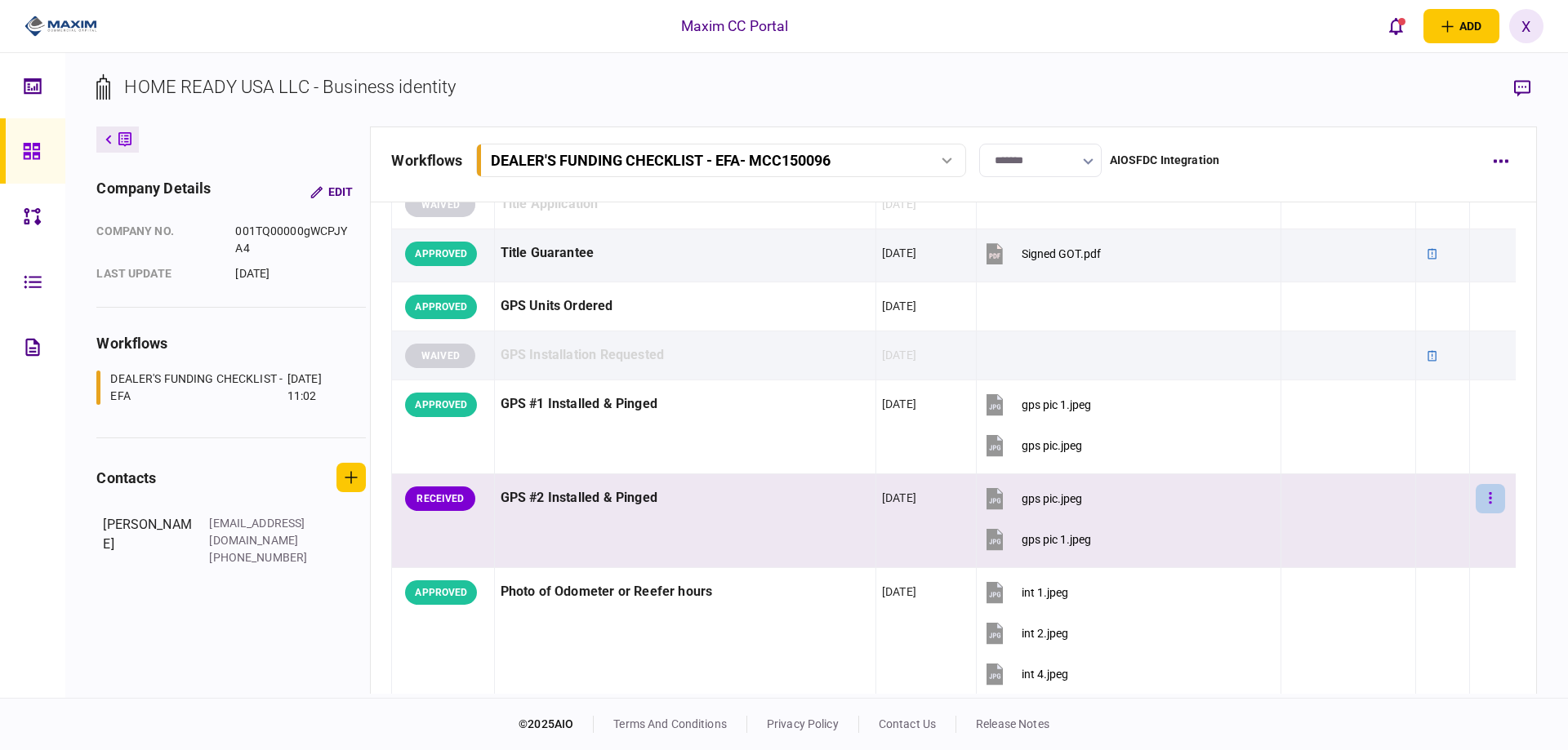
click at [1481, 498] on button "button" at bounding box center [1489, 498] width 29 height 29
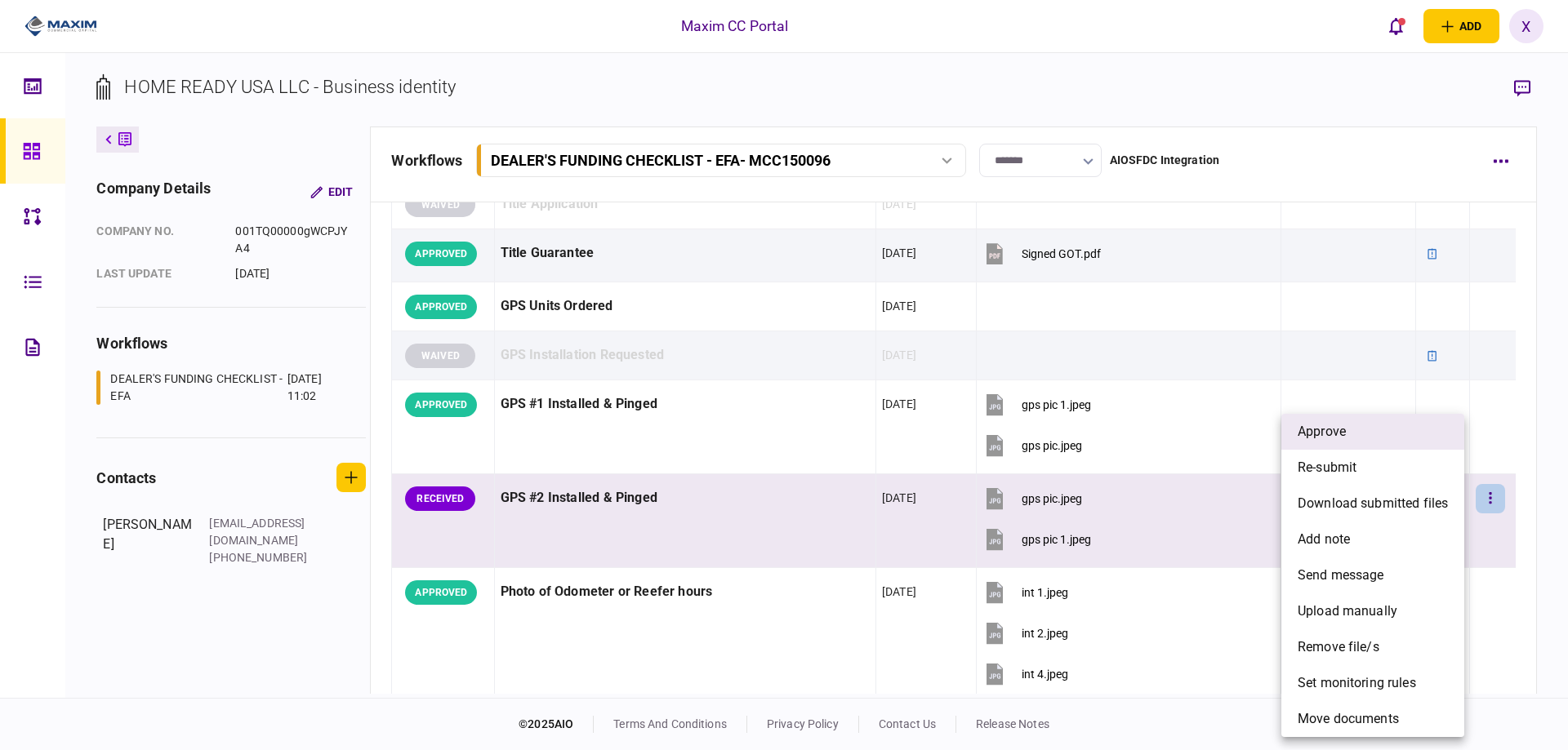
click at [1385, 442] on li "approve" at bounding box center [1372, 431] width 183 height 36
